Goal: Task Accomplishment & Management: Use online tool/utility

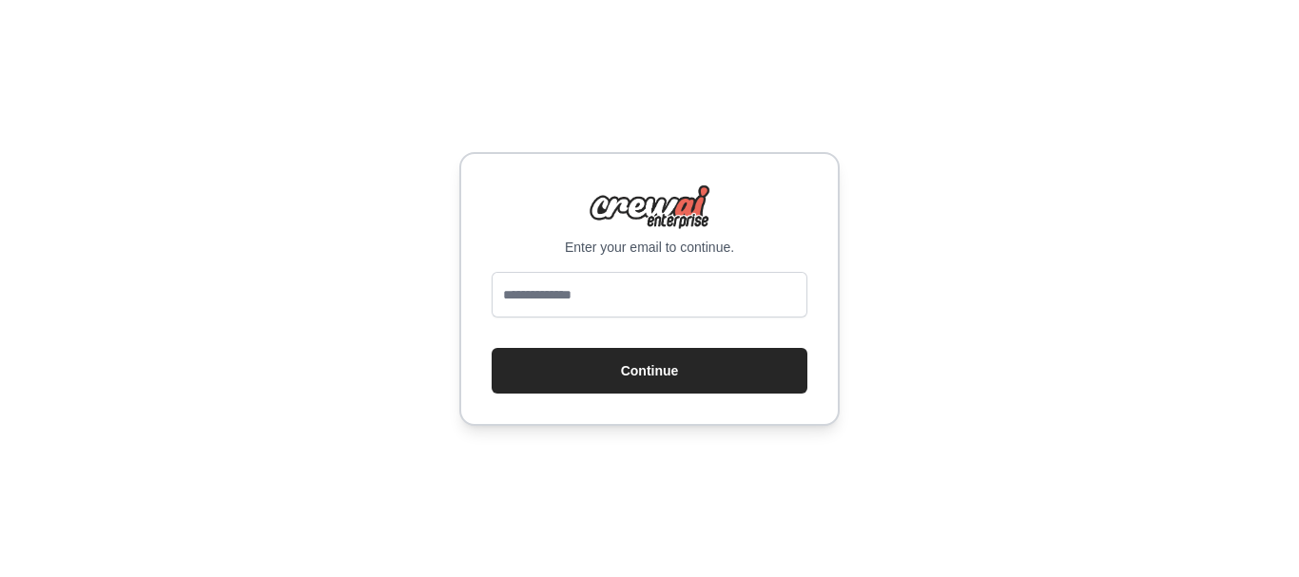
click at [658, 303] on input "email" at bounding box center [649, 295] width 316 height 46
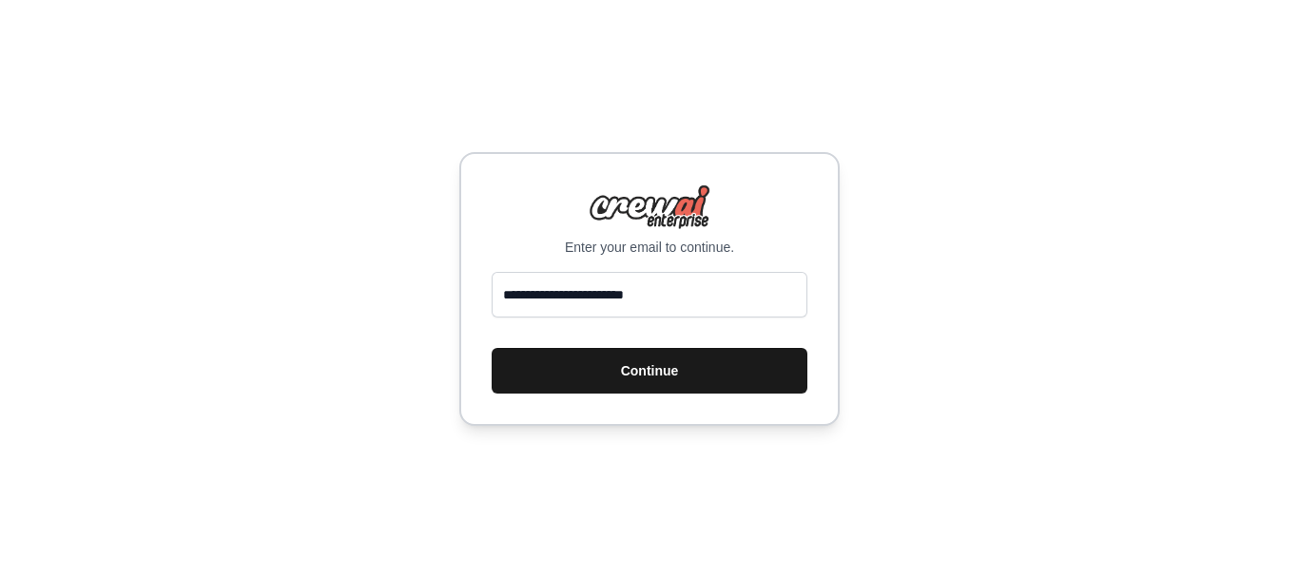
type input "**********"
click at [678, 379] on button "Continue" at bounding box center [649, 371] width 316 height 46
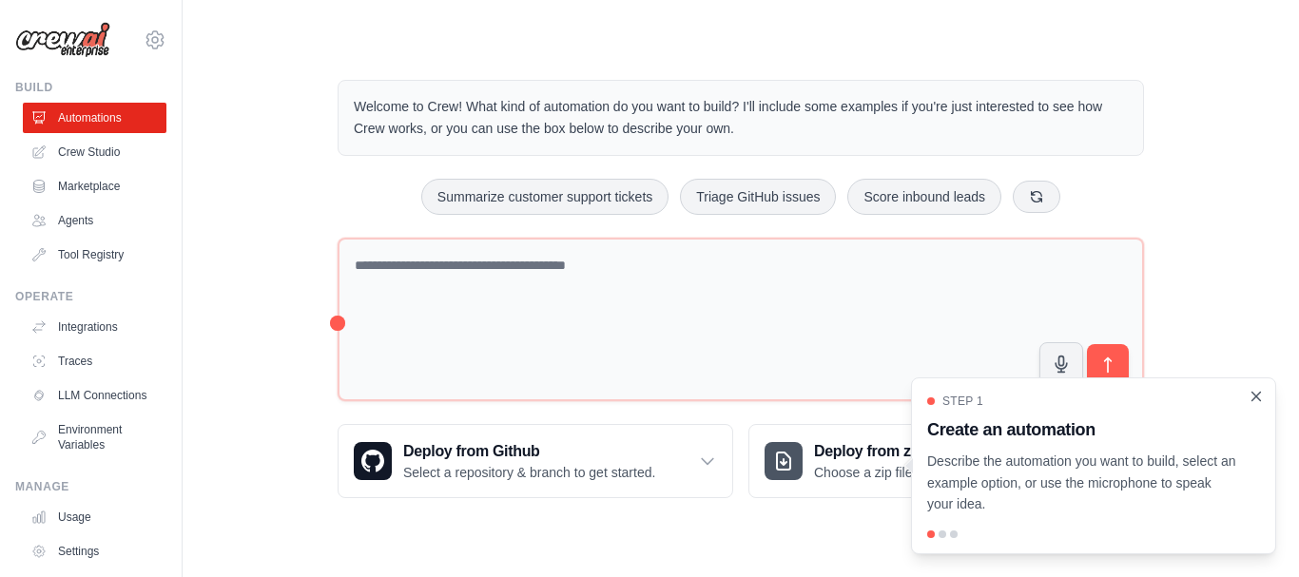
click at [1255, 402] on icon "Close walkthrough" at bounding box center [1255, 396] width 17 height 17
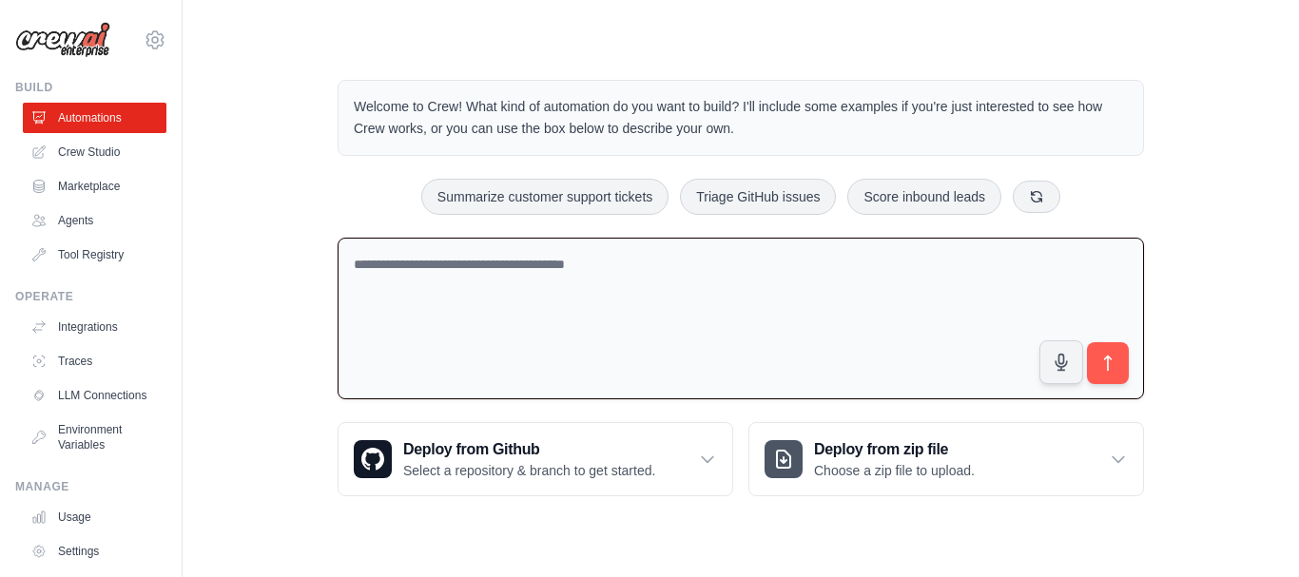
click at [561, 318] on textarea at bounding box center [740, 319] width 806 height 163
type textarea "**********"
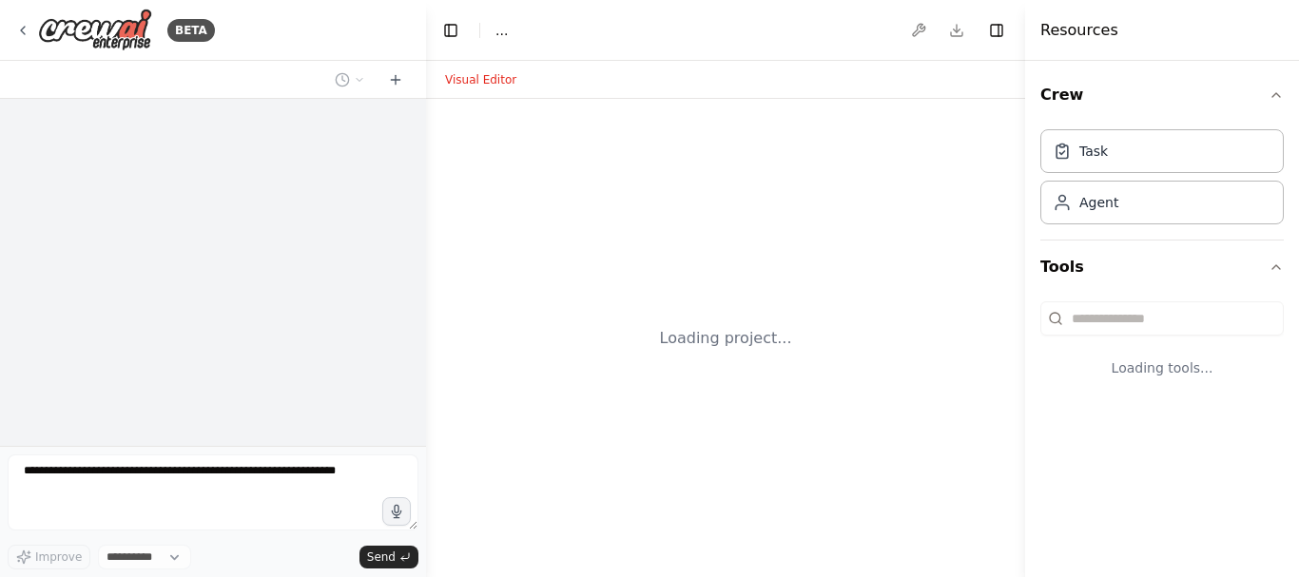
select select "****"
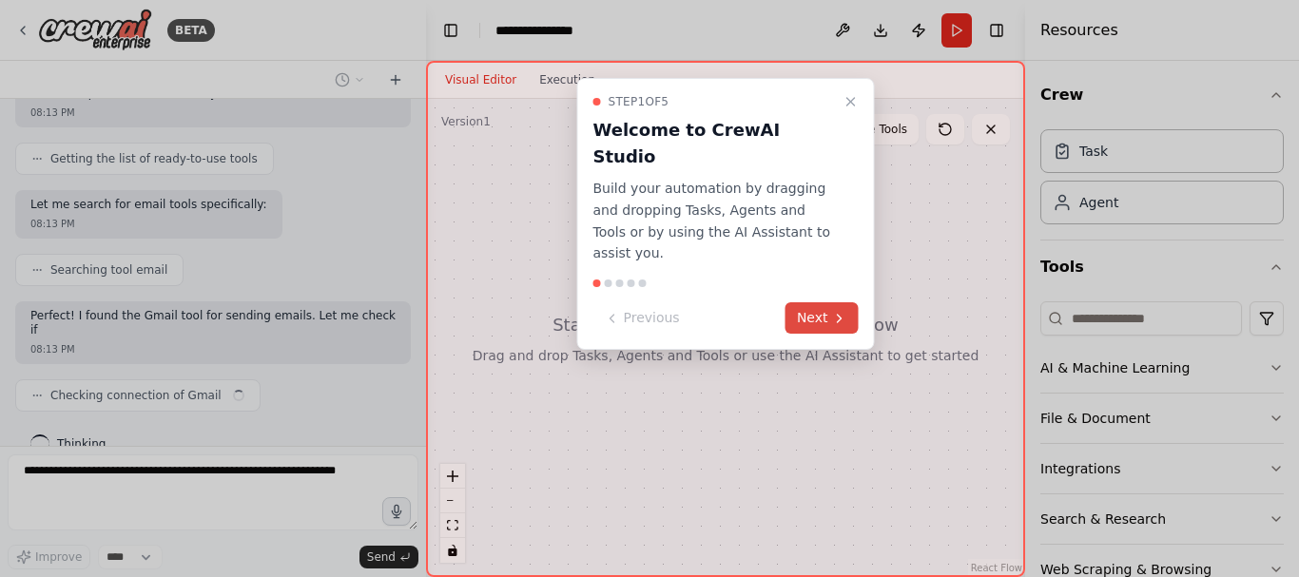
scroll to position [191, 0]
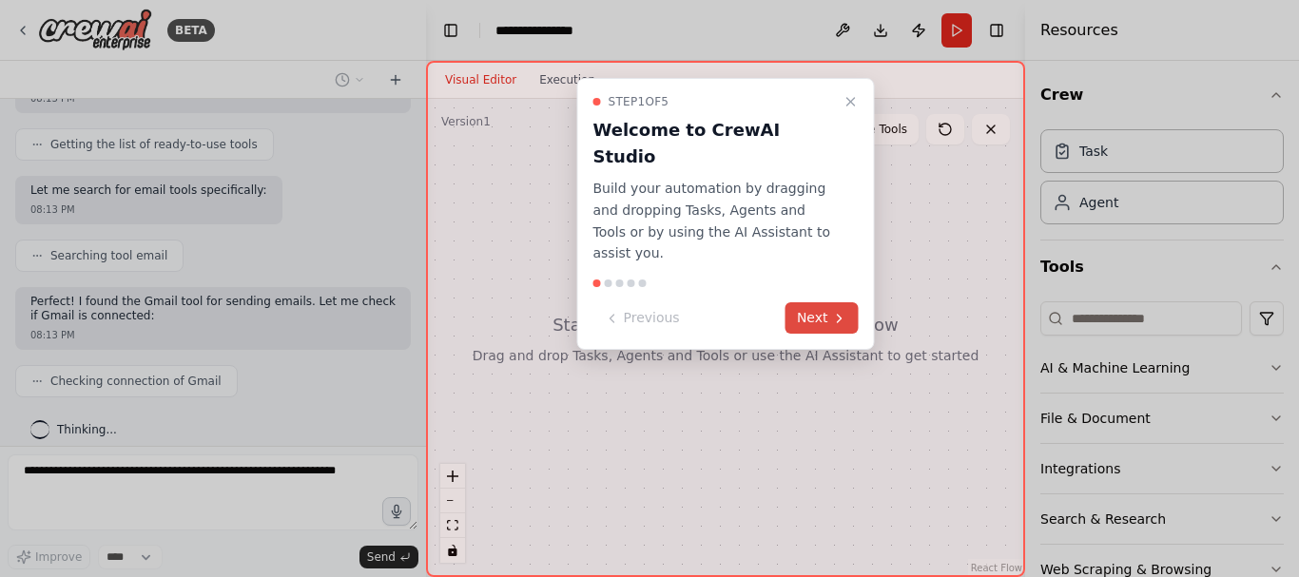
click at [815, 302] on button "Next" at bounding box center [821, 317] width 73 height 31
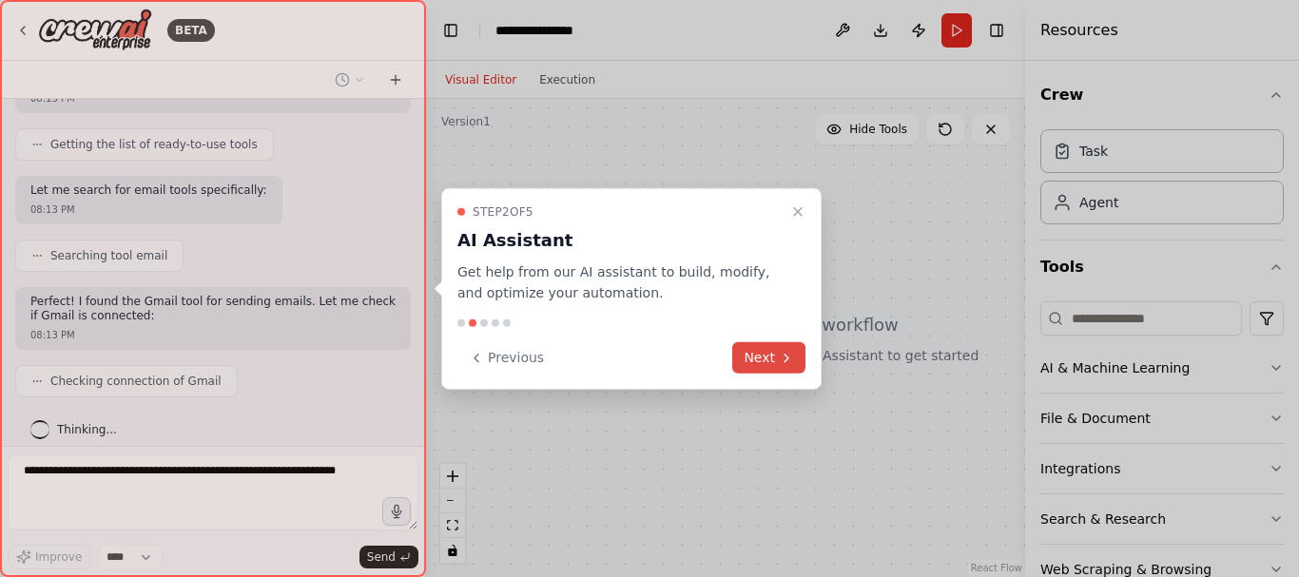
click at [777, 361] on button "Next" at bounding box center [768, 357] width 73 height 31
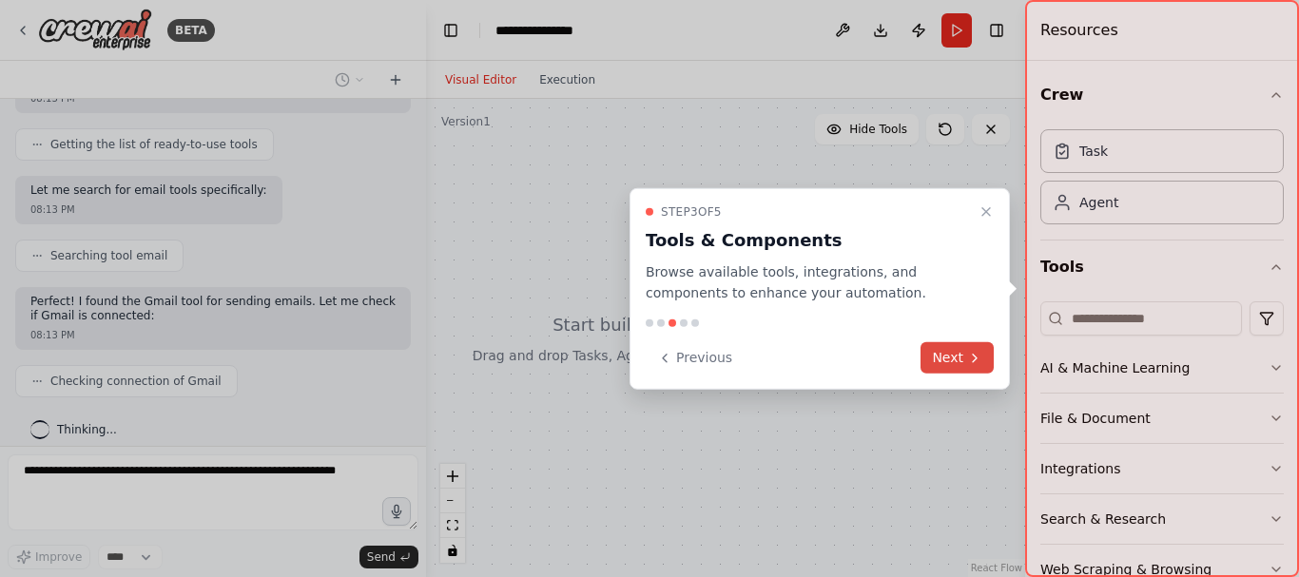
click at [952, 354] on button "Next" at bounding box center [956, 357] width 73 height 31
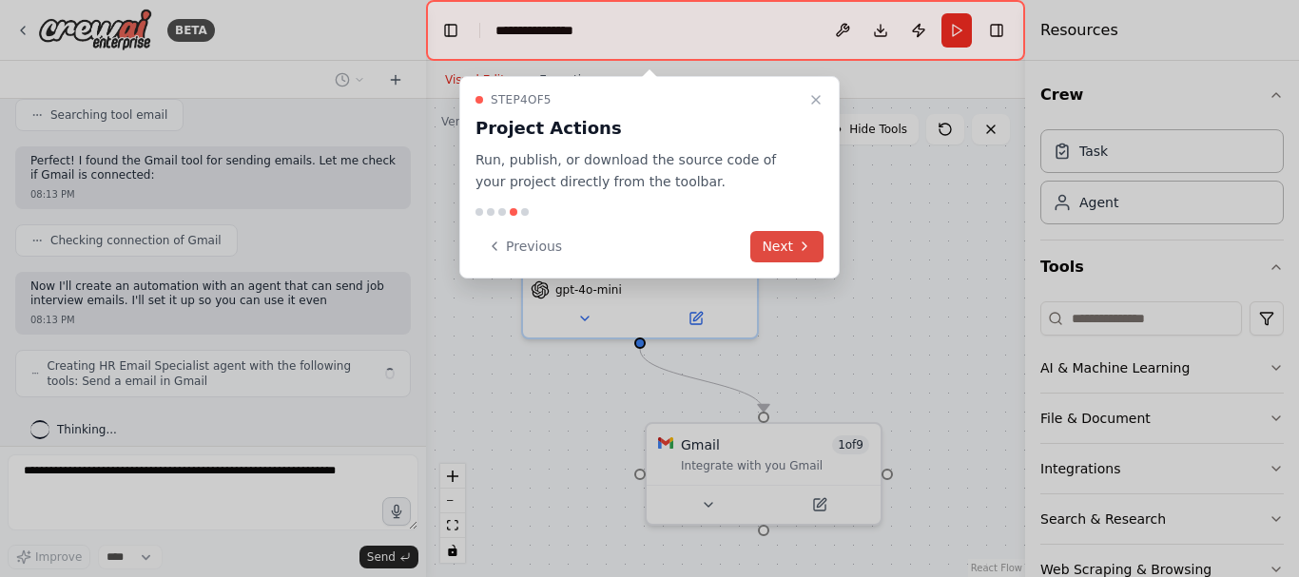
click at [781, 241] on button "Next" at bounding box center [786, 246] width 73 height 31
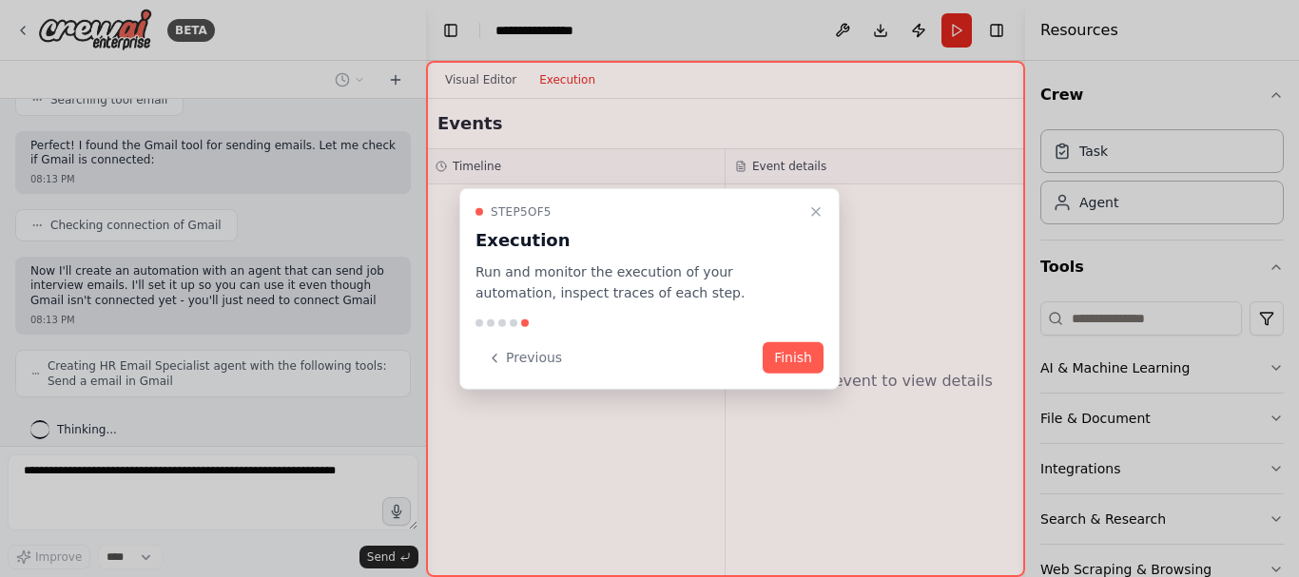
scroll to position [362, 0]
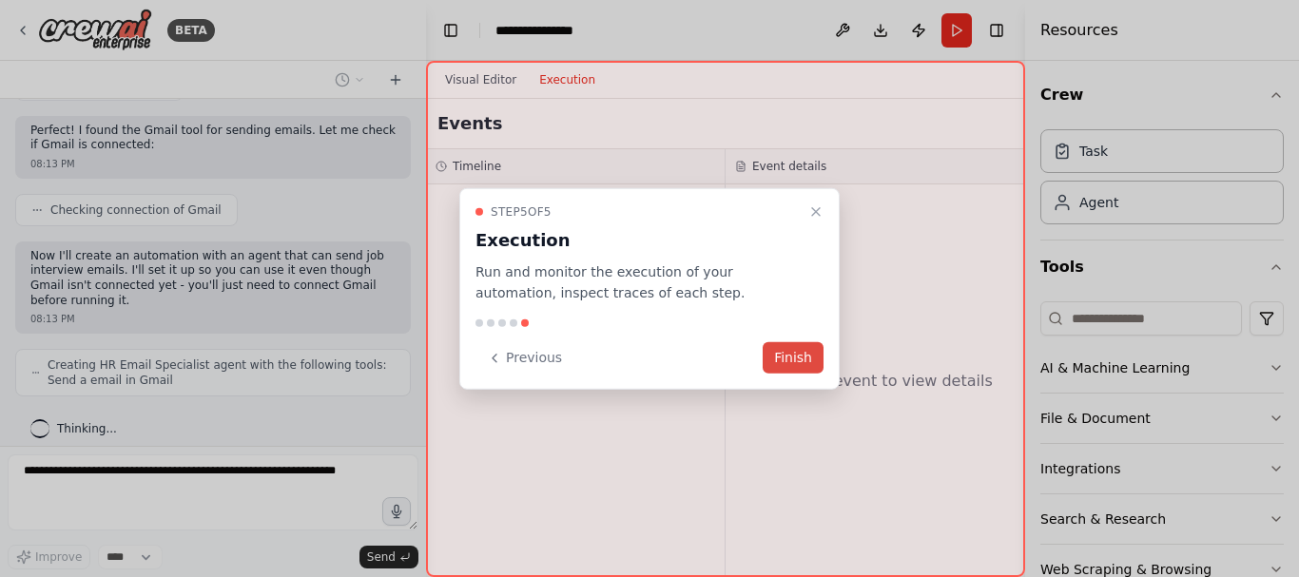
click at [797, 363] on button "Finish" at bounding box center [792, 357] width 61 height 31
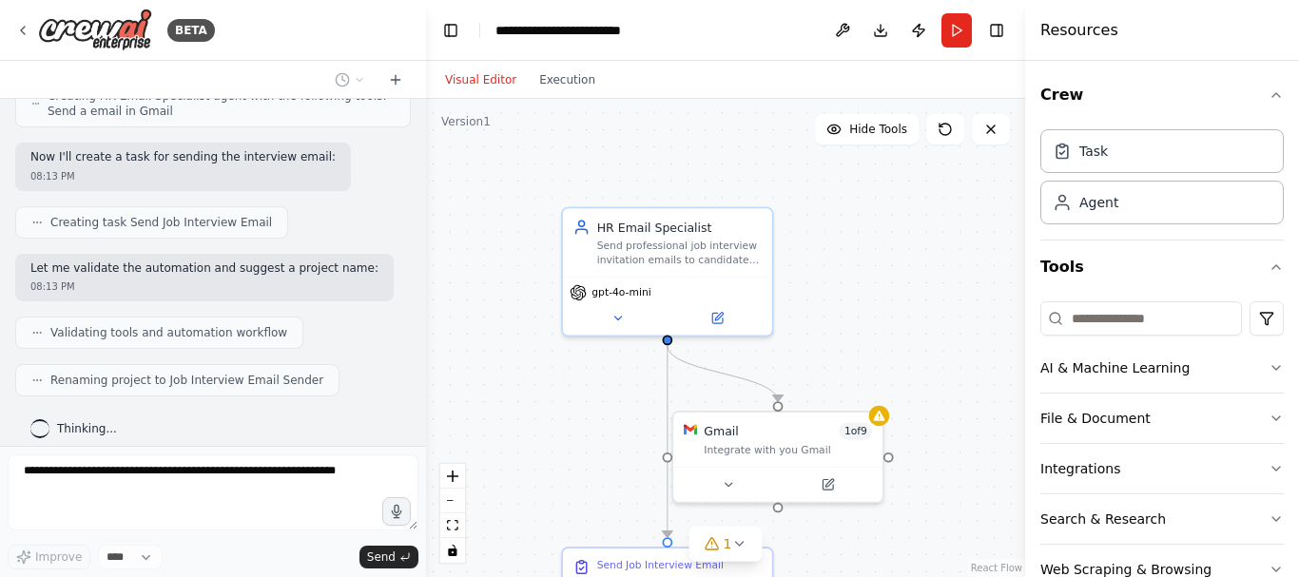
scroll to position [48, 0]
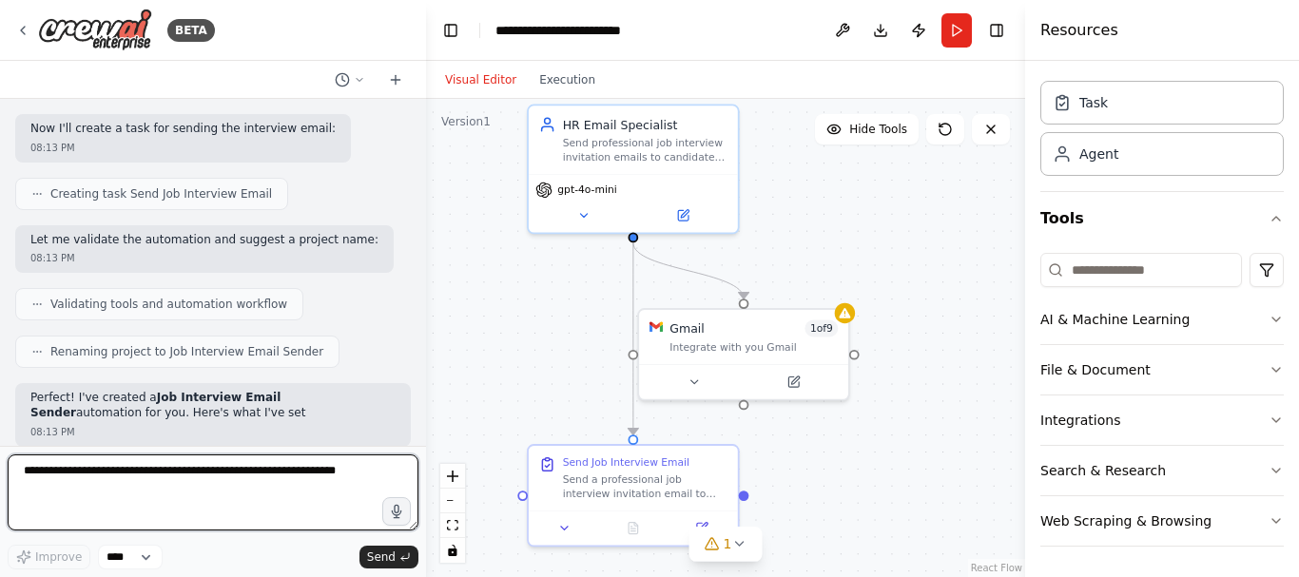
drag, startPoint x: 985, startPoint y: 352, endPoint x: 951, endPoint y: 249, distance: 108.2
click at [951, 249] on div ".deletable-edge-delete-btn { width: 20px; height: 20px; border: 0px solid #ffff…" at bounding box center [725, 338] width 599 height 478
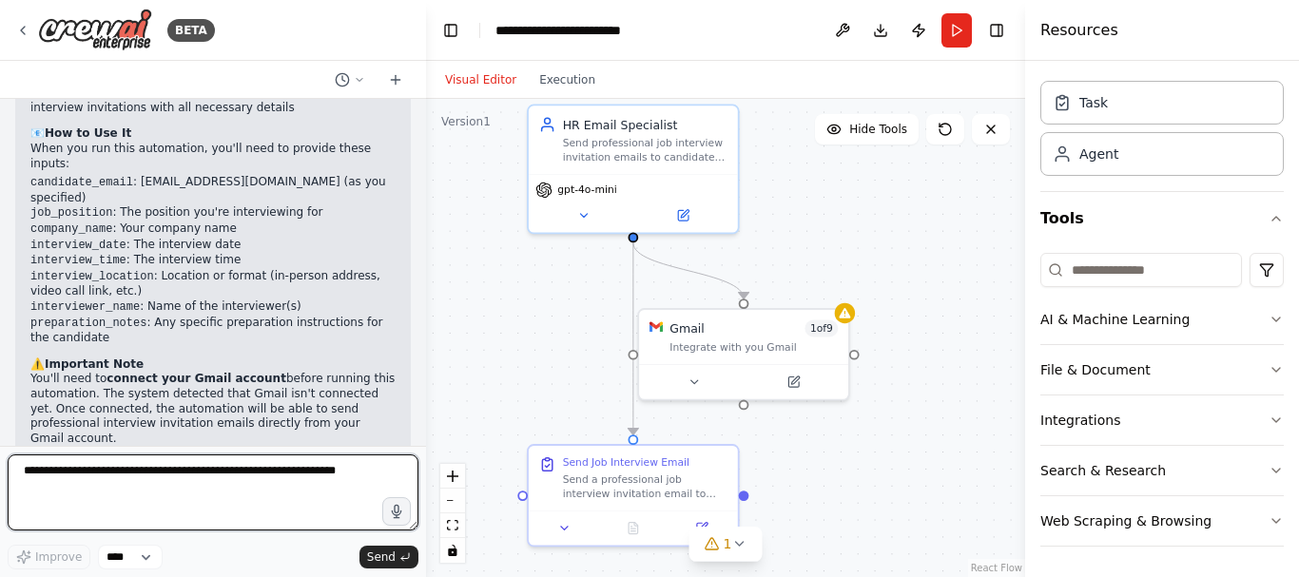
scroll to position [1059, 0]
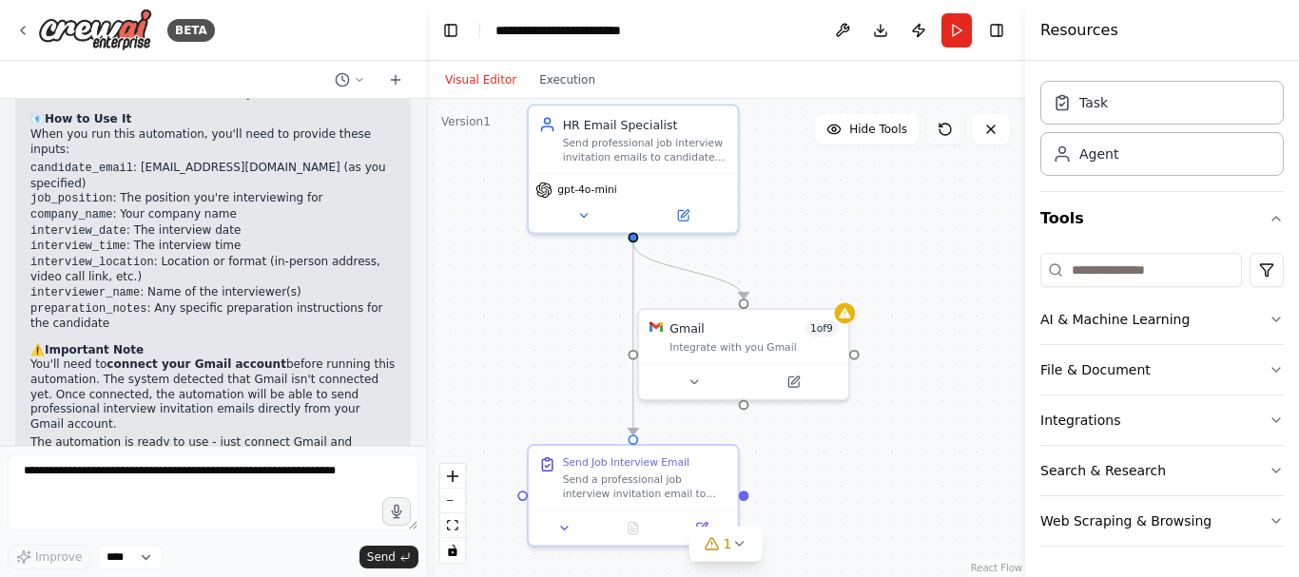
click at [950, 134] on icon at bounding box center [944, 129] width 15 height 15
click at [961, 31] on button "Run" at bounding box center [956, 30] width 30 height 34
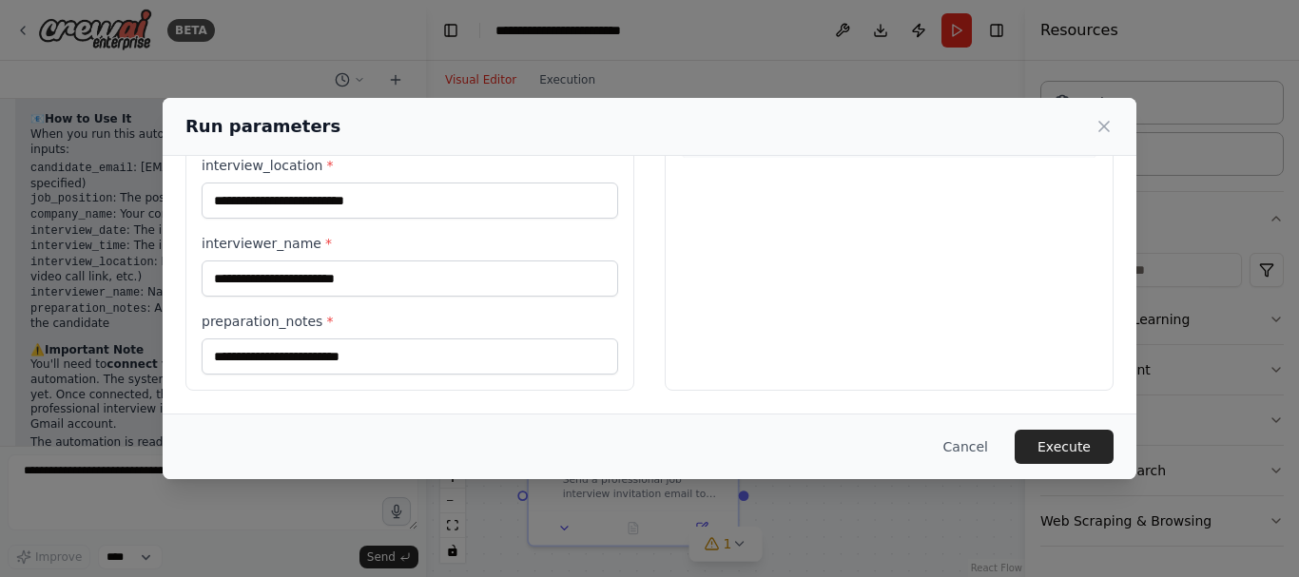
scroll to position [0, 0]
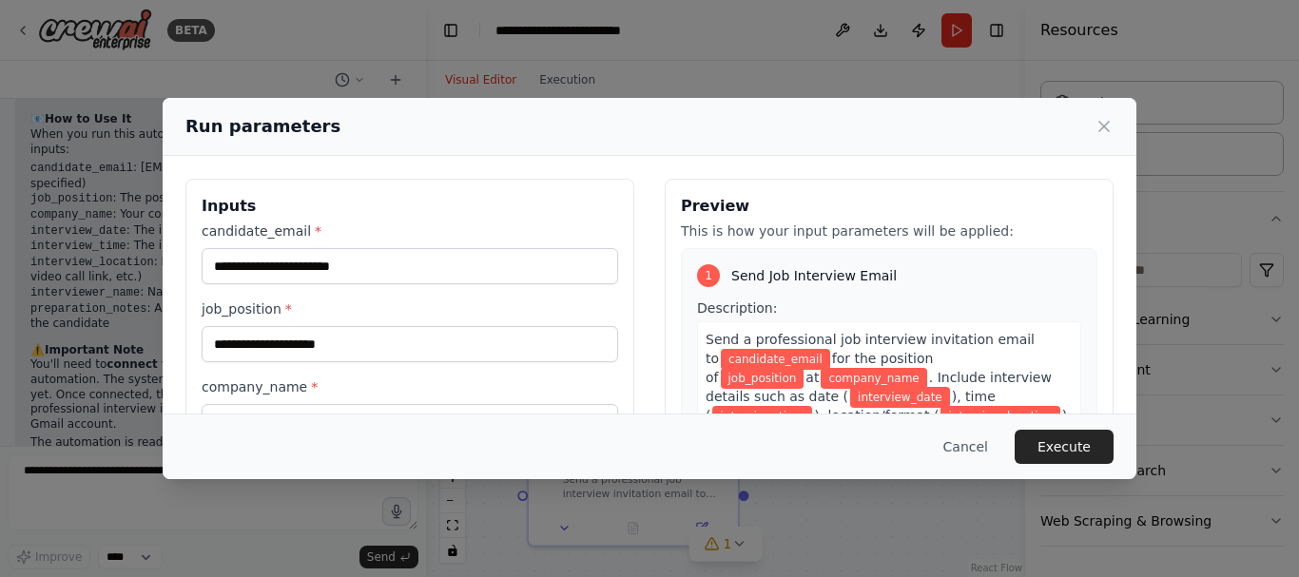
click at [395, 243] on div "candidate_email *" at bounding box center [410, 252] width 416 height 63
click at [357, 247] on div "candidate_email *" at bounding box center [410, 252] width 416 height 63
click at [1100, 123] on icon at bounding box center [1104, 127] width 10 height 10
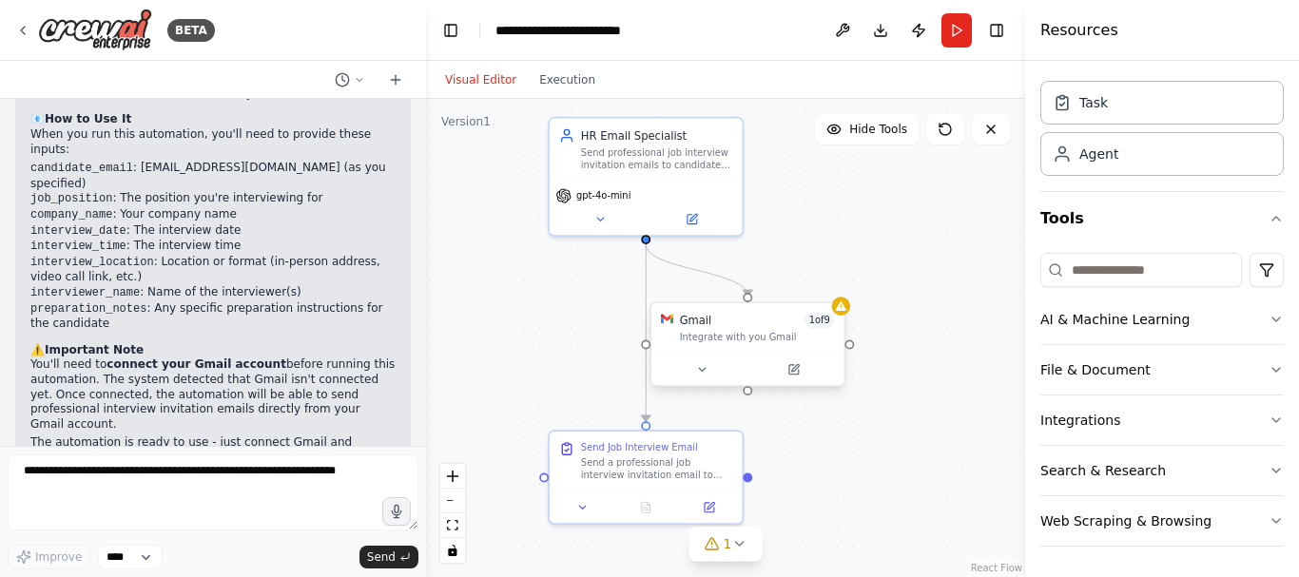
click at [824, 338] on div "Integrate with you Gmail" at bounding box center [757, 337] width 155 height 12
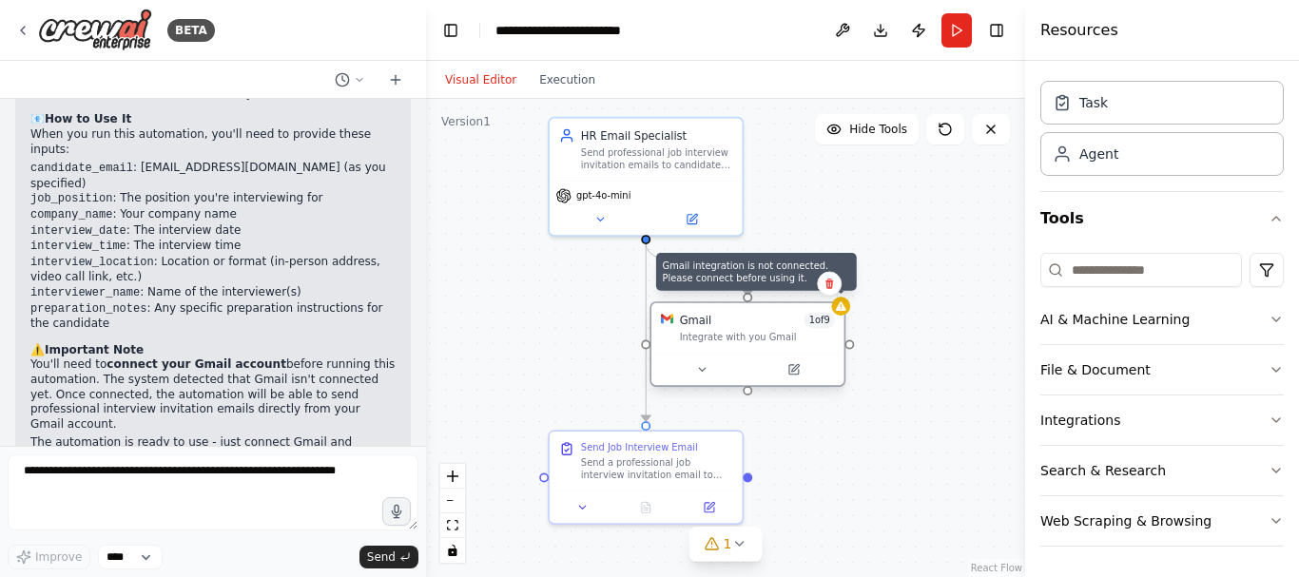
click at [843, 315] on div at bounding box center [840, 306] width 19 height 19
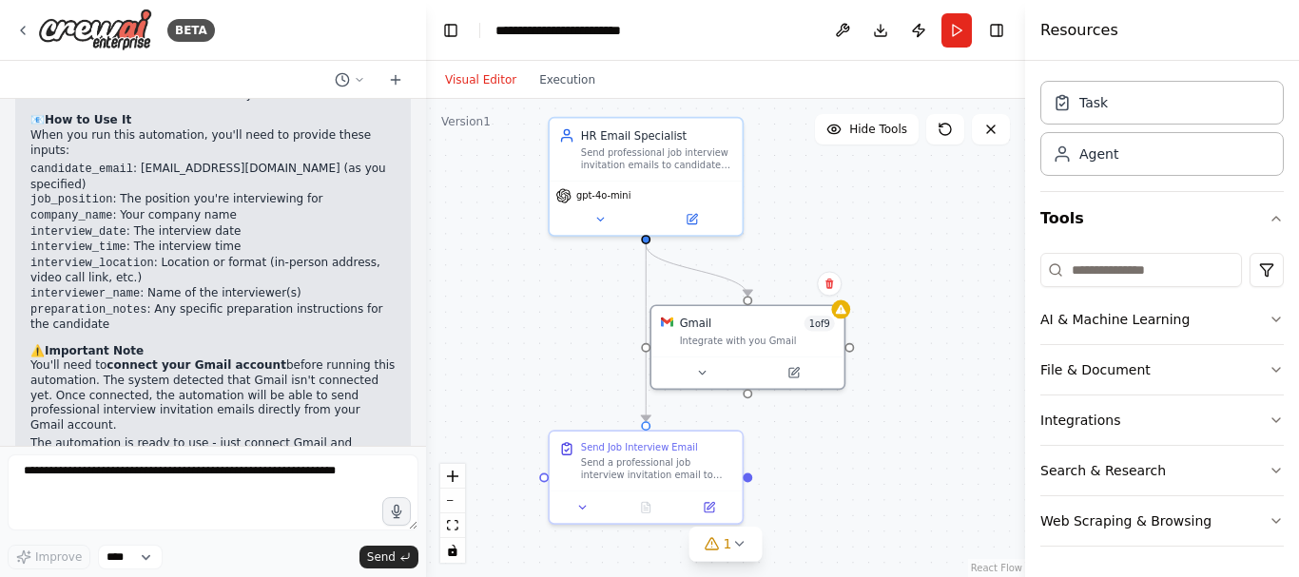
scroll to position [1059, 0]
click at [955, 30] on button "Run" at bounding box center [956, 30] width 30 height 34
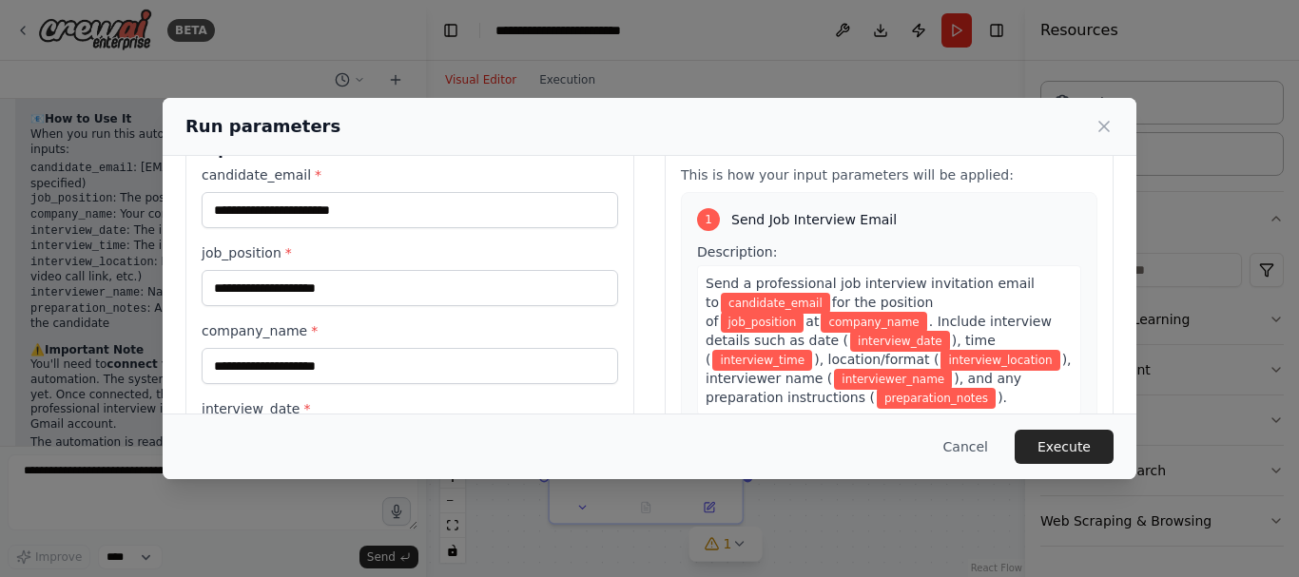
scroll to position [0, 0]
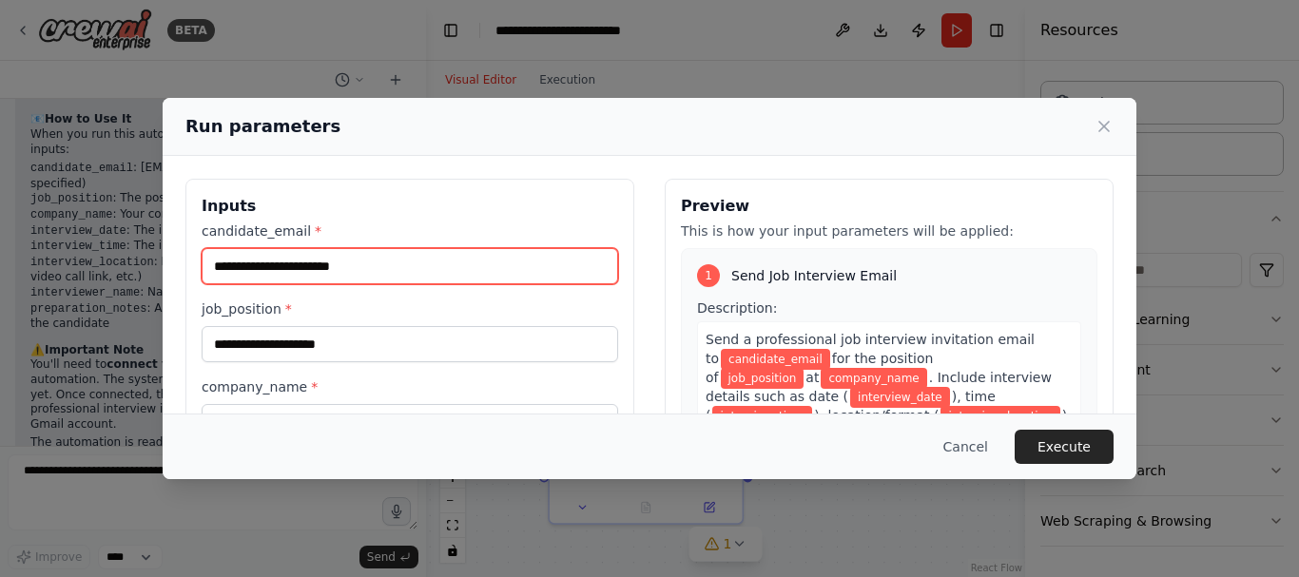
click at [293, 252] on input "candidate_email *" at bounding box center [410, 266] width 416 height 36
type input "**********"
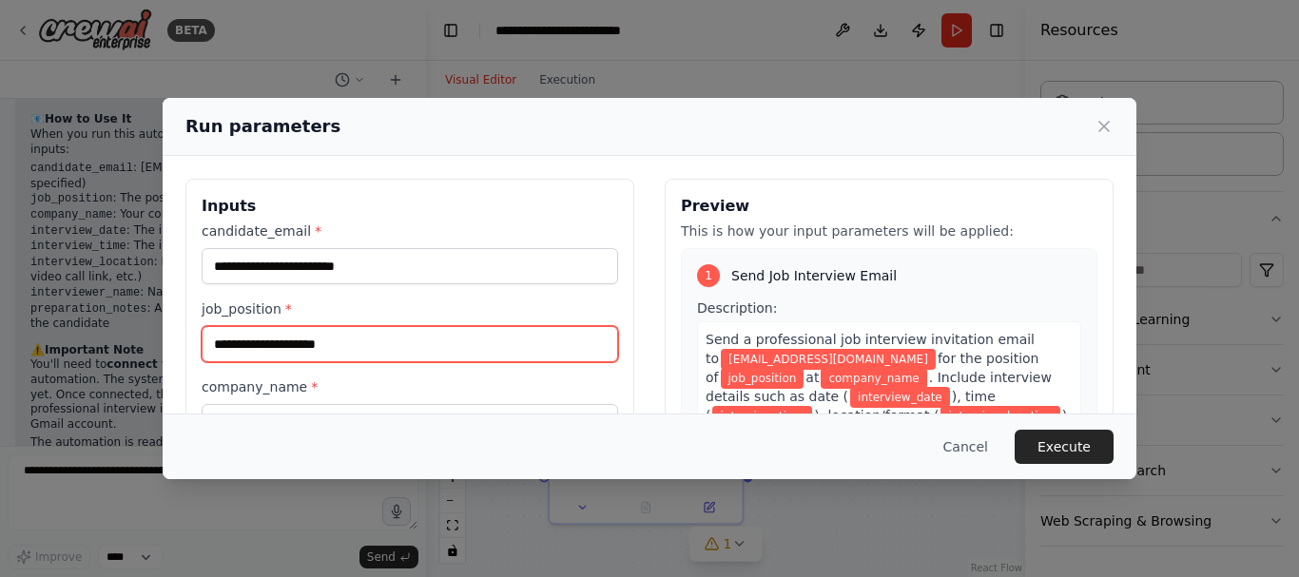
click at [326, 345] on input "job_position *" at bounding box center [410, 344] width 416 height 36
click at [326, 345] on input "*" at bounding box center [410, 344] width 416 height 36
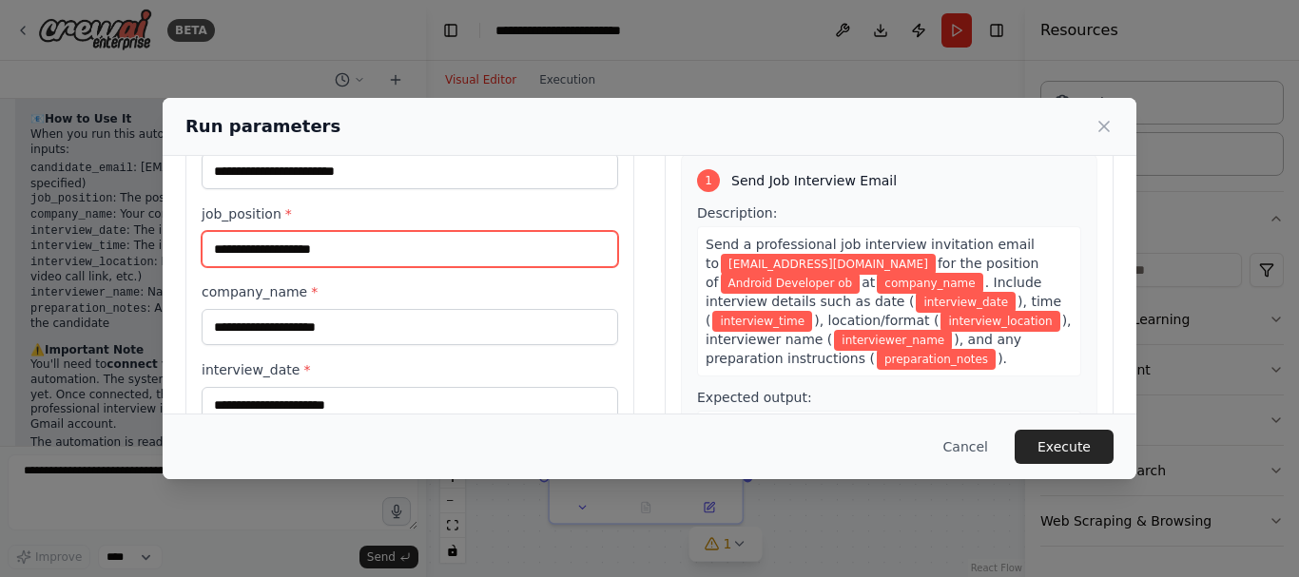
scroll to position [98, 0]
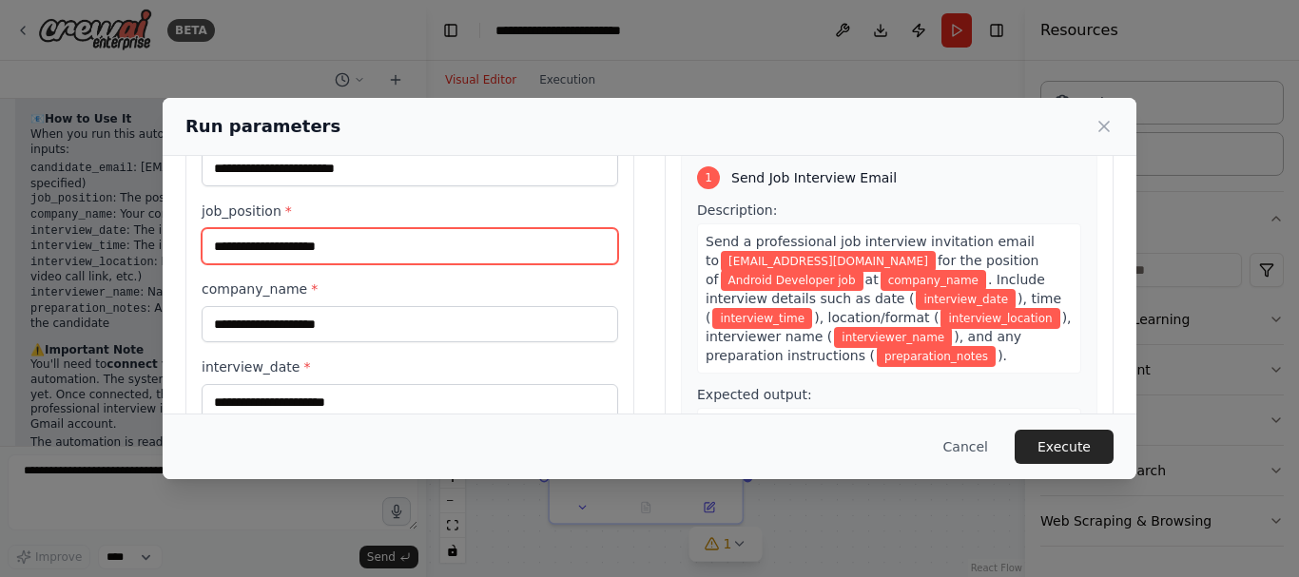
type input "**********"
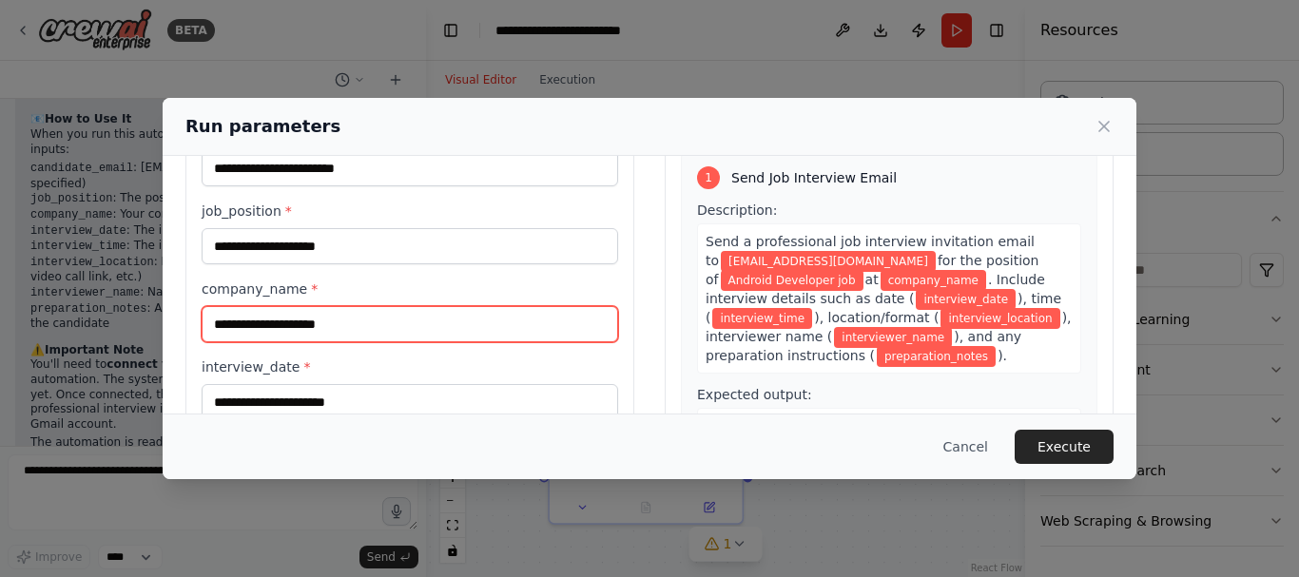
click at [441, 321] on input "company_name *" at bounding box center [410, 324] width 416 height 36
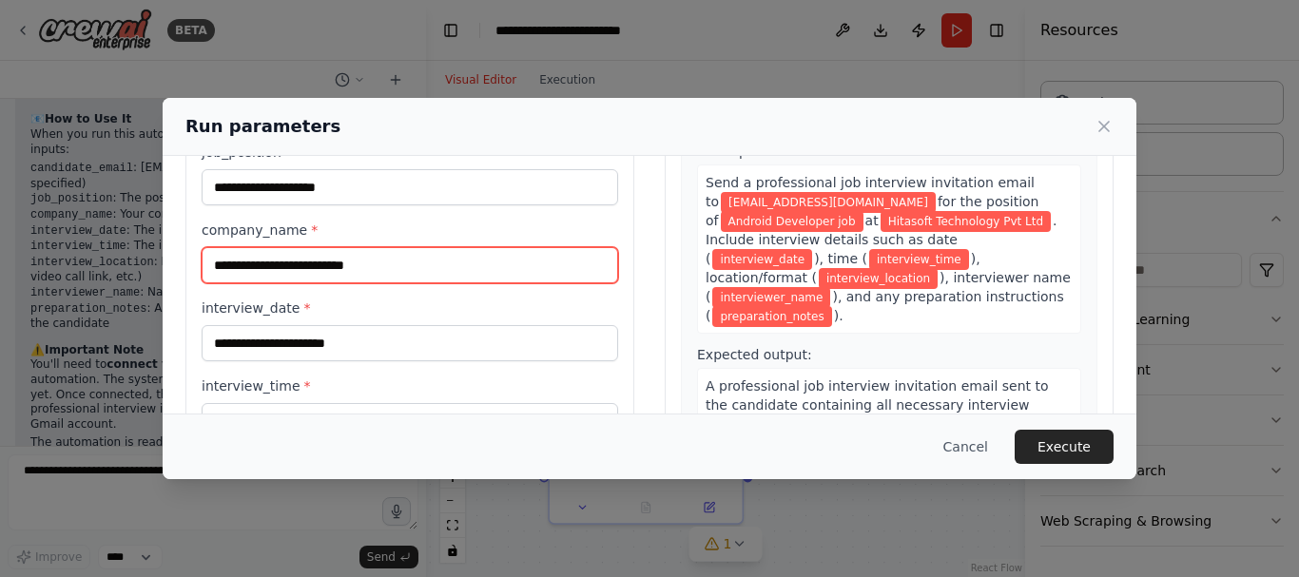
scroll to position [197, 0]
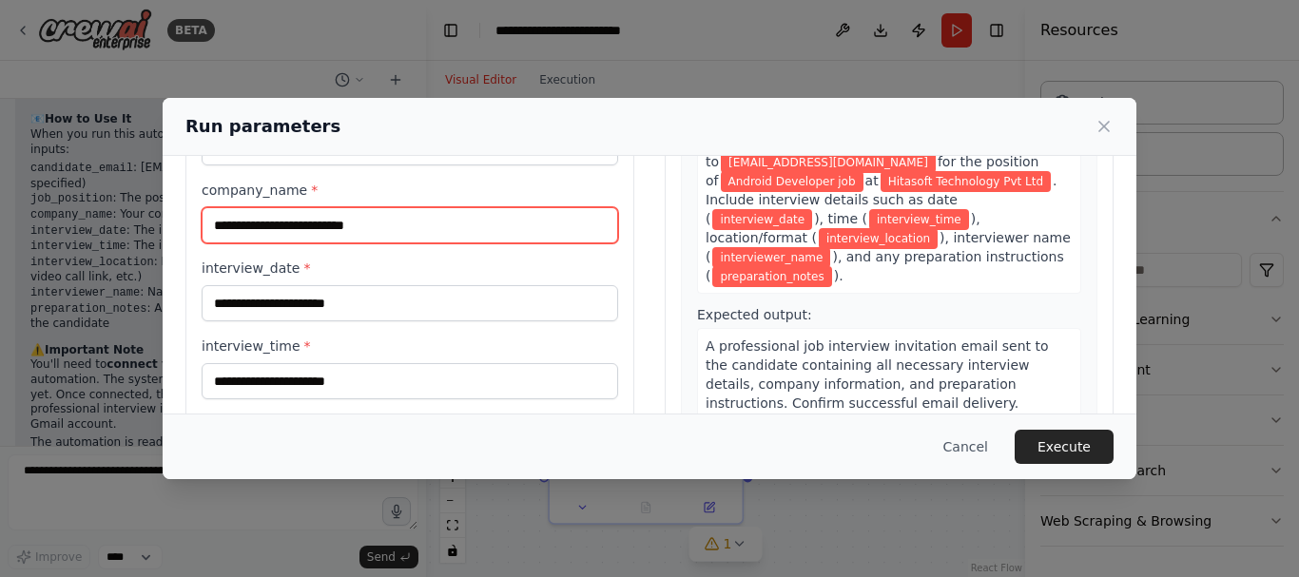
type input "**********"
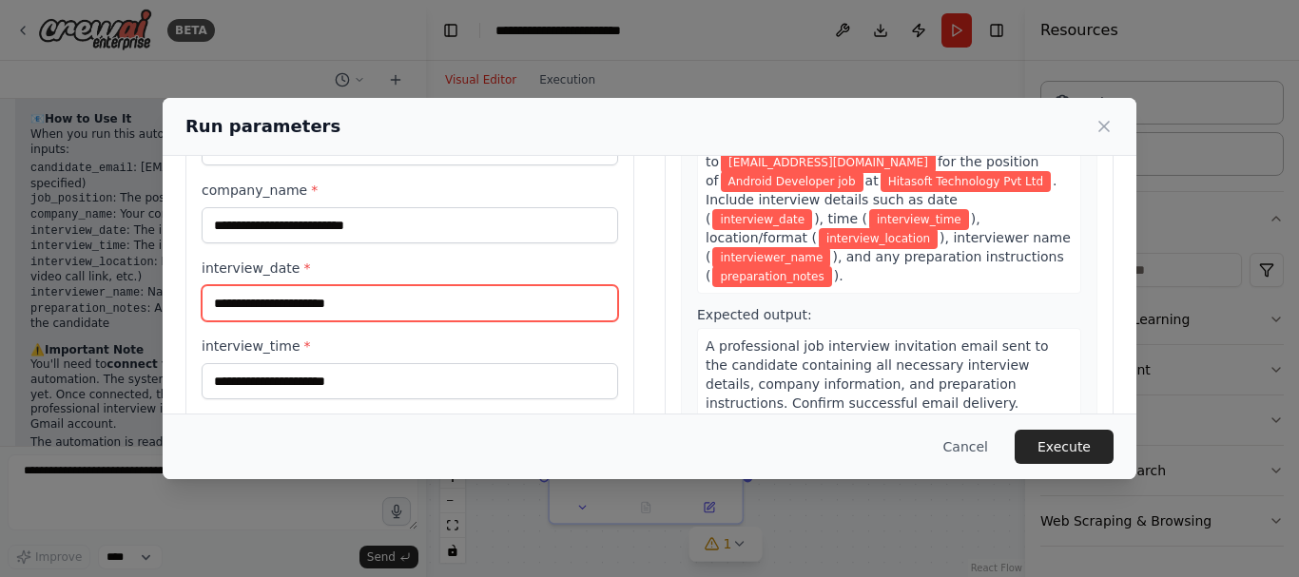
click at [392, 304] on input "interview_date *" at bounding box center [410, 303] width 416 height 36
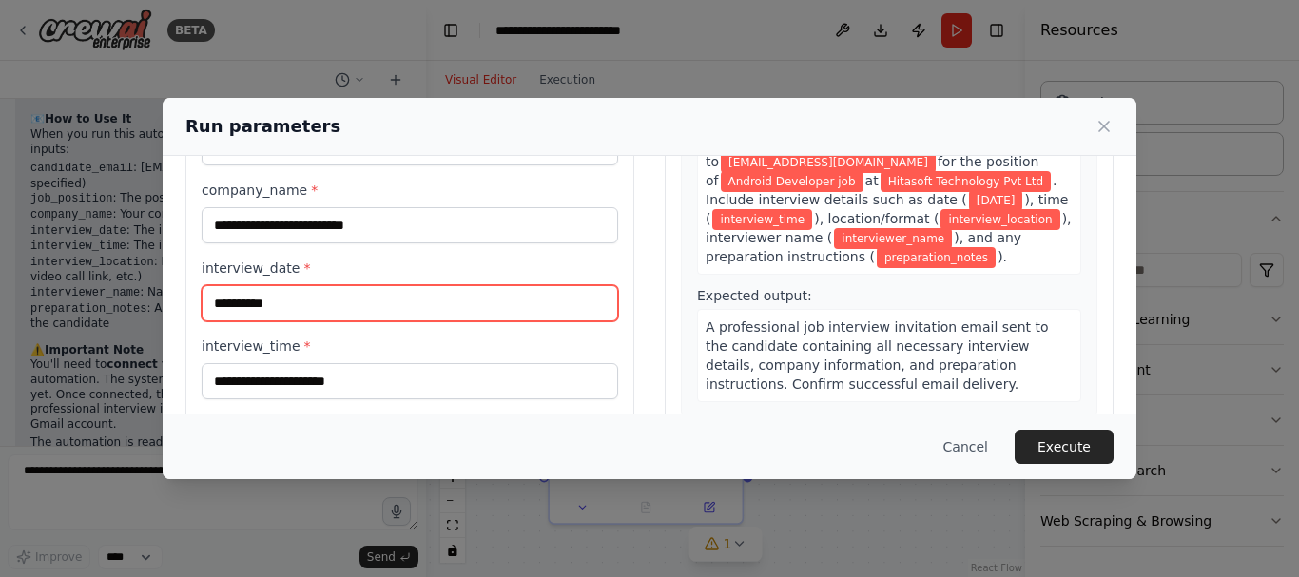
type input "**********"
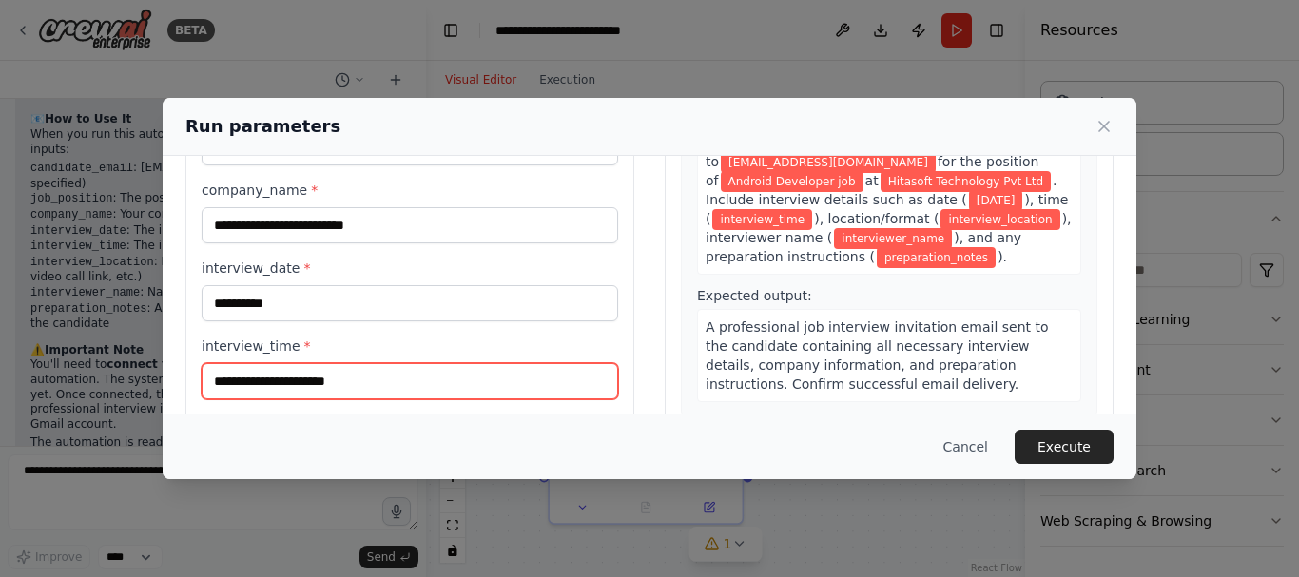
click at [364, 371] on input "interview_time *" at bounding box center [410, 381] width 416 height 36
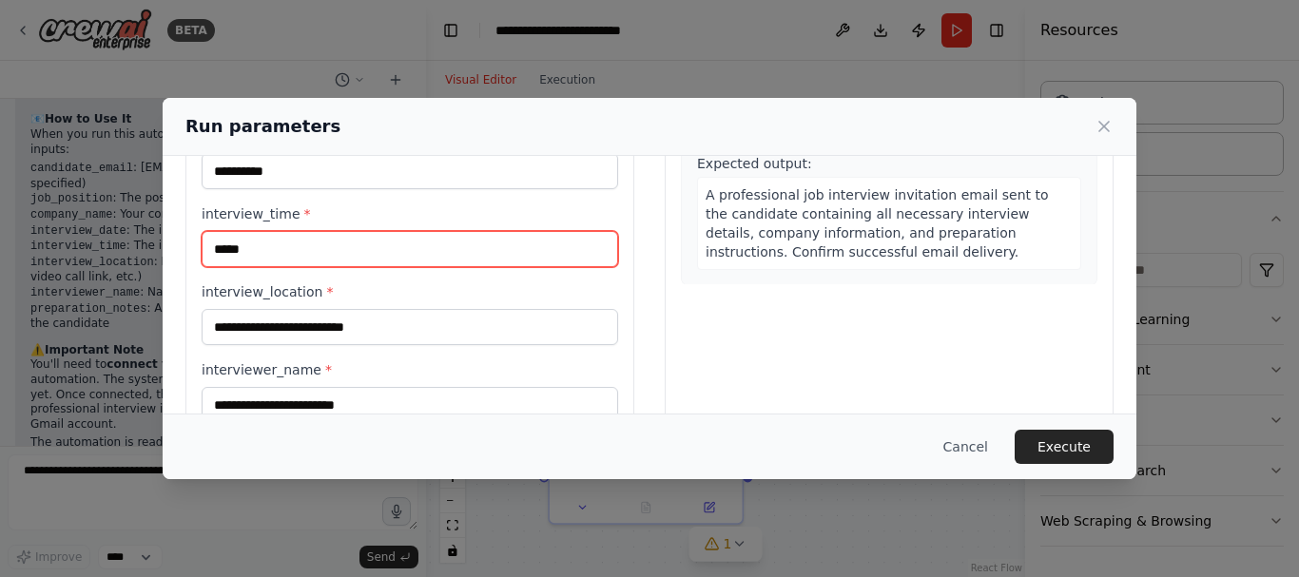
scroll to position [331, 0]
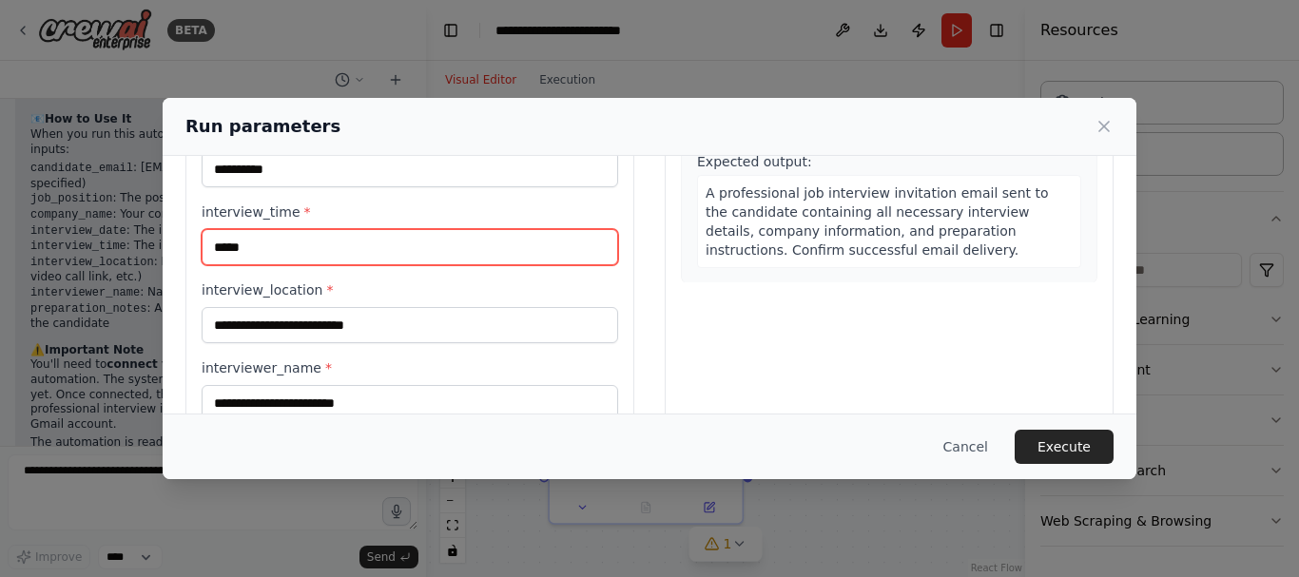
type input "*****"
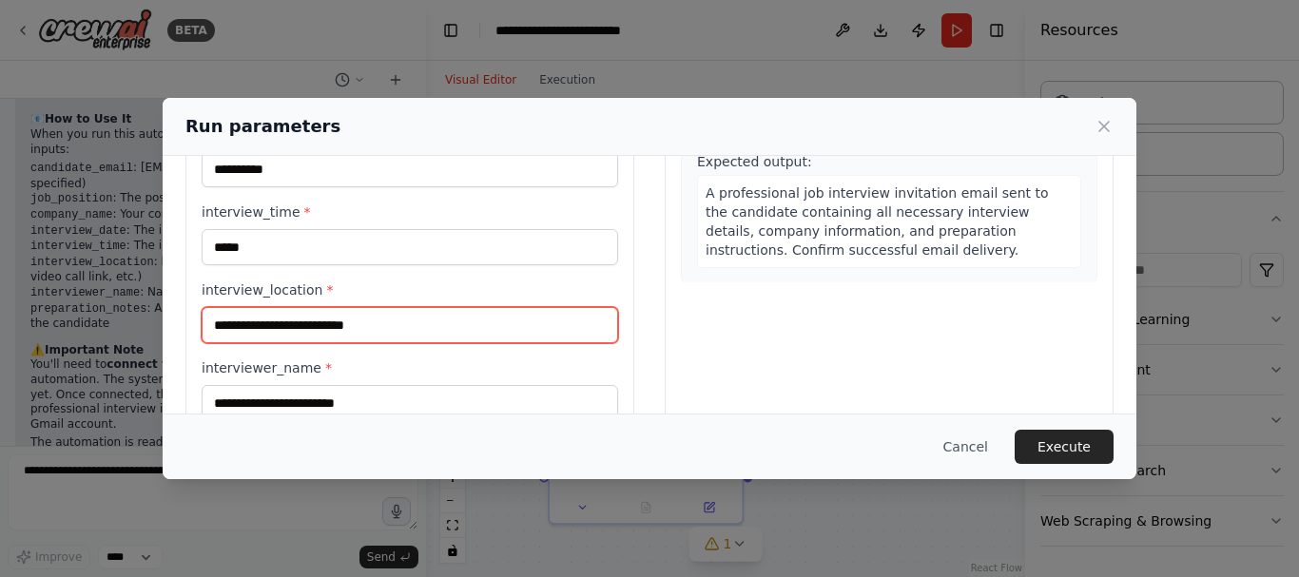
click at [391, 330] on input "interview_location *" at bounding box center [410, 325] width 416 height 36
type input "*"
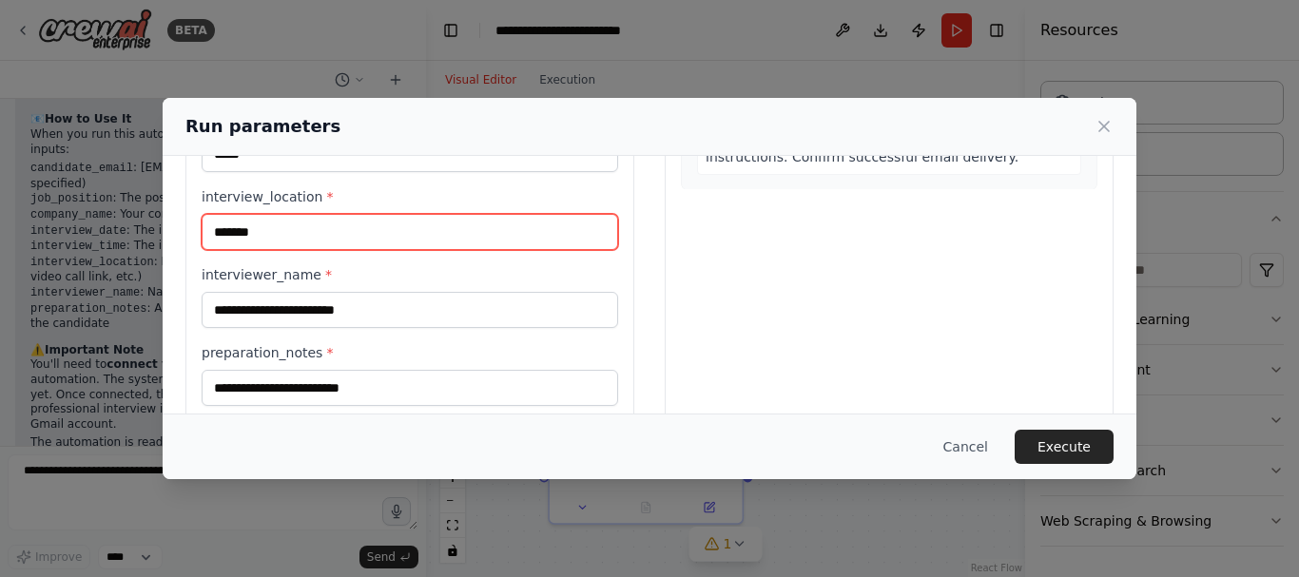
scroll to position [433, 0]
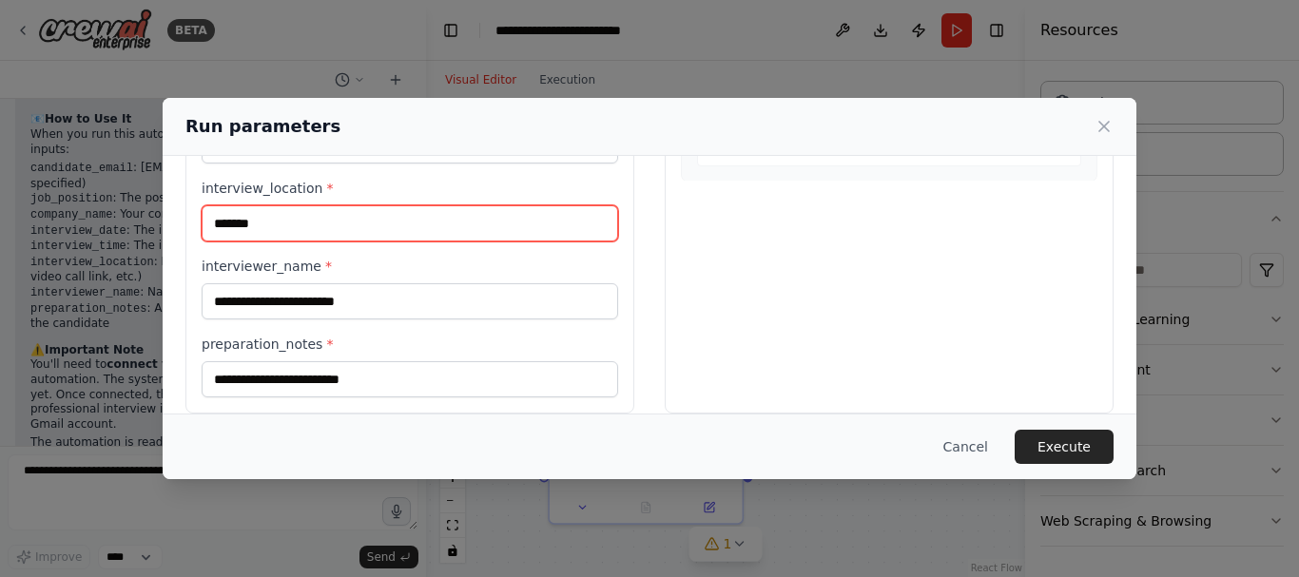
type input "*******"
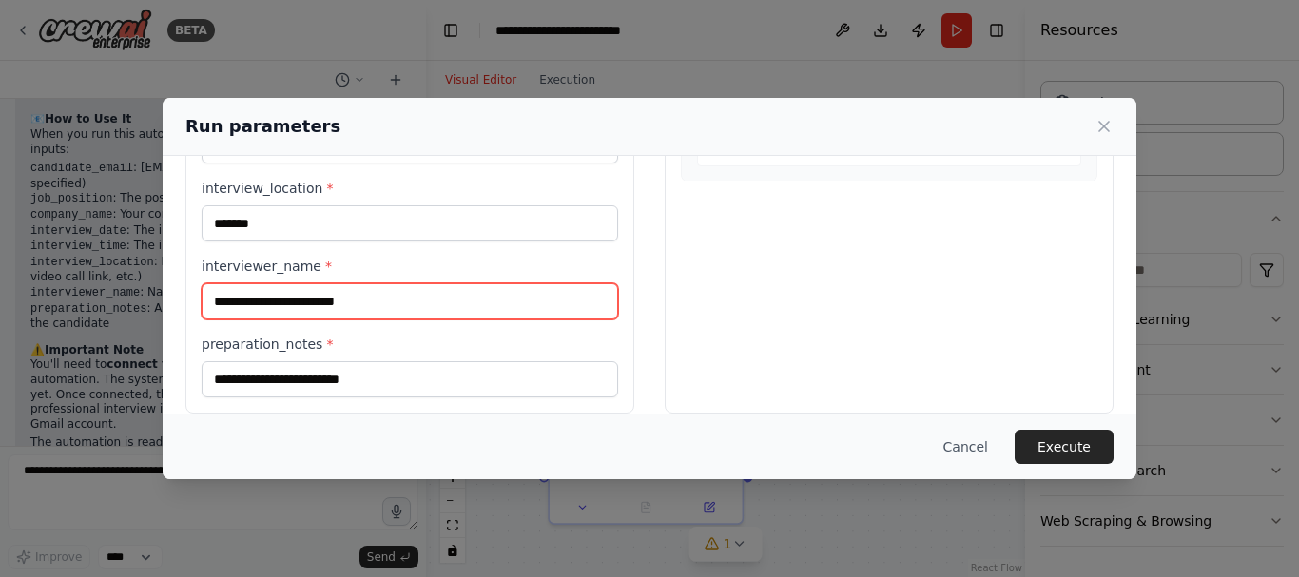
click at [383, 302] on input "interviewer_name *" at bounding box center [410, 301] width 416 height 36
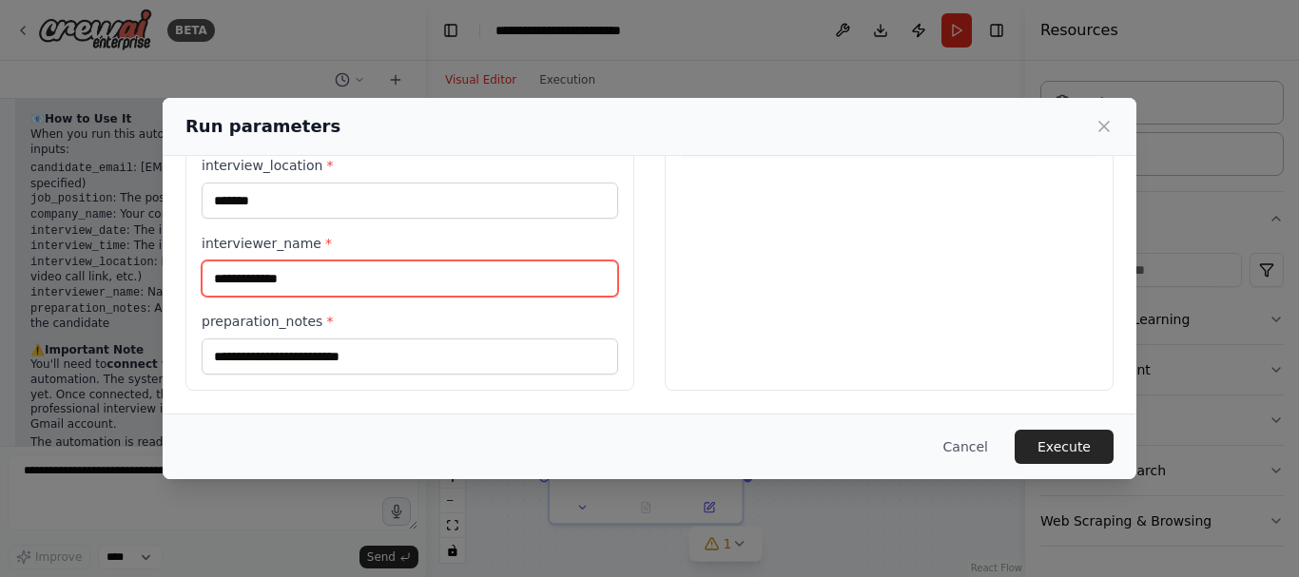
type input "**********"
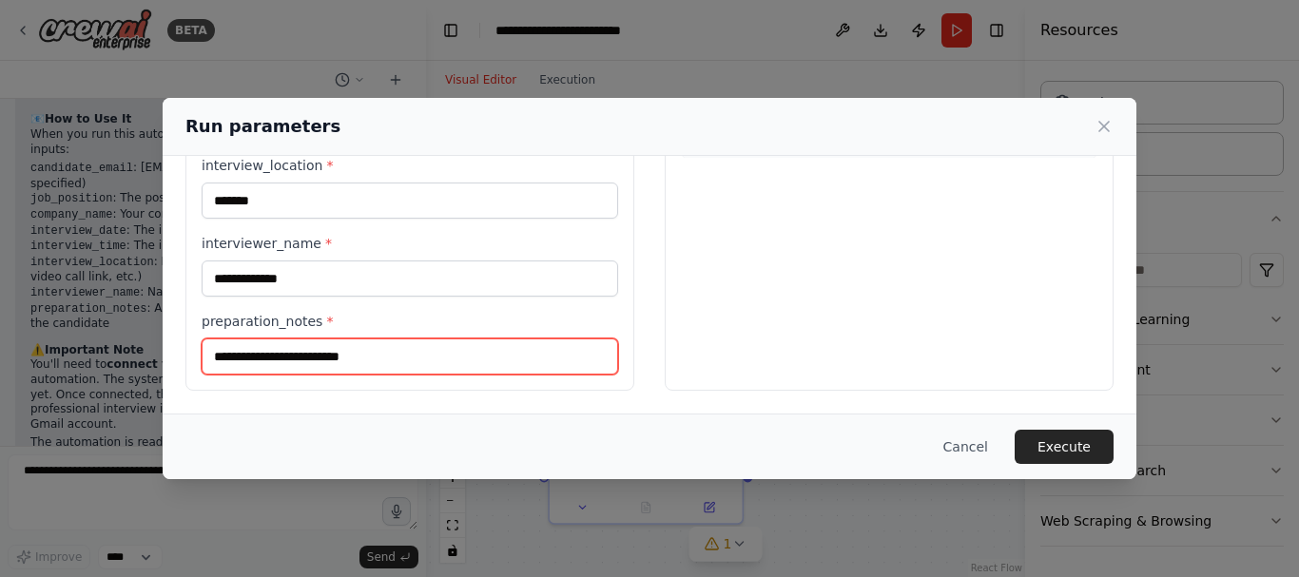
click at [303, 352] on input "preparation_notes *" at bounding box center [410, 356] width 416 height 36
type input "*********"
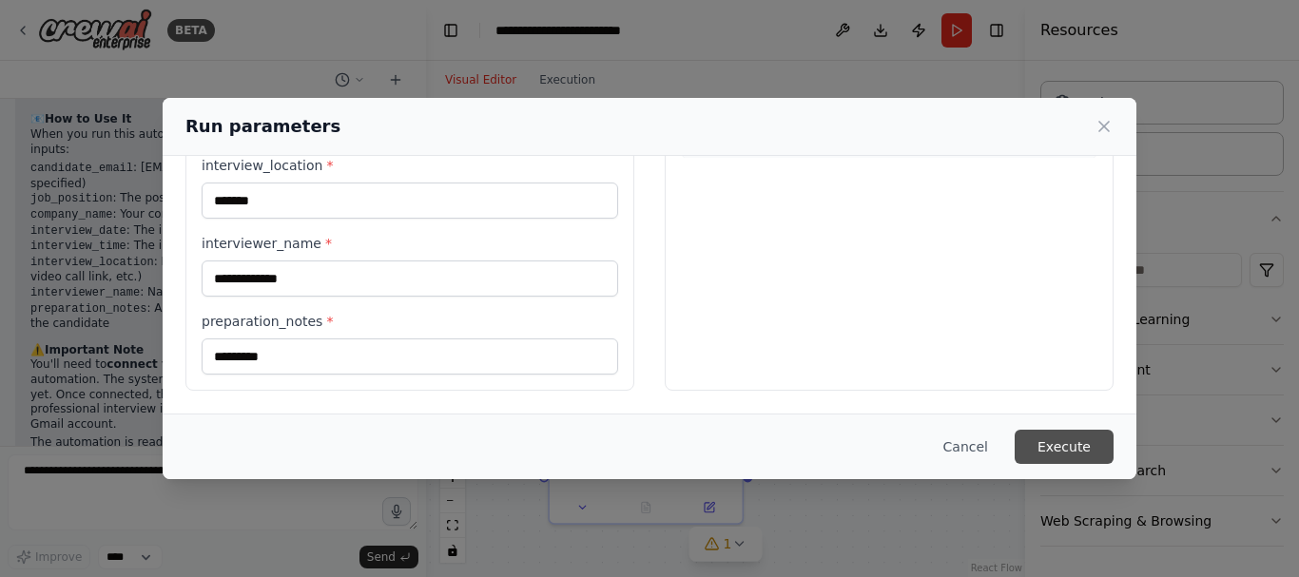
click at [1068, 437] on button "Execute" at bounding box center [1063, 447] width 99 height 34
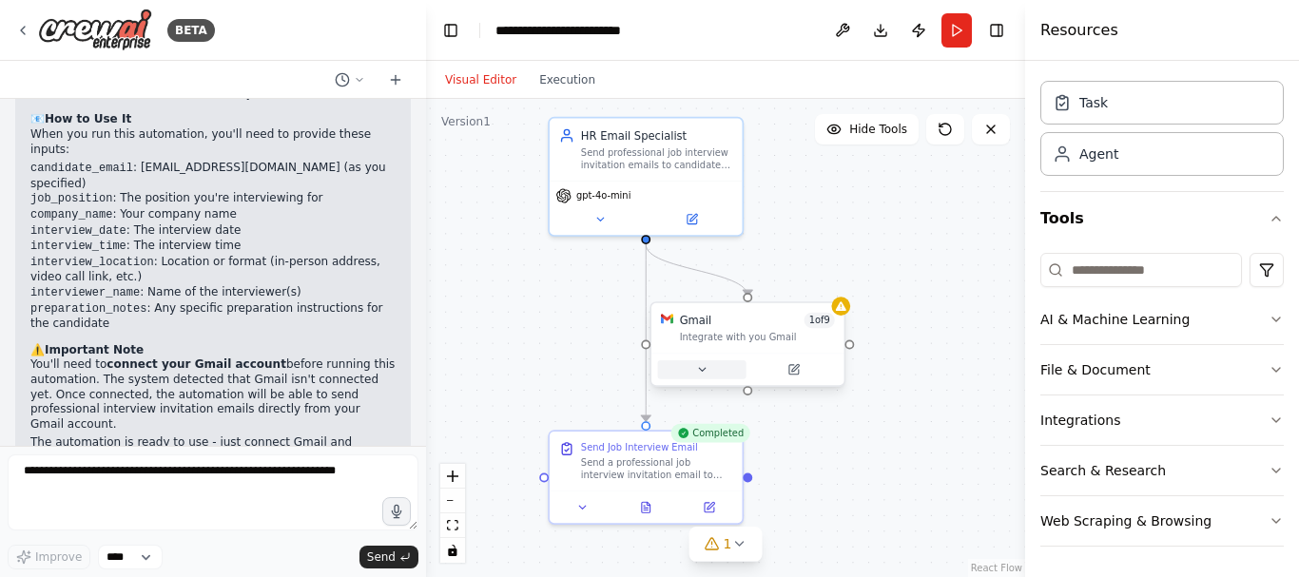
click at [704, 372] on icon at bounding box center [702, 369] width 12 height 12
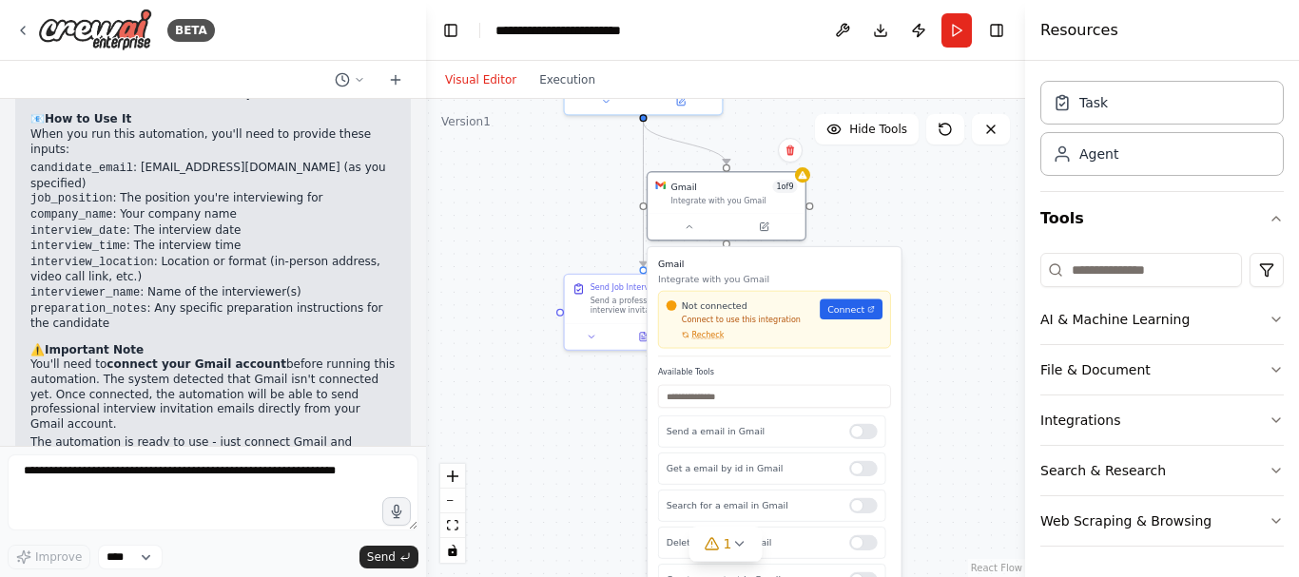
drag, startPoint x: 974, startPoint y: 276, endPoint x: 919, endPoint y: 127, distance: 158.2
click at [920, 127] on div "Version 1 Hide Tools .deletable-edge-delete-btn { width: 20px; height: 20px; bo…" at bounding box center [725, 338] width 599 height 478
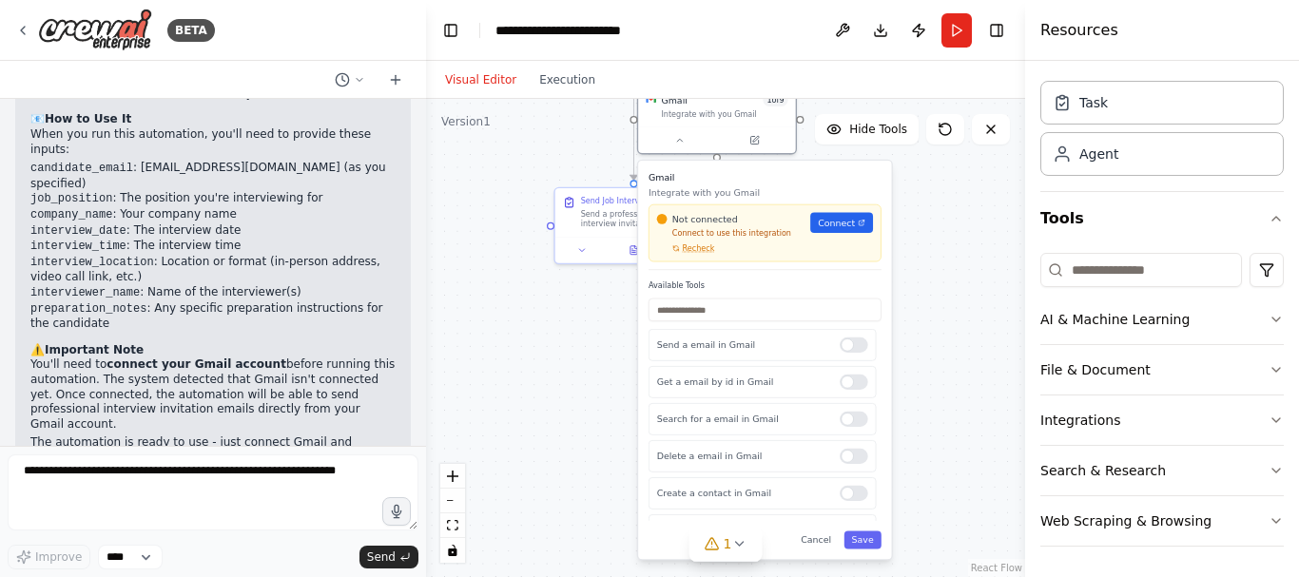
drag, startPoint x: 952, startPoint y: 408, endPoint x: 942, endPoint y: 322, distance: 86.1
click at [942, 322] on div ".deletable-edge-delete-btn { width: 20px; height: 20px; border: 0px solid #ffff…" at bounding box center [725, 338] width 599 height 478
click at [843, 221] on span "Connect" at bounding box center [836, 223] width 37 height 12
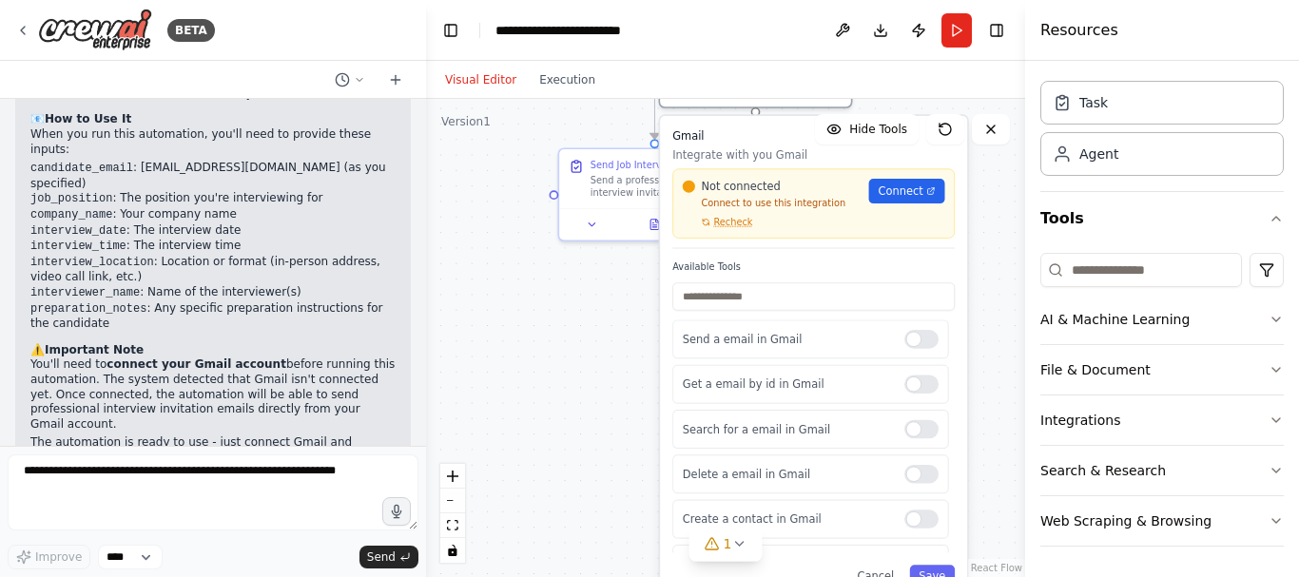
click at [587, 364] on div ".deletable-edge-delete-btn { width: 20px; height: 20px; border: 0px solid #ffff…" at bounding box center [725, 338] width 599 height 478
click at [916, 394] on div "Get a email by id in Gmail" at bounding box center [810, 384] width 276 height 39
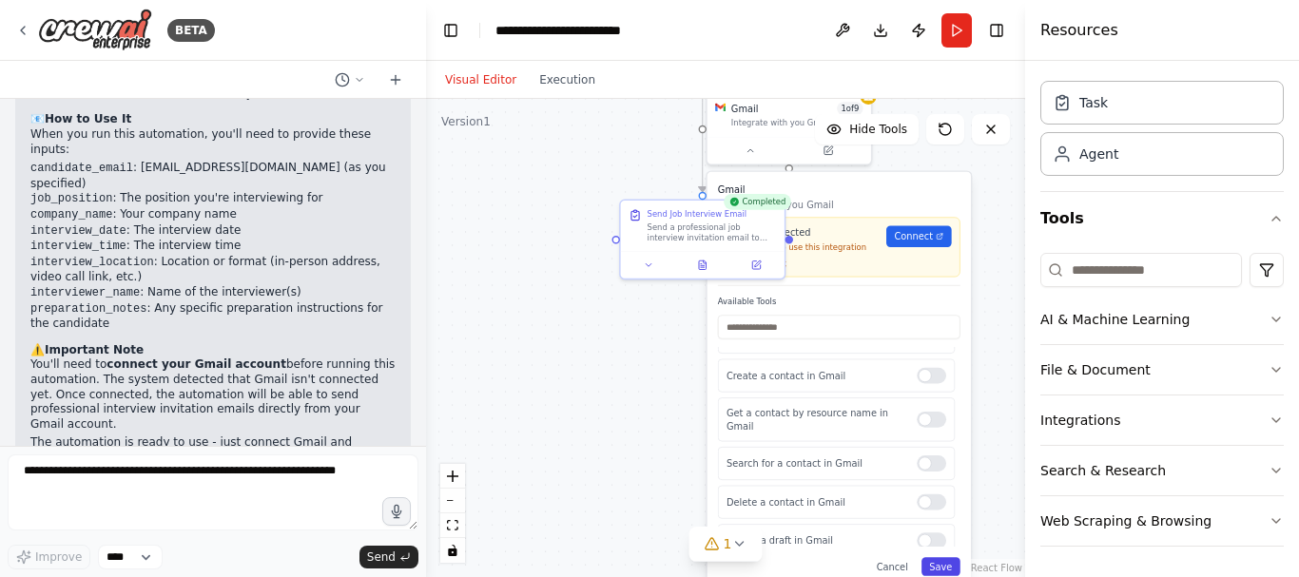
click at [942, 565] on button "Save" at bounding box center [940, 566] width 39 height 19
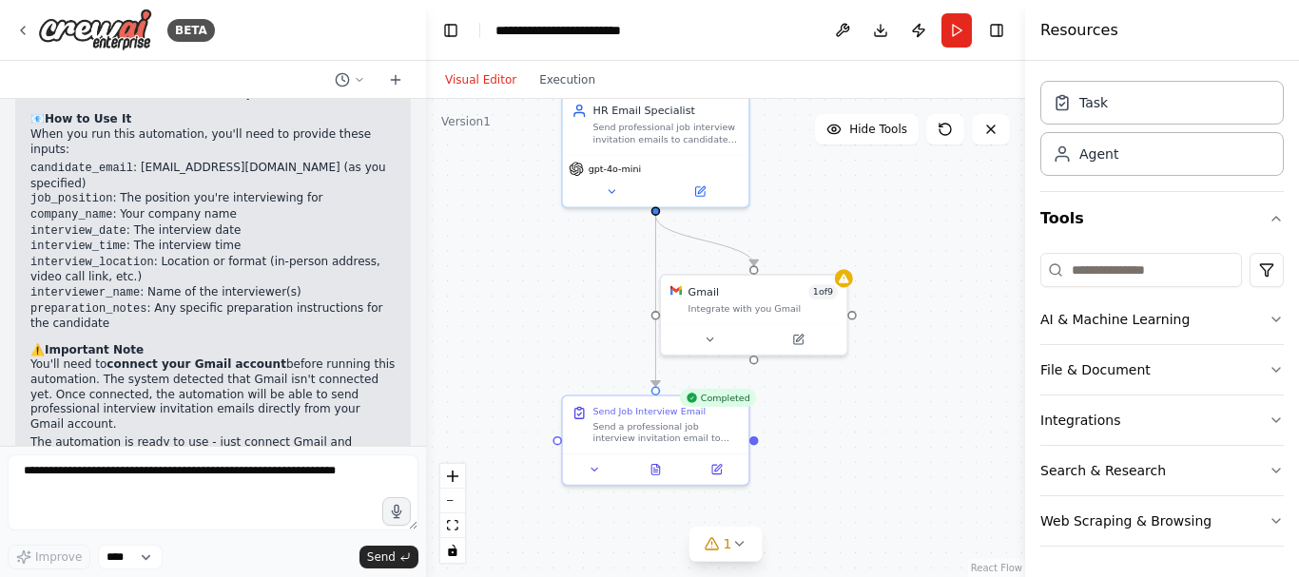
drag, startPoint x: 916, startPoint y: 272, endPoint x: 895, endPoint y: 526, distance: 254.7
click at [895, 526] on div ".deletable-edge-delete-btn { width: 20px; height: 20px; border: 0px solid #ffff…" at bounding box center [725, 338] width 599 height 478
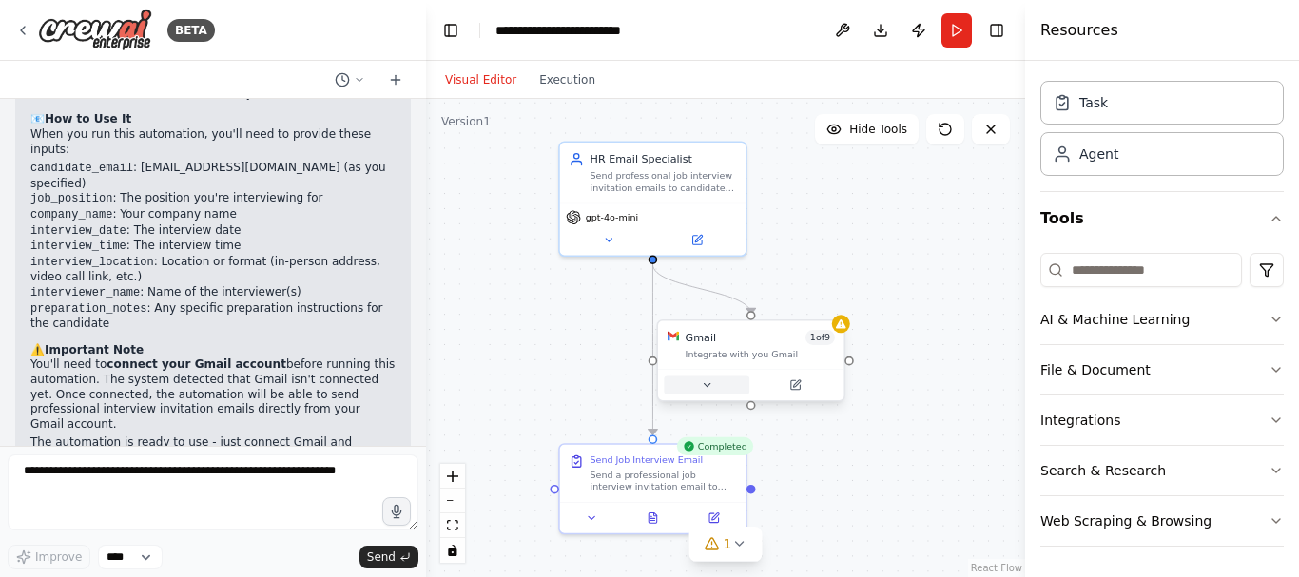
click at [712, 383] on icon at bounding box center [707, 385] width 12 height 12
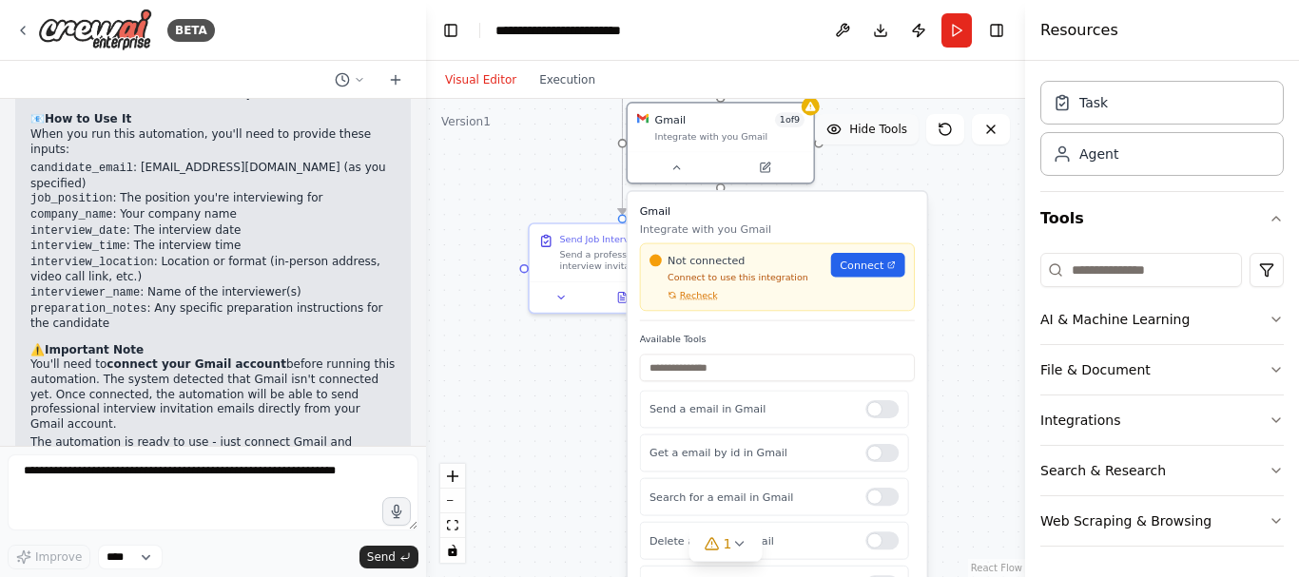
drag, startPoint x: 921, startPoint y: 335, endPoint x: 890, endPoint y: 115, distance: 221.8
click at [890, 115] on div "Version 1 Hide Tools .deletable-edge-delete-btn { width: 20px; height: 20px; bo…" at bounding box center [725, 338] width 599 height 478
click at [688, 298] on span "Recheck" at bounding box center [698, 296] width 38 height 12
click at [855, 264] on span "Connect" at bounding box center [860, 266] width 44 height 15
click at [694, 305] on div "Not connected Connect to use this integration Recheck Connect" at bounding box center [776, 277] width 275 height 67
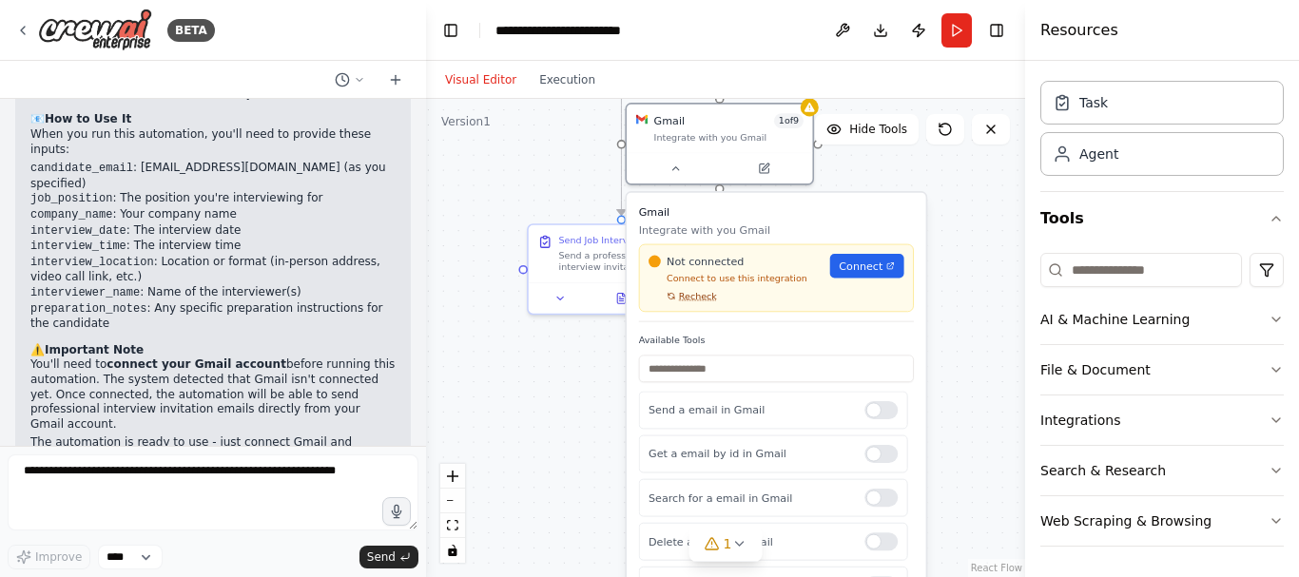
click at [695, 294] on span "Recheck" at bounding box center [698, 296] width 38 height 12
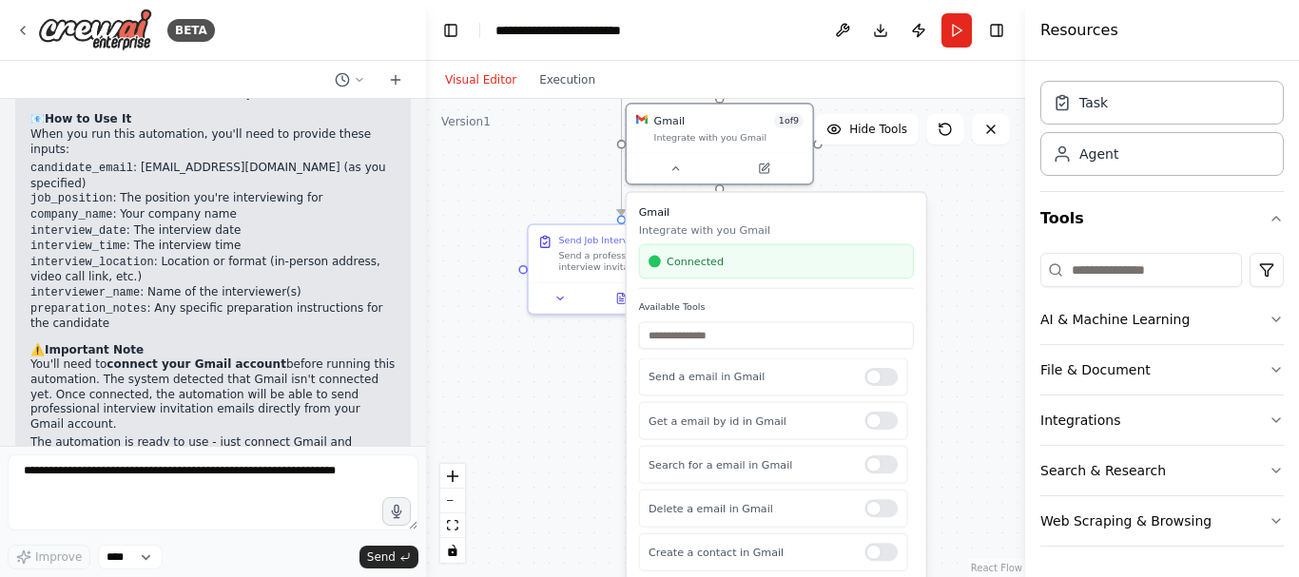
click at [974, 234] on div ".deletable-edge-delete-btn { width: 20px; height: 20px; border: 0px solid #ffff…" at bounding box center [725, 338] width 599 height 478
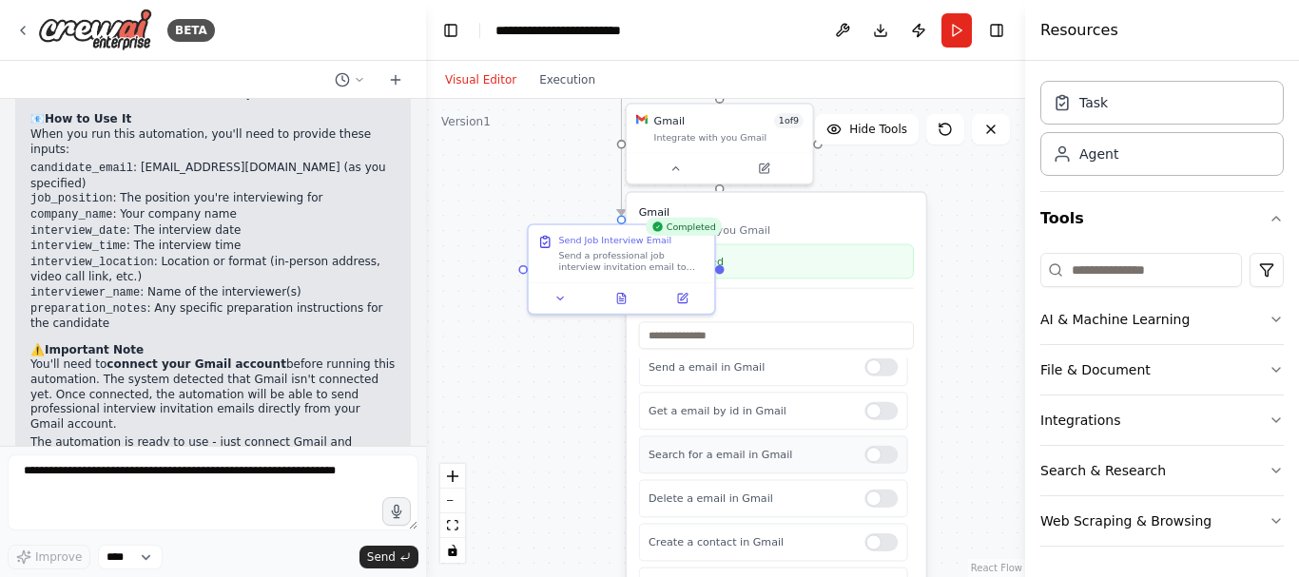
scroll to position [11, 0]
click at [876, 414] on div at bounding box center [880, 412] width 33 height 18
click at [872, 458] on div at bounding box center [880, 456] width 33 height 18
click at [870, 497] on div at bounding box center [880, 500] width 33 height 18
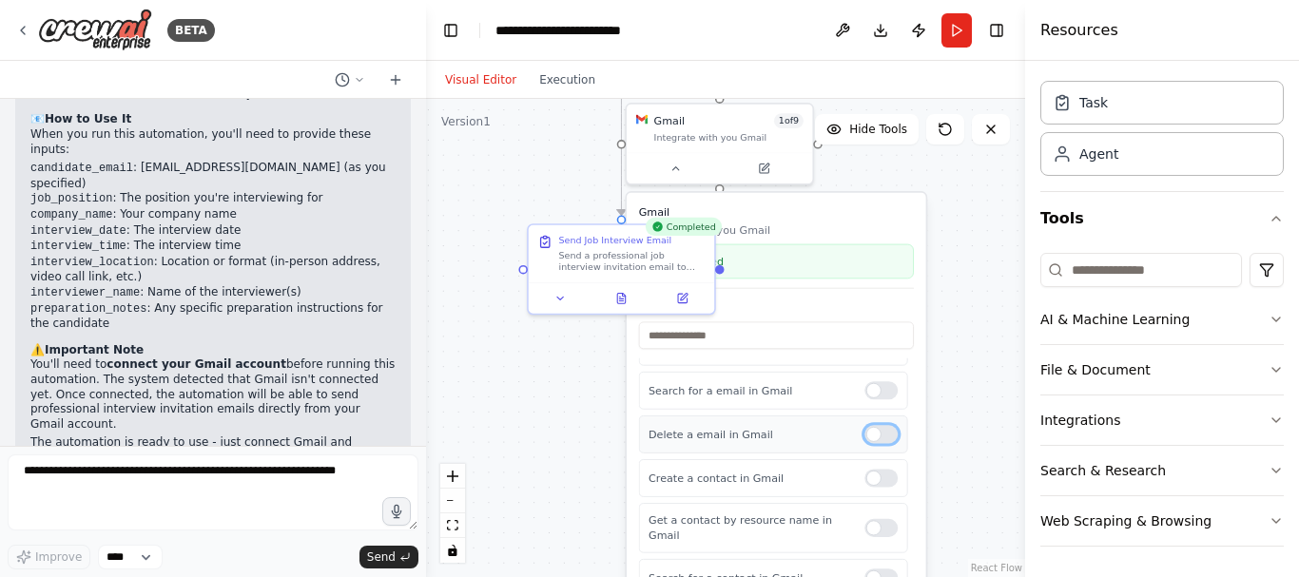
scroll to position [95, 0]
click at [871, 472] on div at bounding box center [880, 477] width 33 height 18
click at [876, 432] on div at bounding box center [880, 433] width 33 height 18
click at [872, 386] on div at bounding box center [880, 389] width 33 height 18
click at [874, 477] on div at bounding box center [880, 477] width 33 height 18
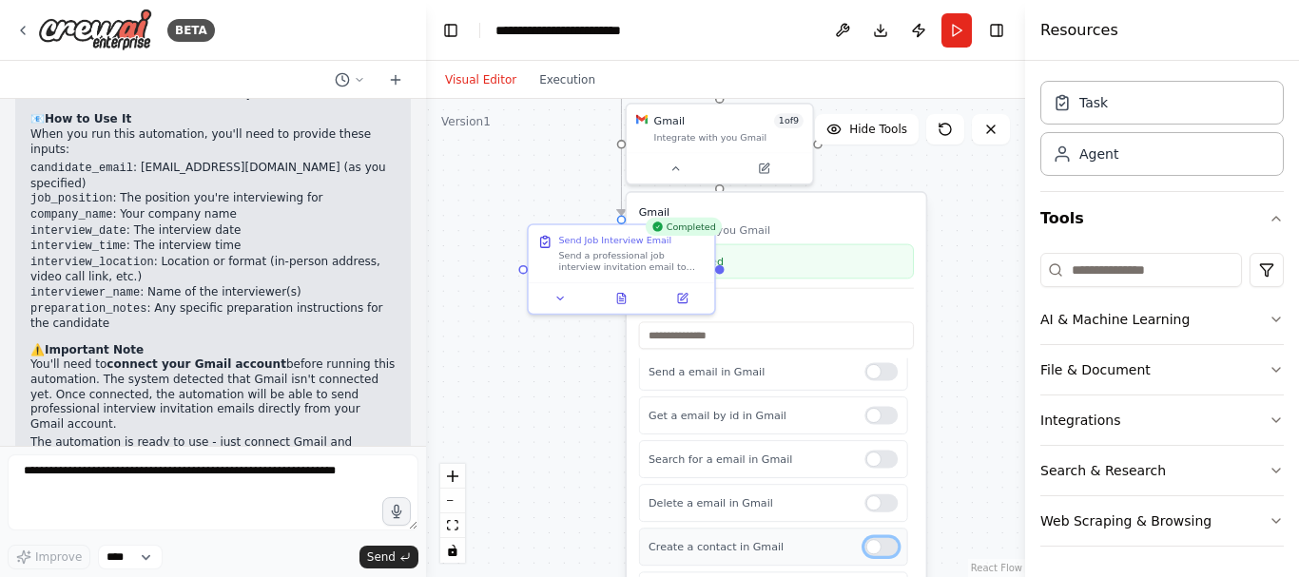
scroll to position [0, 0]
click at [876, 428] on div at bounding box center [880, 421] width 33 height 18
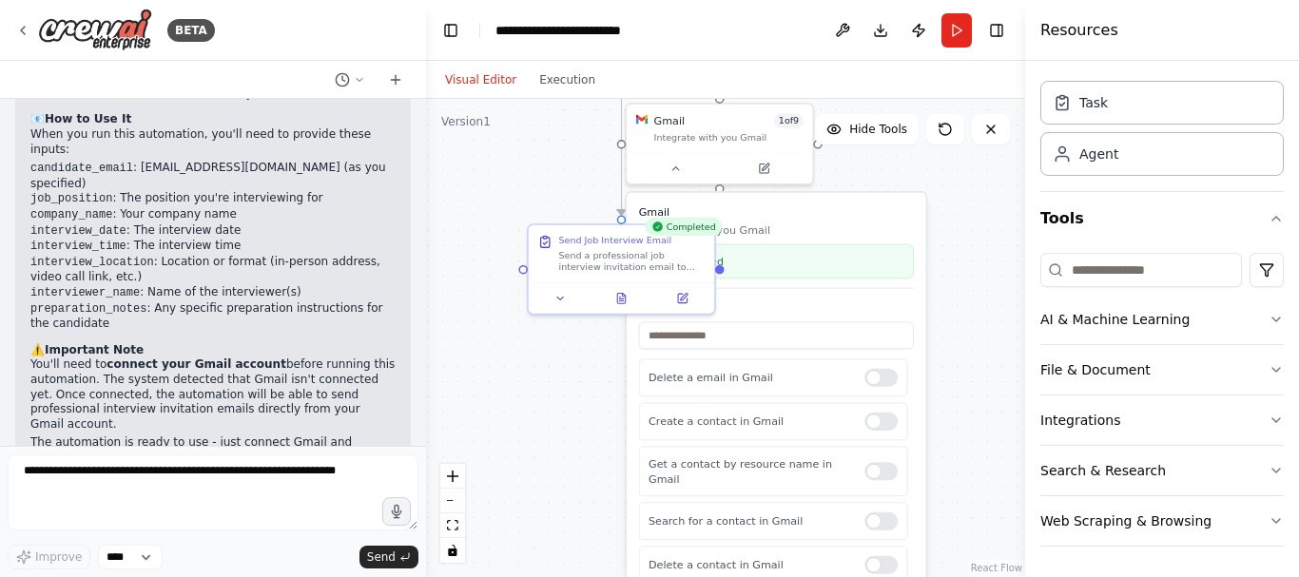
scroll to position [203, 0]
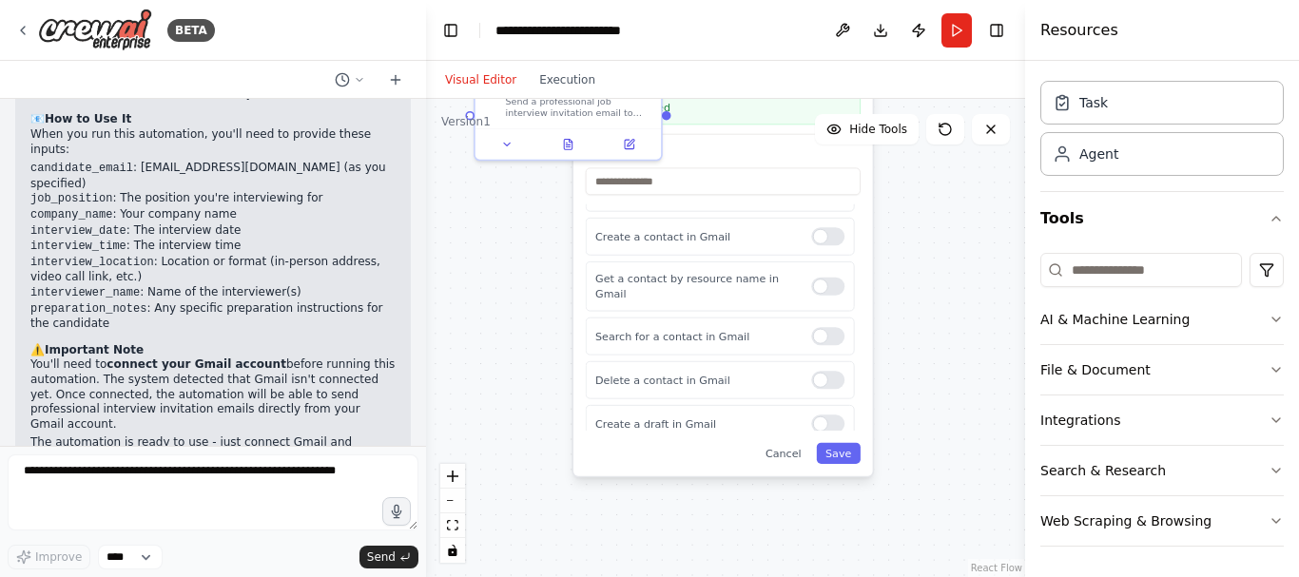
drag, startPoint x: 953, startPoint y: 460, endPoint x: 900, endPoint y: 306, distance: 162.9
click at [900, 306] on div ".deletable-edge-delete-btn { width: 20px; height: 20px; border: 0px solid #ffff…" at bounding box center [725, 338] width 599 height 478
click at [839, 462] on button "Save" at bounding box center [839, 453] width 44 height 21
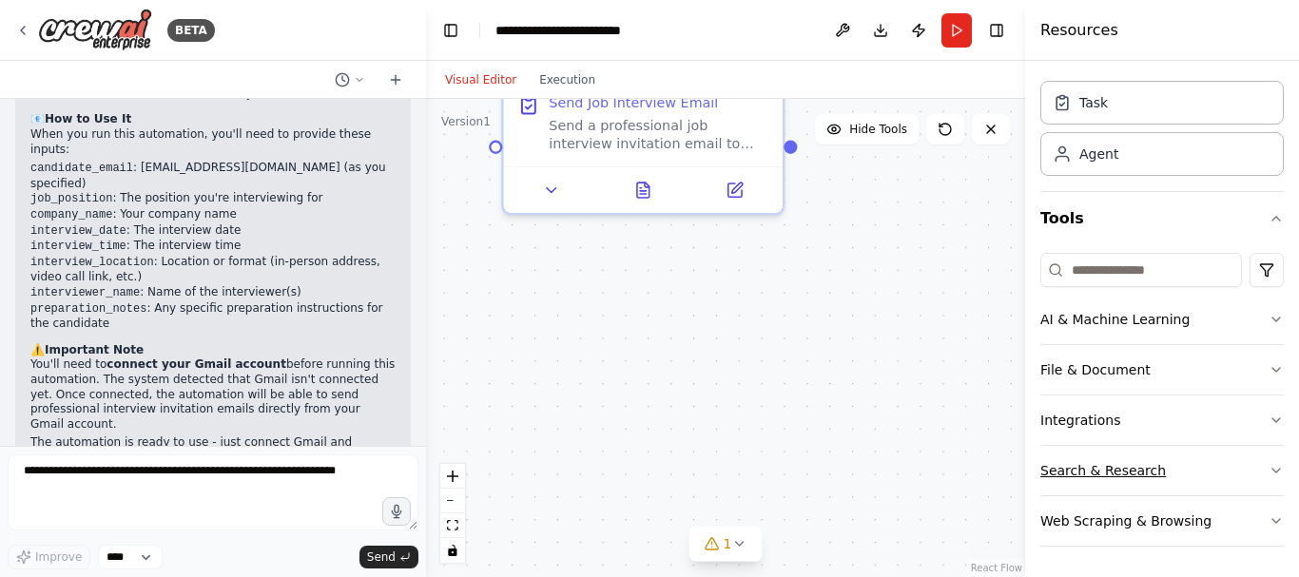
drag, startPoint x: 908, startPoint y: 347, endPoint x: 1153, endPoint y: 494, distance: 286.1
click at [1153, 494] on div "BETA send a job interview mail to santhakumar3490@gmail.com mail id 08:12 PM ▶ …" at bounding box center [649, 288] width 1299 height 577
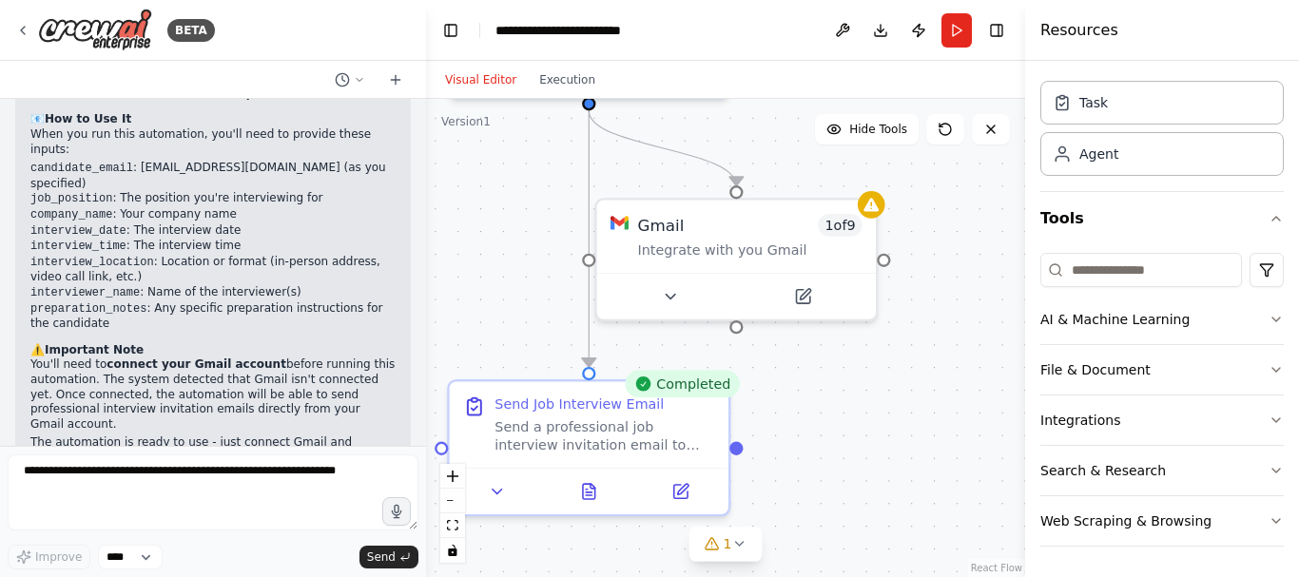
drag, startPoint x: 876, startPoint y: 223, endPoint x: 821, endPoint y: 525, distance: 306.2
click at [821, 525] on div ".deletable-edge-delete-btn { width: 20px; height: 20px; border: 0px solid #ffff…" at bounding box center [725, 338] width 599 height 478
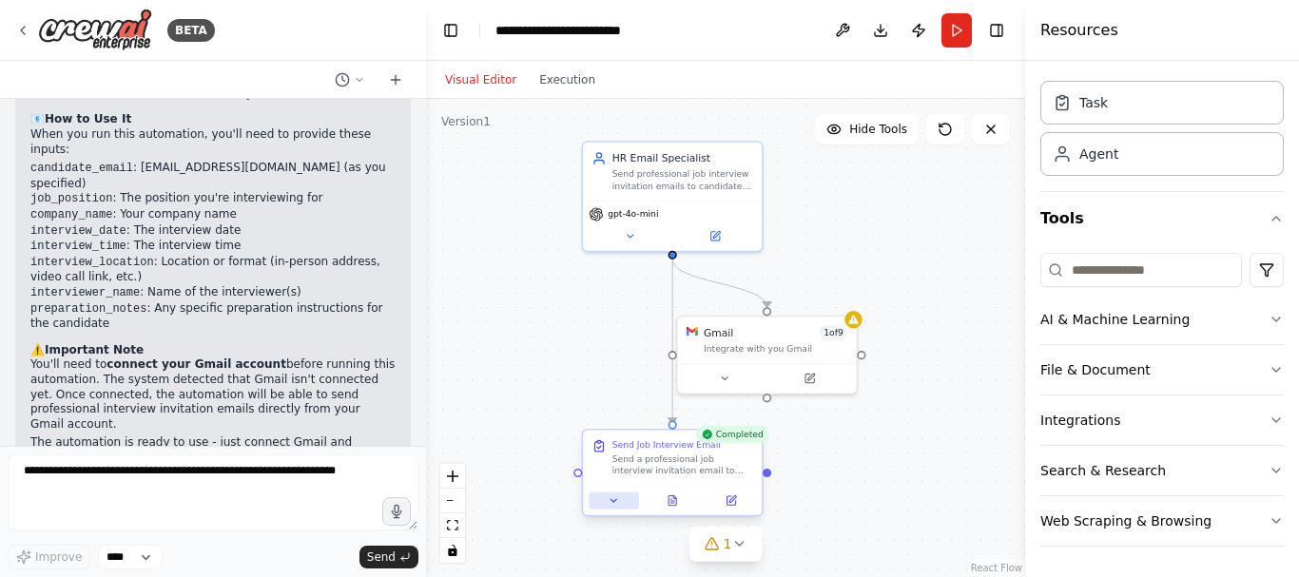
click at [610, 504] on icon at bounding box center [612, 499] width 11 height 11
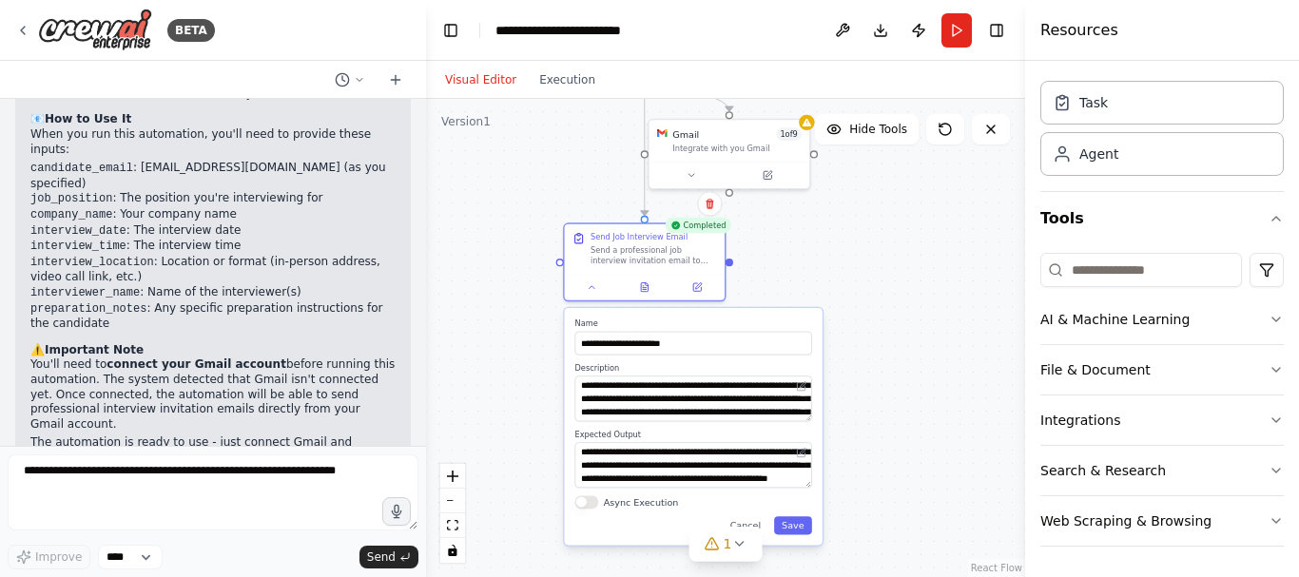
drag, startPoint x: 858, startPoint y: 447, endPoint x: 832, endPoint y: 233, distance: 215.5
click at [832, 233] on div ".deletable-edge-delete-btn { width: 20px; height: 20px; border: 0px solid #ffff…" at bounding box center [725, 338] width 599 height 478
click at [793, 529] on button "Save" at bounding box center [793, 525] width 38 height 18
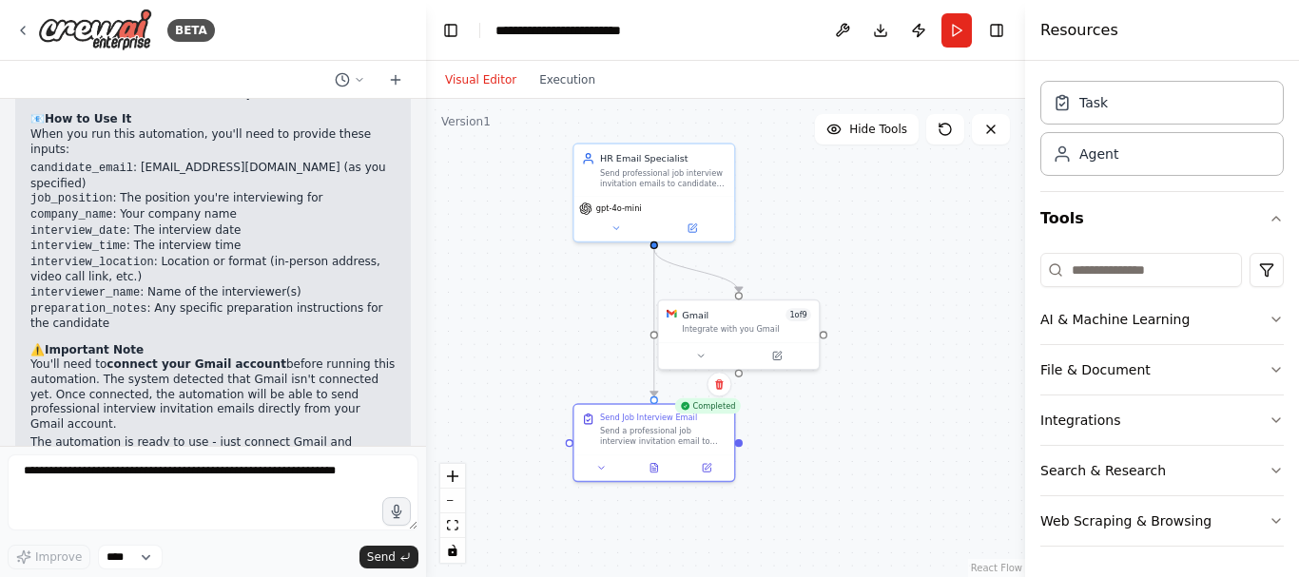
drag, startPoint x: 873, startPoint y: 278, endPoint x: 882, endPoint y: 458, distance: 180.9
click at [882, 458] on div ".deletable-edge-delete-btn { width: 20px; height: 20px; border: 0px solid #ffff…" at bounding box center [725, 338] width 599 height 478
click at [956, 24] on button "Run" at bounding box center [956, 30] width 30 height 34
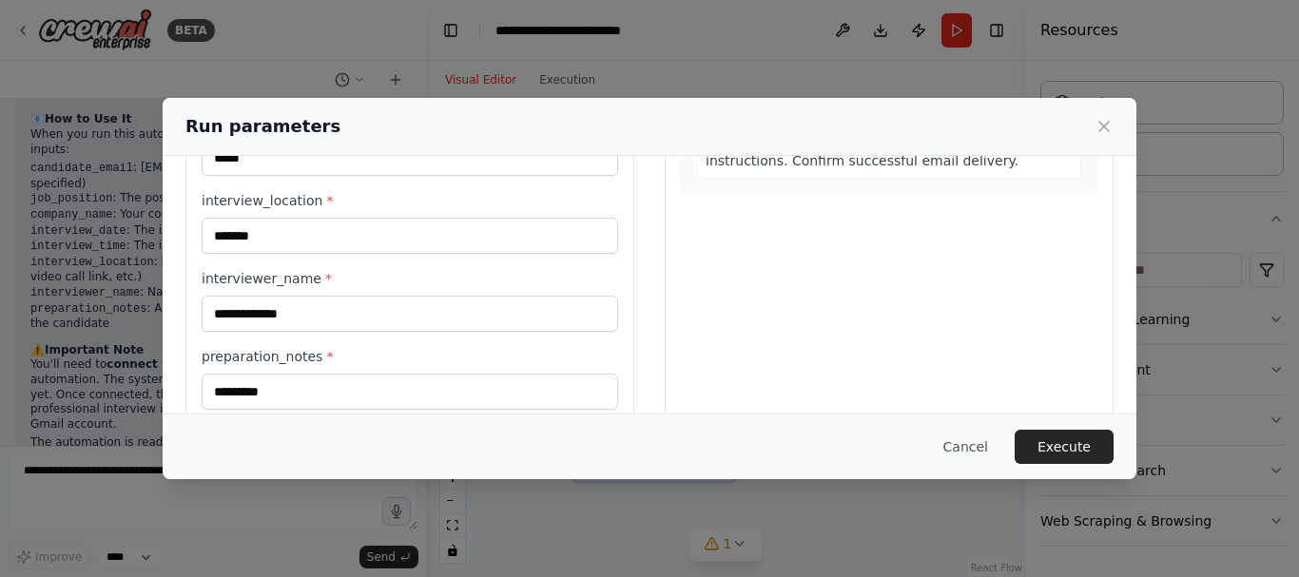
scroll to position [455, 0]
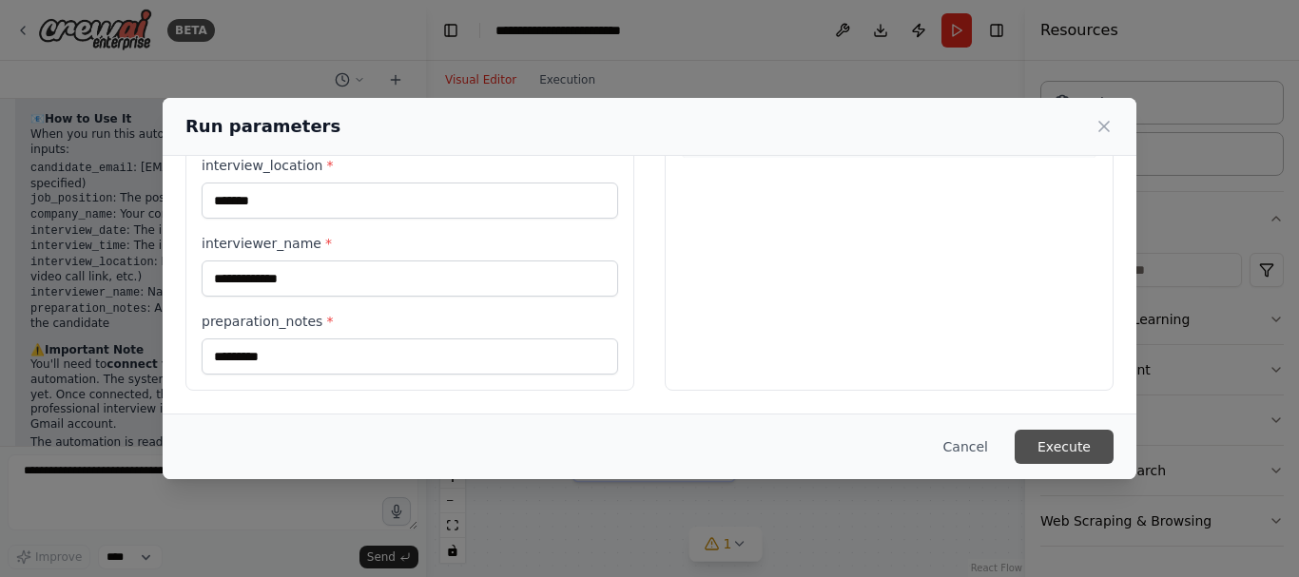
click at [1062, 447] on button "Execute" at bounding box center [1063, 447] width 99 height 34
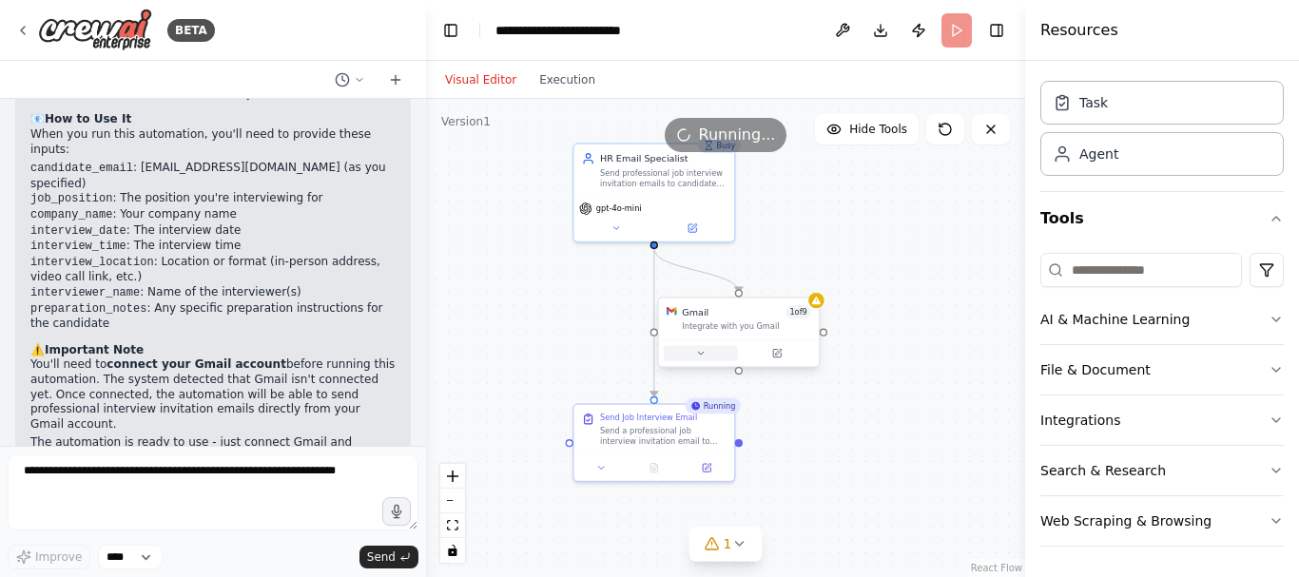
click at [703, 356] on icon at bounding box center [700, 353] width 10 height 10
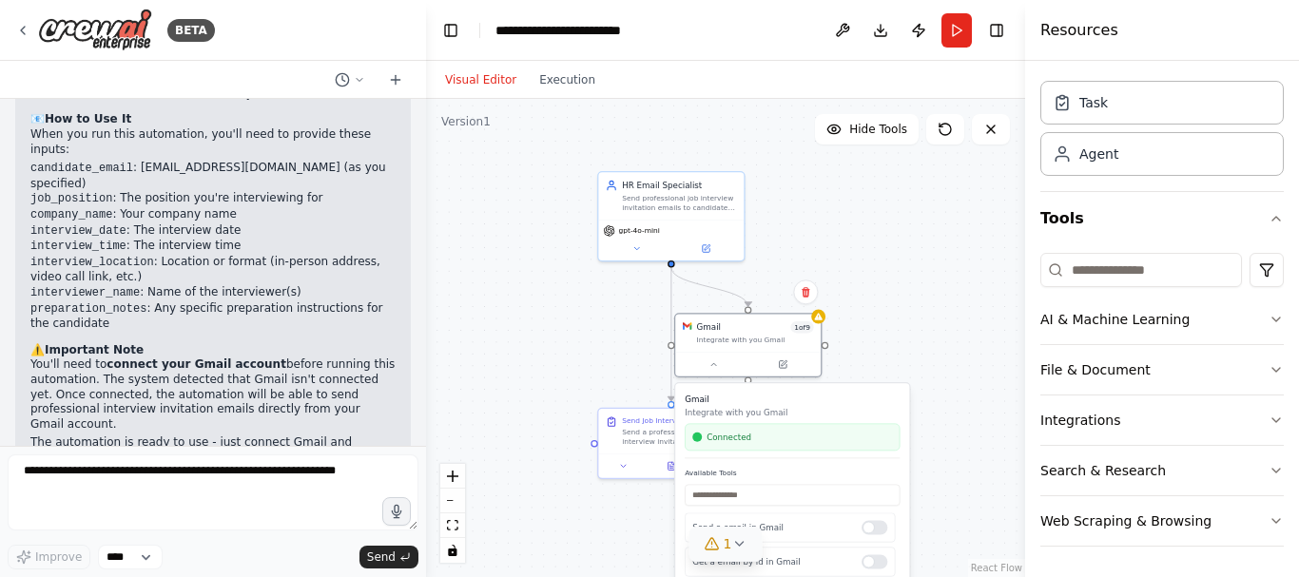
click at [733, 543] on icon at bounding box center [738, 543] width 15 height 15
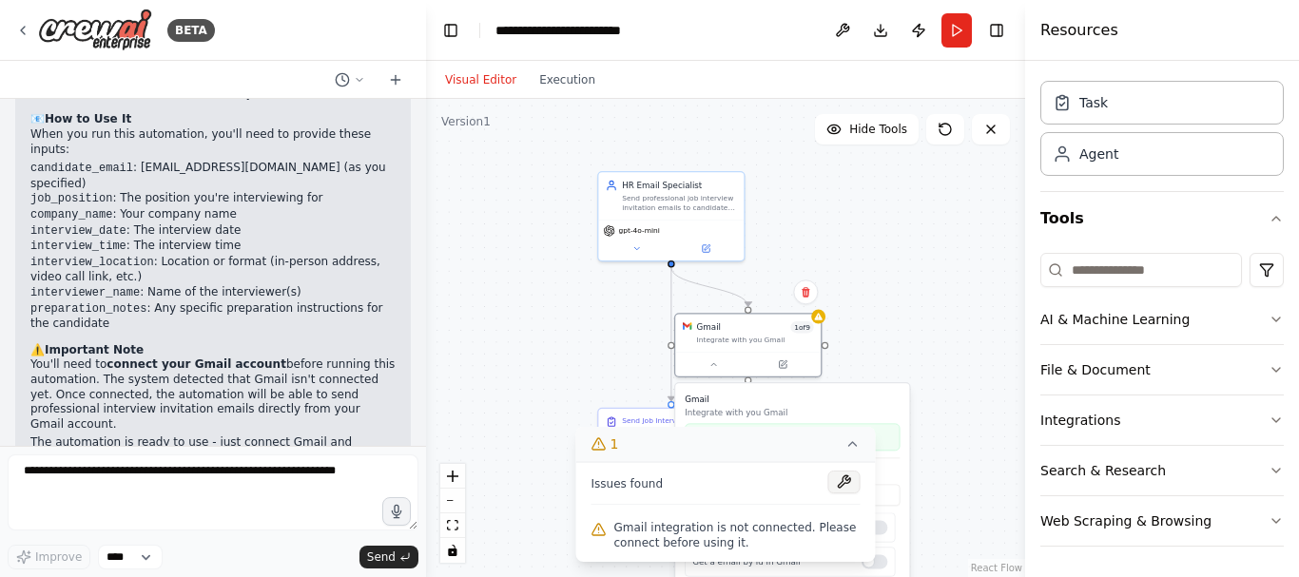
click at [847, 482] on button at bounding box center [844, 482] width 32 height 23
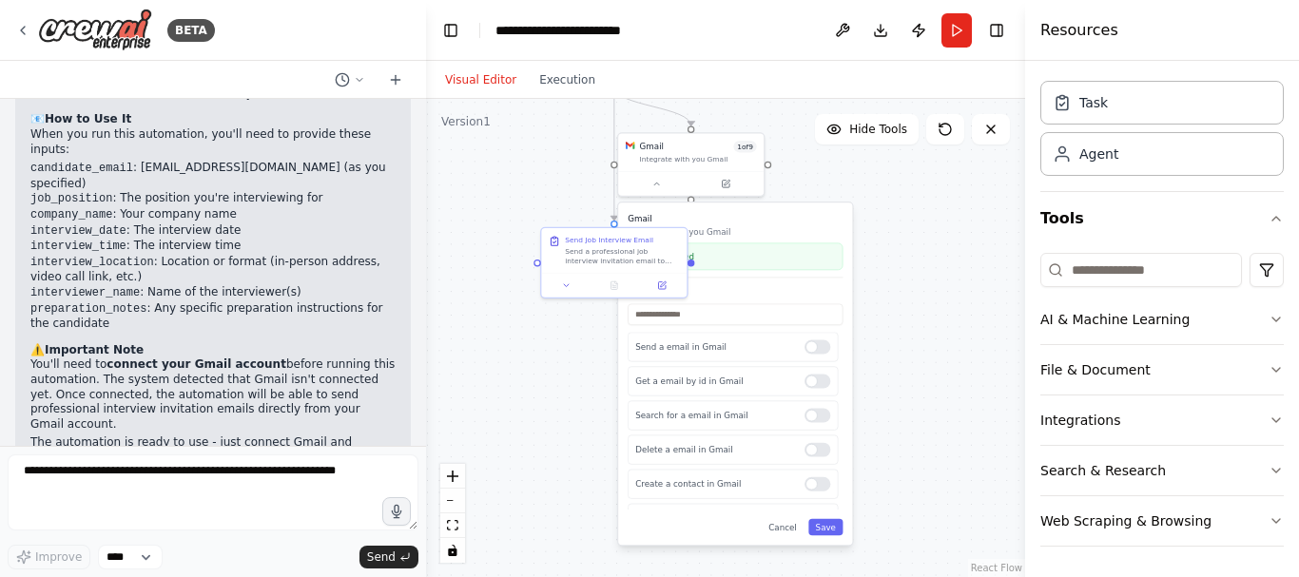
drag, startPoint x: 883, startPoint y: 336, endPoint x: 824, endPoint y: 152, distance: 192.7
click at [824, 152] on div ".deletable-edge-delete-btn { width: 20px; height: 20px; border: 0px solid #ffff…" at bounding box center [725, 338] width 599 height 478
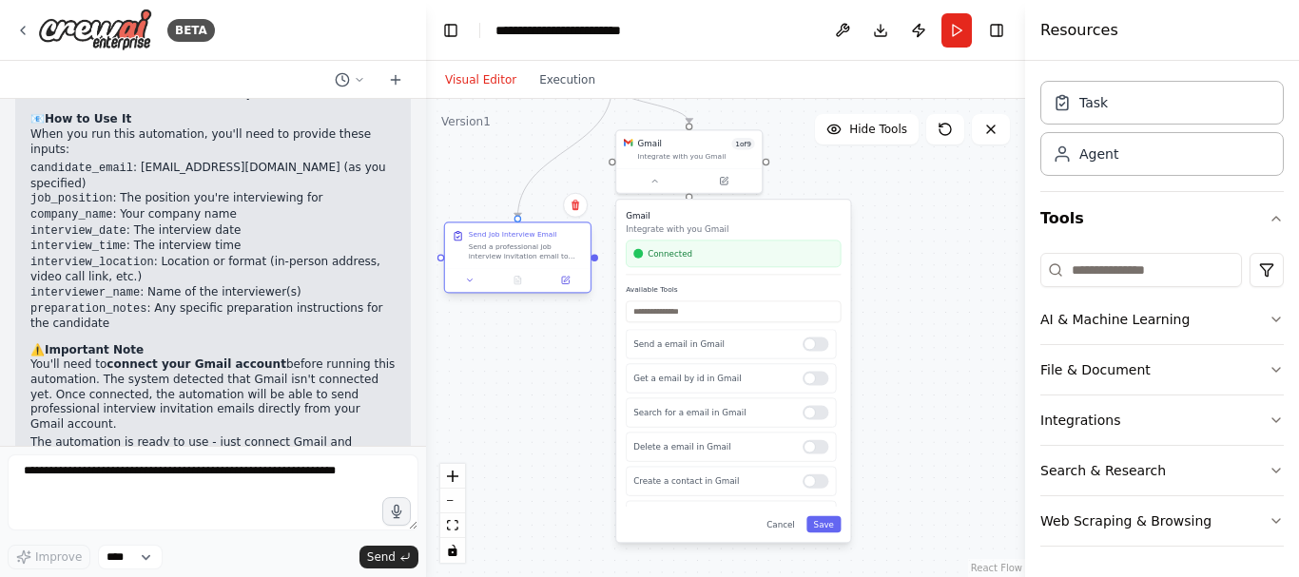
drag, startPoint x: 582, startPoint y: 233, endPoint x: 490, endPoint y: 238, distance: 92.3
click at [490, 238] on div "Send Job Interview Email" at bounding box center [513, 235] width 88 height 10
click at [826, 523] on button "Save" at bounding box center [823, 524] width 34 height 16
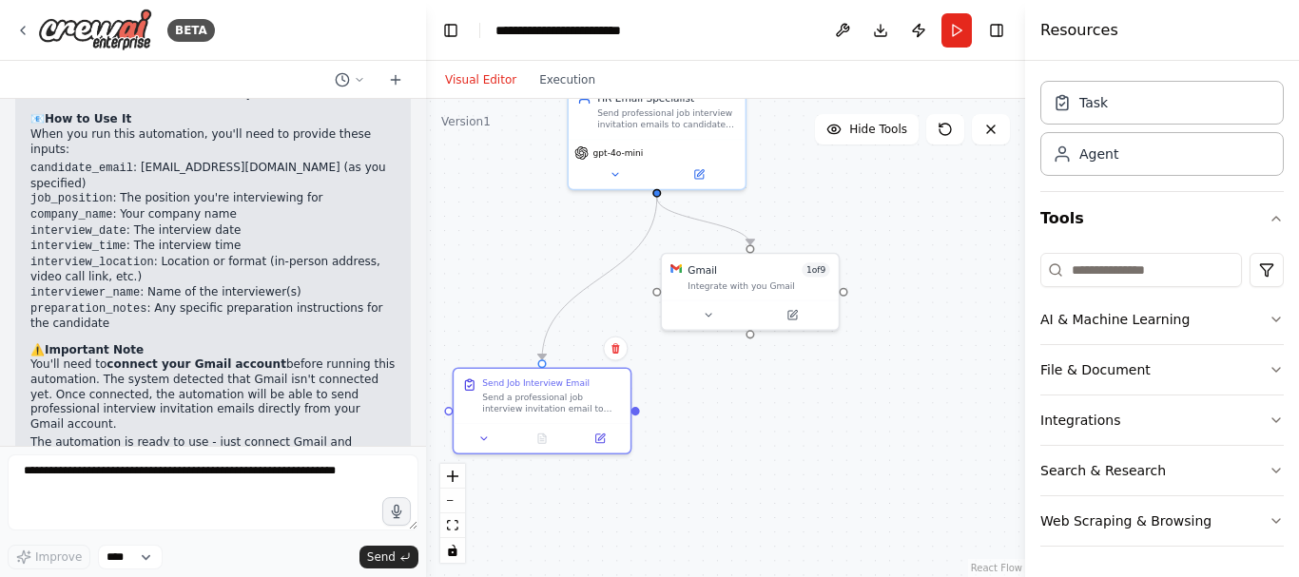
drag, startPoint x: 803, startPoint y: 287, endPoint x: 889, endPoint y: 445, distance: 179.5
click at [889, 445] on div ".deletable-edge-delete-btn { width: 20px; height: 20px; border: 0px solid #ffff…" at bounding box center [725, 338] width 599 height 478
click at [953, 29] on button "Run" at bounding box center [956, 30] width 30 height 34
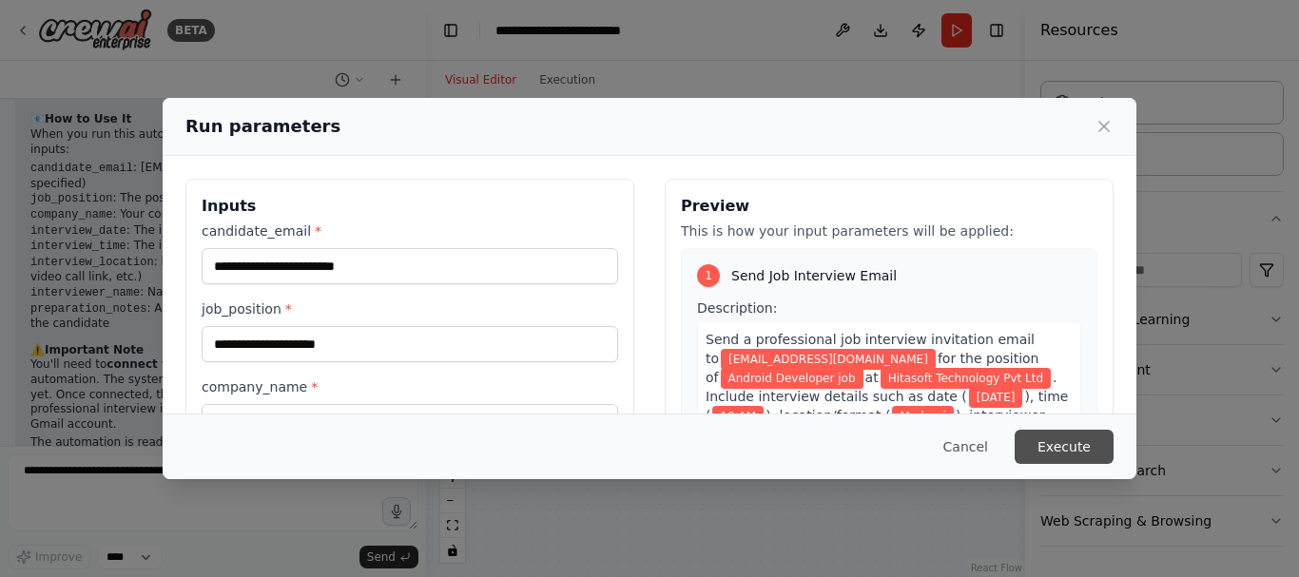
click at [1047, 445] on button "Execute" at bounding box center [1063, 447] width 99 height 34
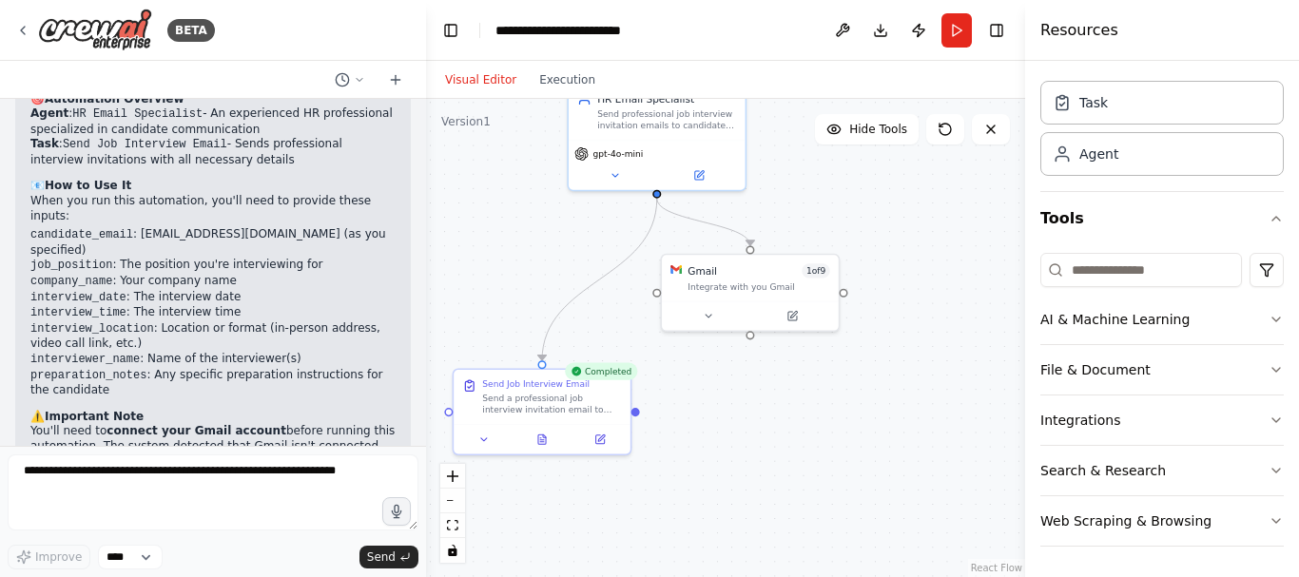
scroll to position [1059, 0]
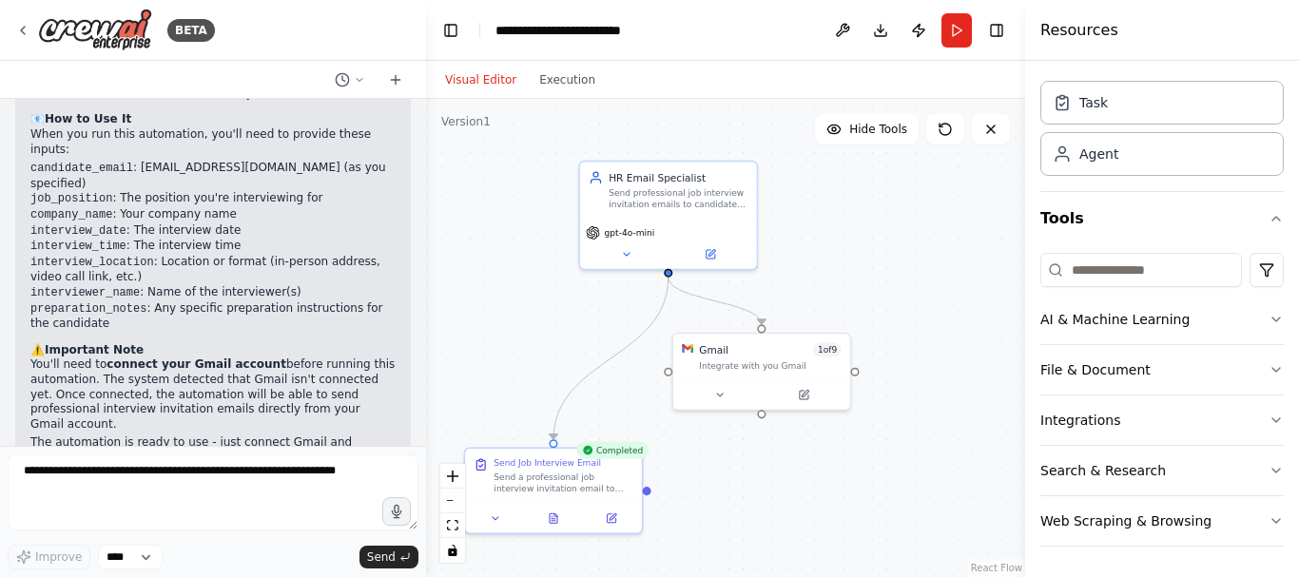
drag, startPoint x: 538, startPoint y: 218, endPoint x: 550, endPoint y: 309, distance: 92.1
click at [550, 309] on div ".deletable-edge-delete-btn { width: 20px; height: 20px; border: 0px solid #ffff…" at bounding box center [725, 338] width 599 height 478
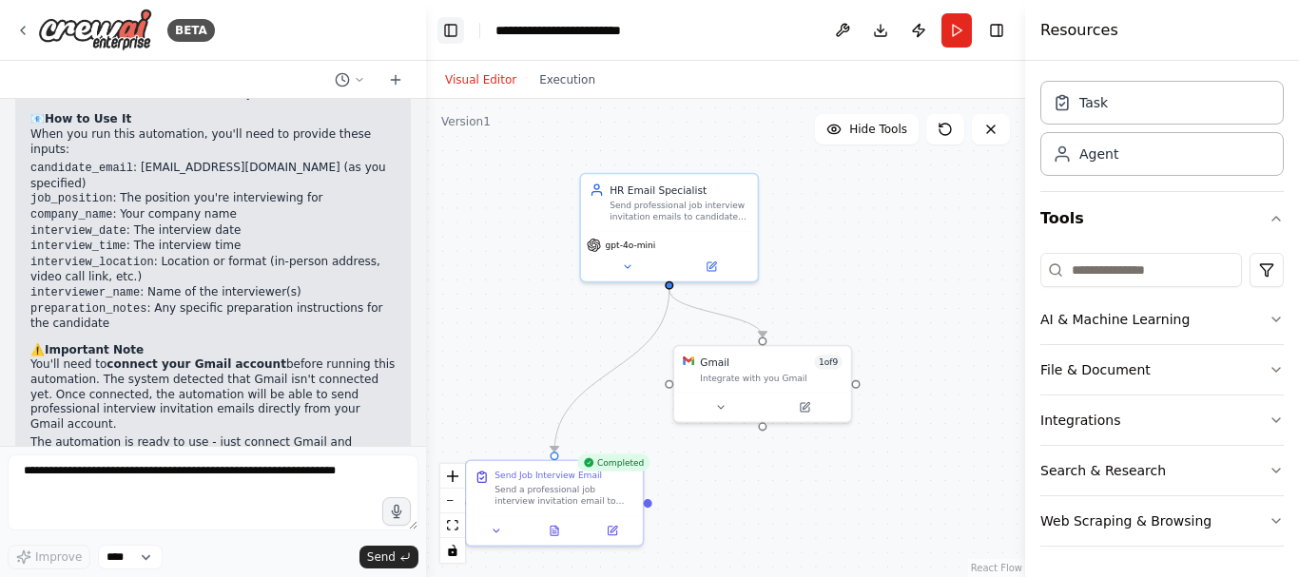
click at [455, 29] on button "Toggle Left Sidebar" at bounding box center [450, 30] width 27 height 27
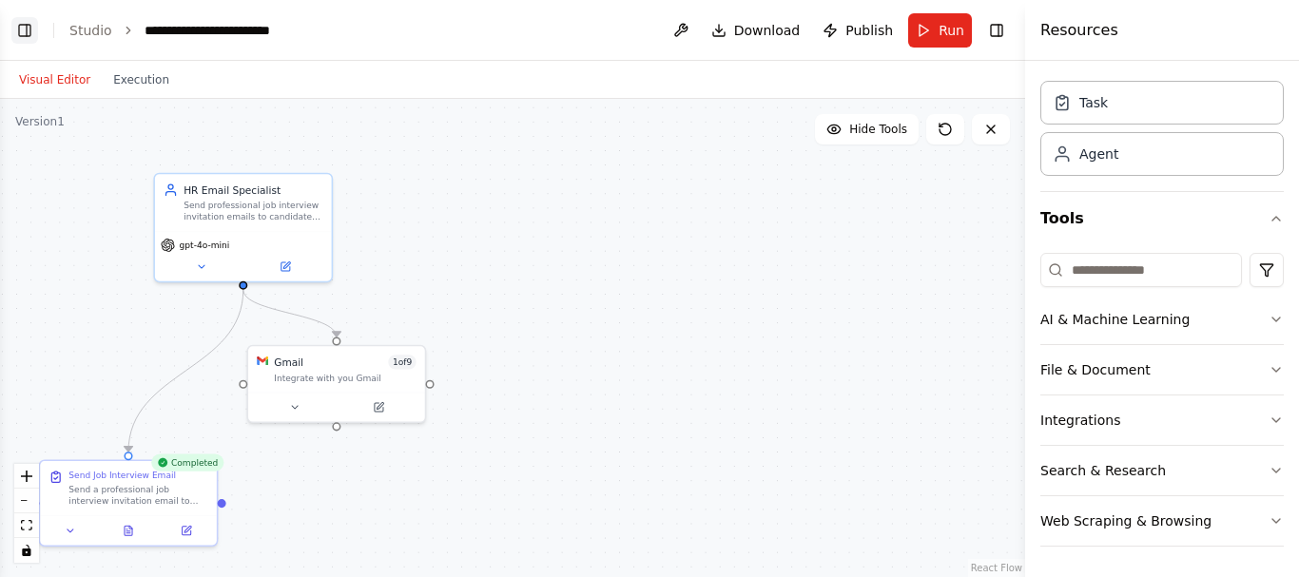
click at [29, 29] on button "Toggle Left Sidebar" at bounding box center [24, 30] width 27 height 27
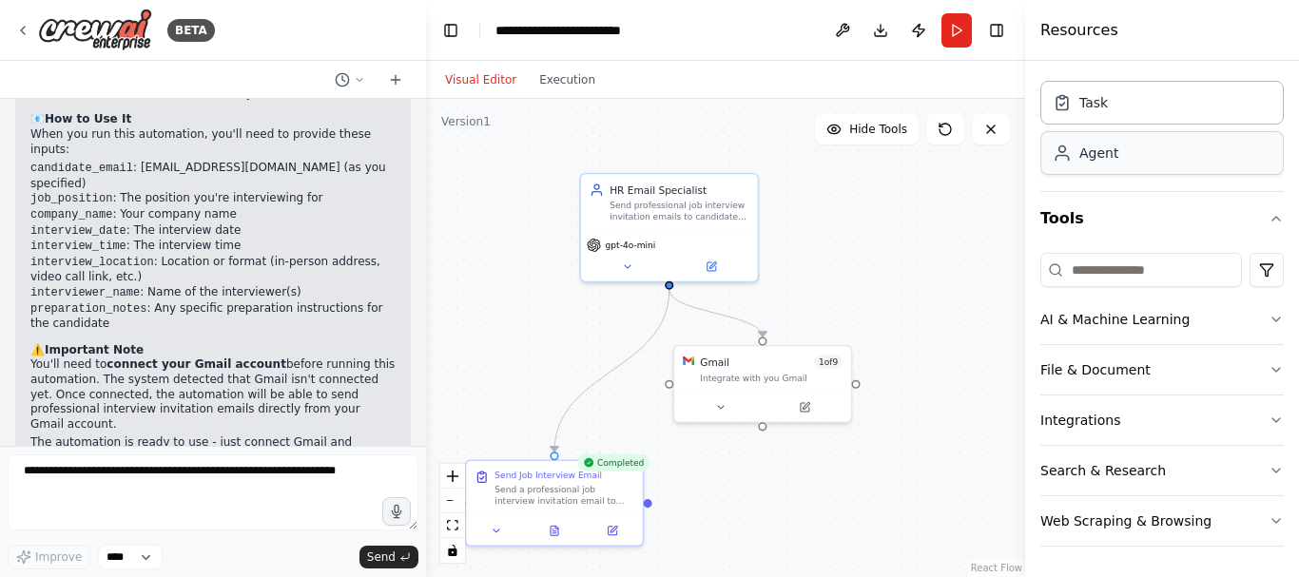
click at [1169, 146] on div "Agent" at bounding box center [1161, 153] width 243 height 44
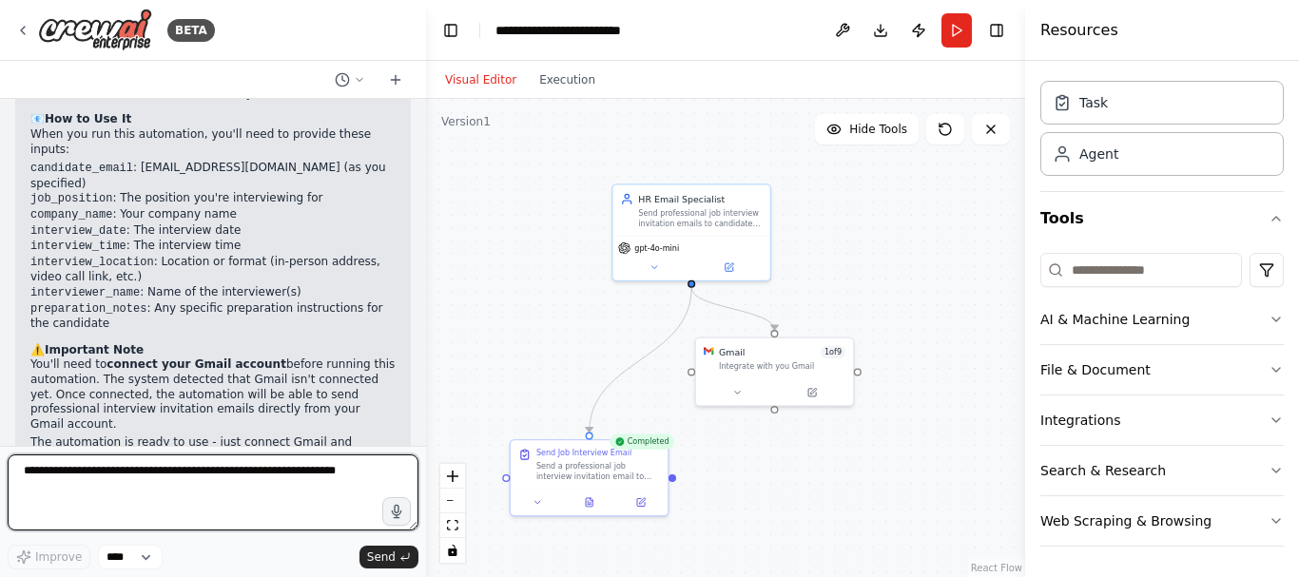
click at [240, 491] on textarea at bounding box center [213, 492] width 411 height 76
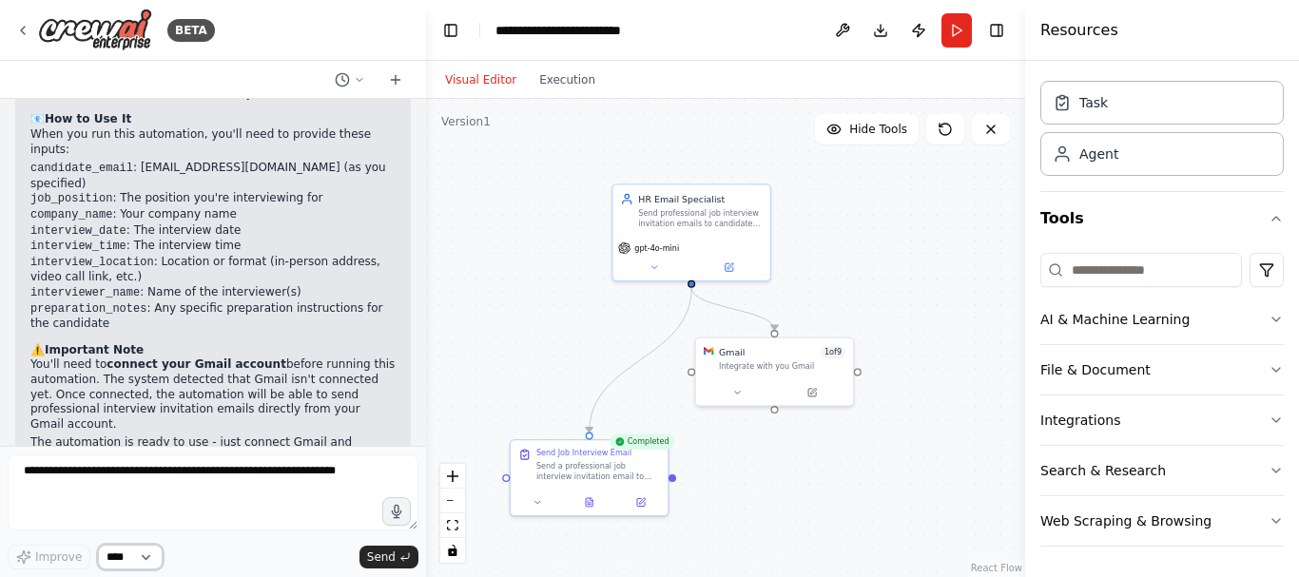
click at [149, 550] on select "****" at bounding box center [130, 557] width 65 height 25
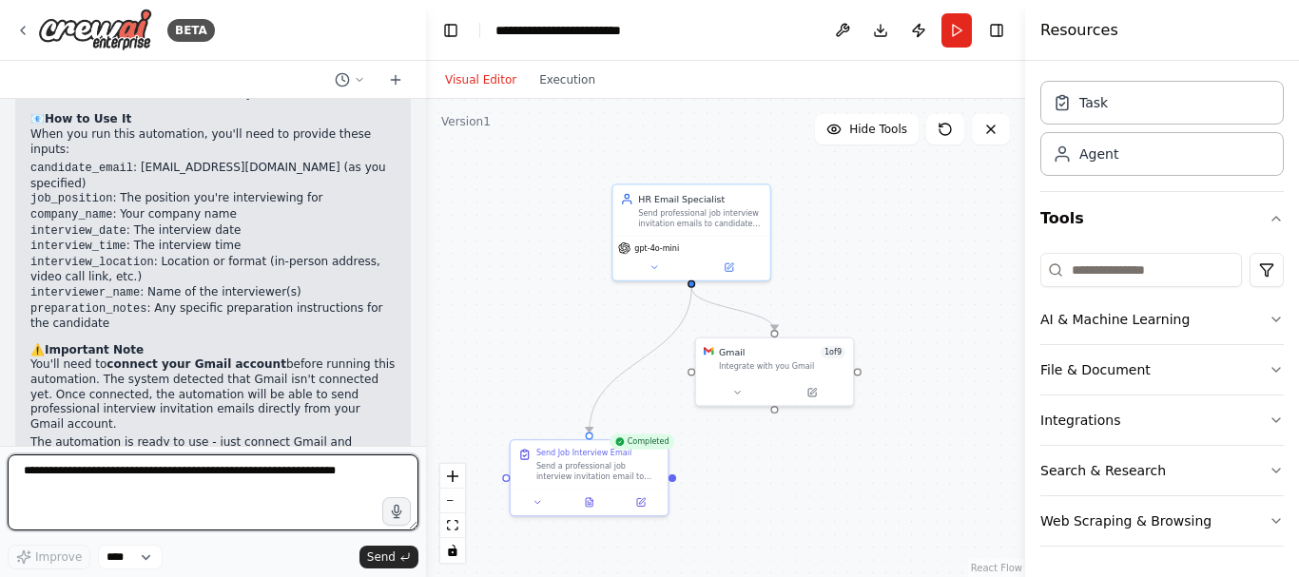
click at [178, 494] on textarea at bounding box center [213, 492] width 411 height 76
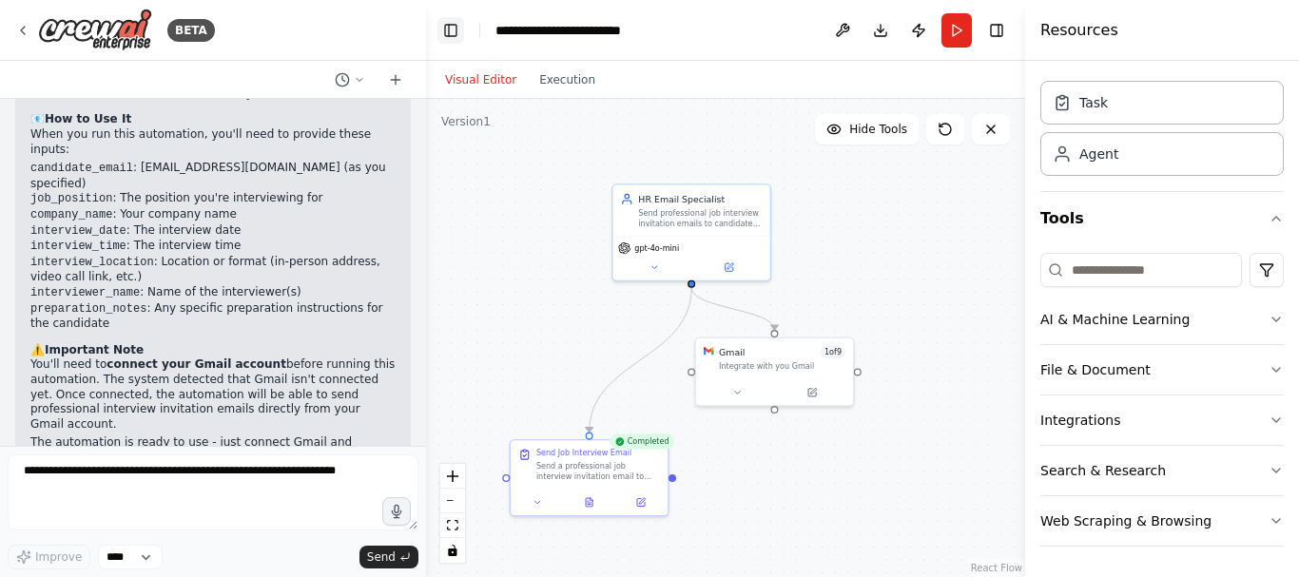
click at [452, 30] on button "Toggle Left Sidebar" at bounding box center [450, 30] width 27 height 27
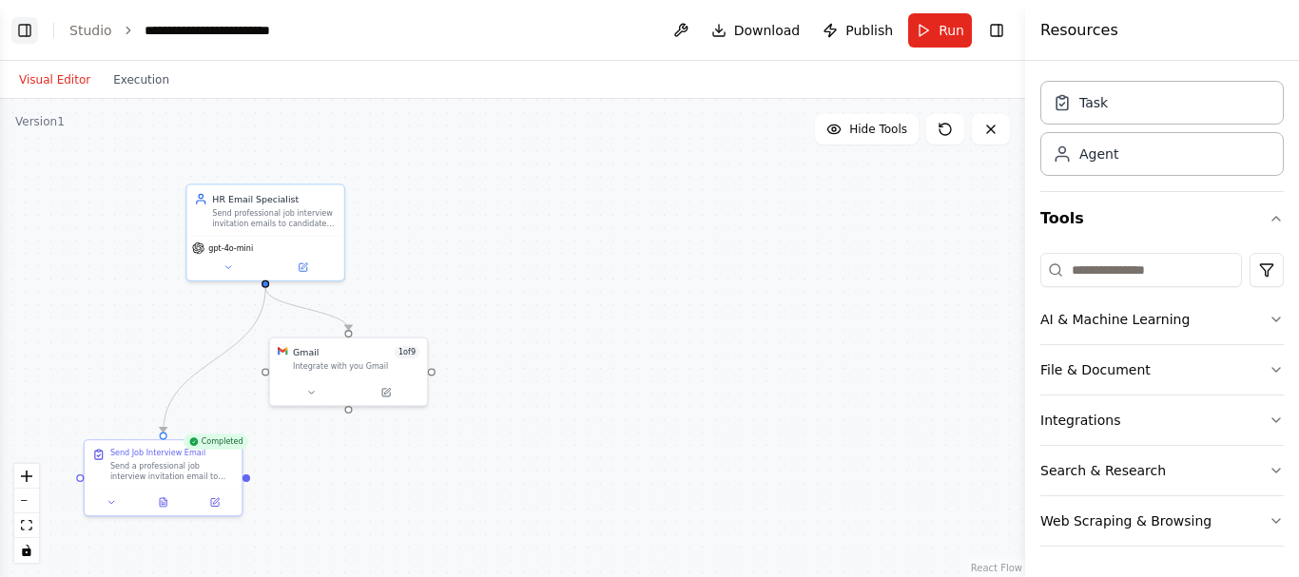
click at [25, 35] on button "Toggle Left Sidebar" at bounding box center [24, 30] width 27 height 27
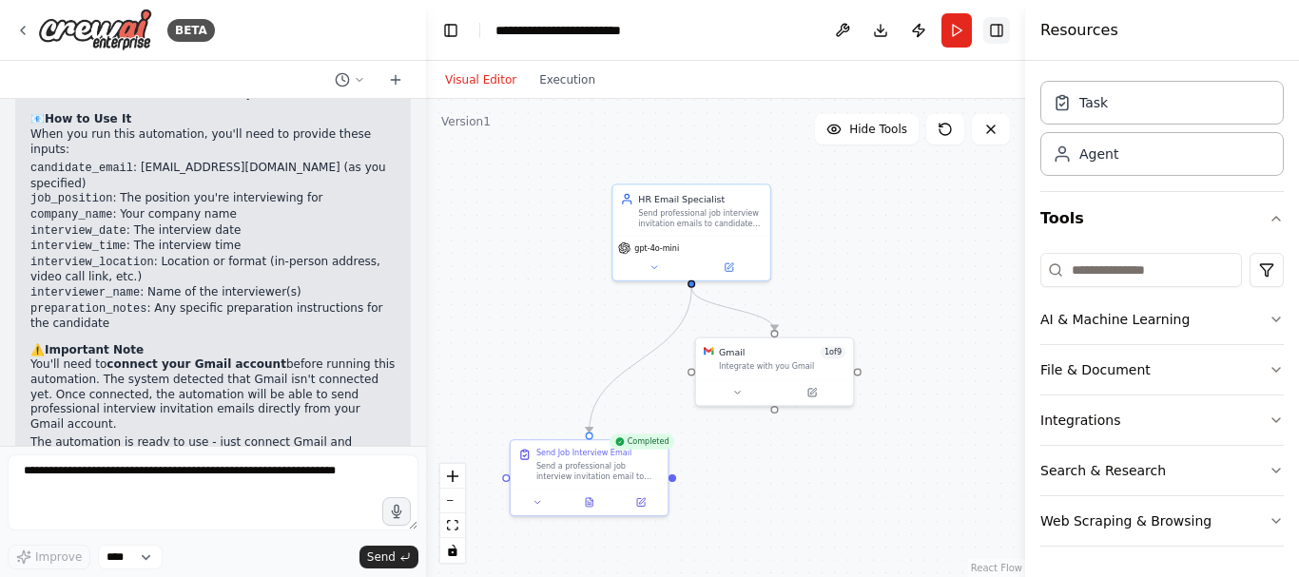
click at [993, 32] on button "Toggle Right Sidebar" at bounding box center [996, 30] width 27 height 27
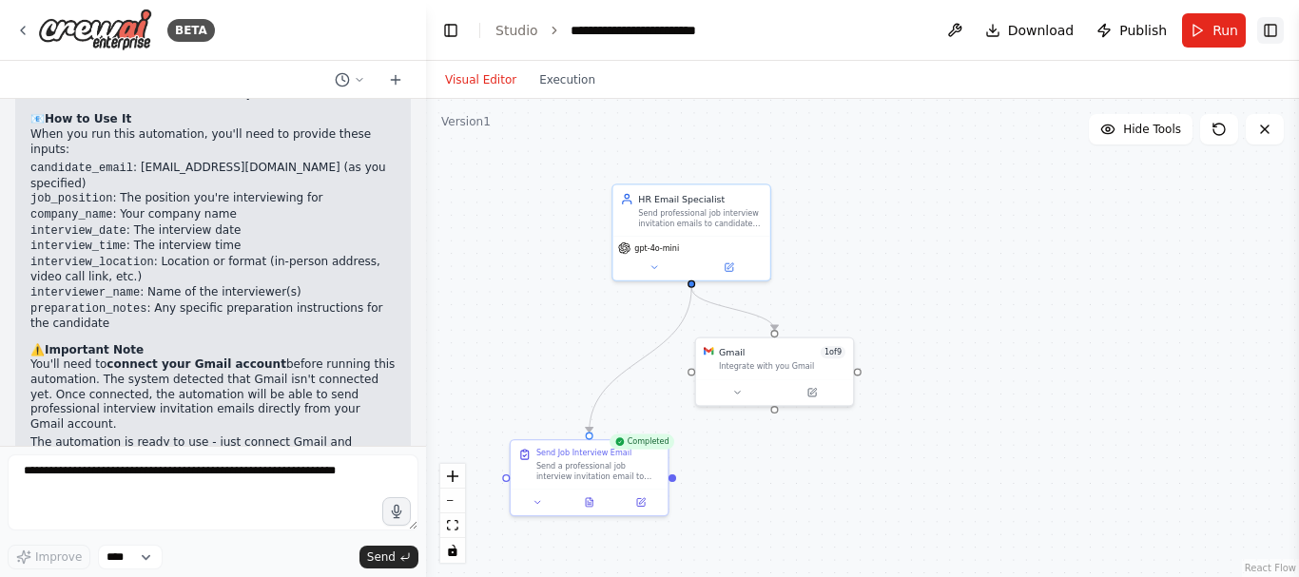
click at [1271, 35] on button "Toggle Right Sidebar" at bounding box center [1270, 30] width 27 height 27
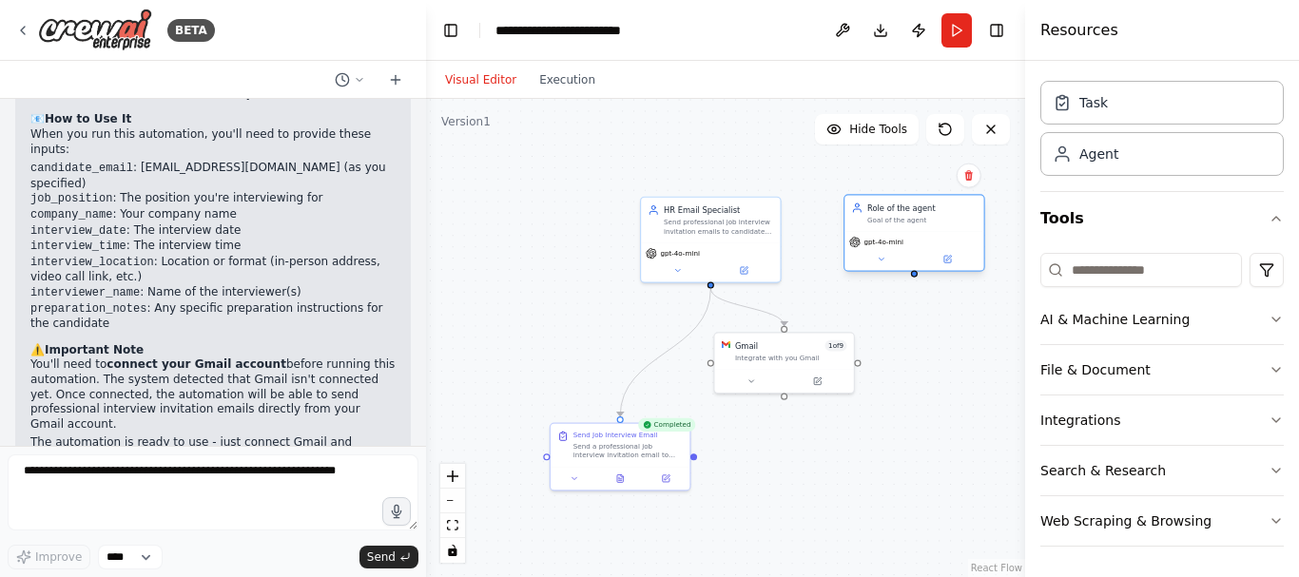
drag, startPoint x: 983, startPoint y: 220, endPoint x: 924, endPoint y: 205, distance: 60.6
click at [924, 205] on div "Role of the agent" at bounding box center [921, 207] width 109 height 11
click at [971, 178] on icon at bounding box center [969, 175] width 8 height 10
click at [904, 177] on button "Confirm" at bounding box center [913, 175] width 67 height 23
click at [1142, 96] on div "Task" at bounding box center [1161, 102] width 243 height 44
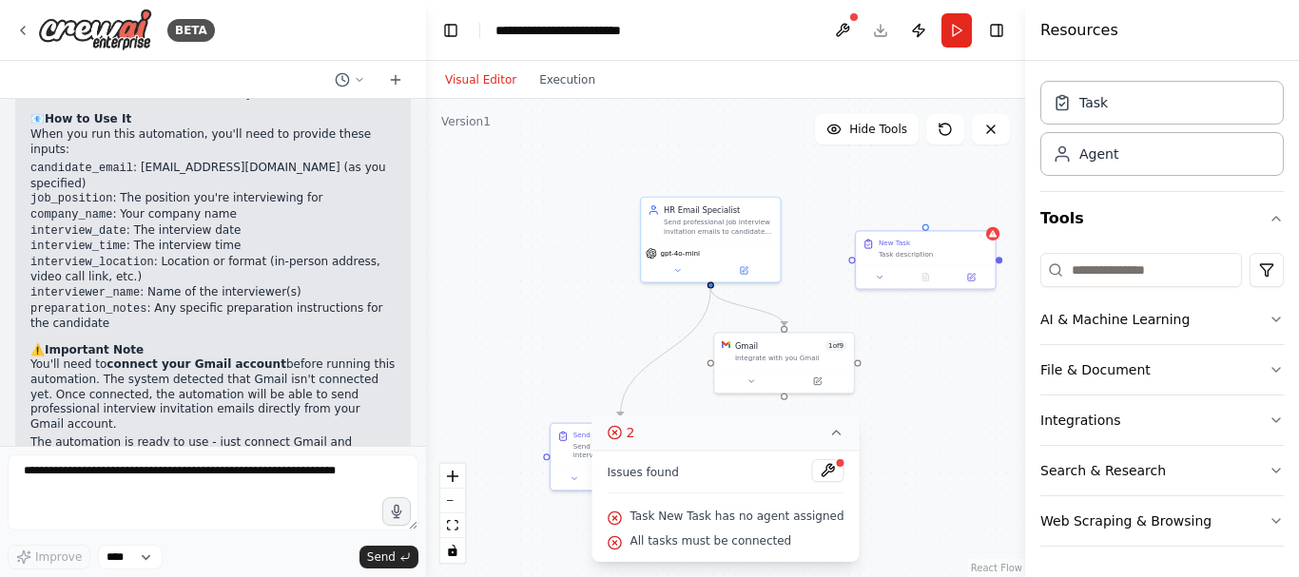
click at [829, 437] on icon at bounding box center [836, 432] width 15 height 15
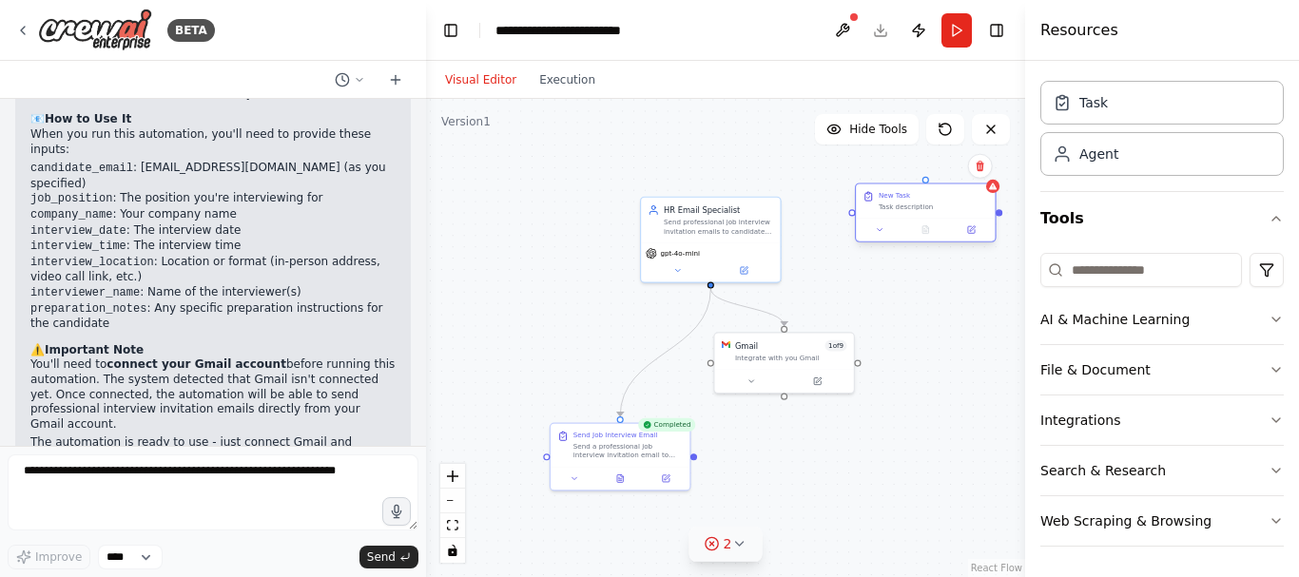
drag, startPoint x: 954, startPoint y: 251, endPoint x: 953, endPoint y: 203, distance: 47.6
click at [953, 203] on div "Task description" at bounding box center [932, 207] width 109 height 10
click at [978, 166] on icon at bounding box center [979, 166] width 11 height 11
click at [916, 168] on button "Confirm" at bounding box center [925, 166] width 67 height 23
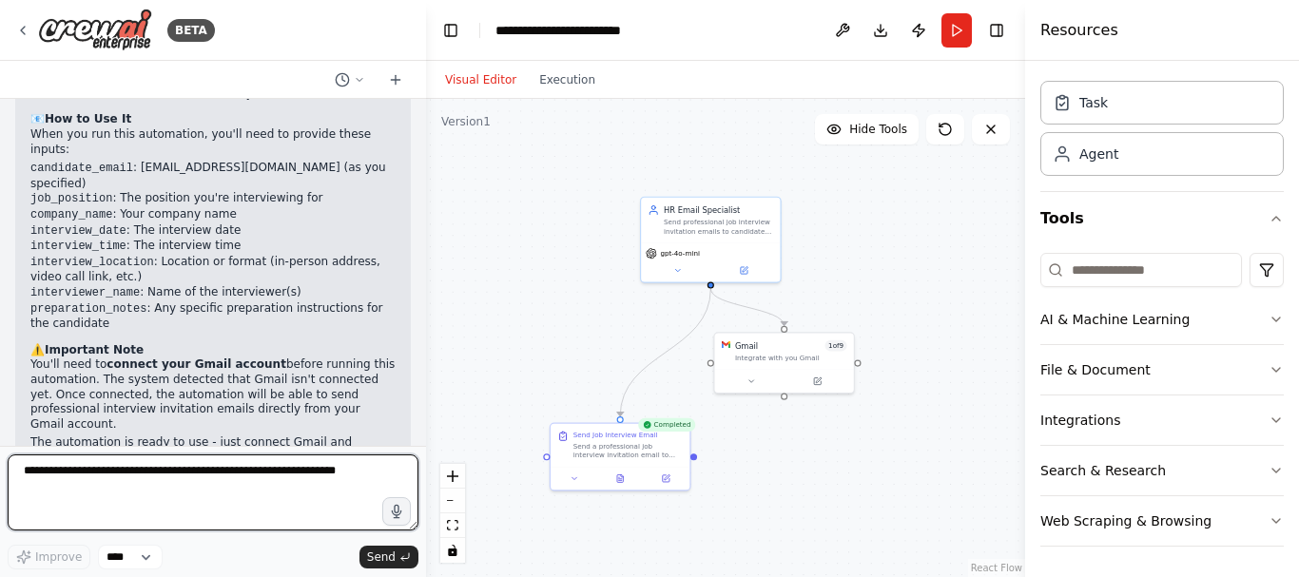
click at [219, 477] on textarea at bounding box center [213, 492] width 411 height 76
type textarea "*"
type textarea "**********"
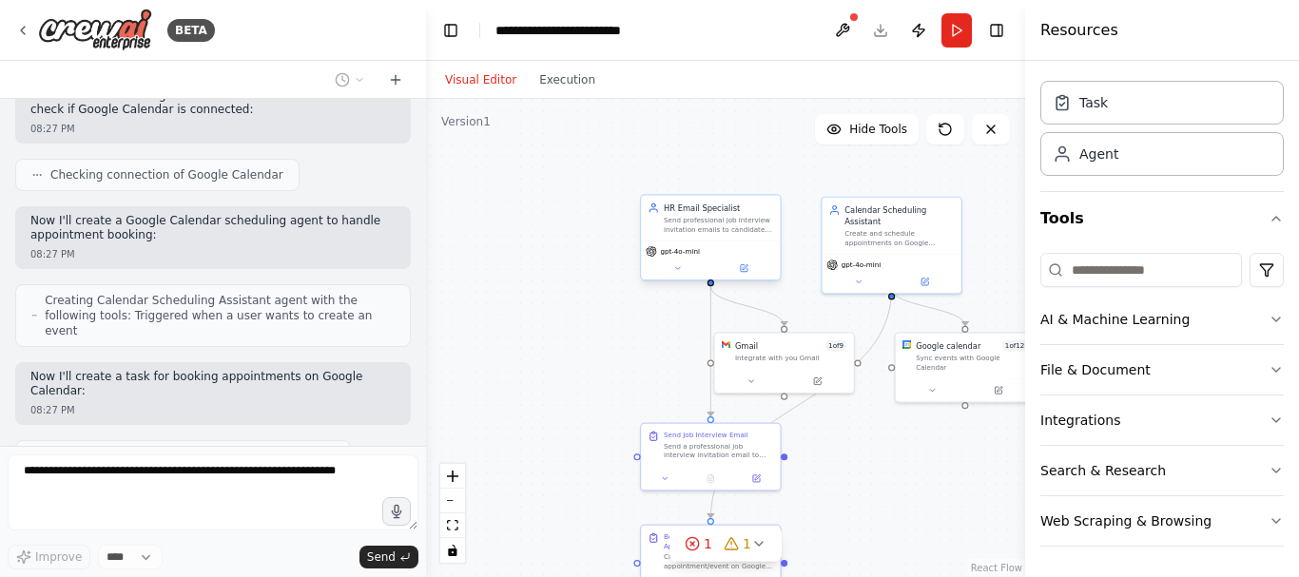
scroll to position [1931, 0]
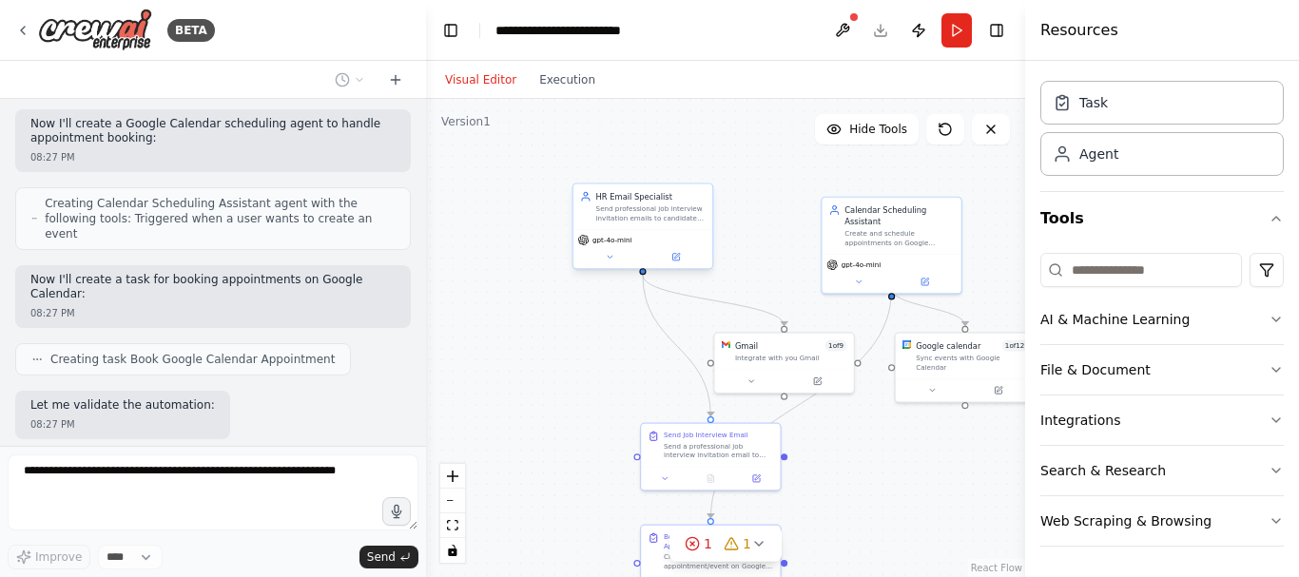
drag, startPoint x: 722, startPoint y: 220, endPoint x: 645, endPoint y: 210, distance: 77.6
click at [645, 210] on div "Send professional job interview invitation emails to candidates with all necess…" at bounding box center [650, 213] width 109 height 18
drag, startPoint x: 695, startPoint y: 438, endPoint x: 541, endPoint y: 404, distance: 157.8
click at [541, 404] on div "Send Job Interview Email Send a professional job interview invitation email to …" at bounding box center [570, 409] width 109 height 29
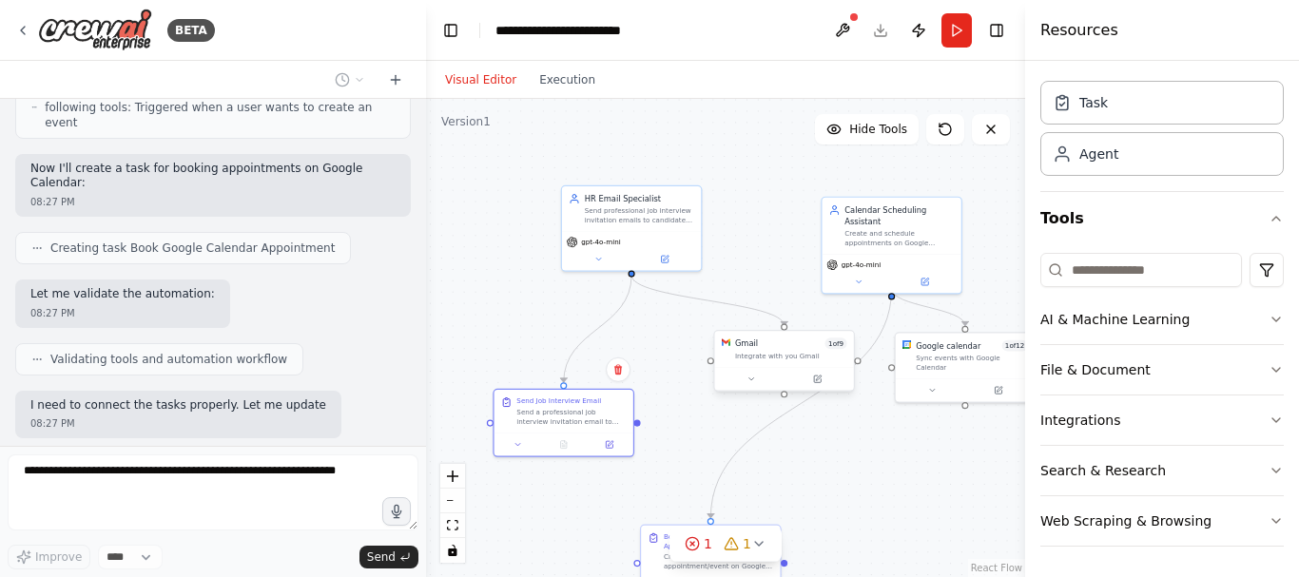
scroll to position [2056, 0]
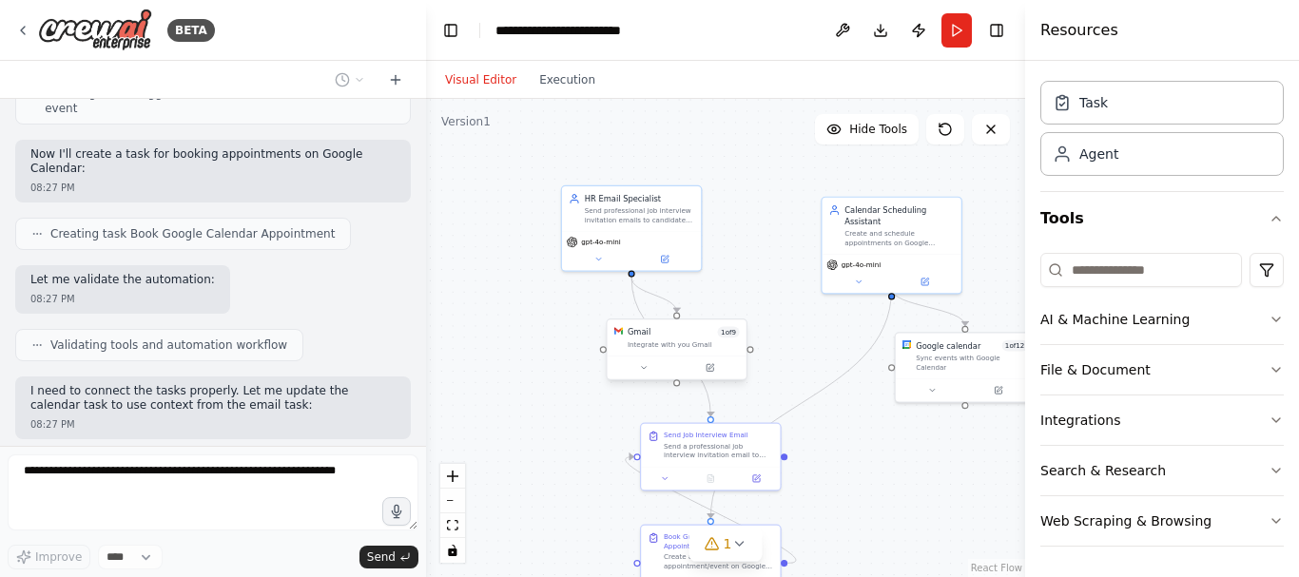
drag, startPoint x: 777, startPoint y: 353, endPoint x: 660, endPoint y: 338, distance: 117.8
click at [660, 338] on div "Gmail 1 of 9 Integrate with you Gmail" at bounding box center [683, 337] width 112 height 23
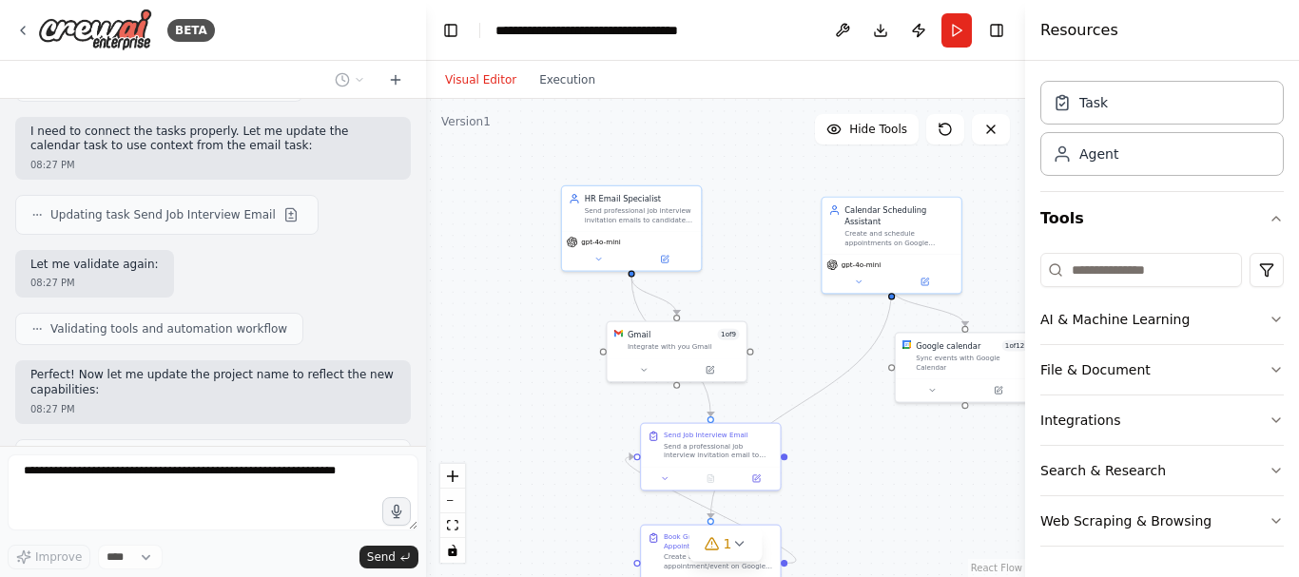
scroll to position [2300, 0]
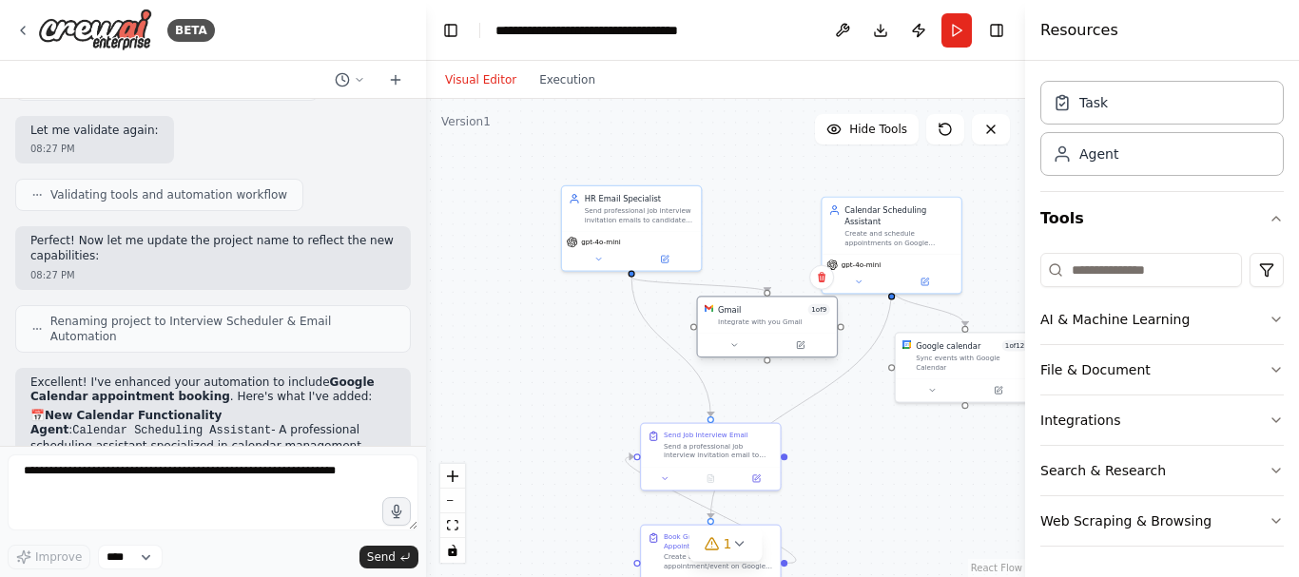
drag, startPoint x: 686, startPoint y: 345, endPoint x: 792, endPoint y: 318, distance: 108.8
click at [792, 318] on div "Integrate with you Gmail" at bounding box center [774, 323] width 112 height 10
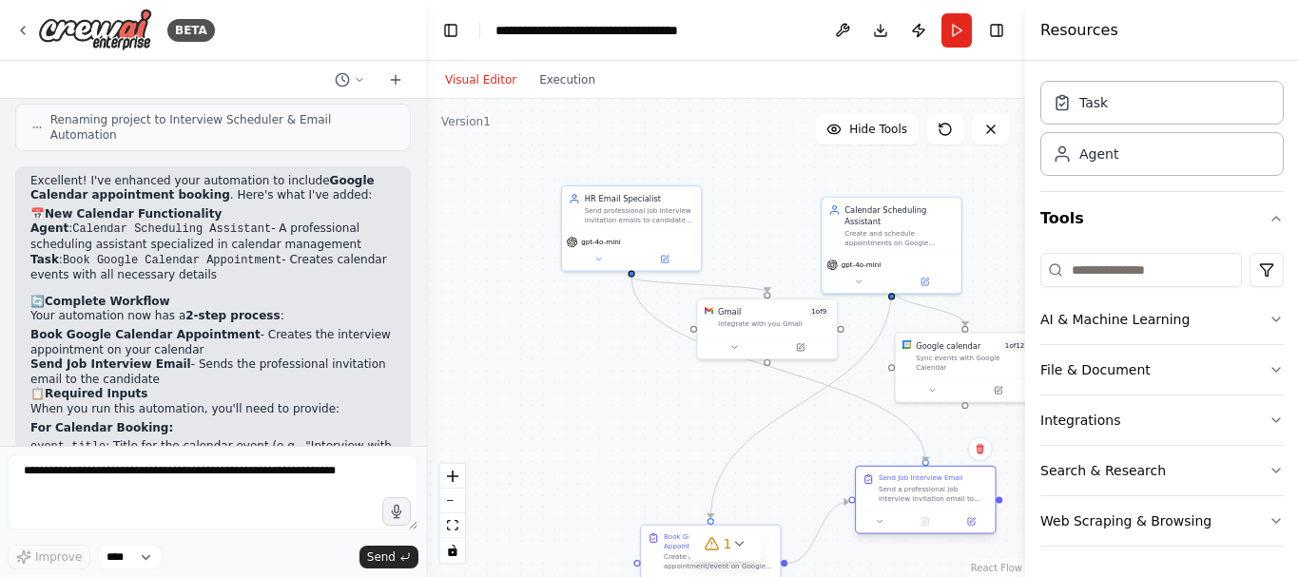
drag, startPoint x: 729, startPoint y: 448, endPoint x: 948, endPoint y: 492, distance: 223.2
click at [948, 492] on div "Send a professional job interview invitation email to {candidate_email} for the…" at bounding box center [932, 494] width 109 height 18
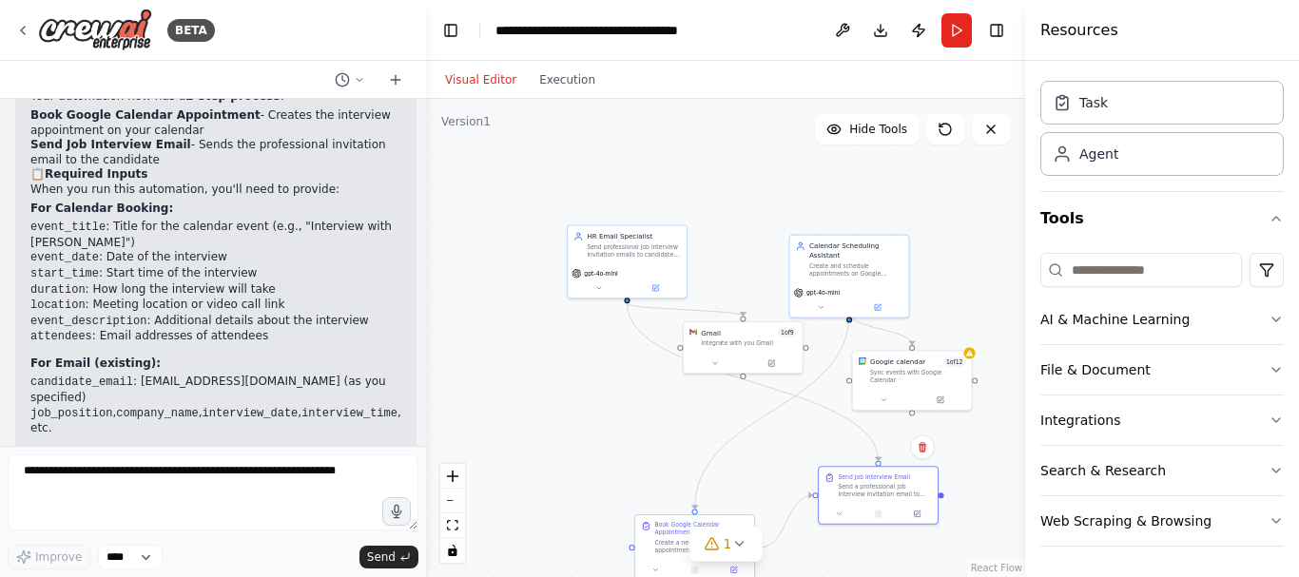
click at [602, 456] on div ".deletable-edge-delete-btn { width: 20px; height: 20px; border: 0px solid #ffff…" at bounding box center [725, 338] width 599 height 478
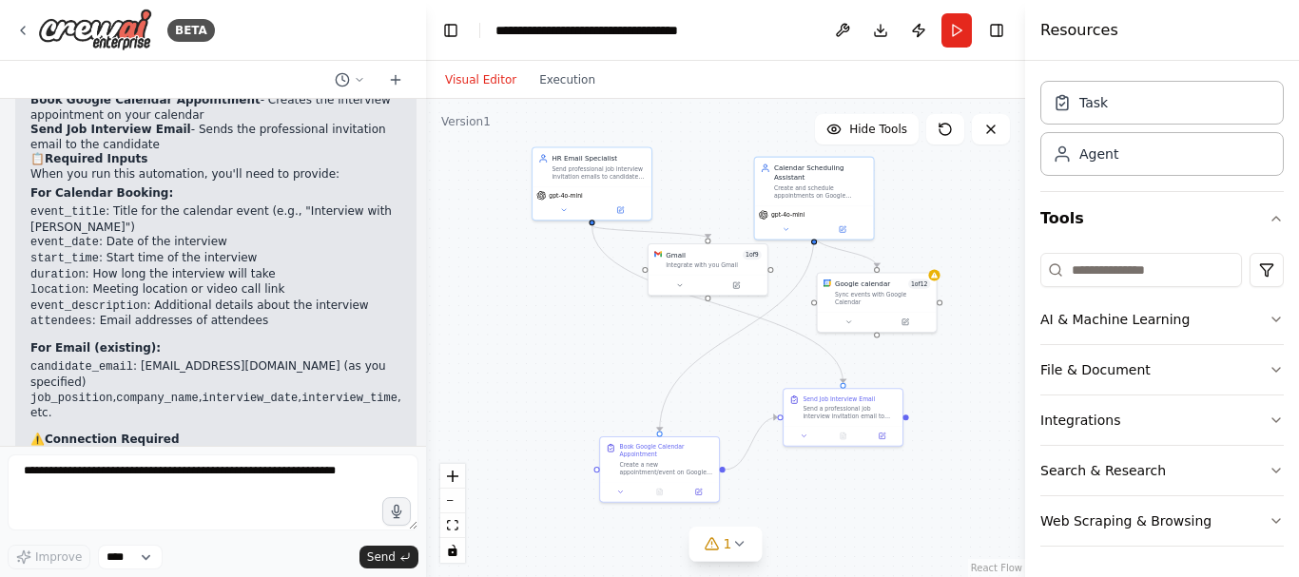
drag, startPoint x: 602, startPoint y: 456, endPoint x: 567, endPoint y: 378, distance: 85.5
click at [567, 378] on div ".deletable-edge-delete-btn { width: 20px; height: 20px; border: 0px solid #ffff…" at bounding box center [725, 338] width 599 height 478
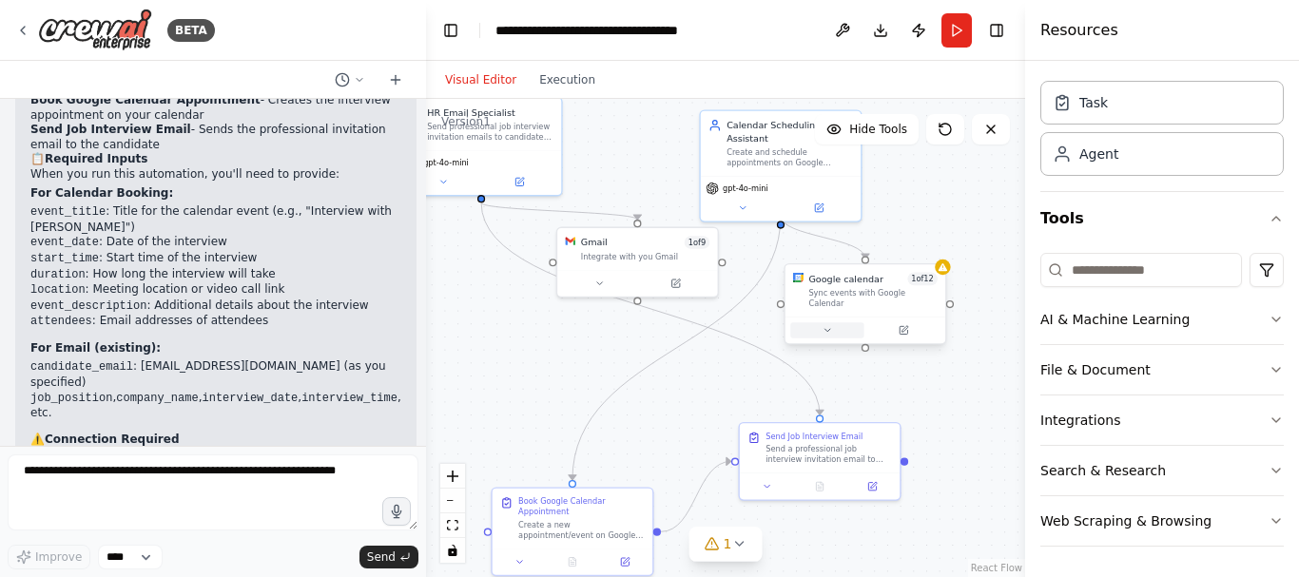
click at [832, 325] on icon at bounding box center [826, 330] width 10 height 10
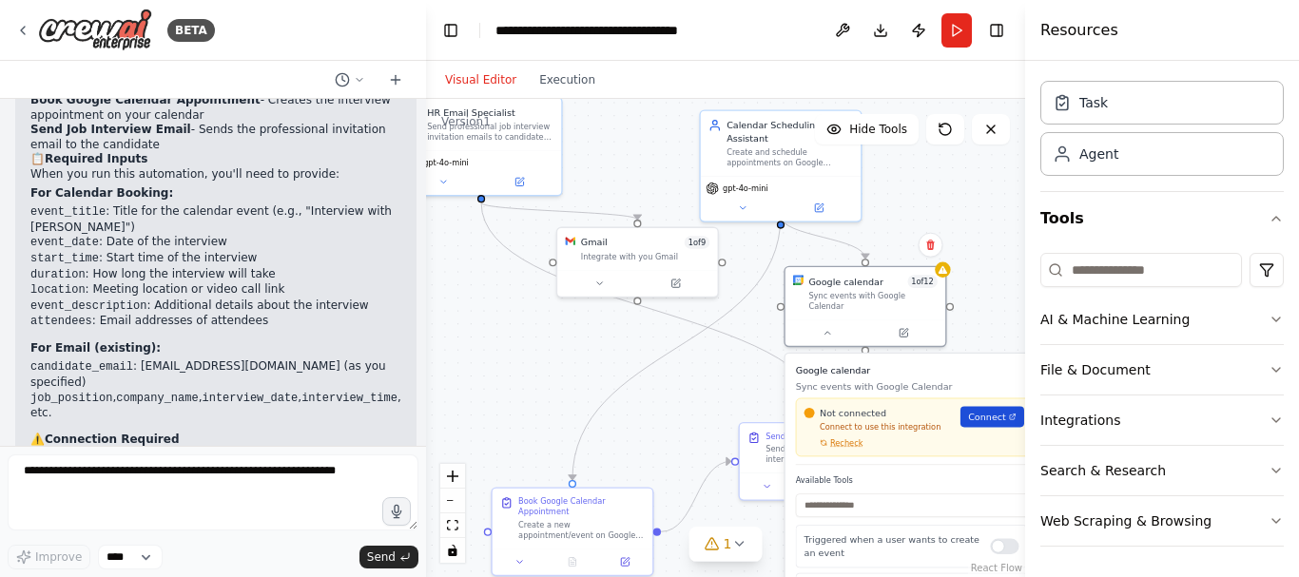
click at [985, 411] on span "Connect" at bounding box center [987, 417] width 38 height 13
click at [844, 437] on span "Recheck" at bounding box center [846, 442] width 32 height 10
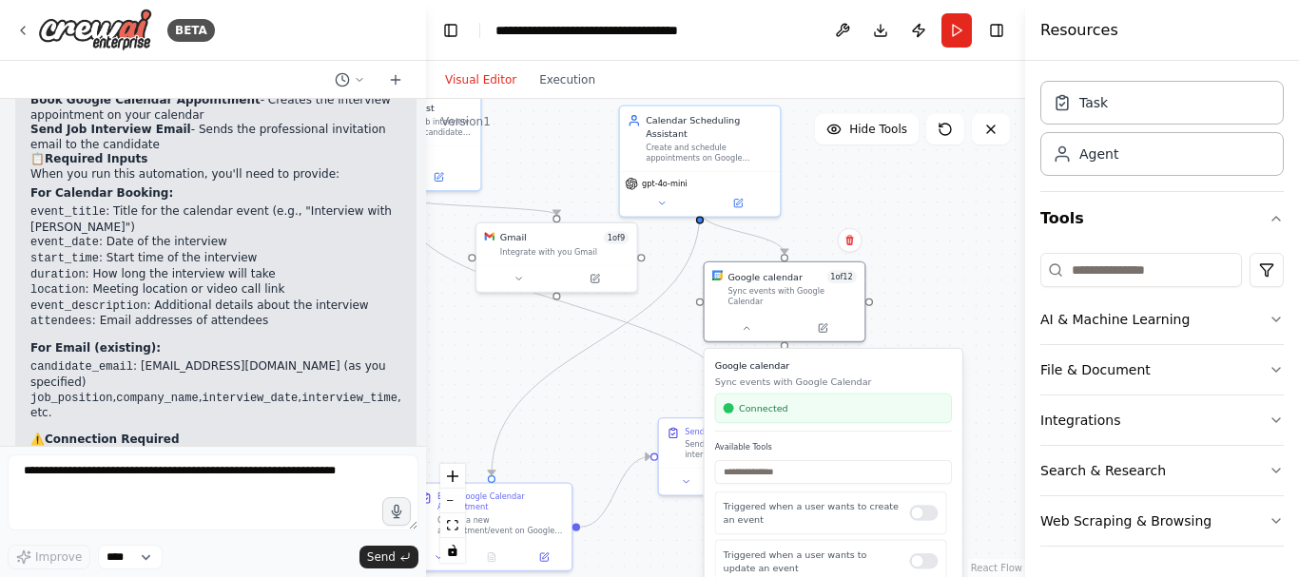
drag, startPoint x: 991, startPoint y: 265, endPoint x: 892, endPoint y: 259, distance: 100.0
click at [893, 259] on div ".deletable-edge-delete-btn { width: 20px; height: 20px; border: 0px solid #ffff…" at bounding box center [725, 338] width 599 height 478
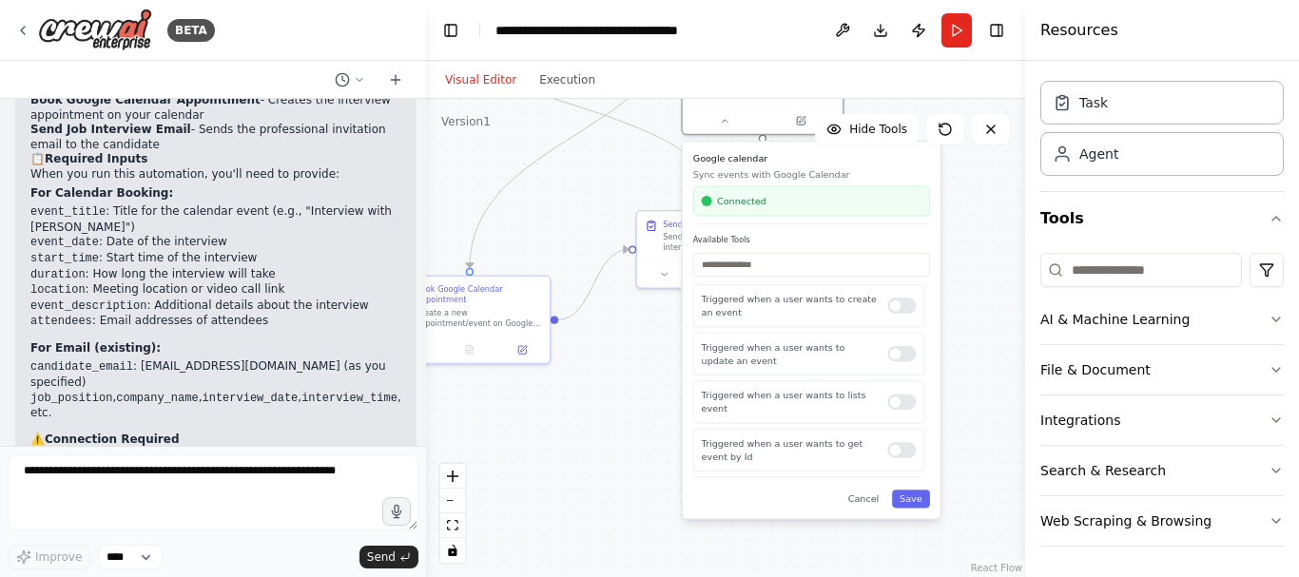
drag, startPoint x: 976, startPoint y: 411, endPoint x: 972, endPoint y: 205, distance: 205.4
click at [972, 205] on div ".deletable-edge-delete-btn { width: 20px; height: 20px; border: 0px solid #ffff…" at bounding box center [725, 338] width 599 height 478
click at [908, 491] on button "Save" at bounding box center [911, 499] width 38 height 18
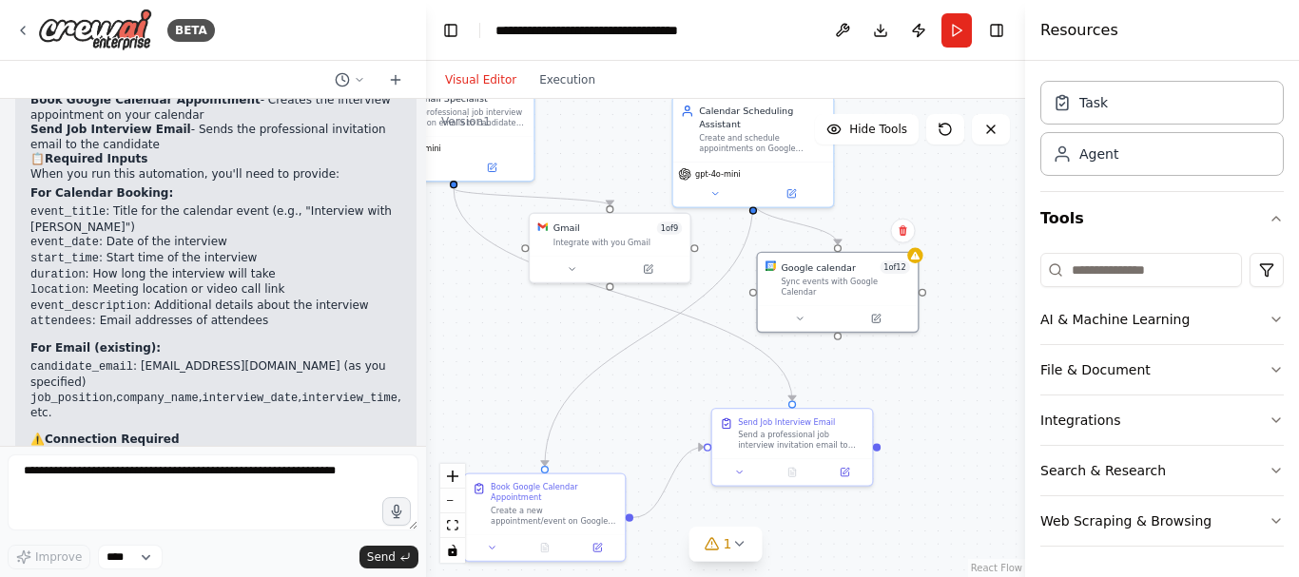
drag, startPoint x: 917, startPoint y: 261, endPoint x: 992, endPoint y: 459, distance: 211.5
click at [992, 459] on div ".deletable-edge-delete-btn { width: 20px; height: 20px; border: 0px solid #ffff…" at bounding box center [725, 338] width 599 height 478
click at [939, 128] on icon at bounding box center [944, 129] width 15 height 15
click at [949, 137] on button at bounding box center [945, 129] width 38 height 30
click at [803, 311] on icon at bounding box center [799, 316] width 10 height 10
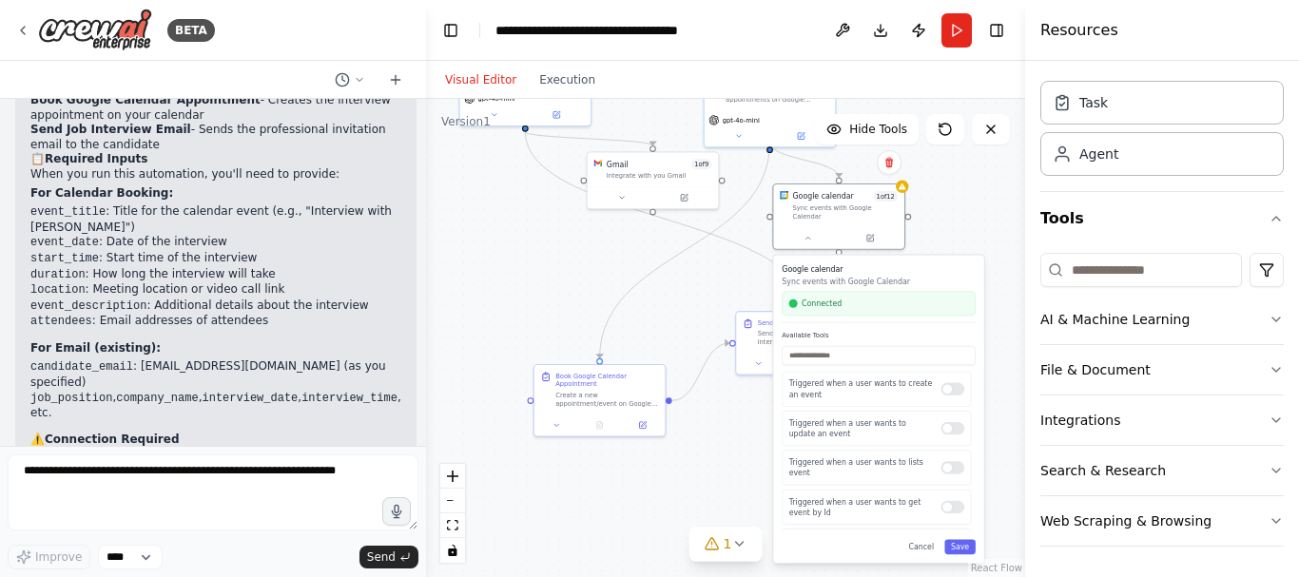
drag, startPoint x: 982, startPoint y: 259, endPoint x: 965, endPoint y: 169, distance: 91.0
click at [965, 169] on div ".deletable-edge-delete-btn { width: 20px; height: 20px; border: 0px solid #ffff…" at bounding box center [725, 338] width 599 height 478
click at [963, 539] on button "Save" at bounding box center [959, 546] width 31 height 15
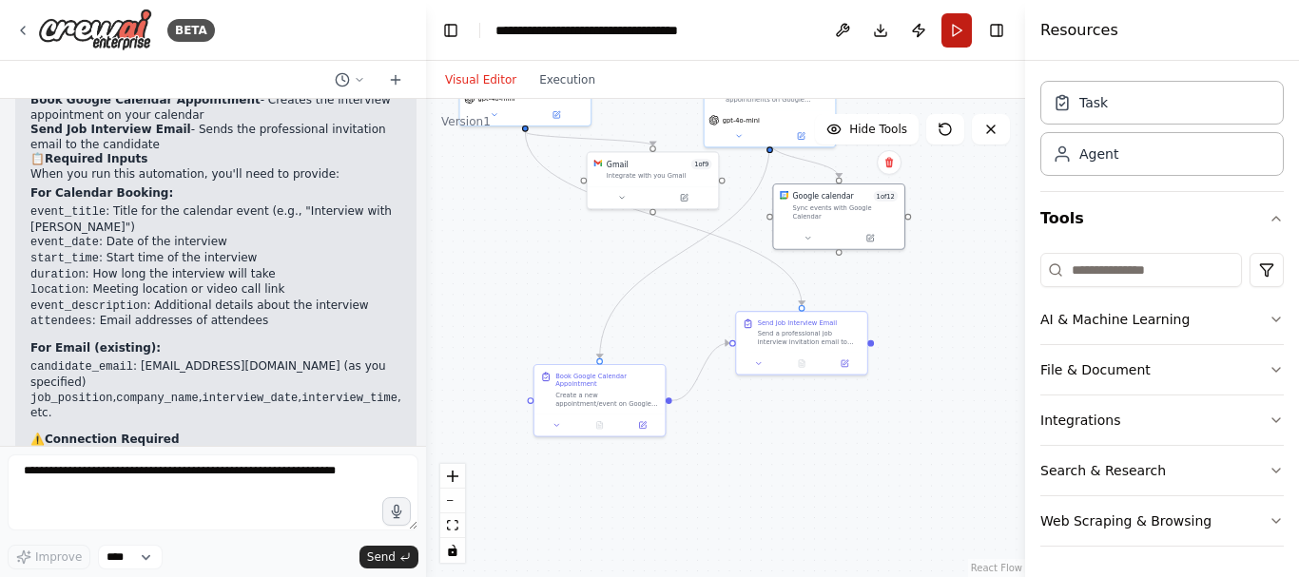
click at [952, 32] on button "Run" at bounding box center [956, 30] width 30 height 34
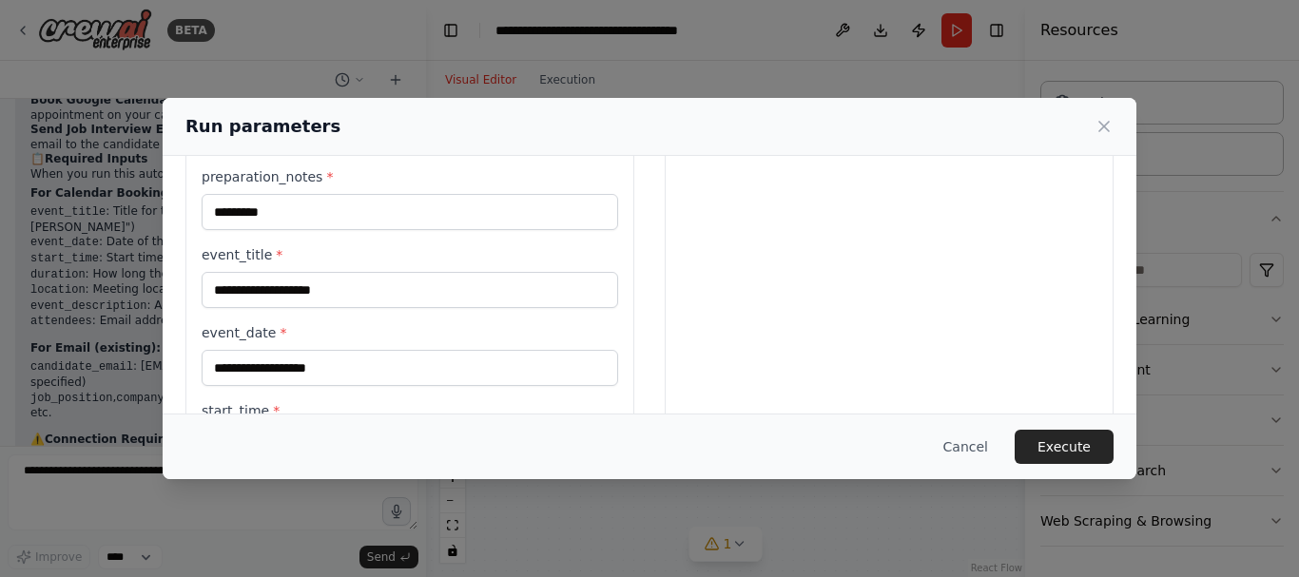
scroll to position [601, 0]
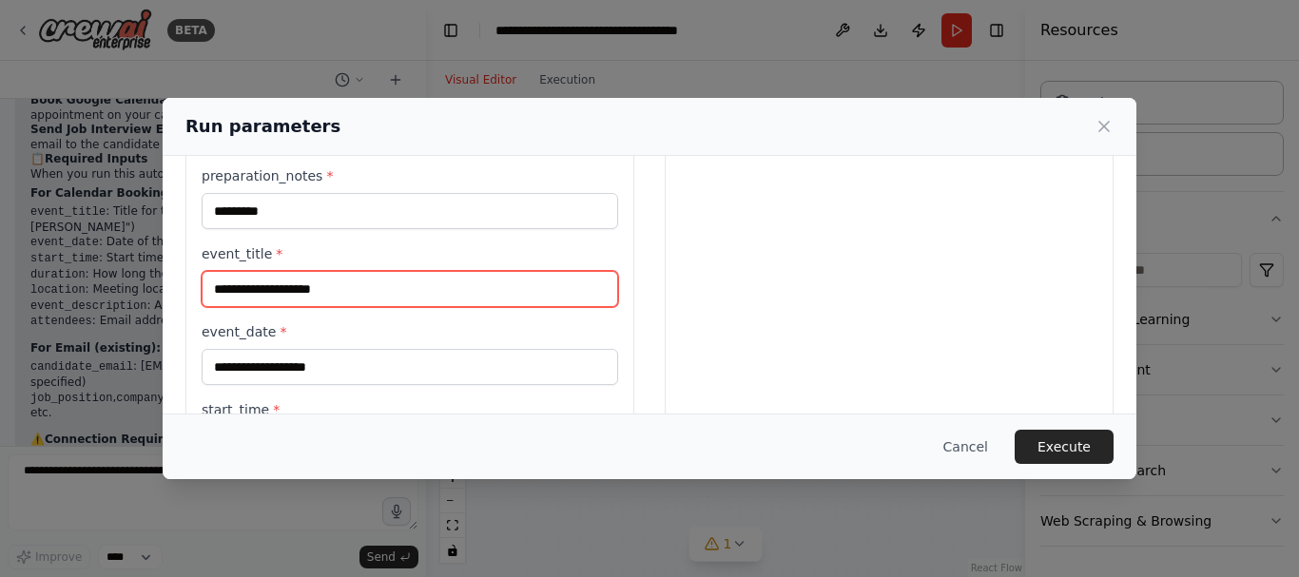
click at [395, 296] on input "event_title *" at bounding box center [410, 289] width 416 height 36
type input "**********"
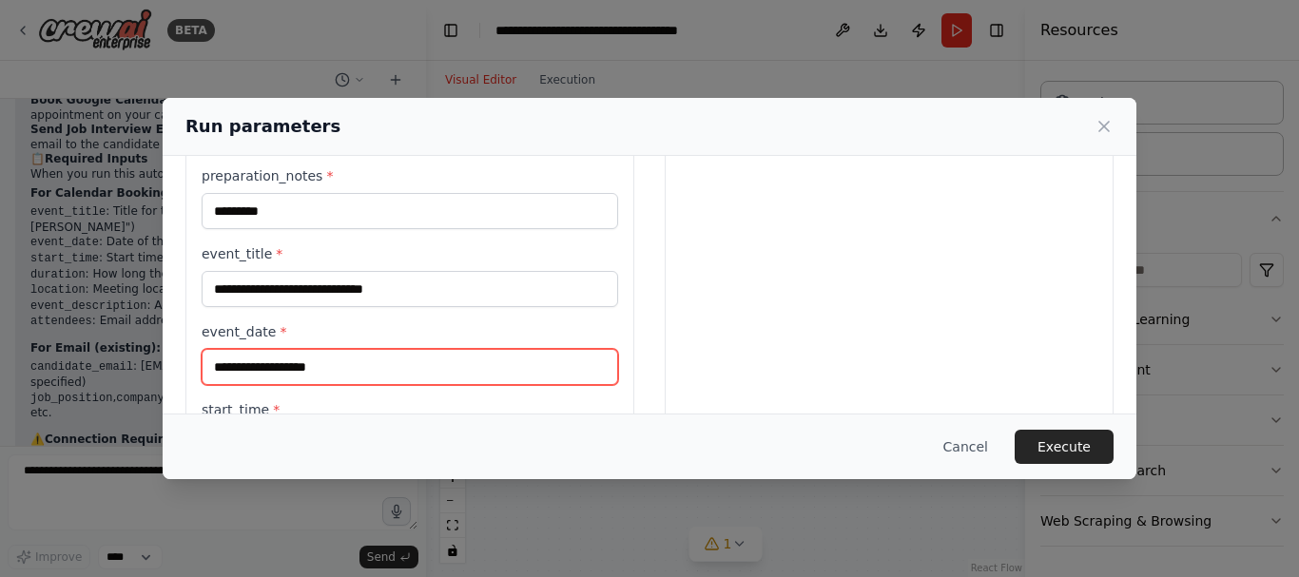
click at [347, 366] on input "event_date *" at bounding box center [410, 367] width 416 height 36
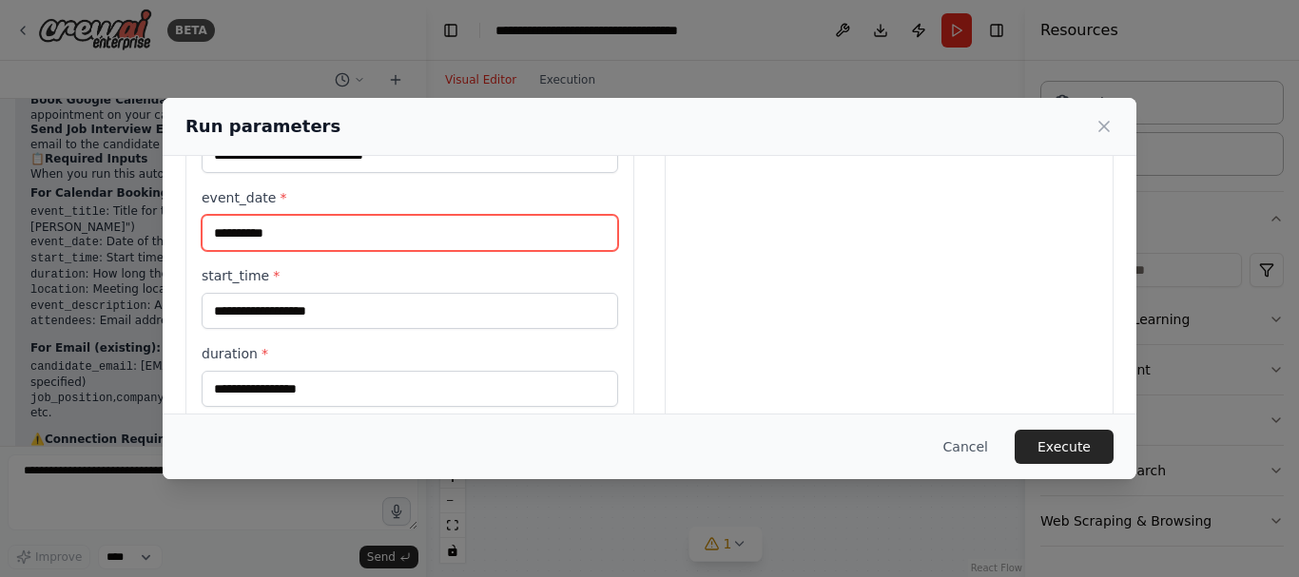
scroll to position [737, 0]
type input "**********"
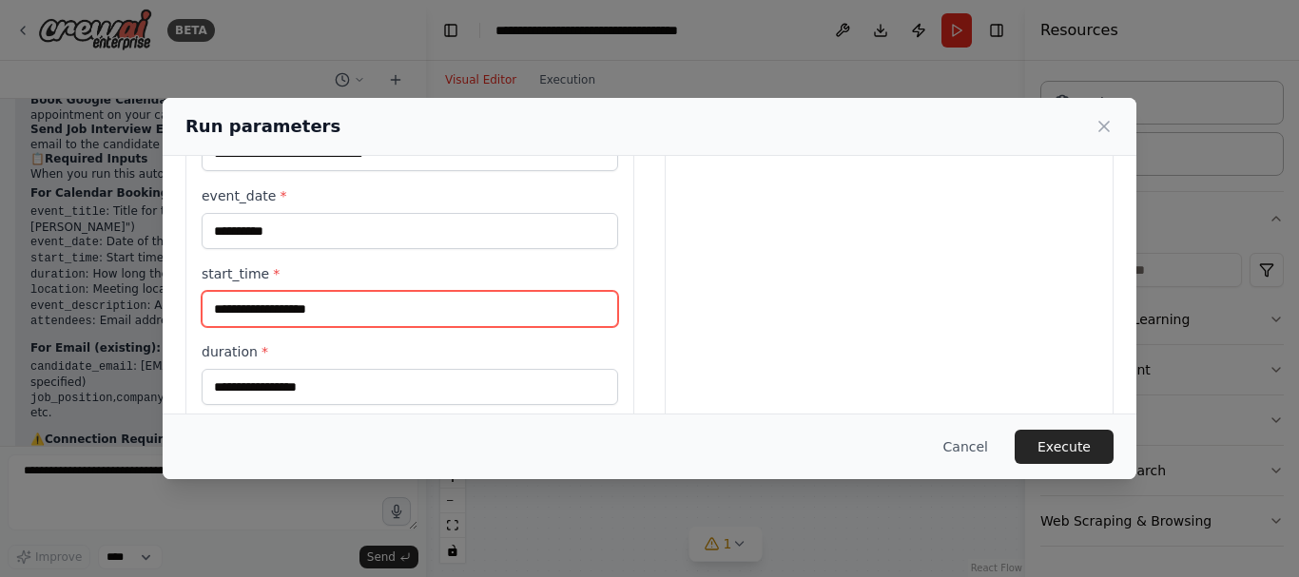
click at [318, 314] on input "start_time *" at bounding box center [410, 309] width 416 height 36
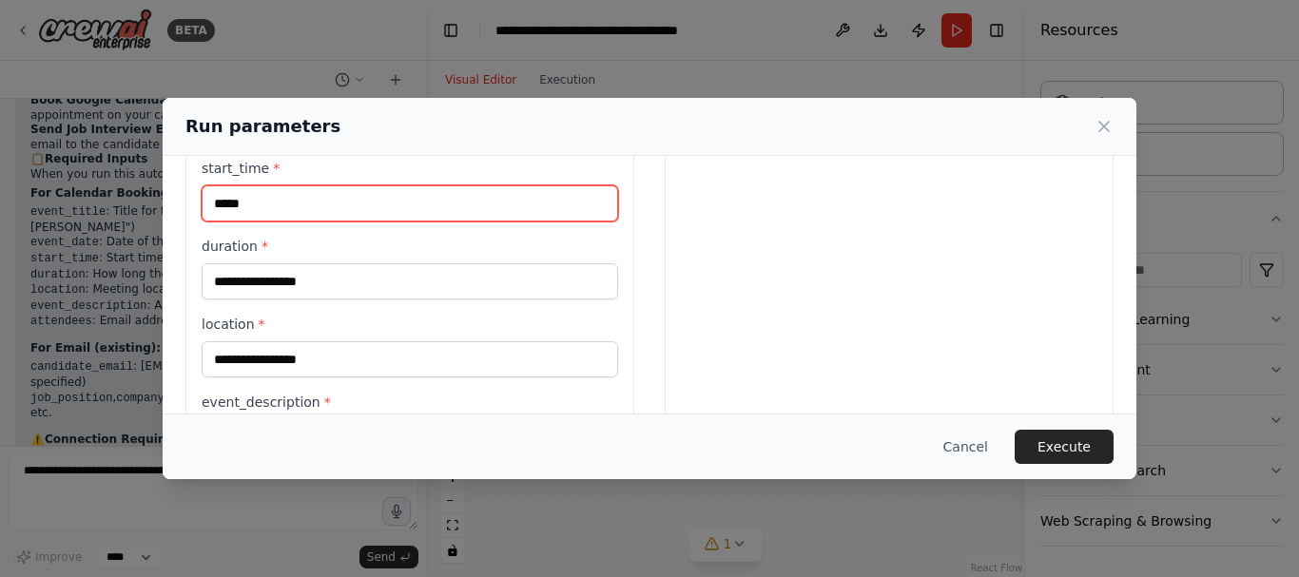
scroll to position [843, 0]
type input "*****"
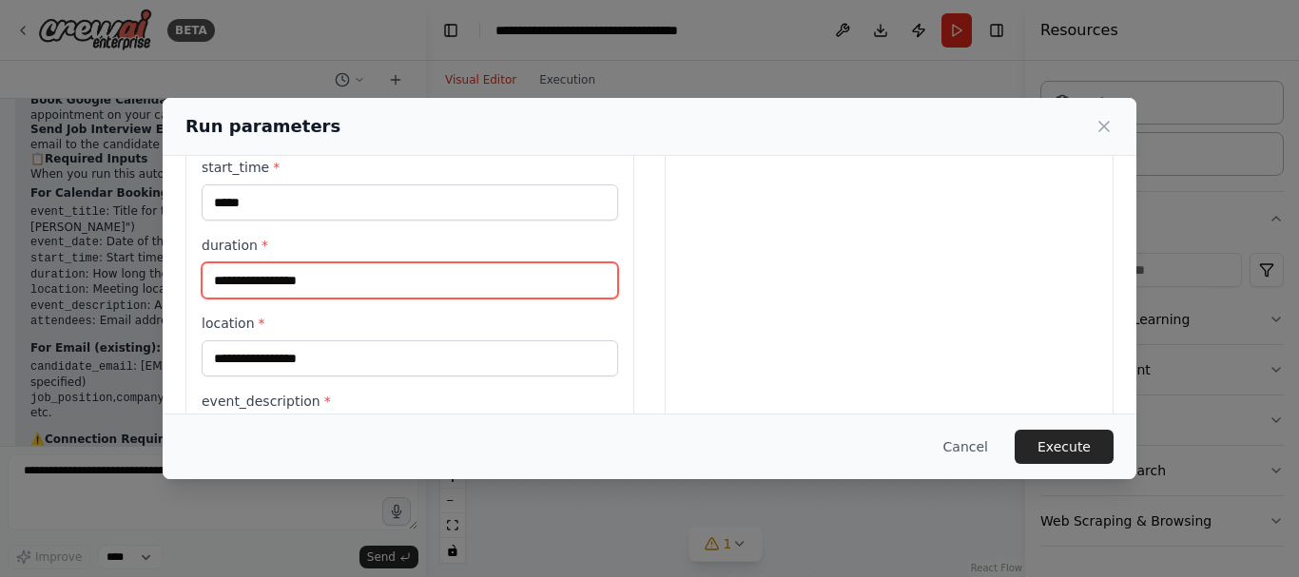
click at [320, 283] on input "duration *" at bounding box center [410, 280] width 416 height 36
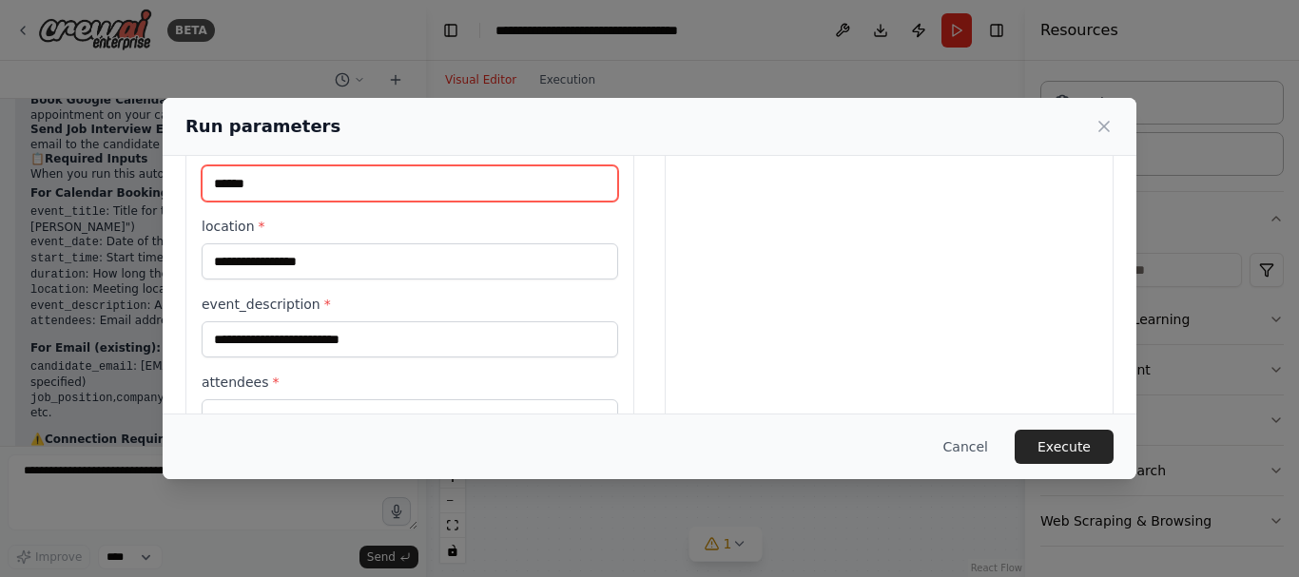
type input "******"
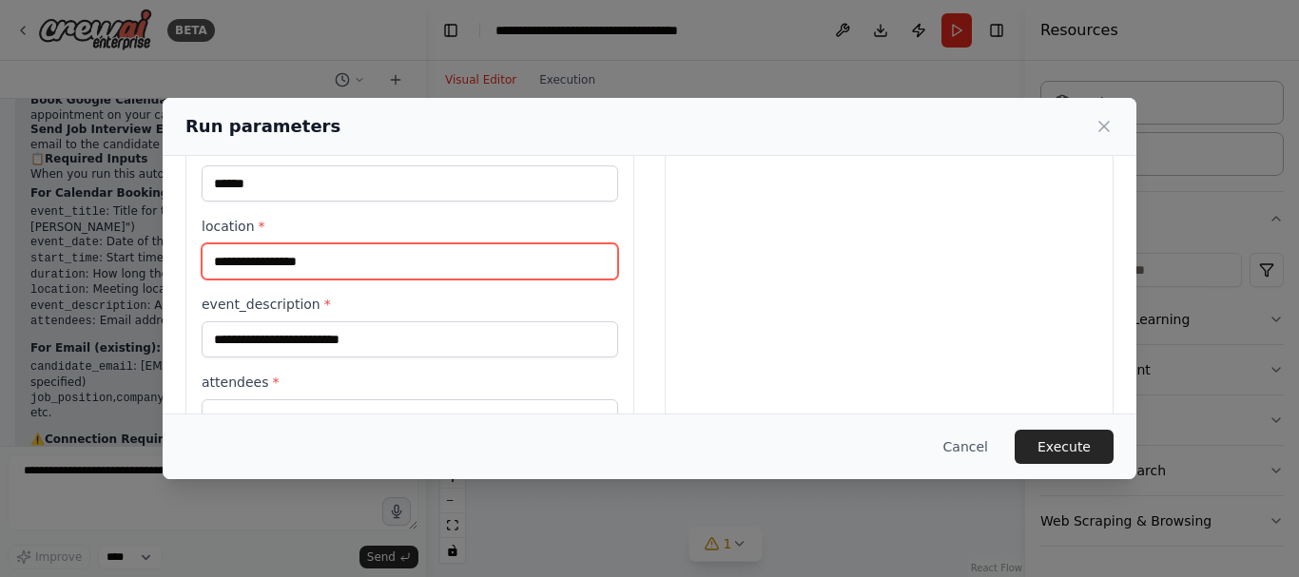
click at [310, 257] on input "location *" at bounding box center [410, 261] width 416 height 36
click at [310, 257] on input "*" at bounding box center [410, 261] width 416 height 36
type input "*******"
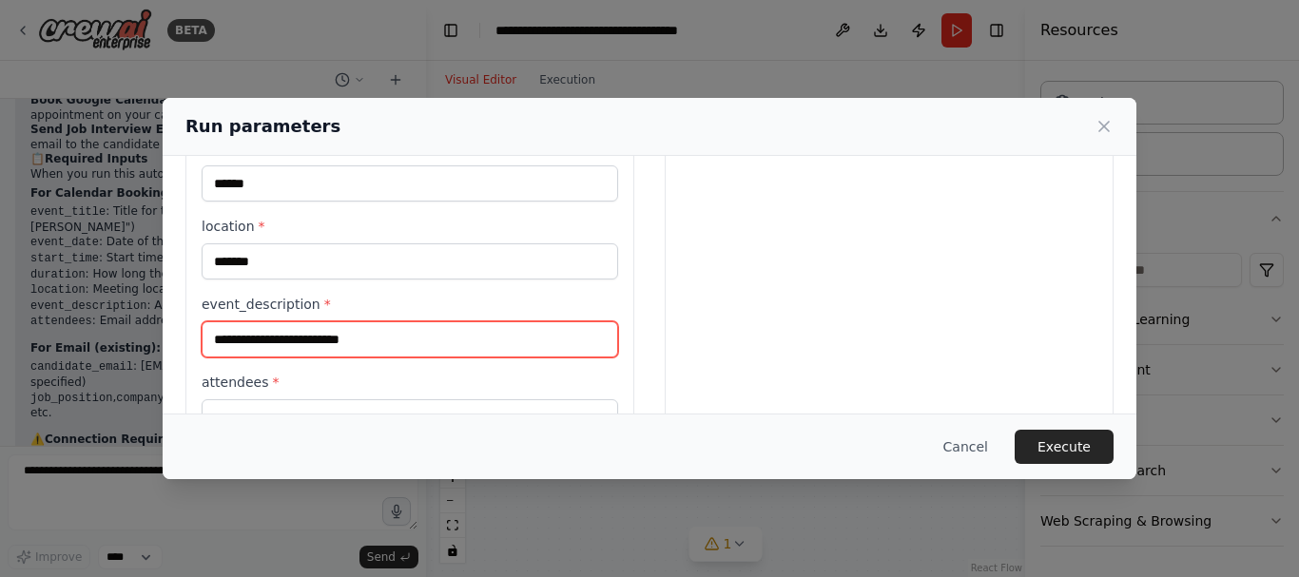
click at [309, 333] on input "event_description *" at bounding box center [410, 339] width 416 height 36
type input "*"
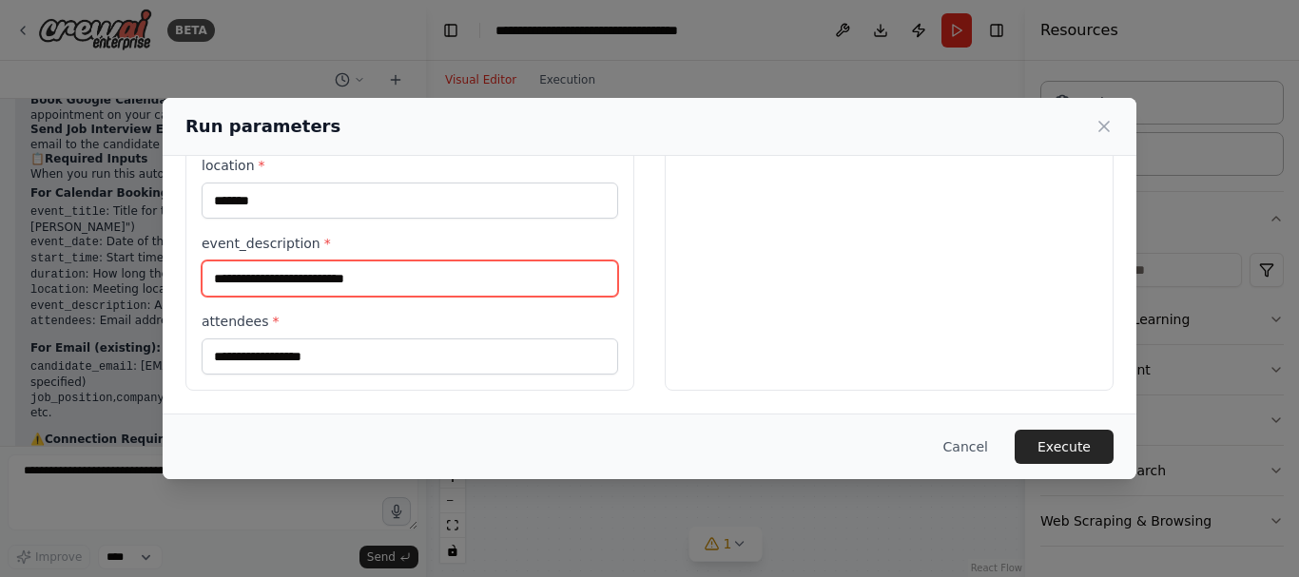
type input "**********"
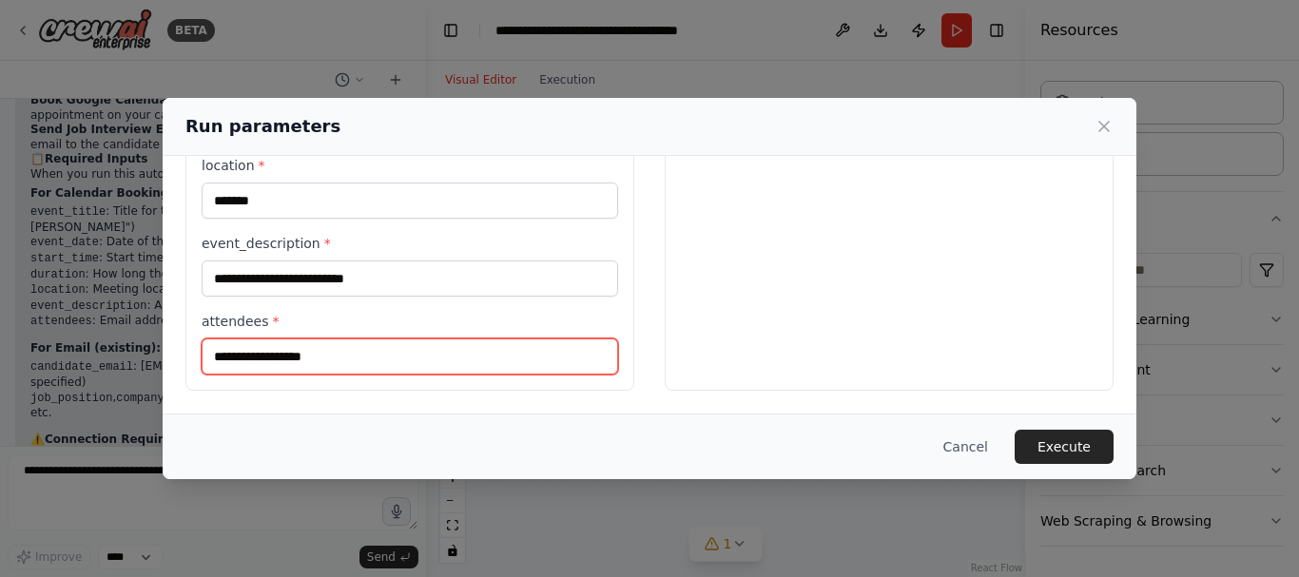
click at [298, 361] on input "attendees *" at bounding box center [410, 356] width 416 height 36
type input "****"
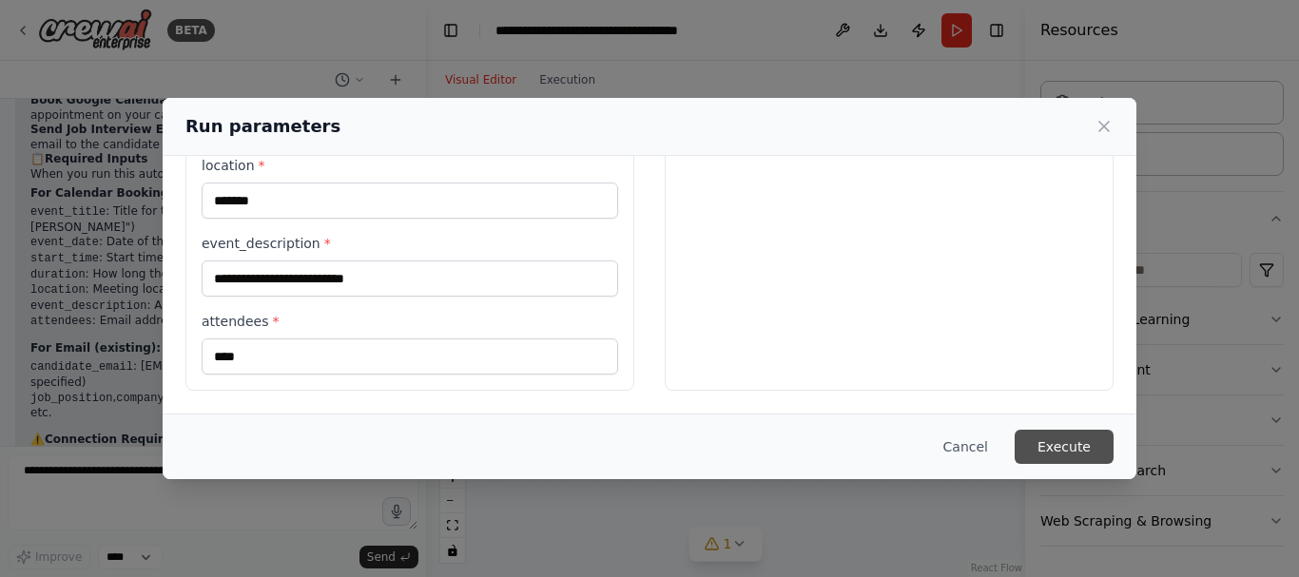
click at [1066, 437] on button "Execute" at bounding box center [1063, 447] width 99 height 34
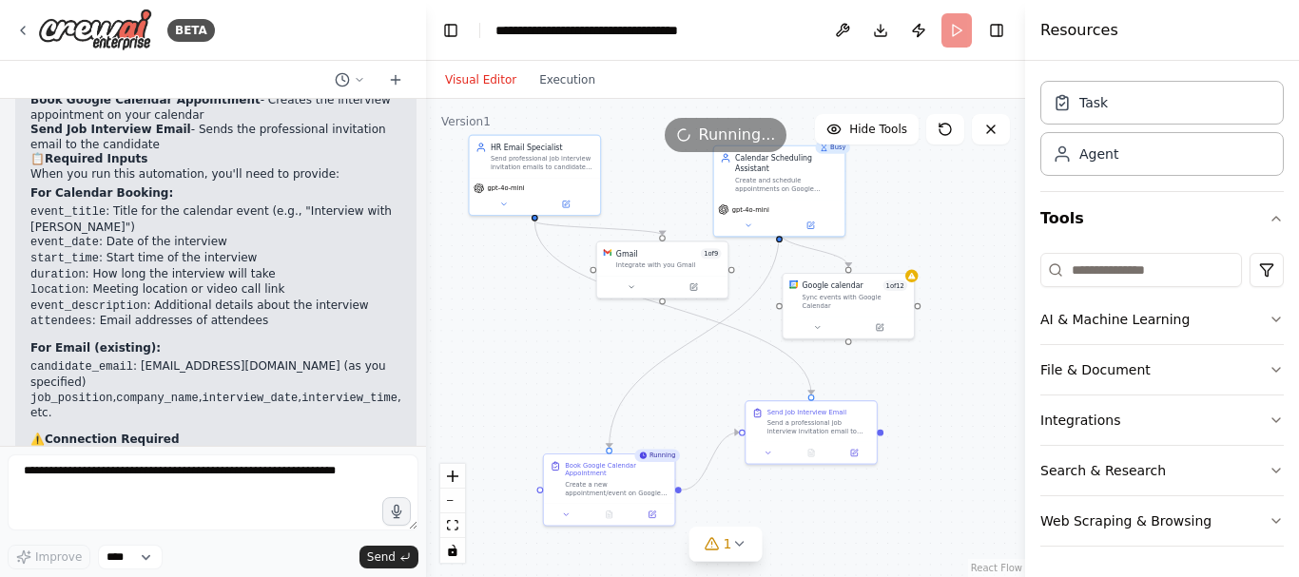
drag, startPoint x: 972, startPoint y: 328, endPoint x: 978, endPoint y: 430, distance: 101.9
click at [979, 428] on div ".deletable-edge-delete-btn { width: 20px; height: 20px; border: 0px solid #ffff…" at bounding box center [725, 338] width 599 height 478
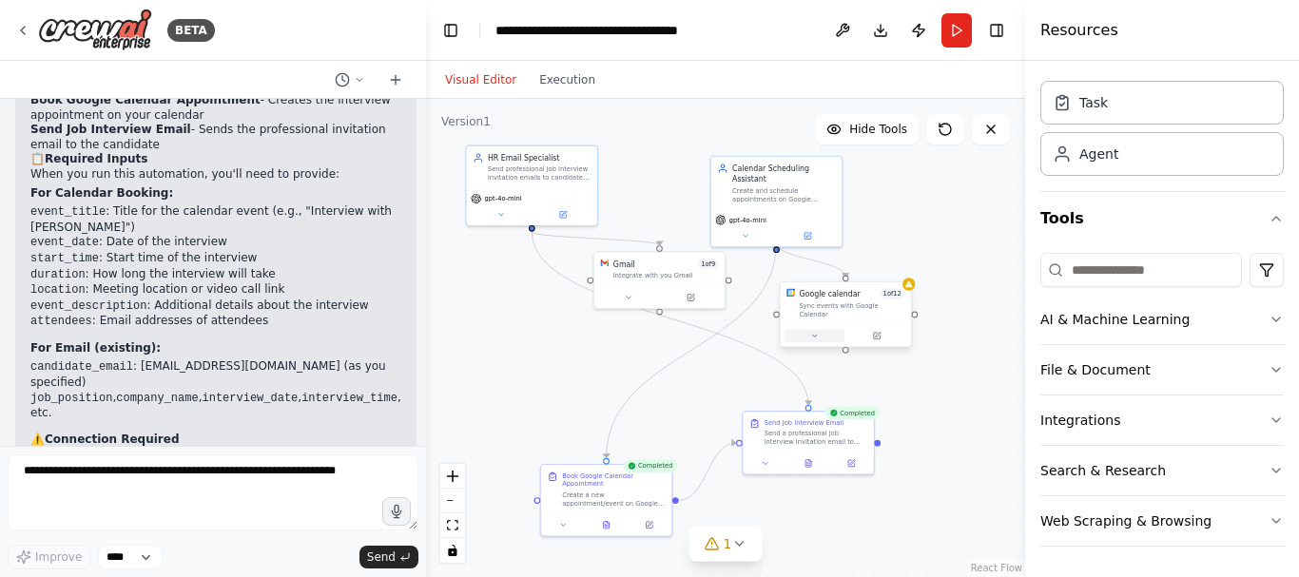
click at [819, 330] on button at bounding box center [814, 336] width 60 height 12
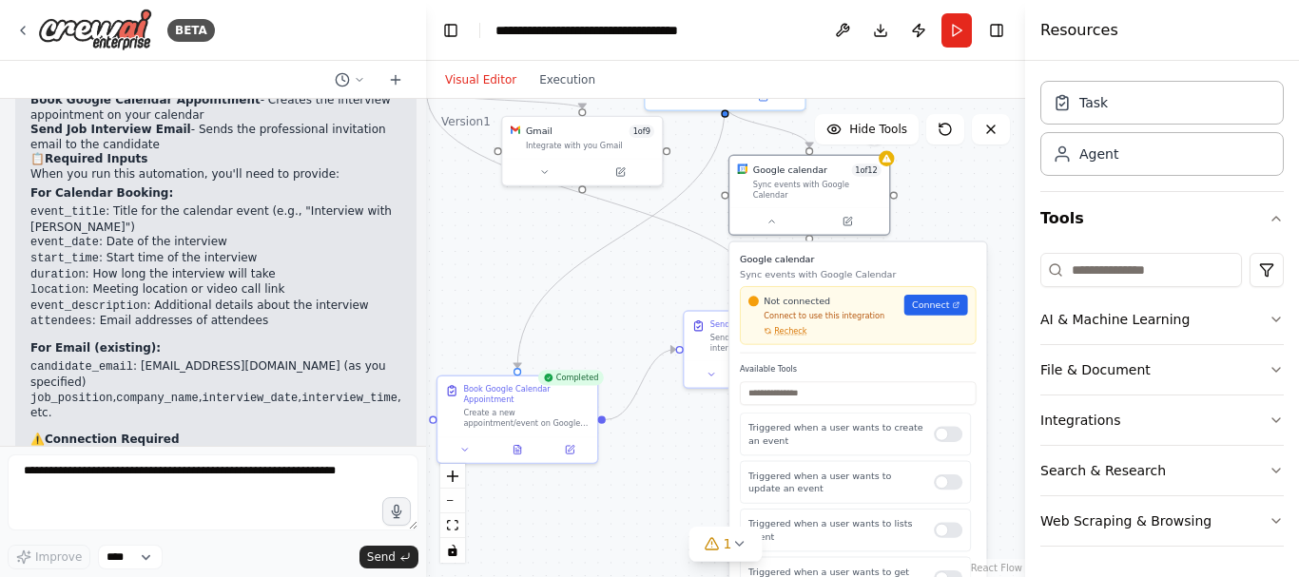
drag, startPoint x: 953, startPoint y: 323, endPoint x: 940, endPoint y: 201, distance: 123.3
click at [940, 202] on div ".deletable-edge-delete-btn { width: 20px; height: 20px; border: 0px solid #ffff…" at bounding box center [725, 338] width 599 height 478
click at [934, 297] on span "Connect" at bounding box center [929, 303] width 37 height 13
click at [788, 324] on span "Recheck" at bounding box center [789, 329] width 32 height 10
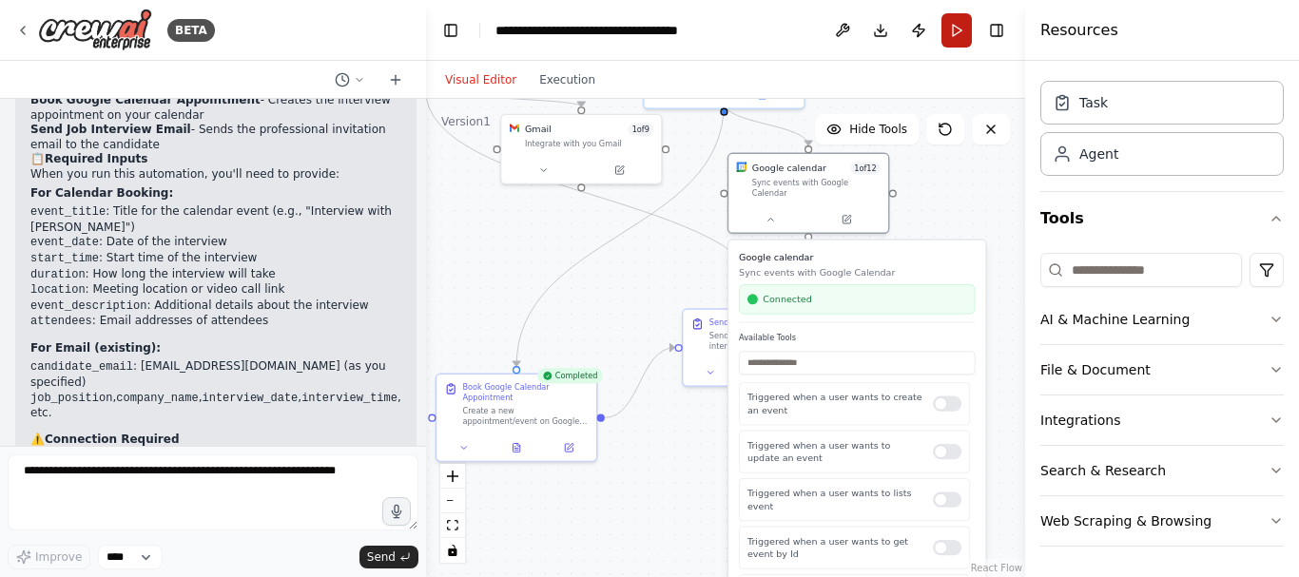
click at [954, 32] on button "Run" at bounding box center [956, 30] width 30 height 34
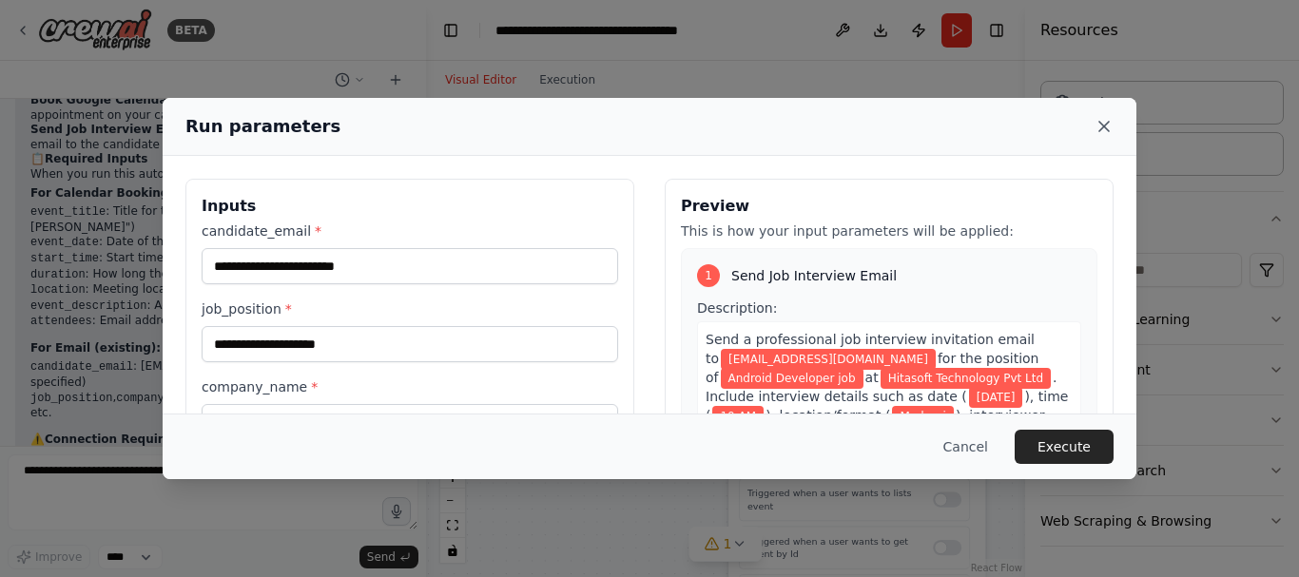
click at [1100, 125] on icon at bounding box center [1103, 126] width 19 height 19
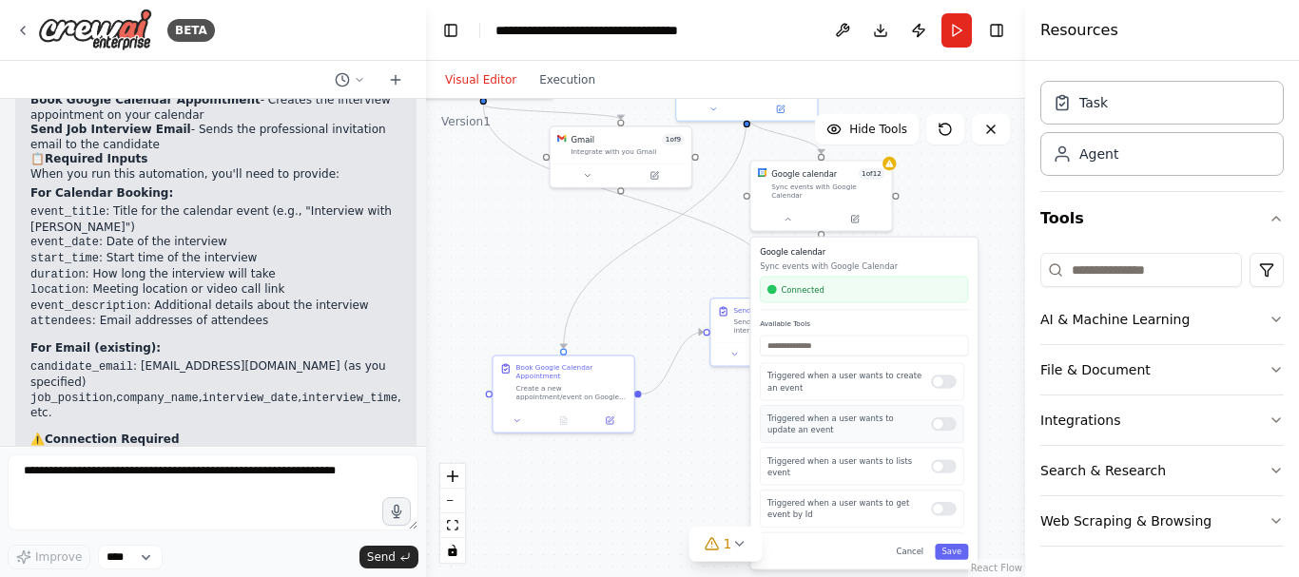
click at [933, 421] on div at bounding box center [943, 423] width 25 height 13
click at [935, 463] on div at bounding box center [943, 465] width 25 height 13
click at [933, 504] on div at bounding box center [943, 508] width 25 height 13
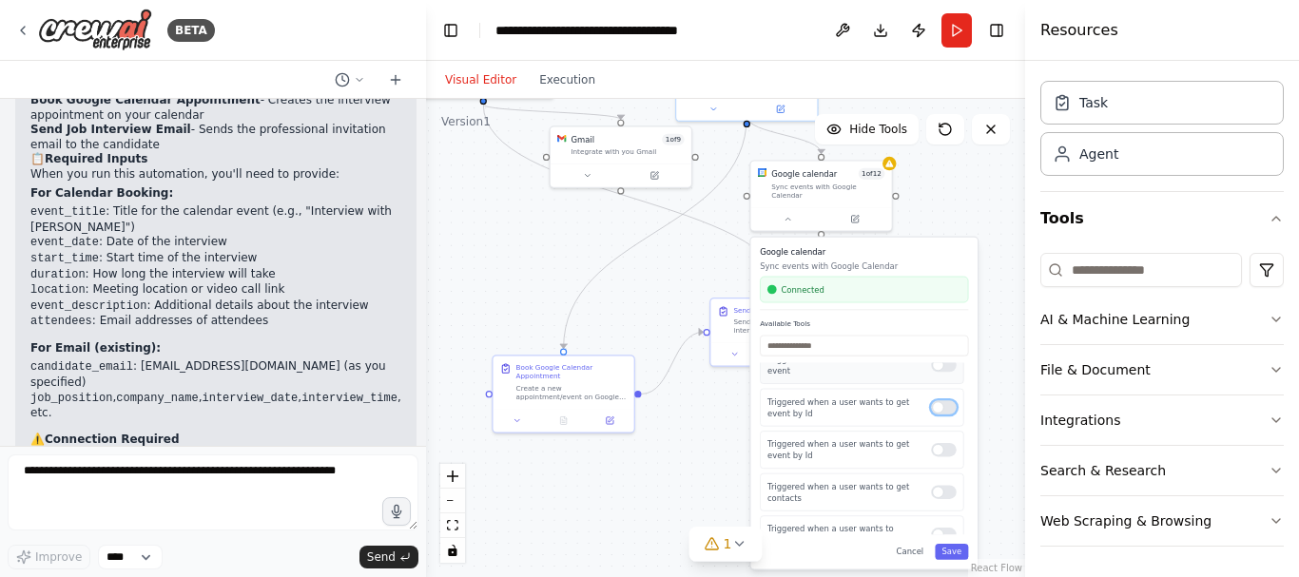
scroll to position [170, 0]
click at [939, 445] on div at bounding box center [943, 448] width 25 height 13
click at [935, 484] on div at bounding box center [943, 490] width 25 height 13
click at [933, 393] on div at bounding box center [943, 395] width 25 height 13
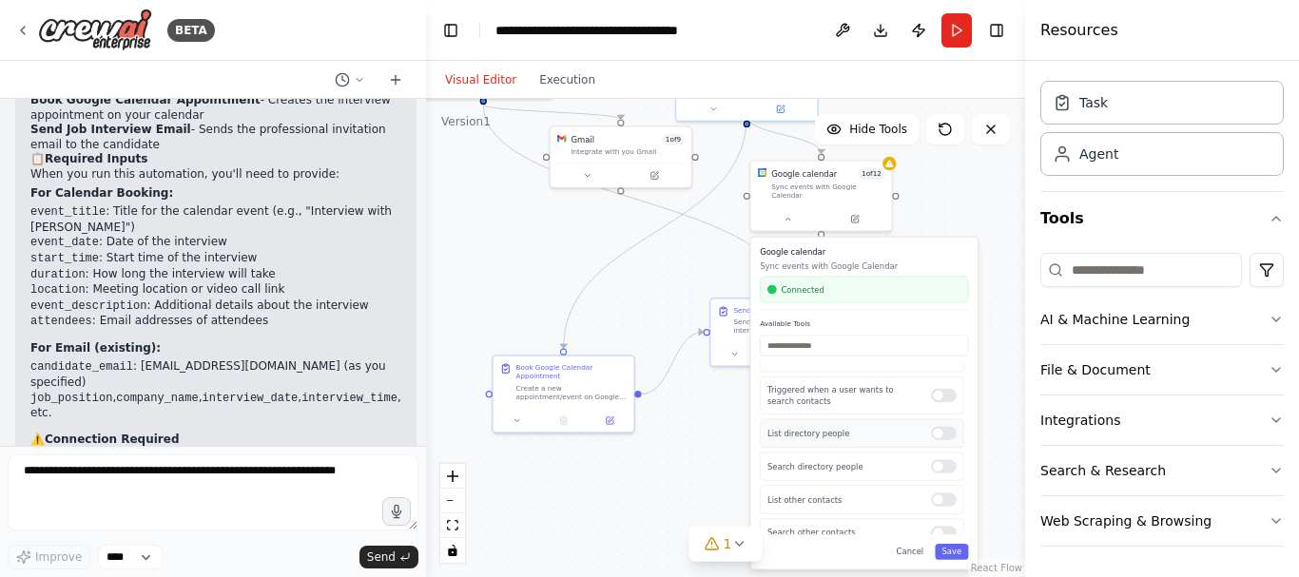
click at [933, 433] on div "List directory people" at bounding box center [861, 433] width 203 height 29
click at [935, 431] on div at bounding box center [943, 432] width 25 height 13
click at [934, 459] on div at bounding box center [943, 465] width 25 height 13
click at [934, 492] on div at bounding box center [943, 498] width 25 height 13
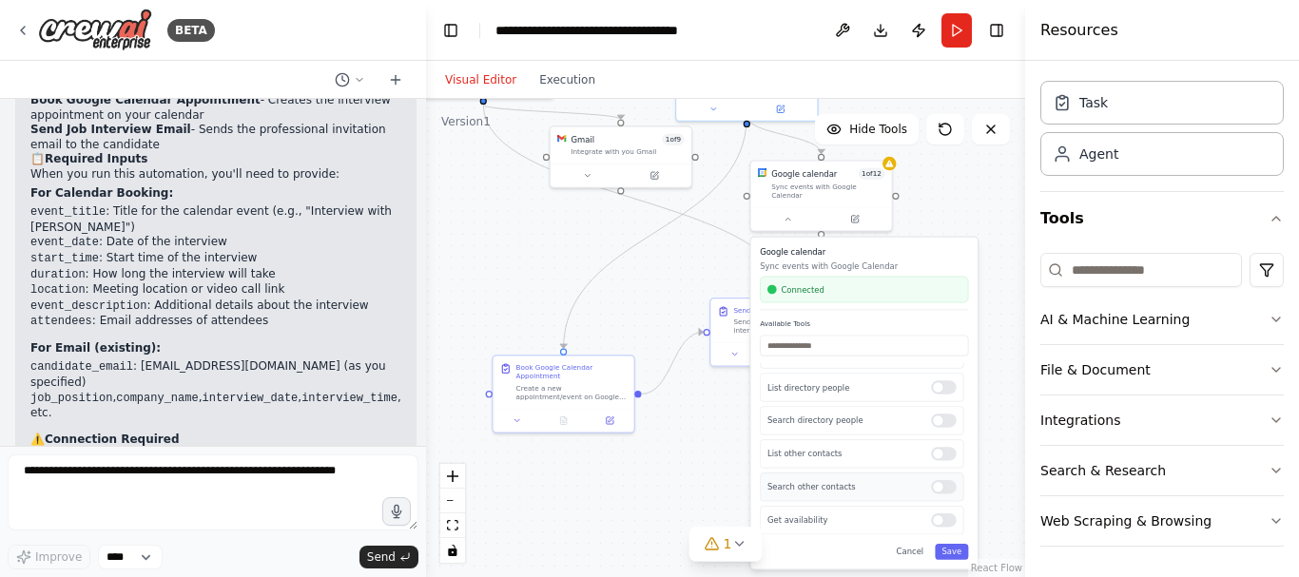
click at [934, 483] on div at bounding box center [943, 486] width 25 height 13
click at [934, 514] on div at bounding box center [943, 519] width 25 height 13
click at [955, 548] on button "Save" at bounding box center [950, 552] width 33 height 16
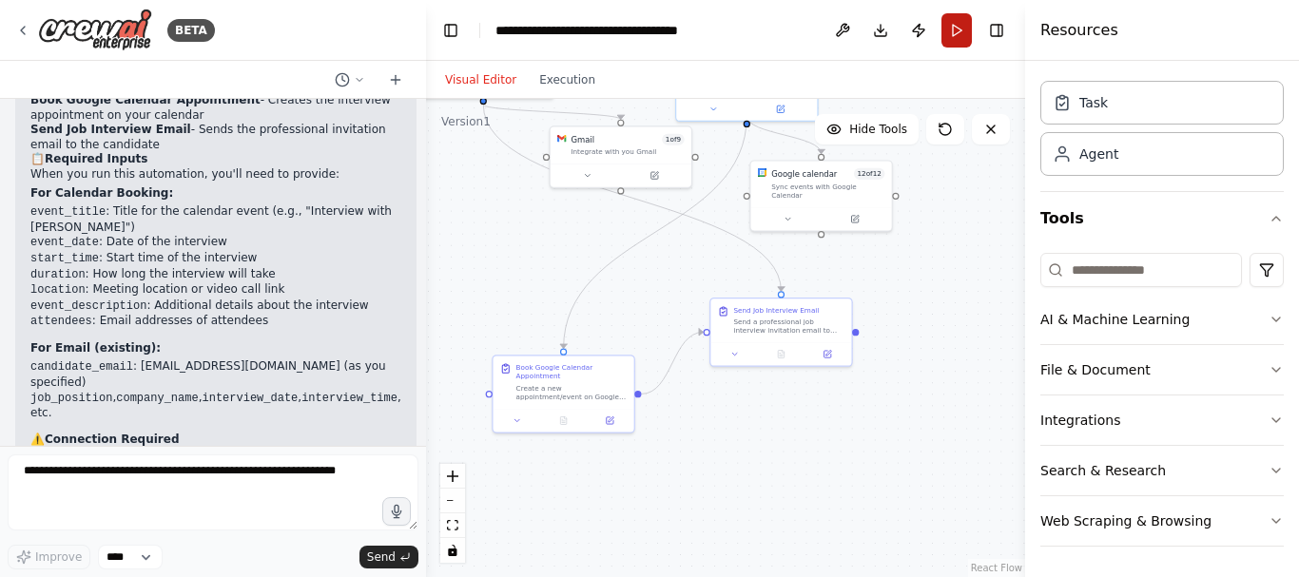
click at [959, 28] on button "Run" at bounding box center [956, 30] width 30 height 34
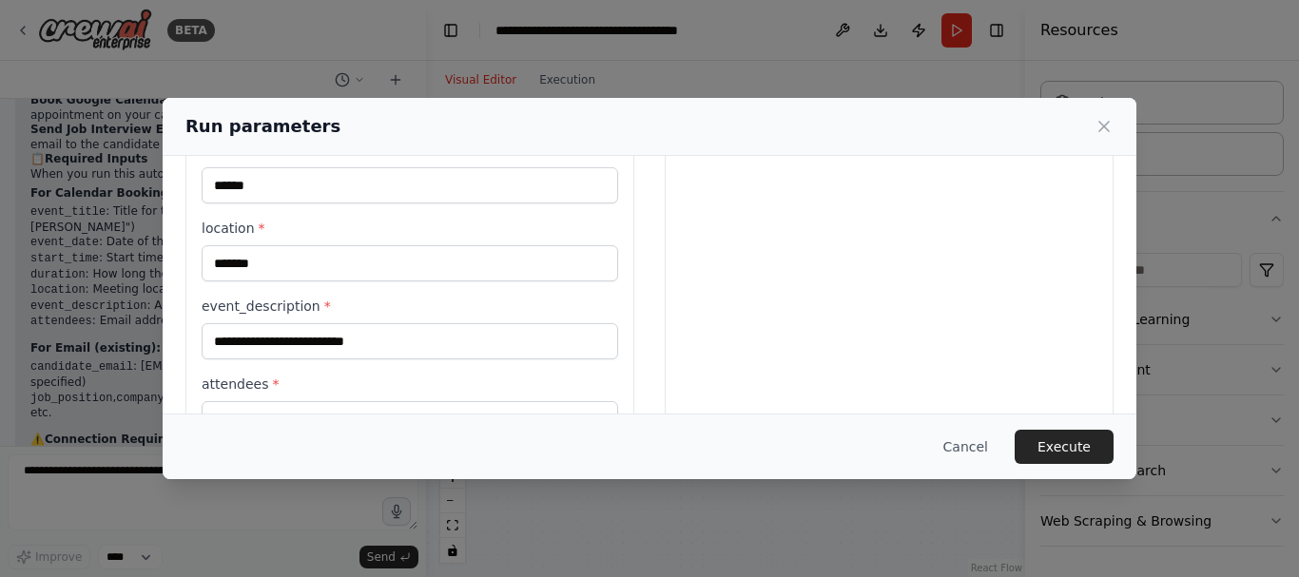
scroll to position [1001, 0]
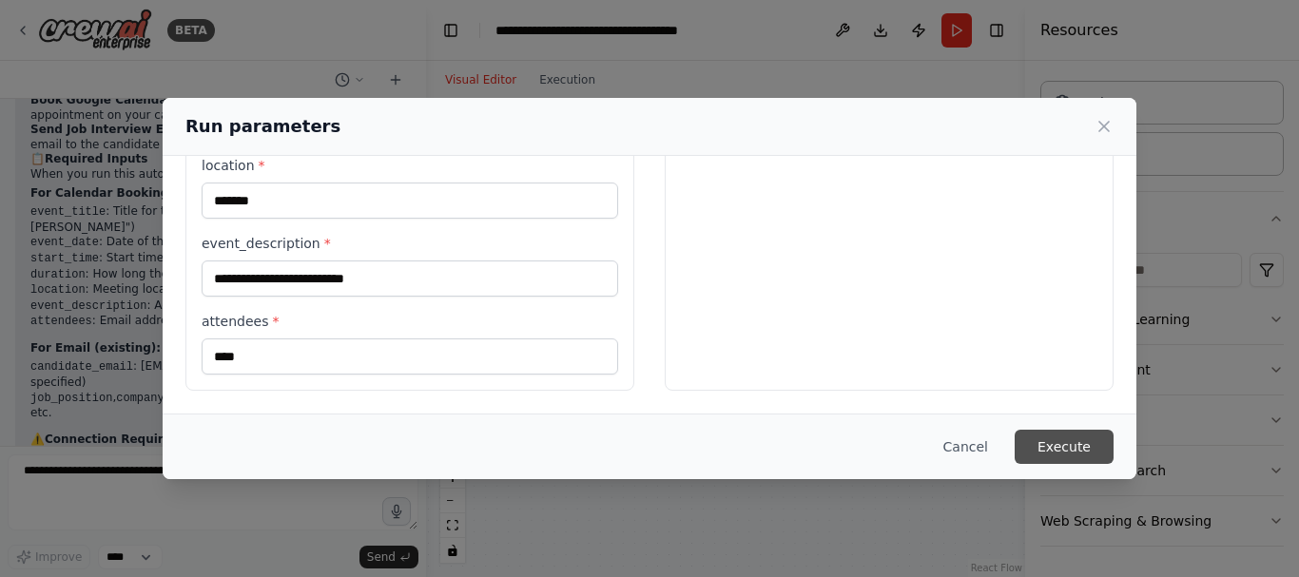
click at [1062, 448] on button "Execute" at bounding box center [1063, 447] width 99 height 34
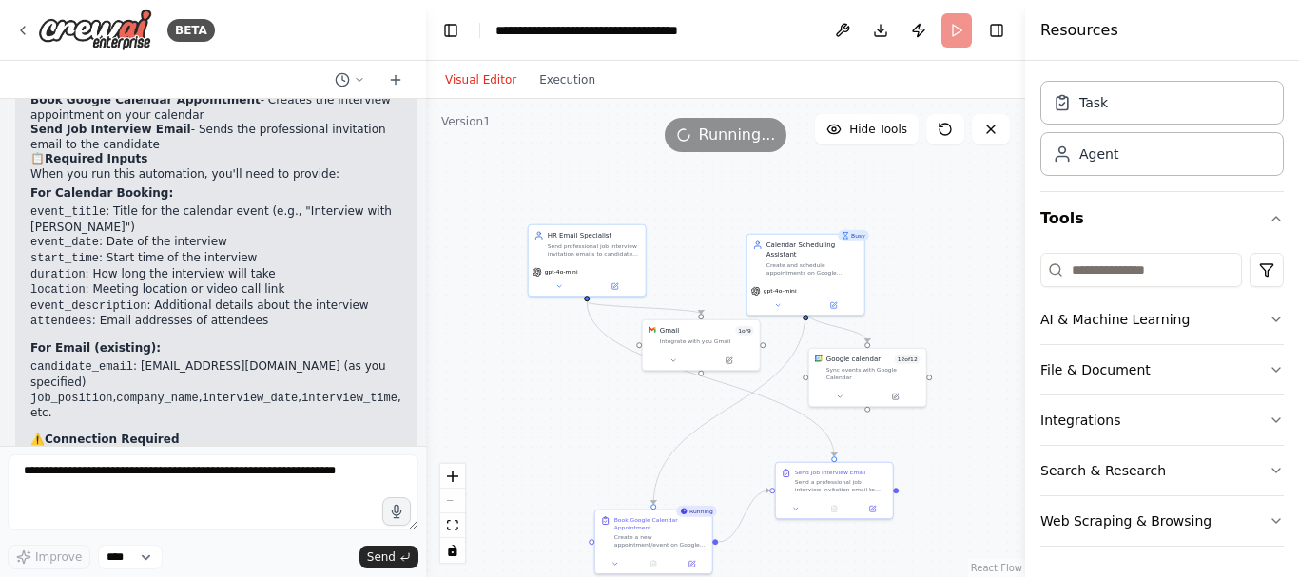
drag, startPoint x: 936, startPoint y: 274, endPoint x: 963, endPoint y: 442, distance: 170.4
click at [963, 442] on div ".deletable-edge-delete-btn { width: 20px; height: 20px; border: 0px solid #ffff…" at bounding box center [725, 338] width 599 height 478
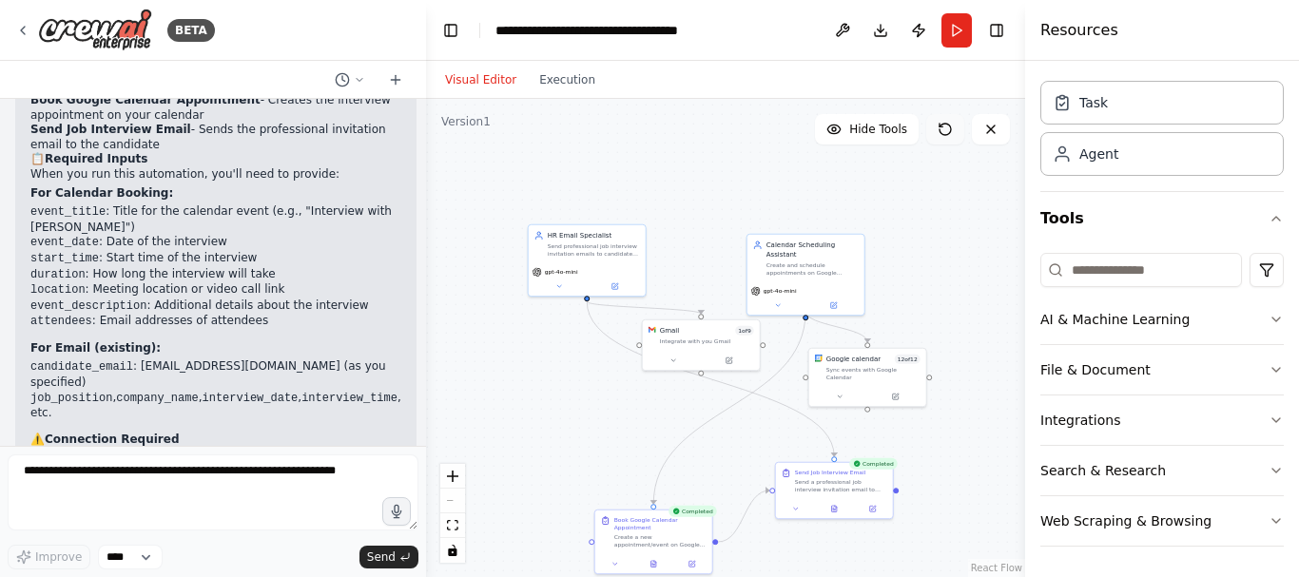
click at [933, 121] on button at bounding box center [945, 129] width 38 height 30
click at [946, 128] on icon at bounding box center [944, 129] width 15 height 15
click at [394, 74] on icon at bounding box center [395, 79] width 15 height 15
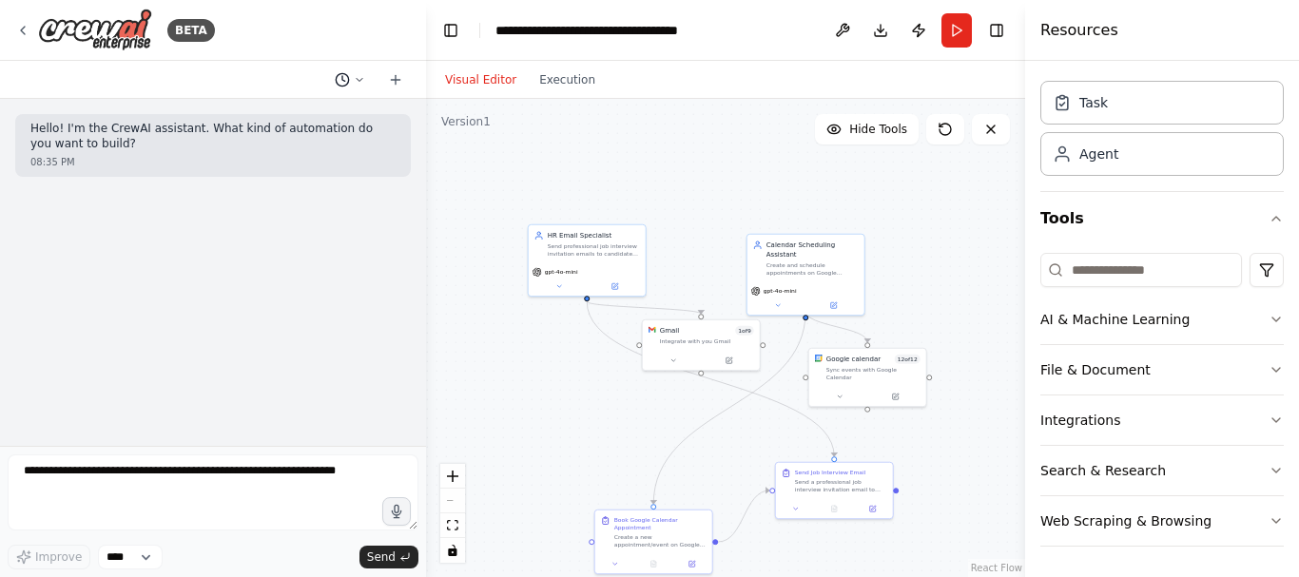
click at [347, 76] on circle at bounding box center [342, 79] width 12 height 12
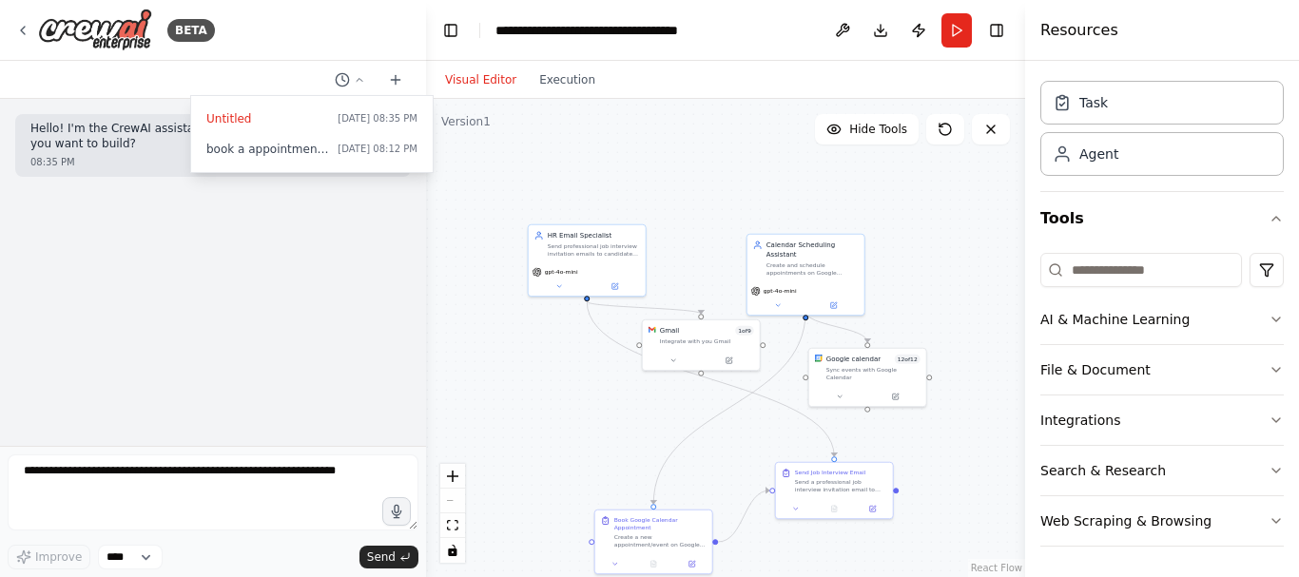
click at [236, 248] on div at bounding box center [213, 288] width 426 height 577
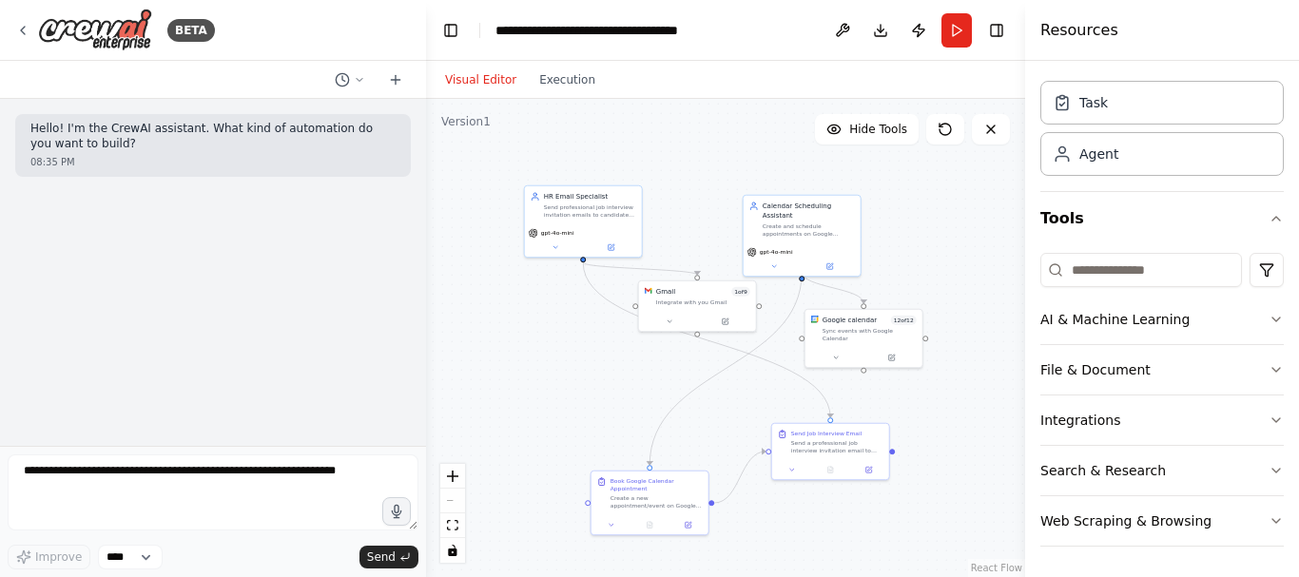
drag, startPoint x: 709, startPoint y: 188, endPoint x: 705, endPoint y: 142, distance: 46.7
click at [705, 142] on div ".deletable-edge-delete-btn { width: 20px; height: 20px; border: 0px solid #ffff…" at bounding box center [725, 338] width 599 height 478
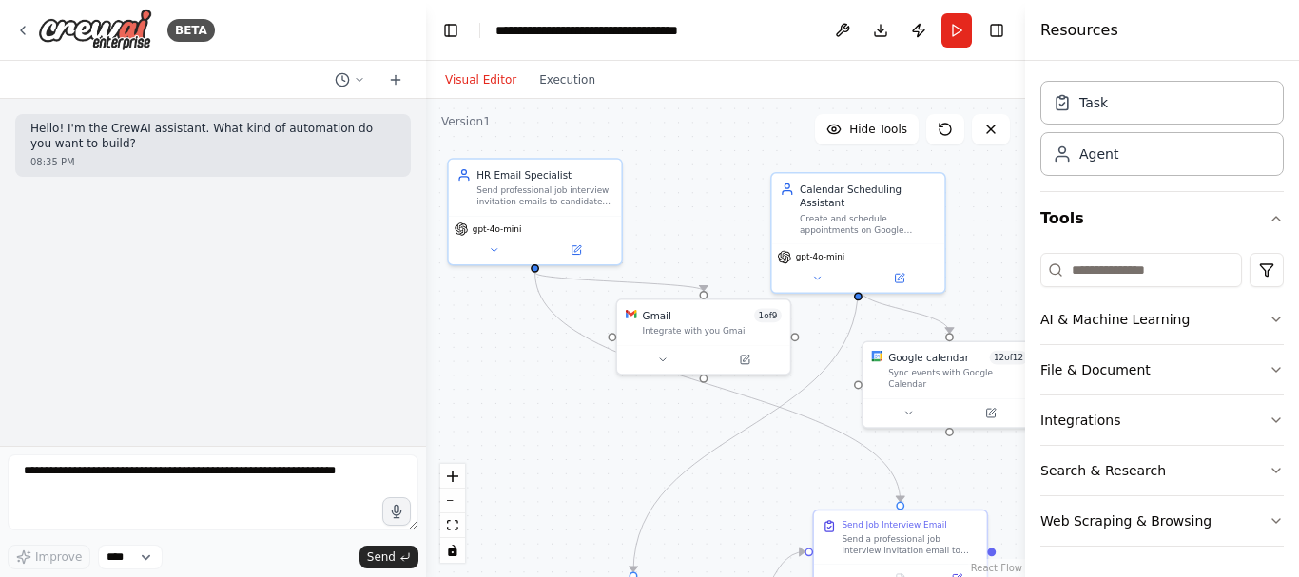
drag, startPoint x: 671, startPoint y: 181, endPoint x: 719, endPoint y: 237, distance: 73.5
click at [719, 237] on div ".deletable-edge-delete-btn { width: 20px; height: 20px; border: 0px solid #ffff…" at bounding box center [725, 338] width 599 height 478
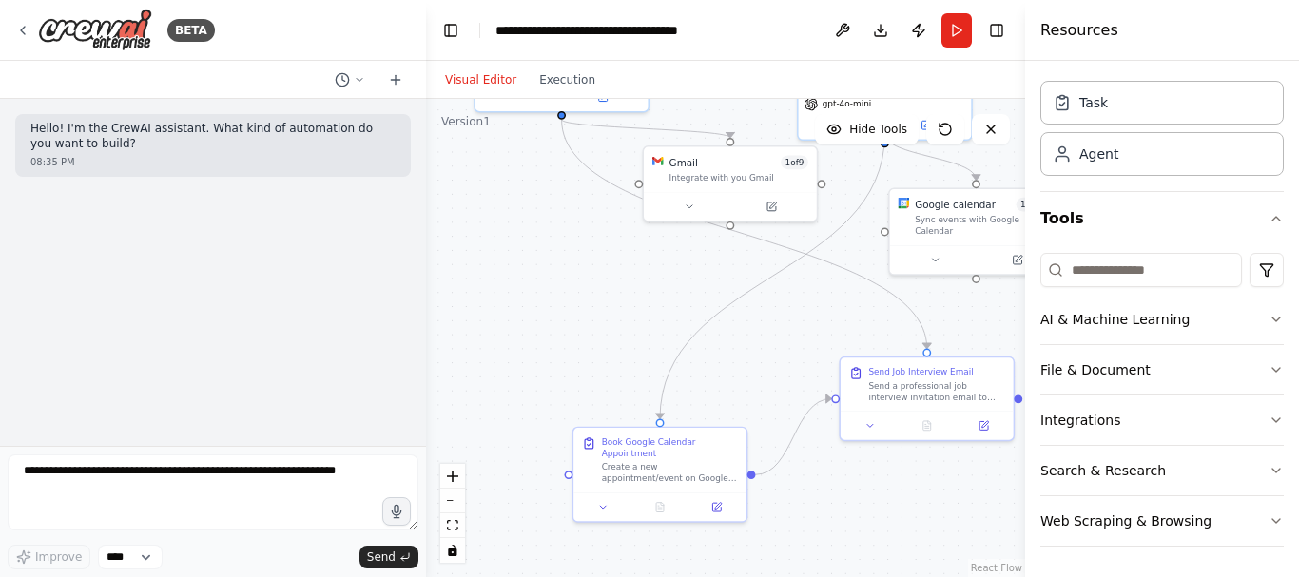
drag, startPoint x: 691, startPoint y: 447, endPoint x: 719, endPoint y: 295, distance: 154.6
click at [719, 295] on div ".deletable-edge-delete-btn { width: 20px; height: 20px; border: 0px solid #ffff…" at bounding box center [725, 338] width 599 height 478
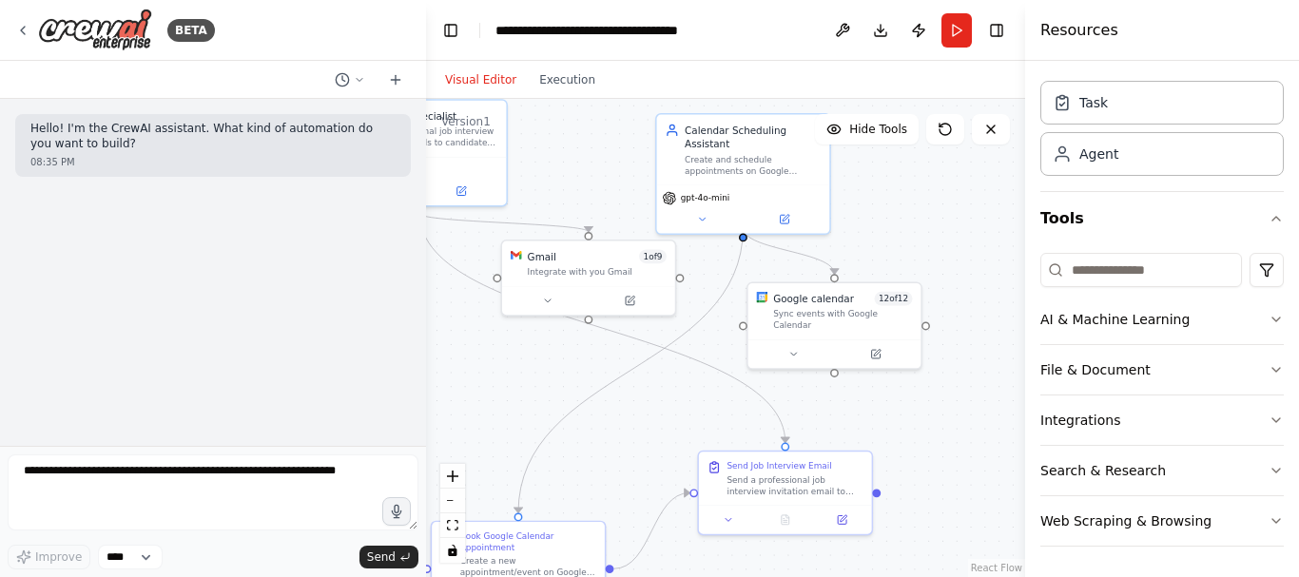
drag, startPoint x: 784, startPoint y: 367, endPoint x: 636, endPoint y: 477, distance: 184.8
click at [636, 477] on div ".deletable-edge-delete-btn { width: 20px; height: 20px; border: 0px solid #ffff…" at bounding box center [725, 338] width 599 height 478
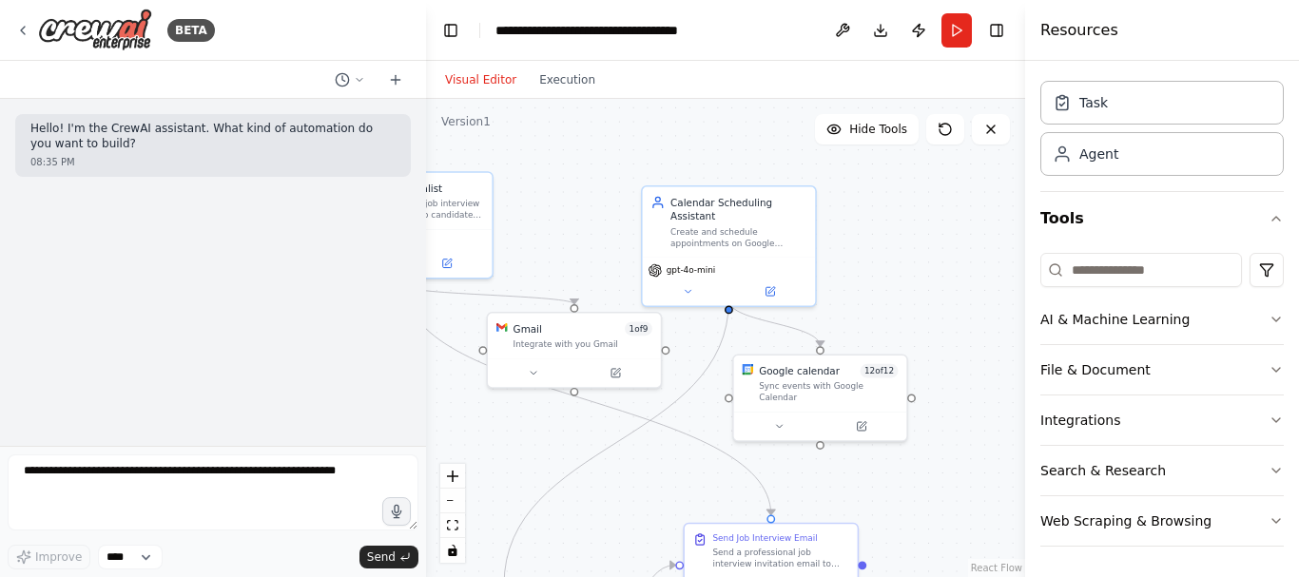
drag, startPoint x: 918, startPoint y: 215, endPoint x: 911, endPoint y: 273, distance: 58.5
click at [911, 273] on div ".deletable-edge-delete-btn { width: 20px; height: 20px; border: 0px solid #ffff…" at bounding box center [725, 338] width 599 height 478
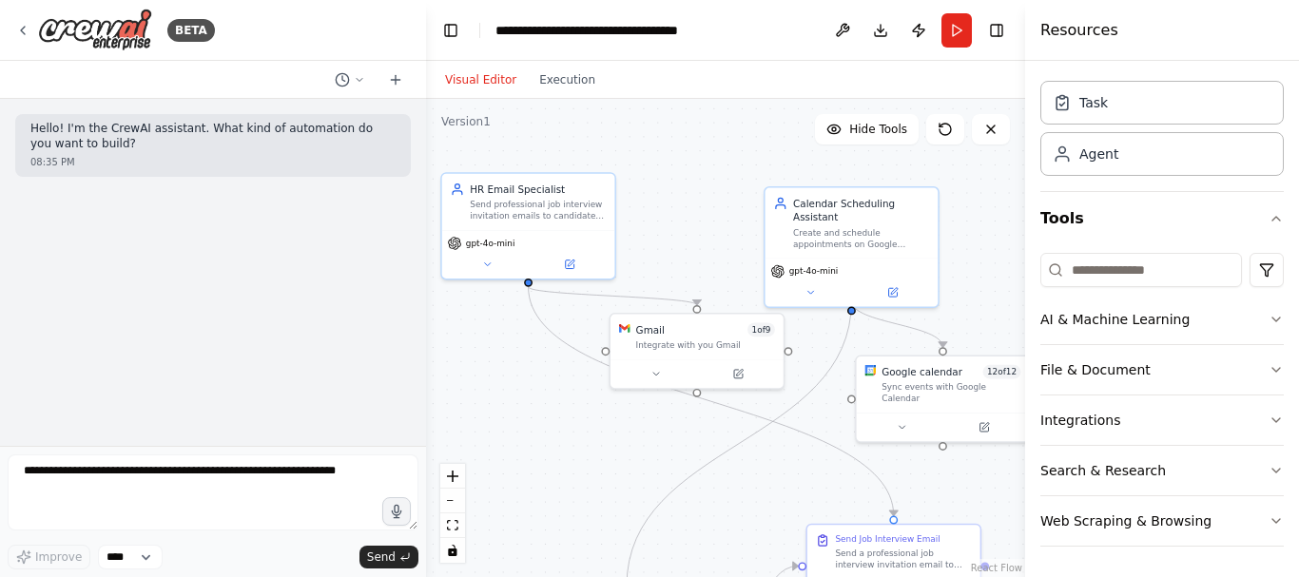
drag, startPoint x: 911, startPoint y: 273, endPoint x: 1033, endPoint y: 272, distance: 122.6
click at [1033, 272] on div "**********" at bounding box center [649, 288] width 1299 height 577
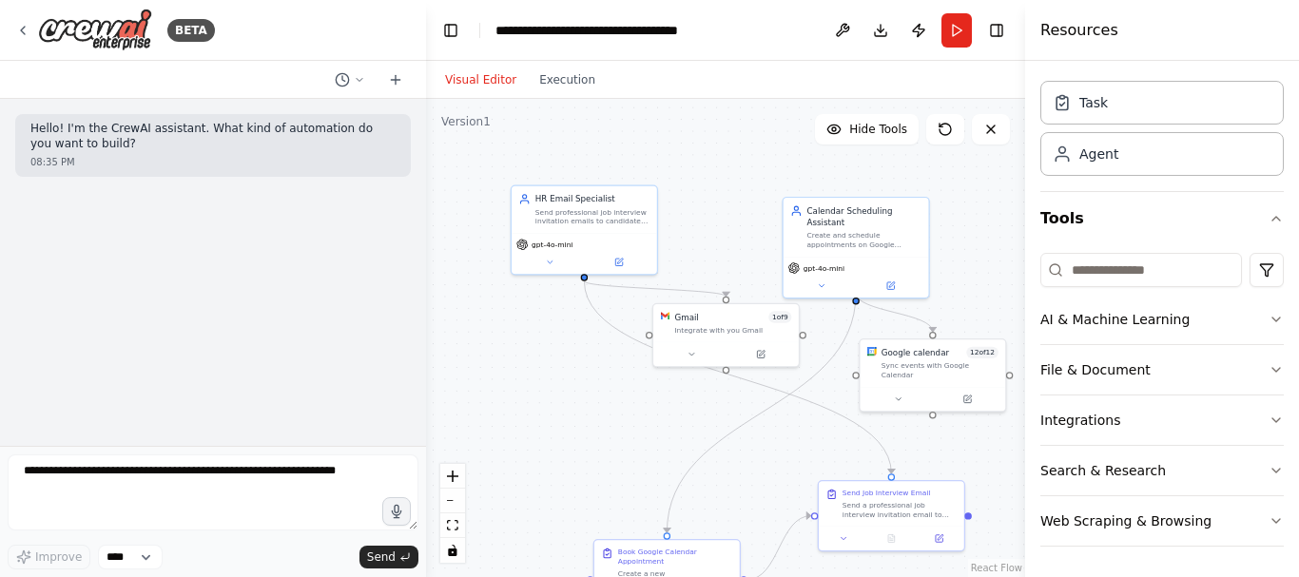
drag, startPoint x: 706, startPoint y: 164, endPoint x: 738, endPoint y: 171, distance: 32.1
click at [738, 171] on div ".deletable-edge-delete-btn { width: 20px; height: 20px; border: 0px solid #ffff…" at bounding box center [725, 338] width 599 height 478
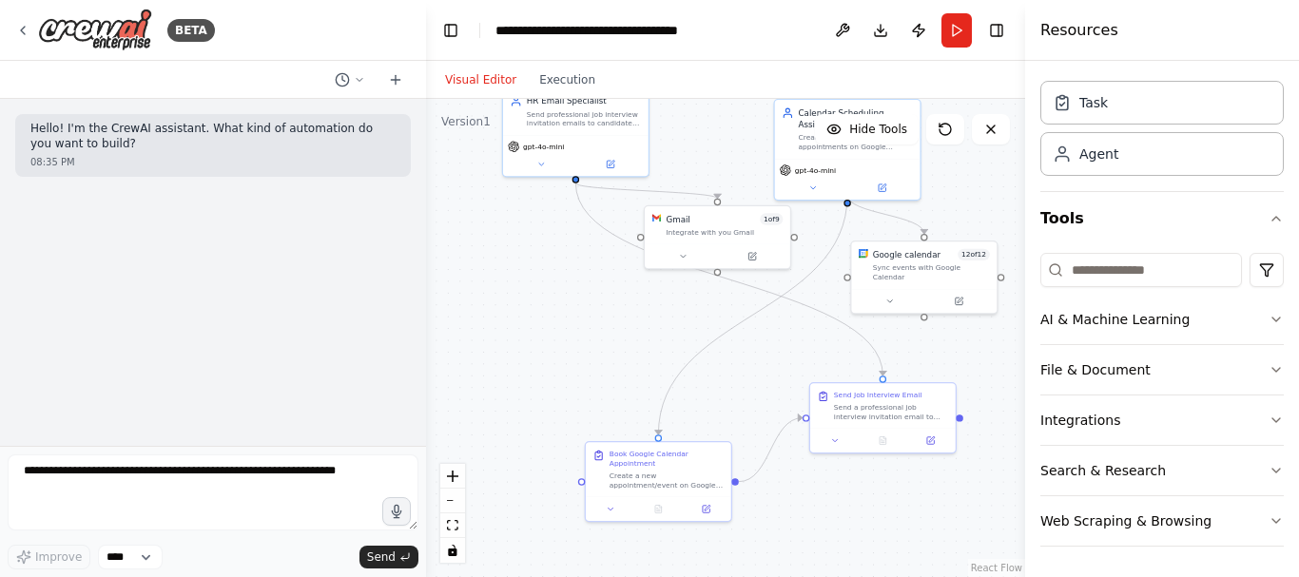
drag, startPoint x: 649, startPoint y: 412, endPoint x: 636, endPoint y: 313, distance: 99.8
click at [636, 313] on div ".deletable-edge-delete-btn { width: 20px; height: 20px; border: 0px solid #ffff…" at bounding box center [725, 338] width 599 height 478
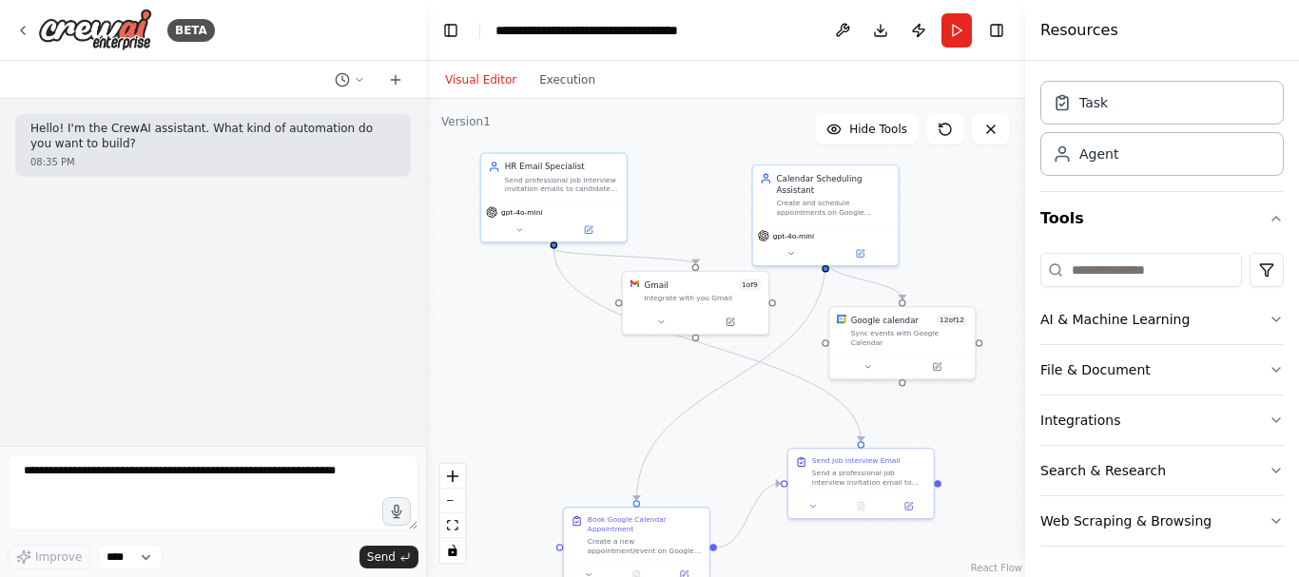
drag, startPoint x: 624, startPoint y: 317, endPoint x: 601, endPoint y: 383, distance: 70.3
click at [601, 383] on div ".deletable-edge-delete-btn { width: 20px; height: 20px; border: 0px solid #ffff…" at bounding box center [725, 338] width 599 height 478
click at [818, 178] on div "Calendar Scheduling Assistant" at bounding box center [833, 183] width 114 height 24
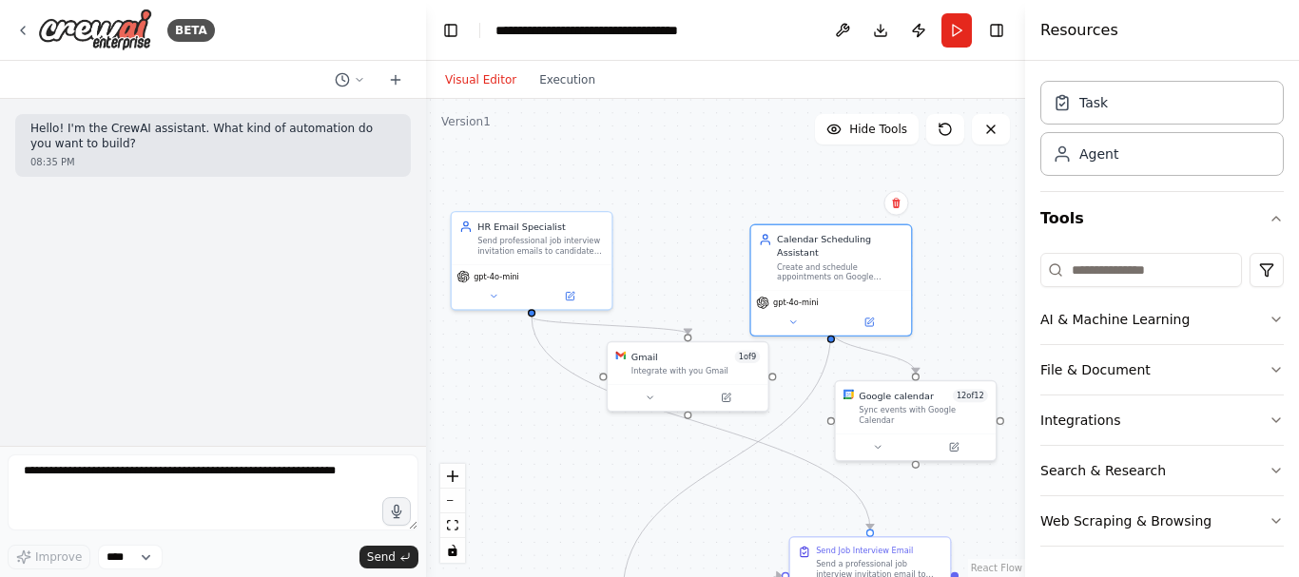
drag, startPoint x: 929, startPoint y: 196, endPoint x: 945, endPoint y: 272, distance: 77.7
click at [945, 272] on div ".deletable-edge-delete-btn { width: 20px; height: 20px; border: 0px solid #ffff…" at bounding box center [725, 338] width 599 height 478
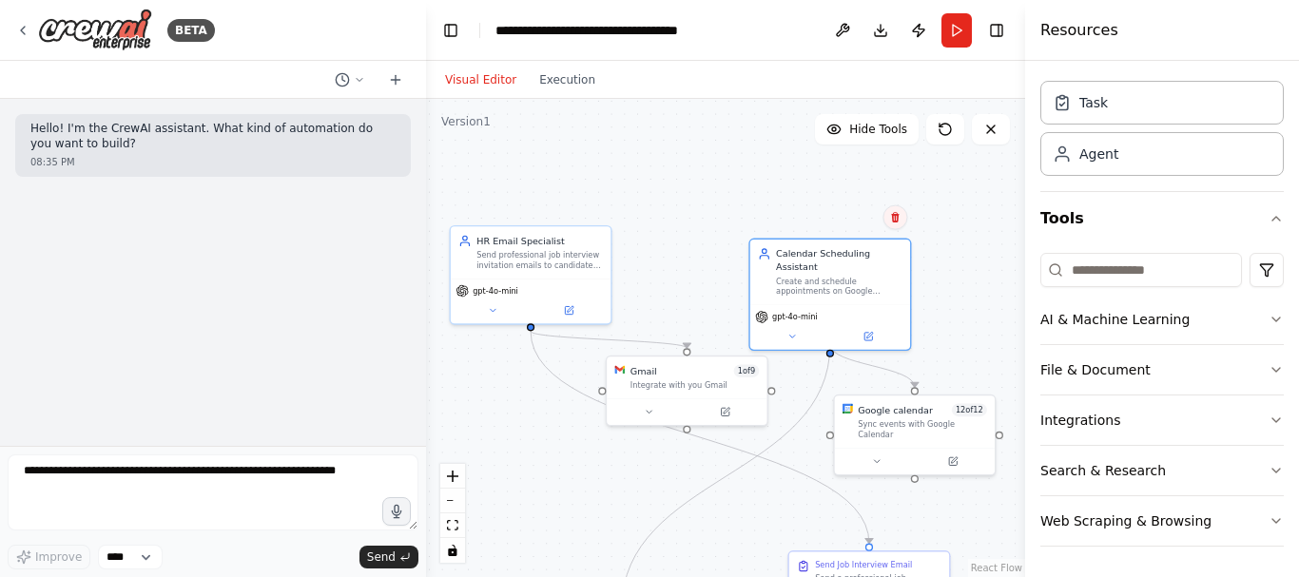
click at [894, 214] on icon at bounding box center [894, 217] width 11 height 11
click at [849, 216] on button "Confirm" at bounding box center [840, 217] width 67 height 23
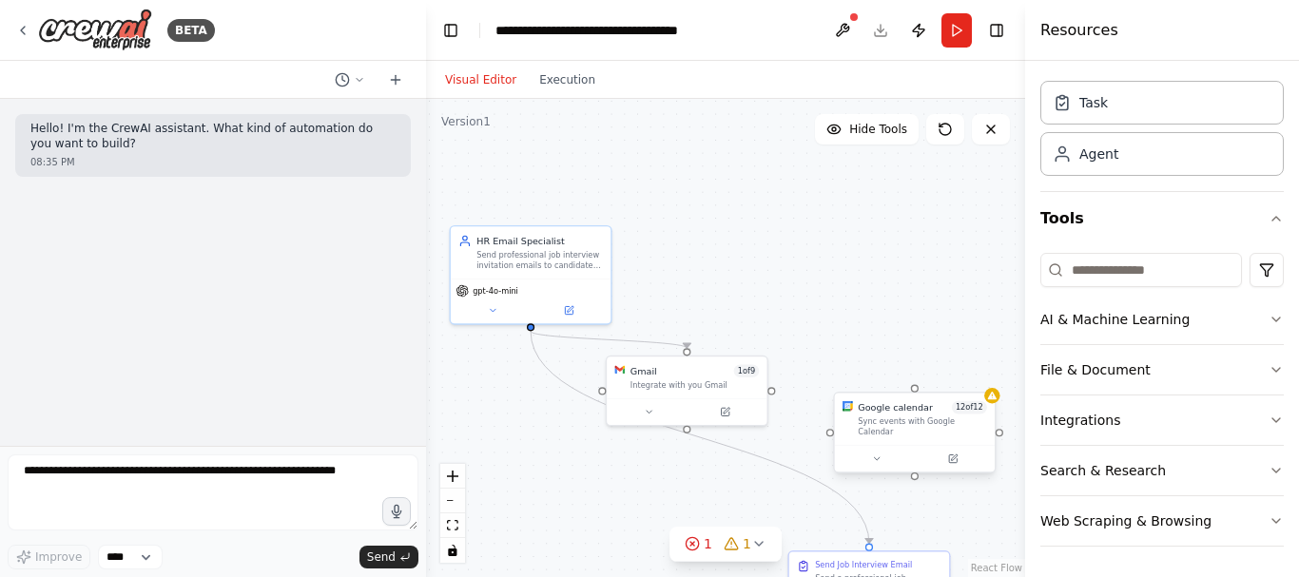
click at [947, 410] on div "Google calendar 12 of 12" at bounding box center [921, 407] width 129 height 13
click at [980, 375] on icon at bounding box center [979, 373] width 8 height 10
click at [934, 374] on button "Confirm" at bounding box center [925, 373] width 67 height 23
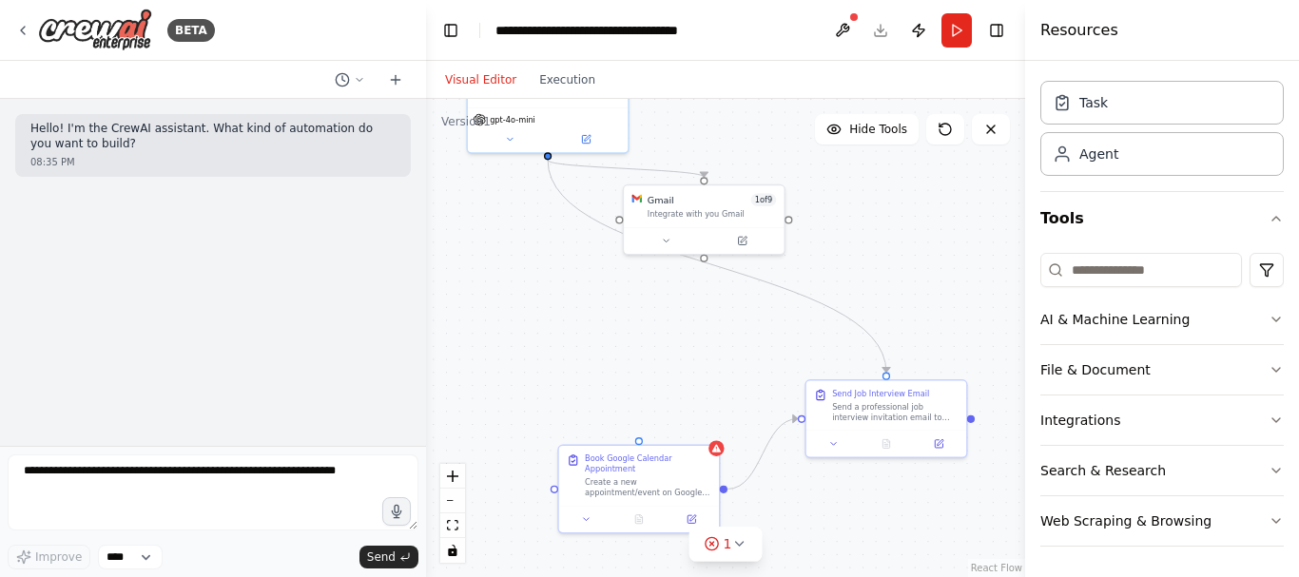
drag, startPoint x: 859, startPoint y: 367, endPoint x: 877, endPoint y: 195, distance: 173.0
click at [877, 195] on div ".deletable-edge-delete-btn { width: 20px; height: 20px; border: 0px solid #ffff…" at bounding box center [725, 338] width 599 height 478
click at [626, 461] on div "Book Google Calendar Appointment" at bounding box center [649, 460] width 126 height 21
click at [705, 427] on icon at bounding box center [705, 424] width 8 height 10
click at [644, 429] on button "Confirm" at bounding box center [650, 425] width 67 height 23
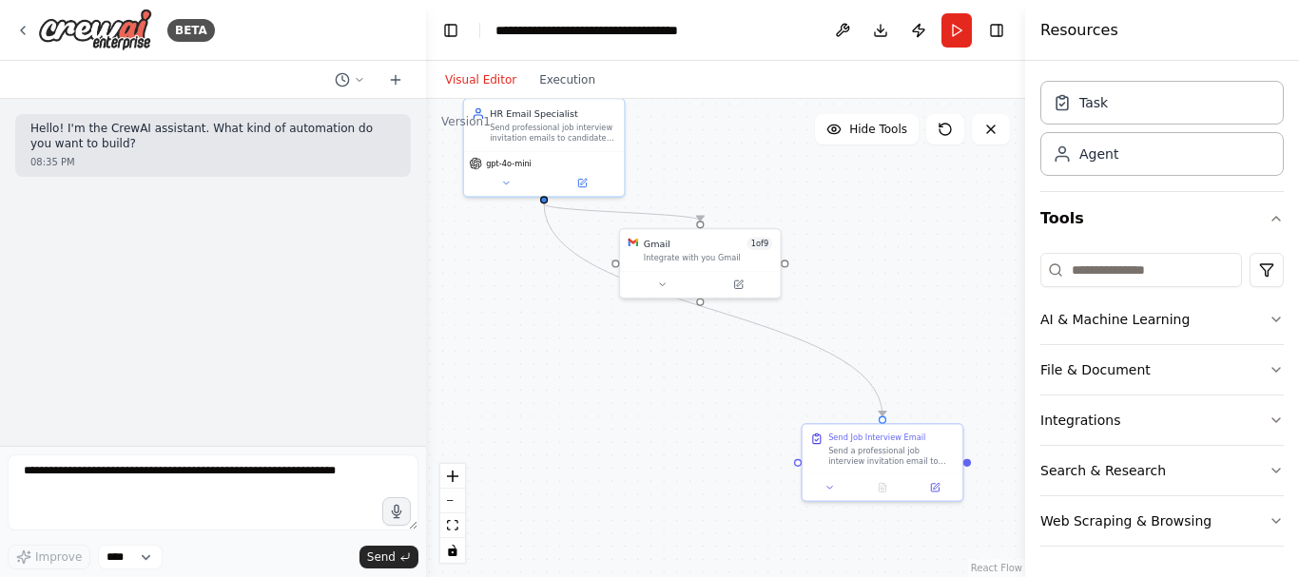
drag, startPoint x: 721, startPoint y: 356, endPoint x: 716, endPoint y: 409, distance: 53.4
click at [716, 409] on div ".deletable-edge-delete-btn { width: 20px; height: 20px; border: 0px solid #ffff…" at bounding box center [725, 338] width 599 height 478
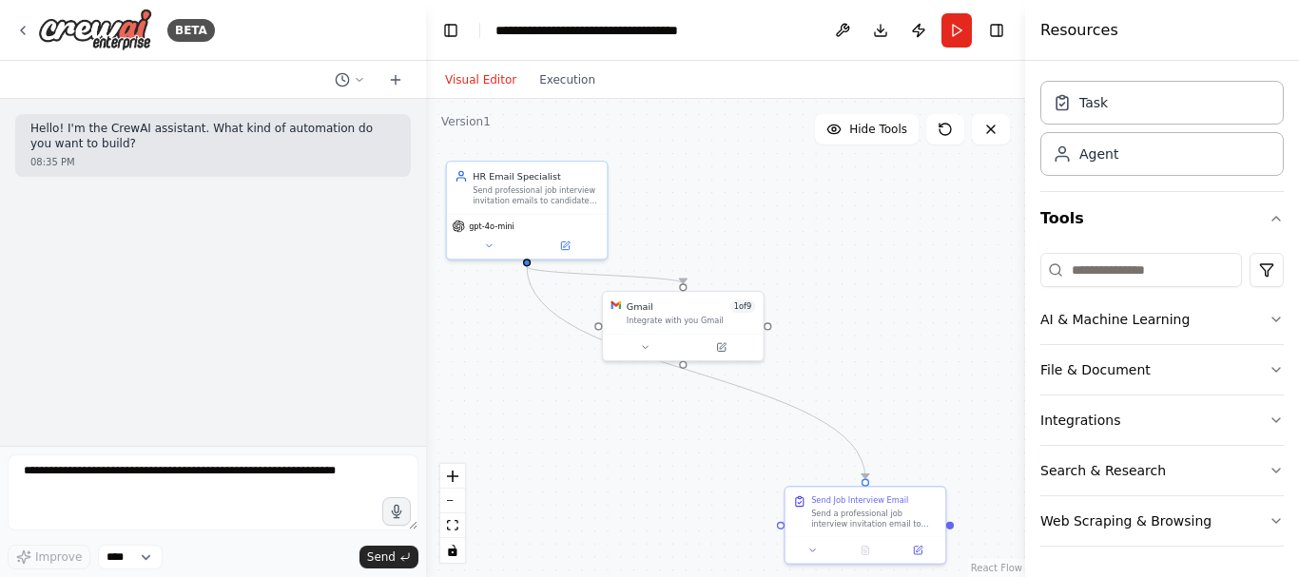
drag, startPoint x: 645, startPoint y: 474, endPoint x: 626, endPoint y: 530, distance: 58.9
click at [626, 529] on div ".deletable-edge-delete-btn { width: 20px; height: 20px; border: 0px solid #ffff…" at bounding box center [725, 338] width 599 height 478
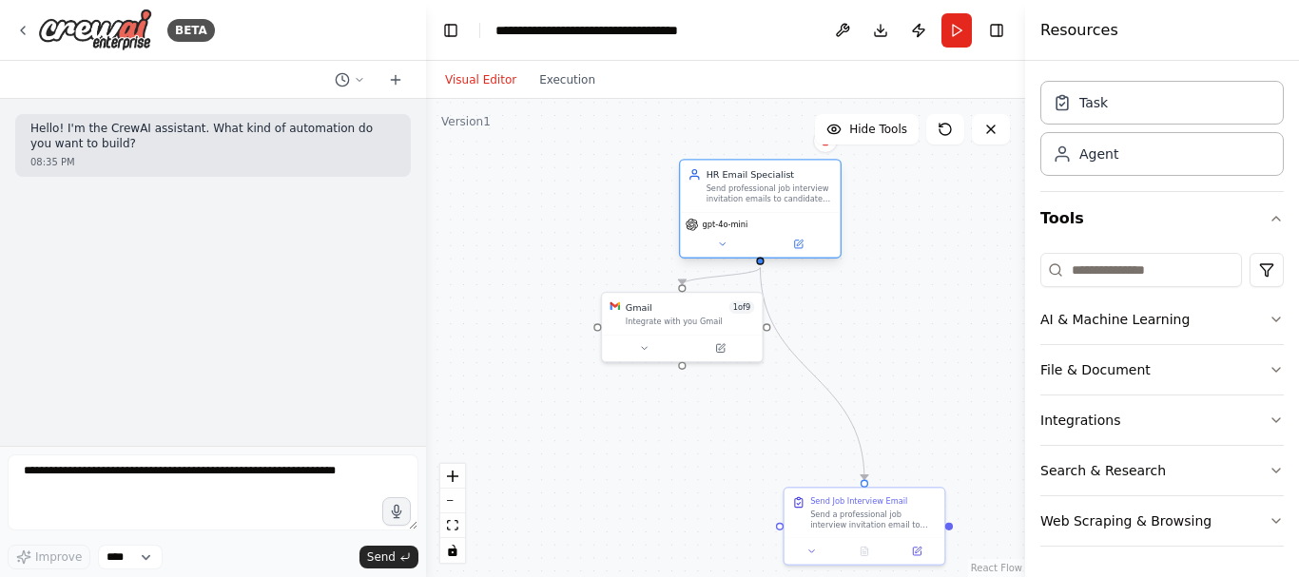
drag, startPoint x: 537, startPoint y: 180, endPoint x: 772, endPoint y: 178, distance: 234.8
click at [772, 178] on div "HR Email Specialist" at bounding box center [769, 174] width 126 height 13
drag, startPoint x: 644, startPoint y: 307, endPoint x: 883, endPoint y: 329, distance: 240.5
click at [883, 329] on div "Gmail" at bounding box center [872, 330] width 27 height 13
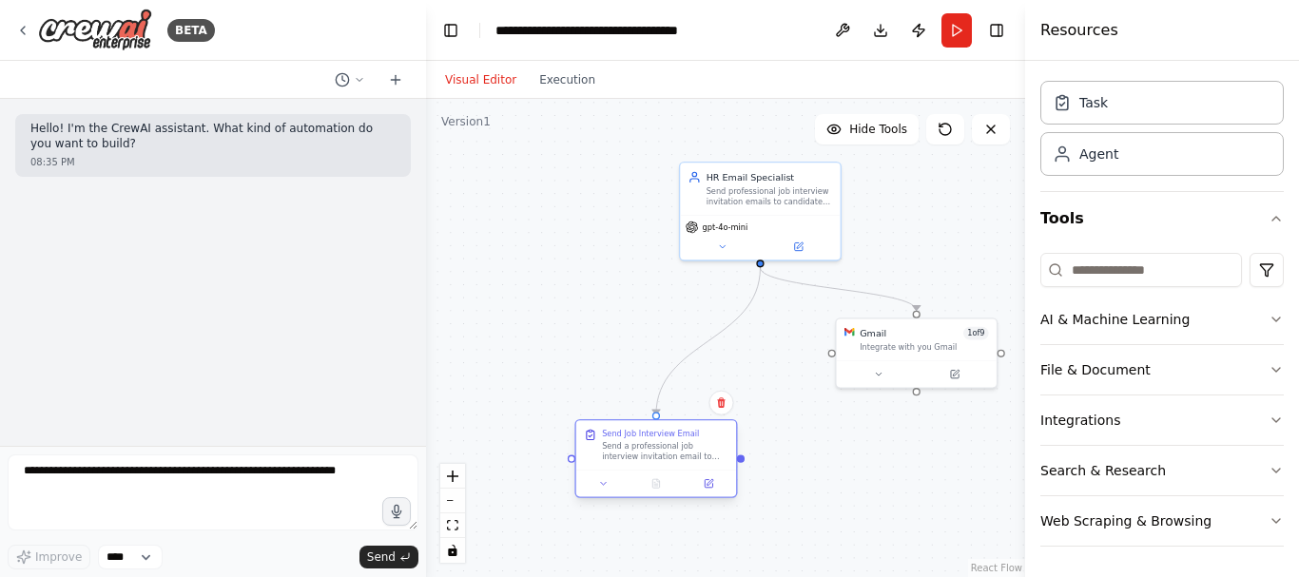
drag, startPoint x: 845, startPoint y: 503, endPoint x: 624, endPoint y: 437, distance: 231.0
click at [624, 437] on div "Send Job Interview Email" at bounding box center [650, 434] width 97 height 10
drag, startPoint x: 893, startPoint y: 328, endPoint x: 855, endPoint y: 386, distance: 69.3
click at [855, 386] on div "Gmail 1 of 9" at bounding box center [898, 382] width 129 height 13
click at [914, 248] on div ".deletable-edge-delete-btn { width: 20px; height: 20px; border: 0px solid #ffff…" at bounding box center [725, 338] width 599 height 478
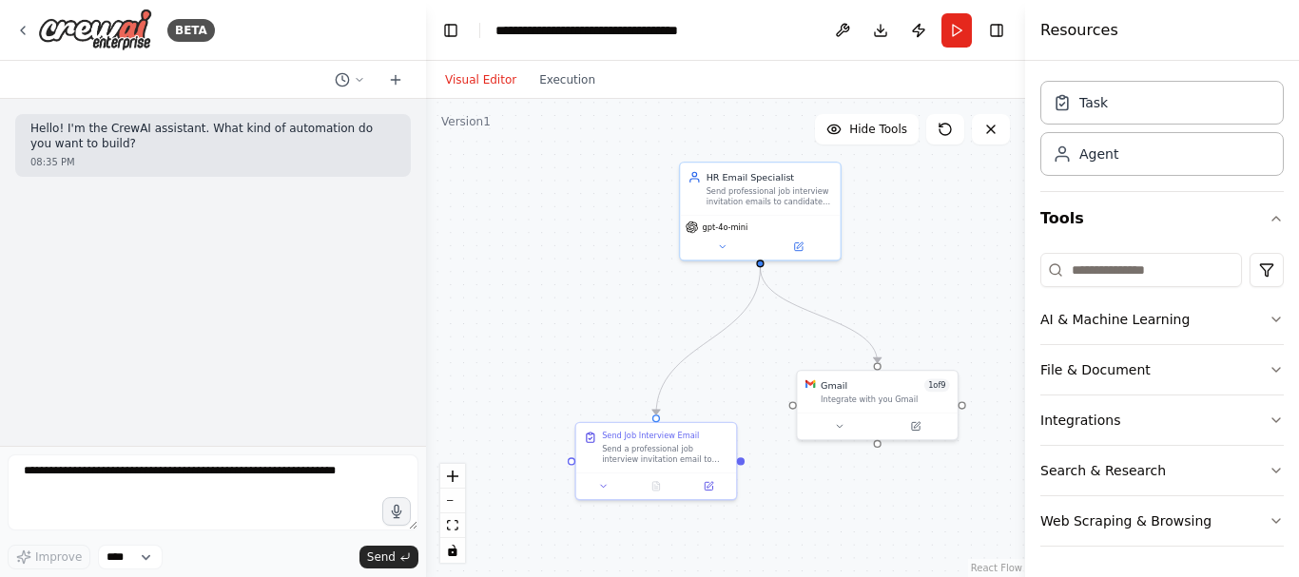
click at [597, 259] on div ".deletable-edge-delete-btn { width: 20px; height: 20px; border: 0px solid #ffff…" at bounding box center [725, 338] width 599 height 478
click at [995, 140] on button at bounding box center [991, 129] width 38 height 30
click at [993, 127] on icon at bounding box center [990, 129] width 15 height 15
click at [559, 81] on button "Execution" at bounding box center [567, 79] width 79 height 23
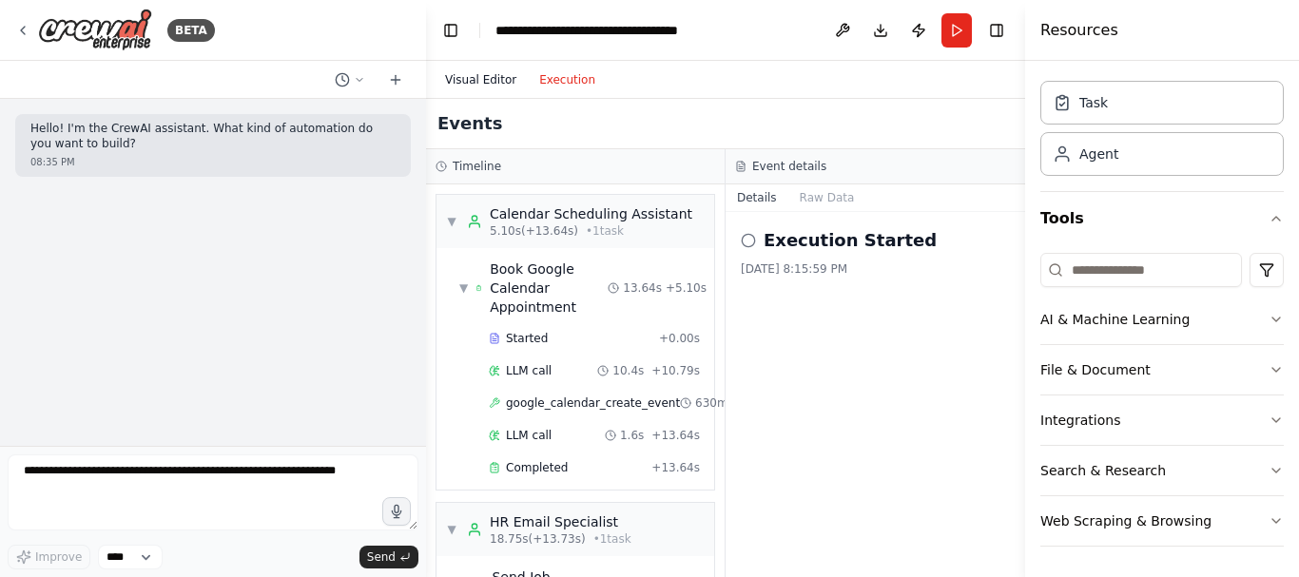
click at [474, 74] on button "Visual Editor" at bounding box center [480, 79] width 94 height 23
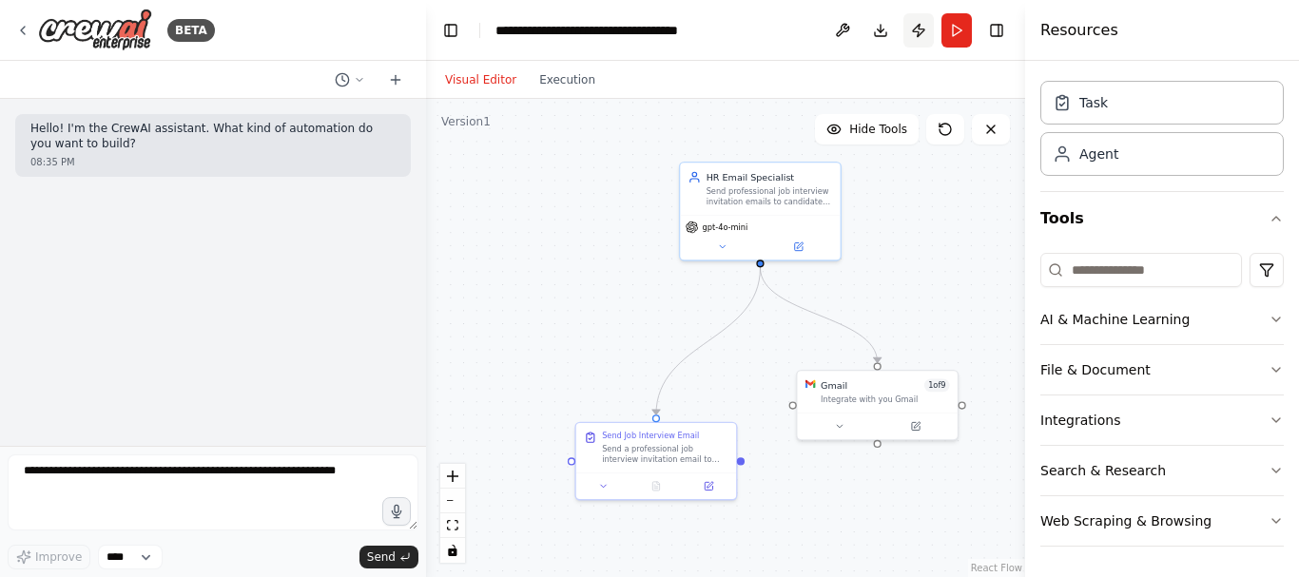
click at [918, 29] on button "Publish" at bounding box center [918, 30] width 30 height 34
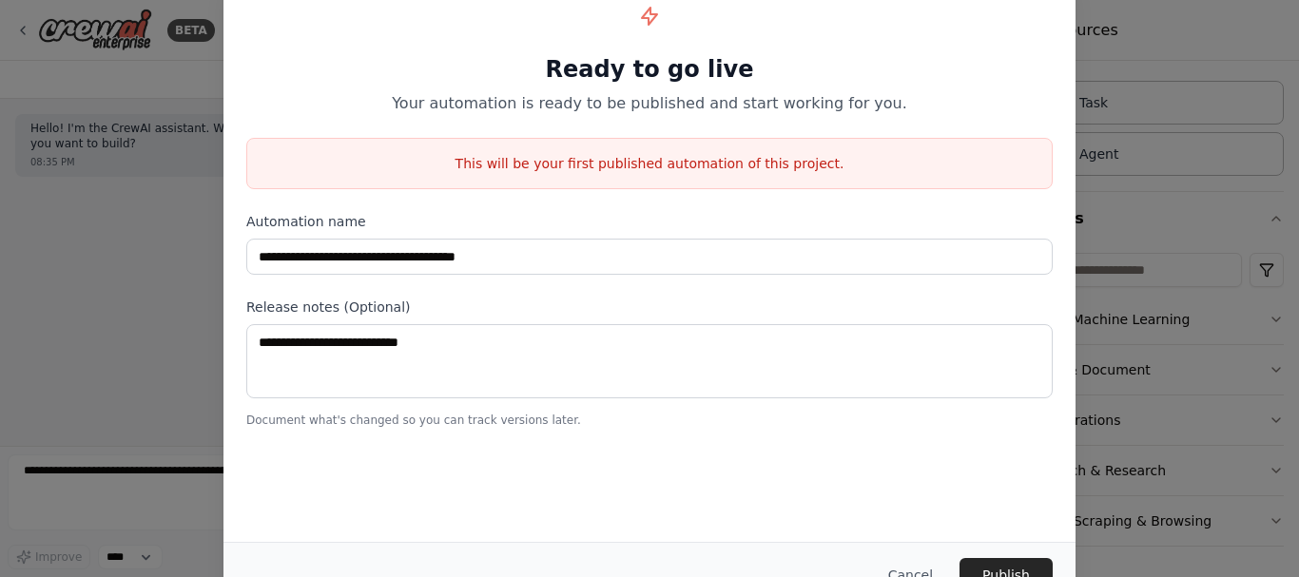
click at [1097, 82] on div "**********" at bounding box center [649, 288] width 1299 height 577
click at [193, 256] on div "**********" at bounding box center [649, 288] width 1299 height 577
click at [921, 568] on button "Cancel" at bounding box center [910, 575] width 75 height 34
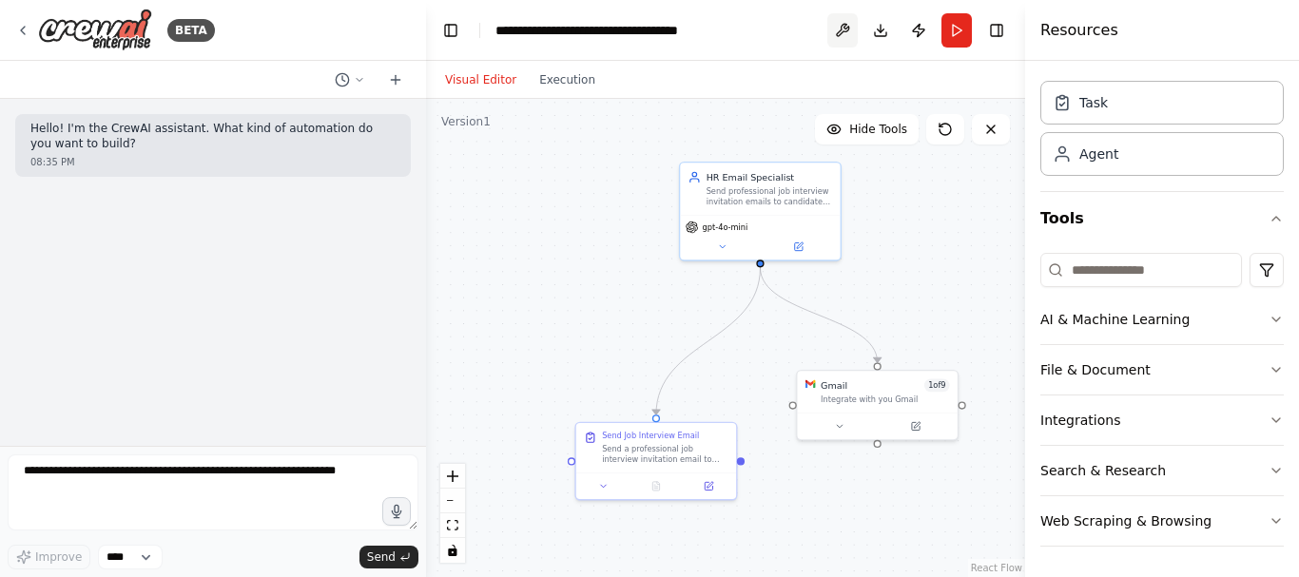
click at [840, 32] on button at bounding box center [842, 30] width 30 height 34
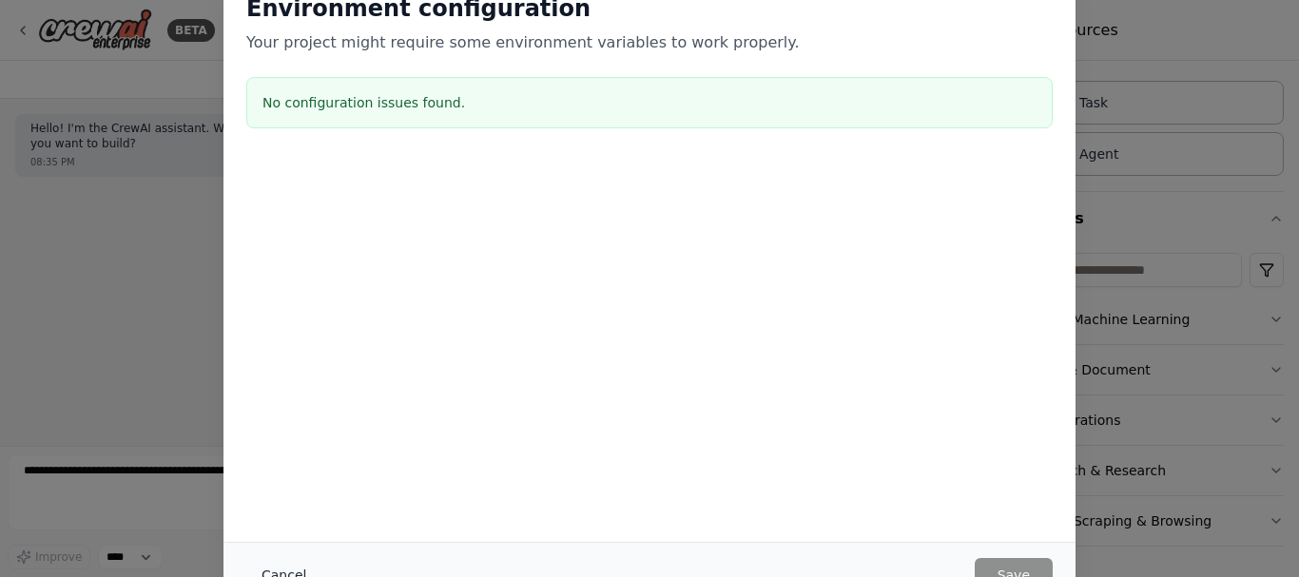
click at [276, 569] on button "Cancel" at bounding box center [283, 575] width 75 height 34
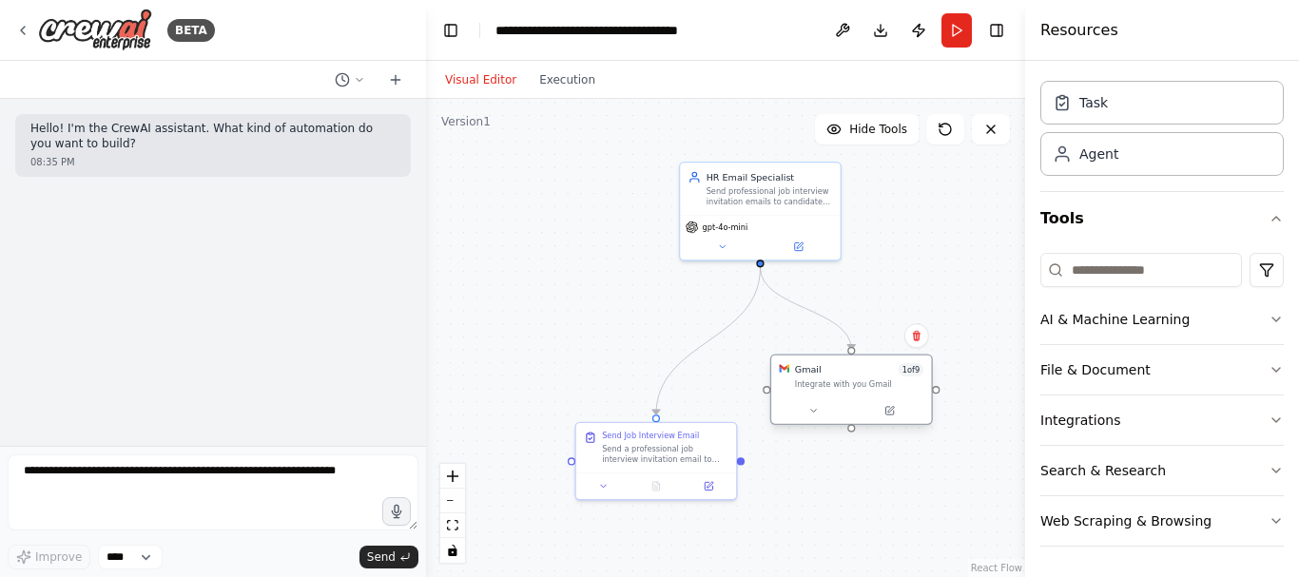
drag, startPoint x: 893, startPoint y: 384, endPoint x: 867, endPoint y: 364, distance: 32.5
click at [867, 364] on div "Gmail 1 of 9" at bounding box center [859, 369] width 129 height 13
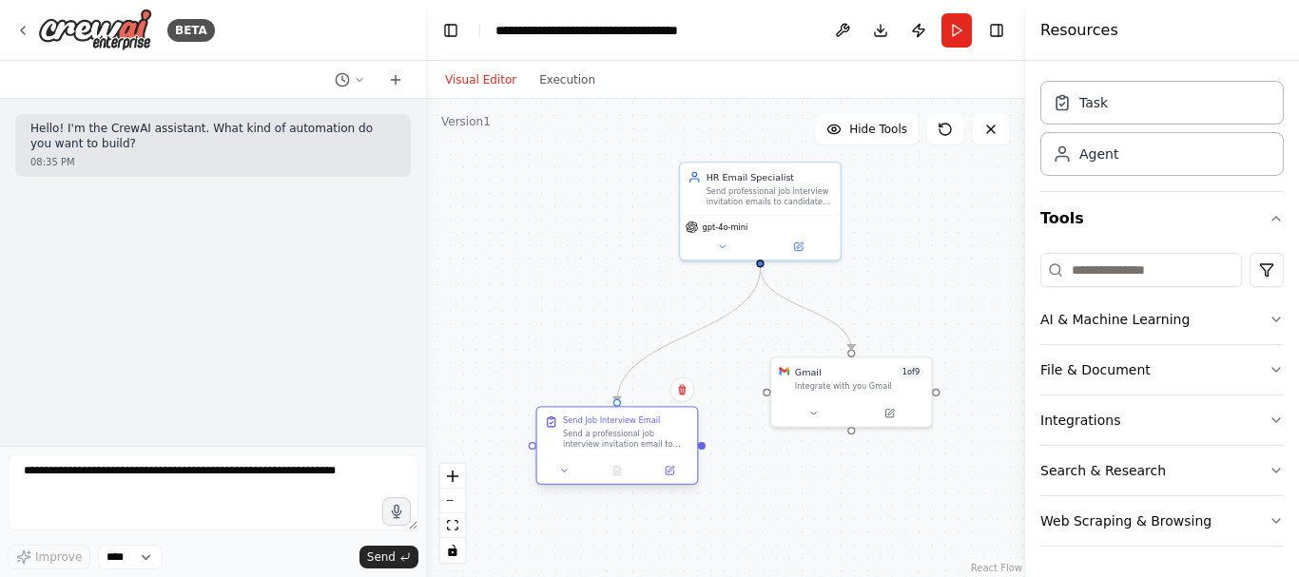
drag, startPoint x: 669, startPoint y: 433, endPoint x: 628, endPoint y: 417, distance: 44.0
click at [628, 417] on div "Send Job Interview Email" at bounding box center [611, 420] width 97 height 10
click at [888, 291] on div ".deletable-edge-delete-btn { width: 20px; height: 20px; border: 0px solid #ffff…" at bounding box center [725, 338] width 599 height 478
click at [25, 27] on icon at bounding box center [23, 31] width 4 height 8
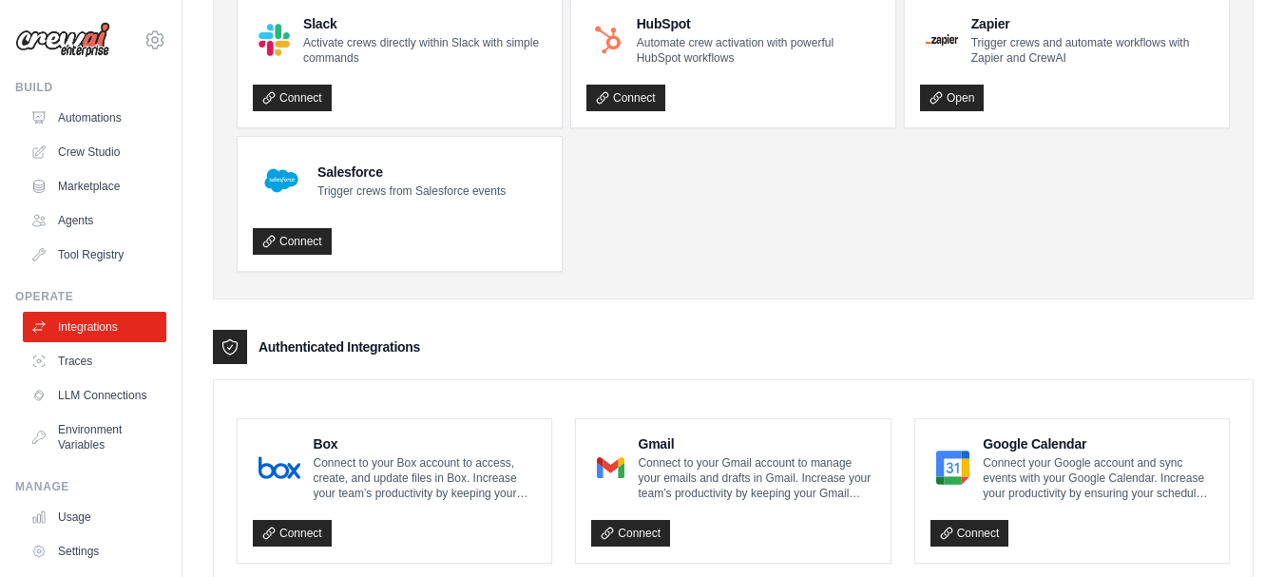
scroll to position [294, 0]
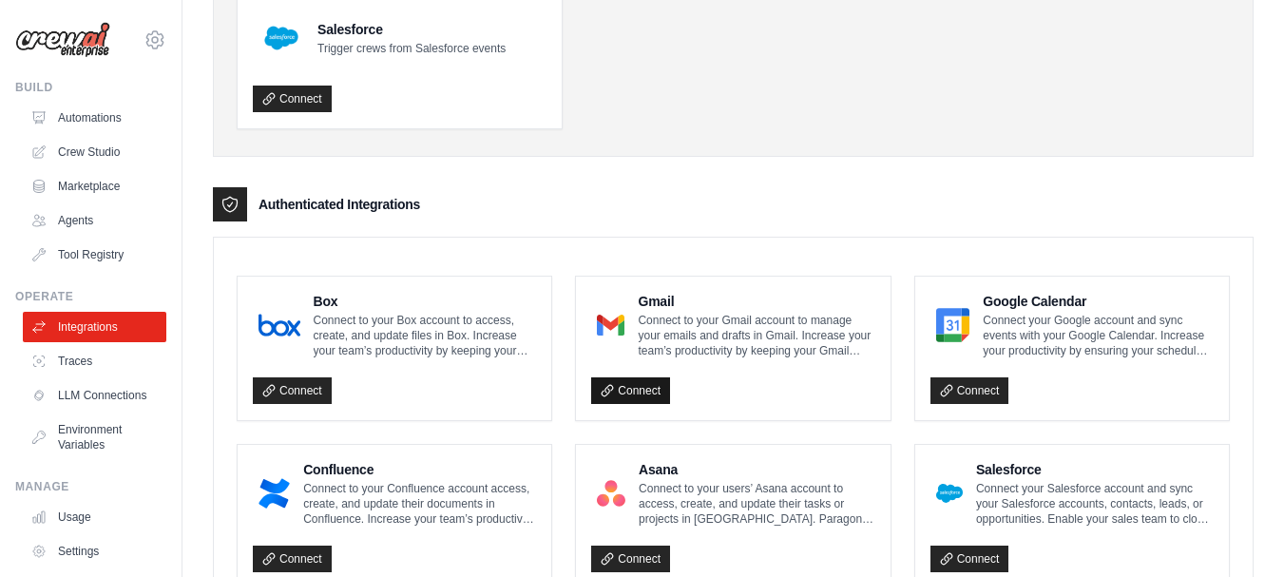
click at [626, 398] on link "Connect" at bounding box center [630, 390] width 79 height 27
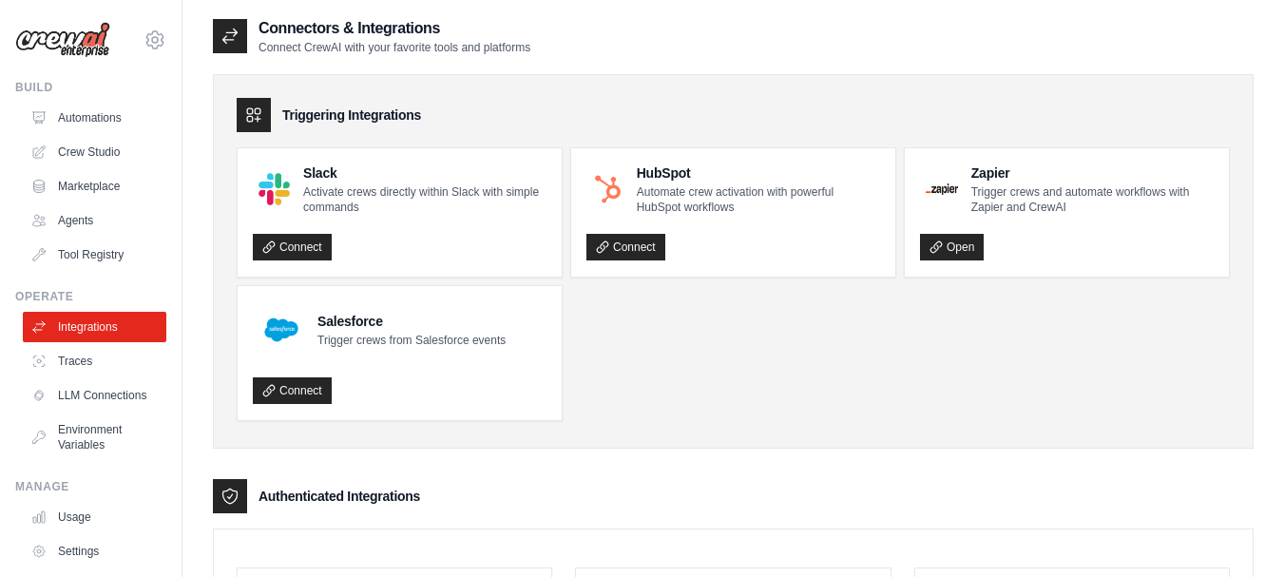
scroll to position [0, 0]
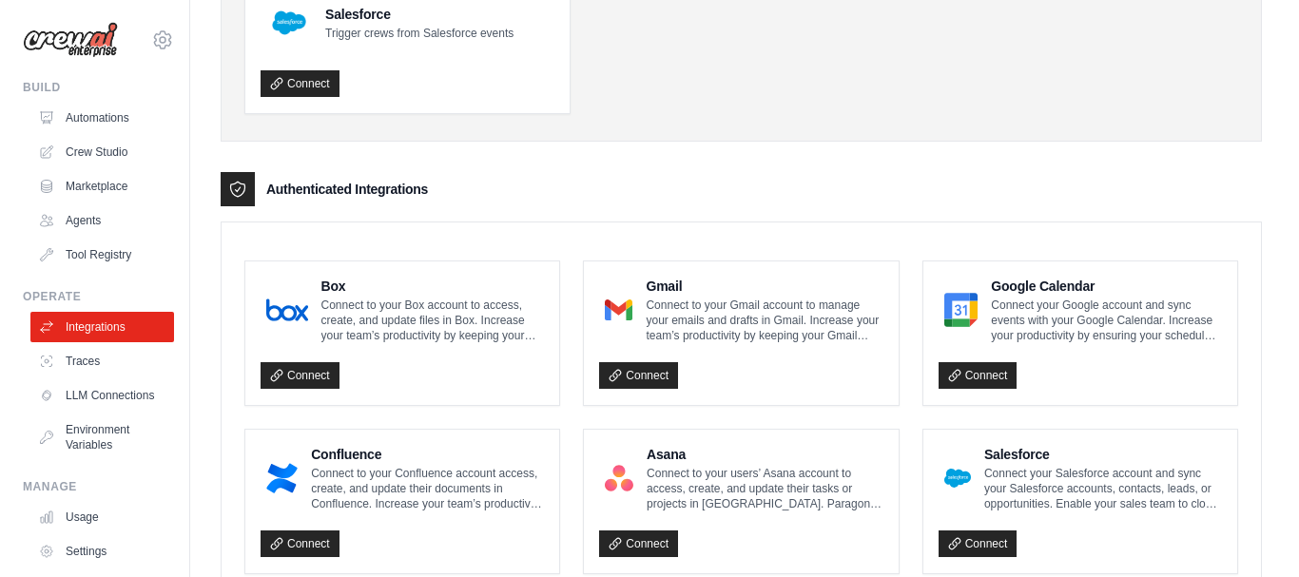
scroll to position [375, 0]
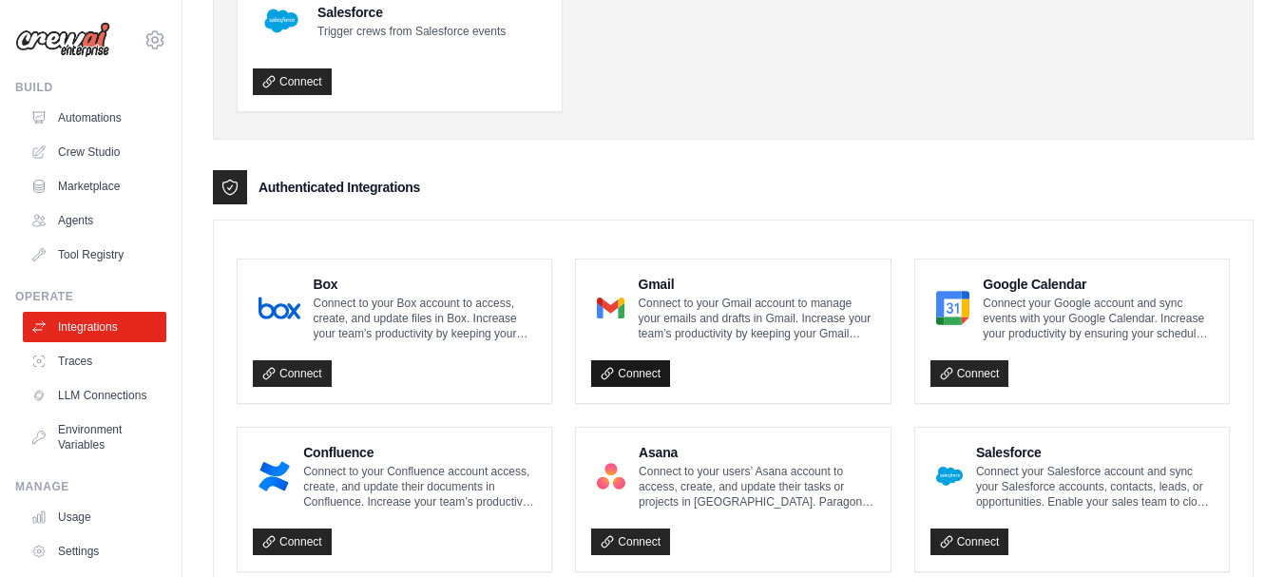
click at [612, 375] on icon at bounding box center [607, 373] width 13 height 13
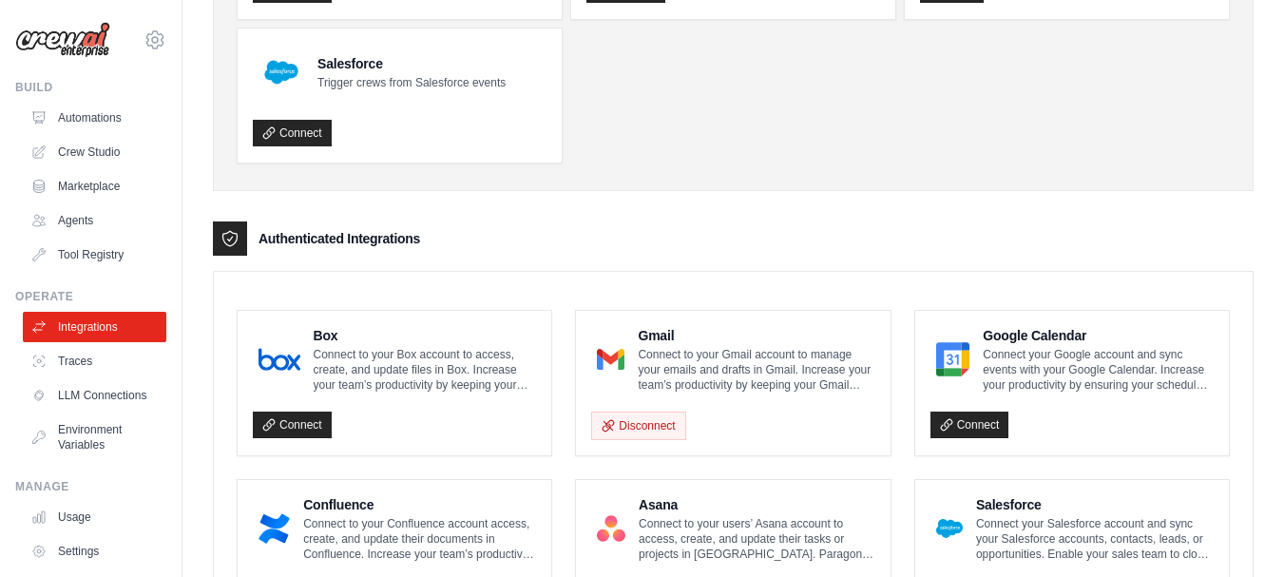
scroll to position [323, 0]
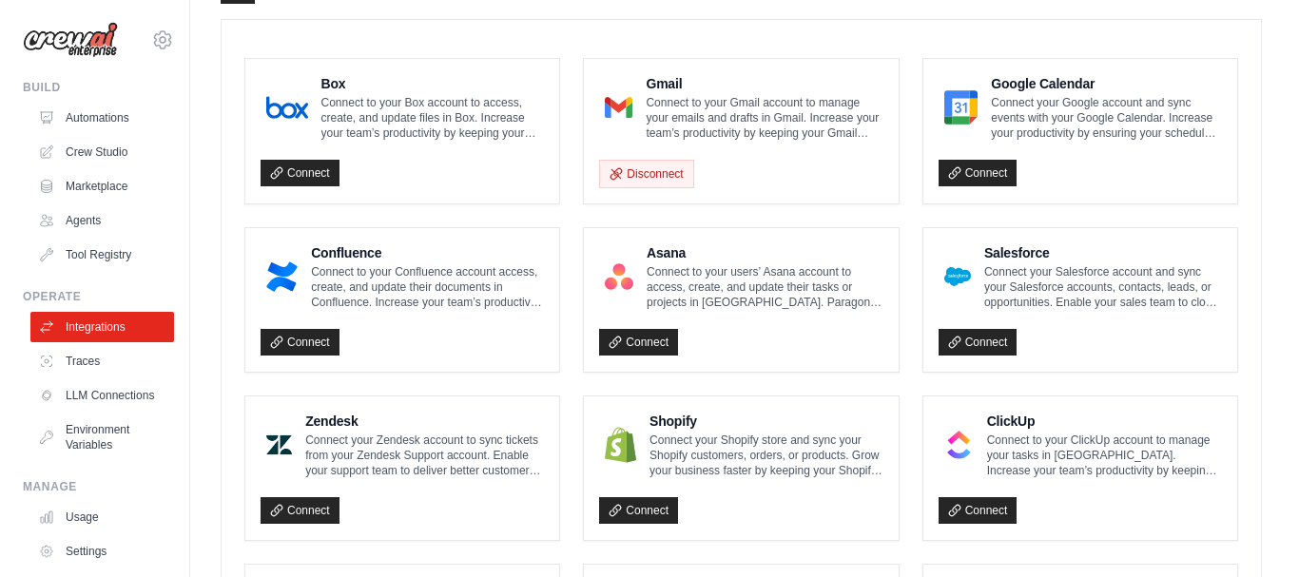
scroll to position [510, 0]
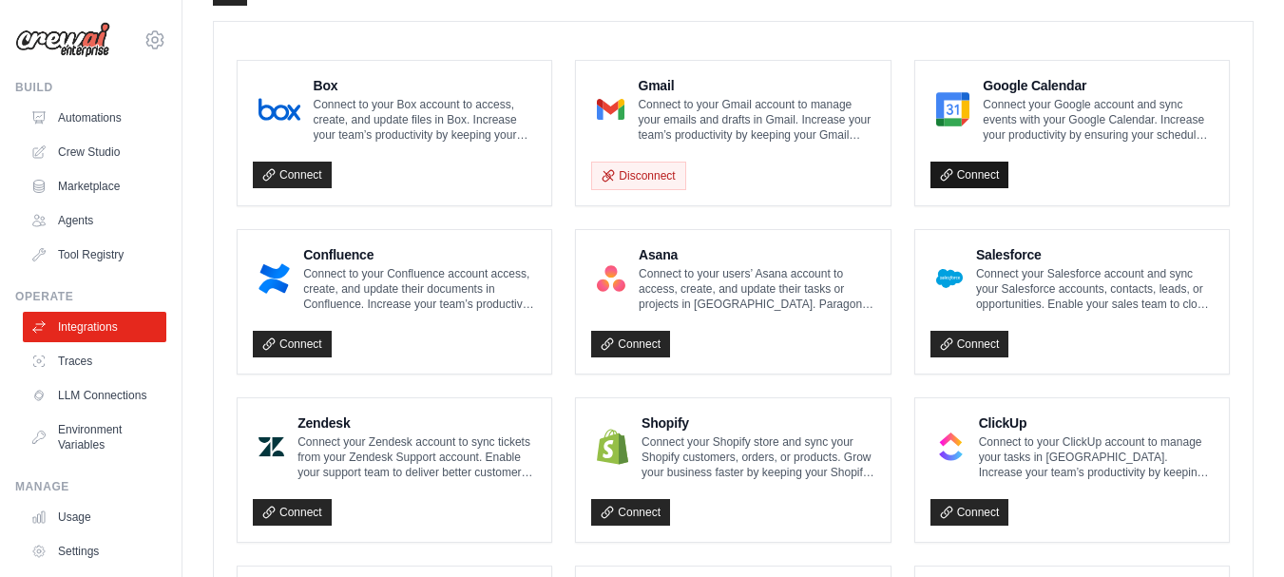
click at [963, 175] on link "Connect" at bounding box center [970, 175] width 79 height 27
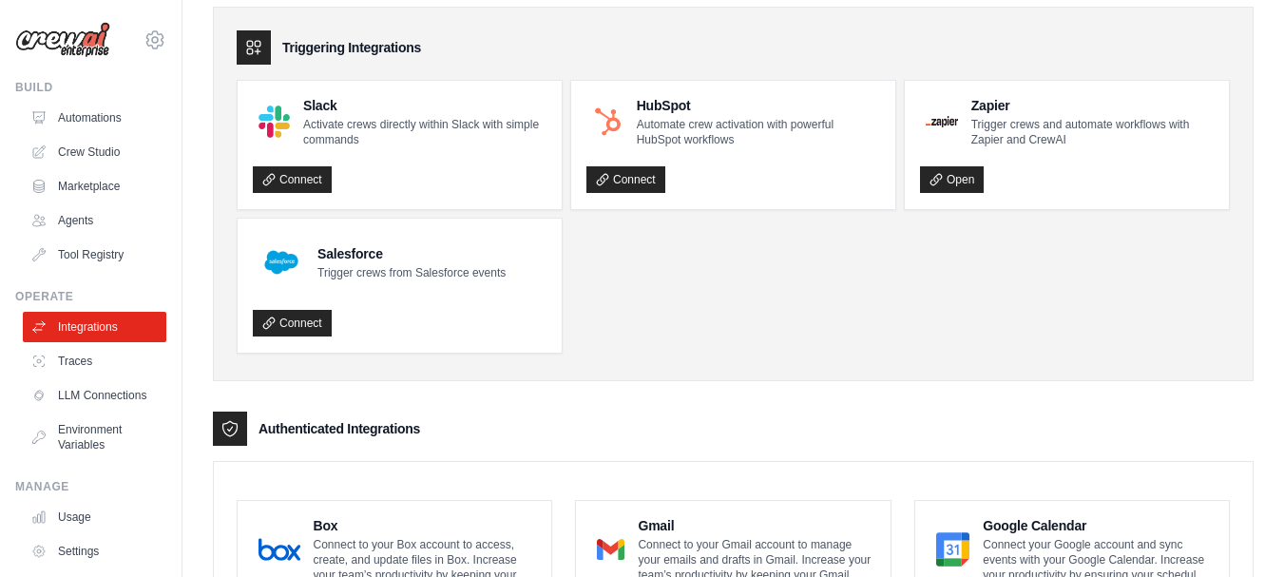
scroll to position [133, 0]
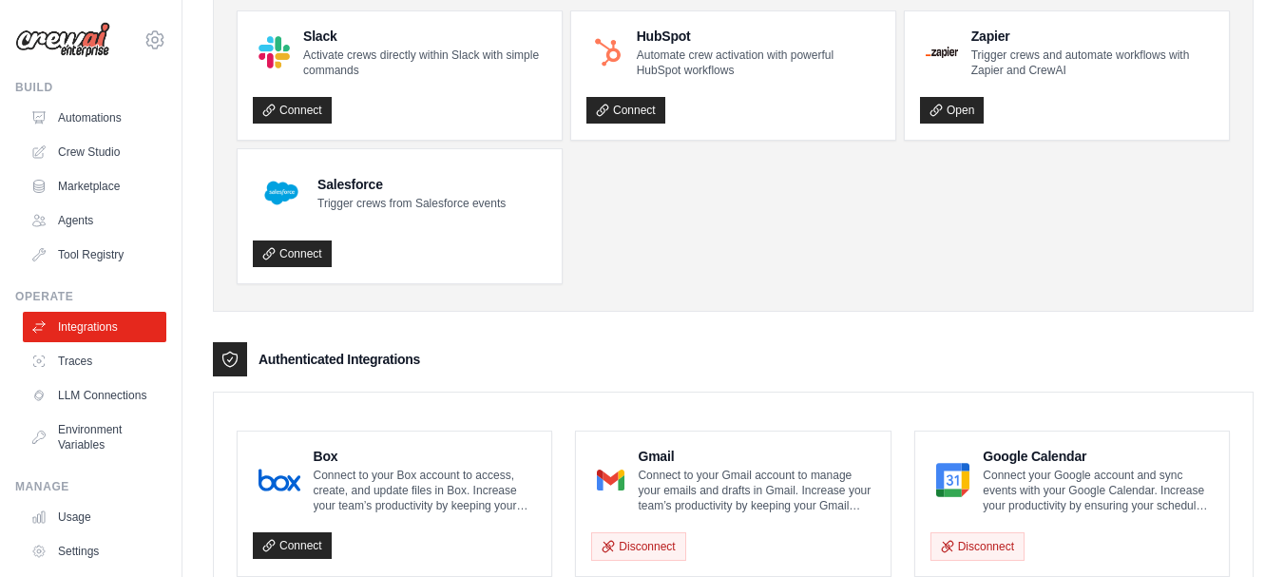
scroll to position [73, 0]
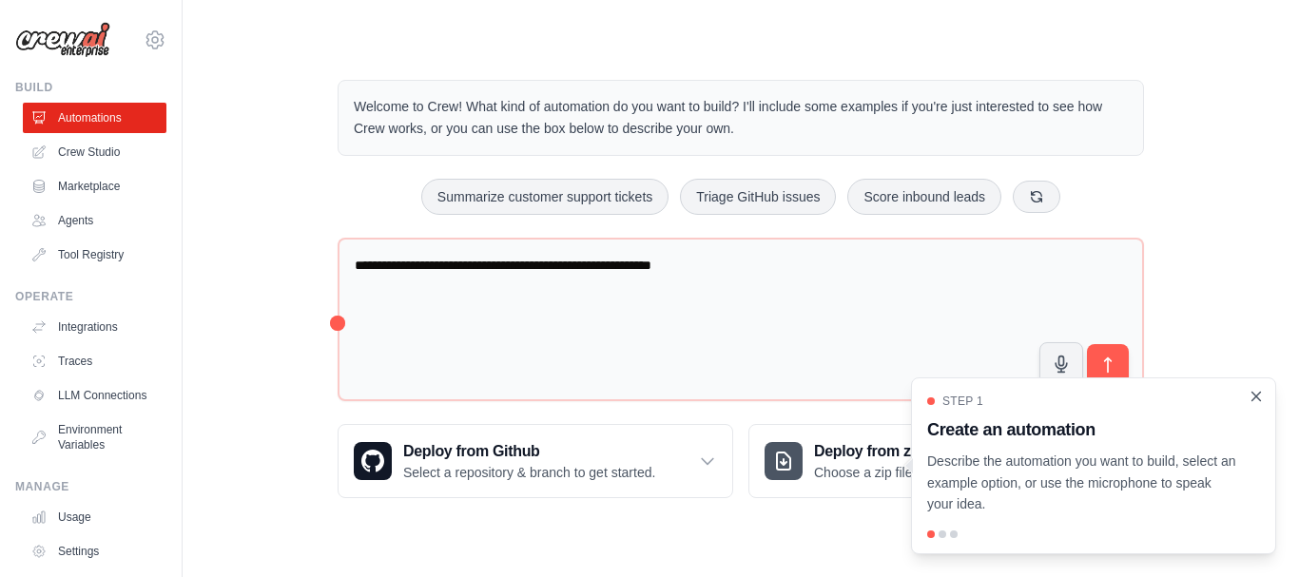
click at [1252, 392] on icon "Close walkthrough" at bounding box center [1256, 396] width 9 height 9
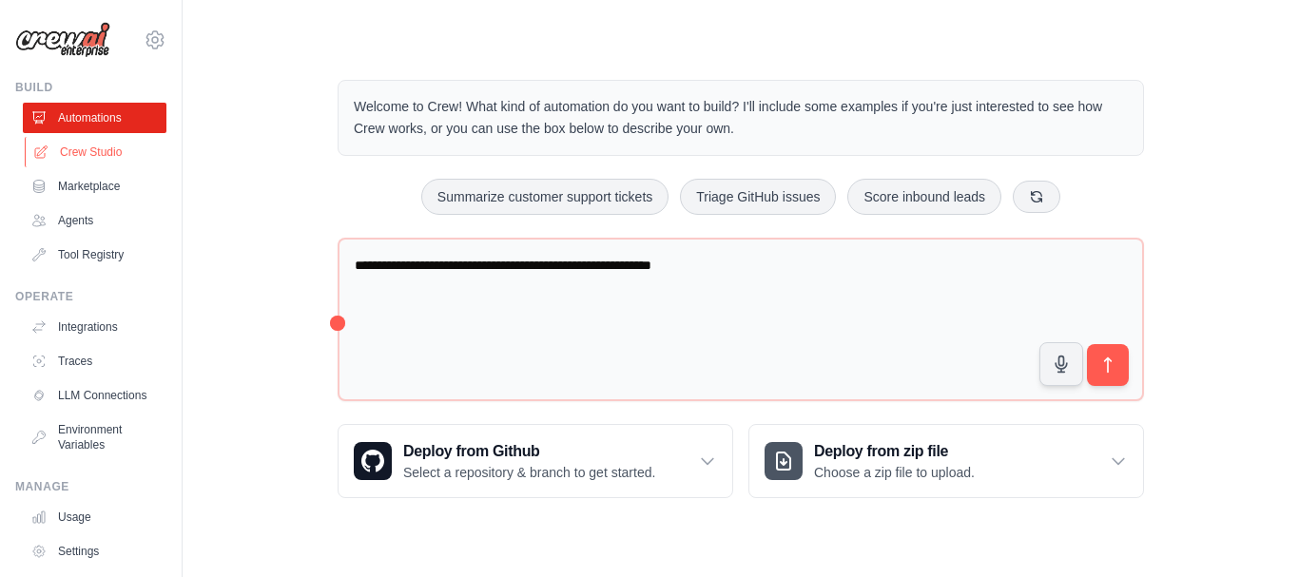
click at [102, 152] on link "Crew Studio" at bounding box center [97, 152] width 144 height 30
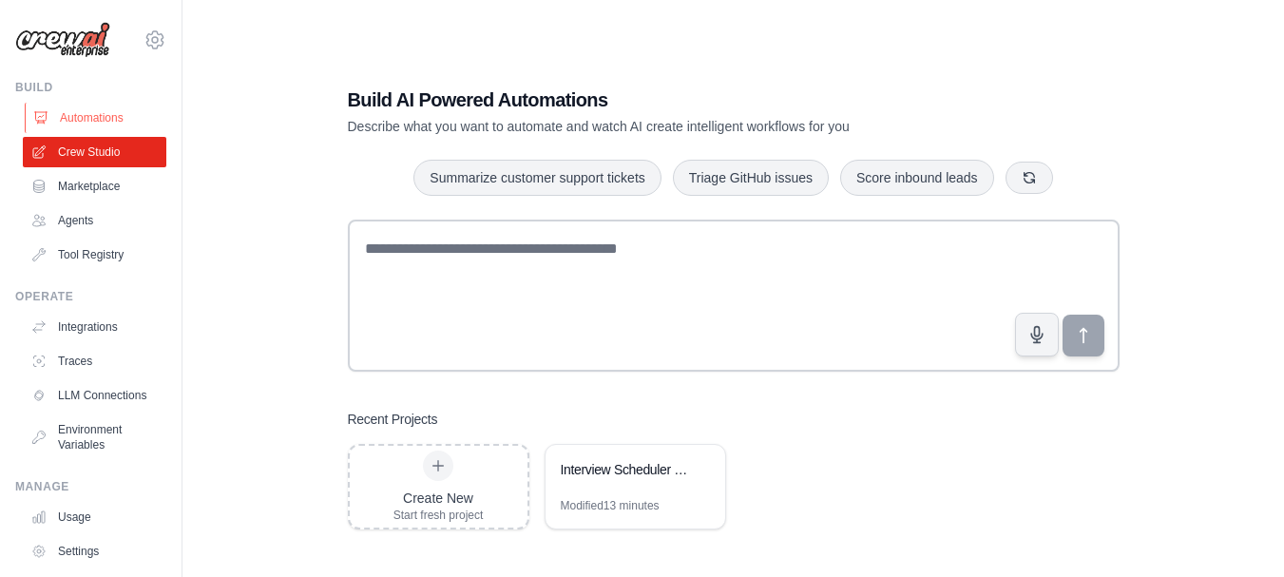
click at [83, 125] on link "Automations" at bounding box center [97, 118] width 144 height 30
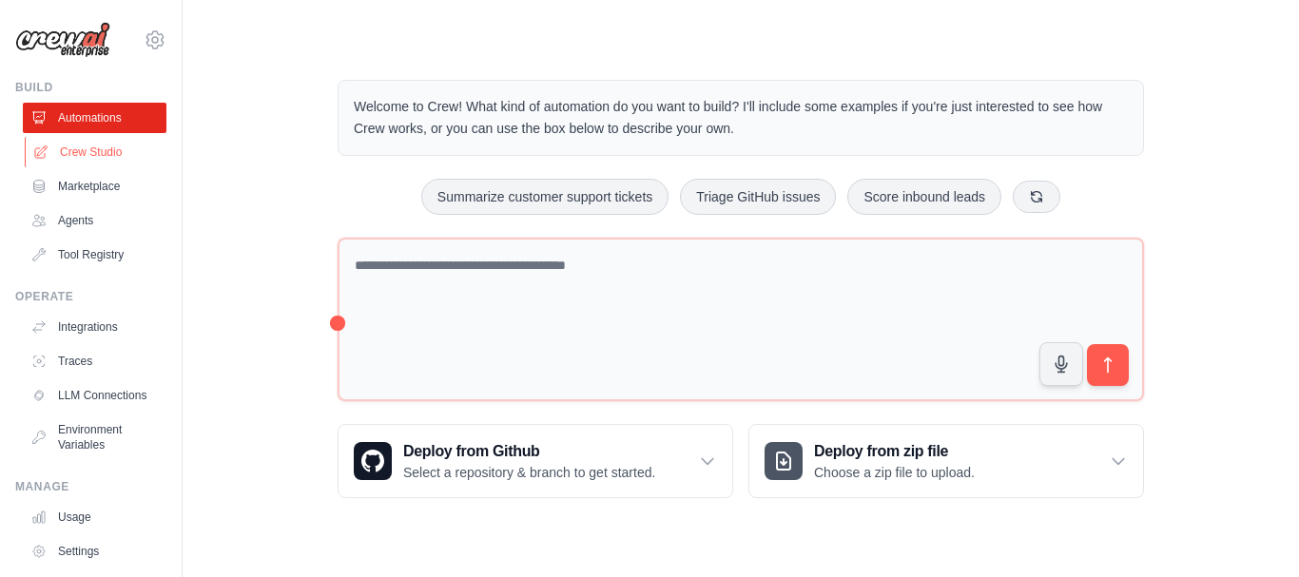
click at [62, 150] on link "Crew Studio" at bounding box center [97, 152] width 144 height 30
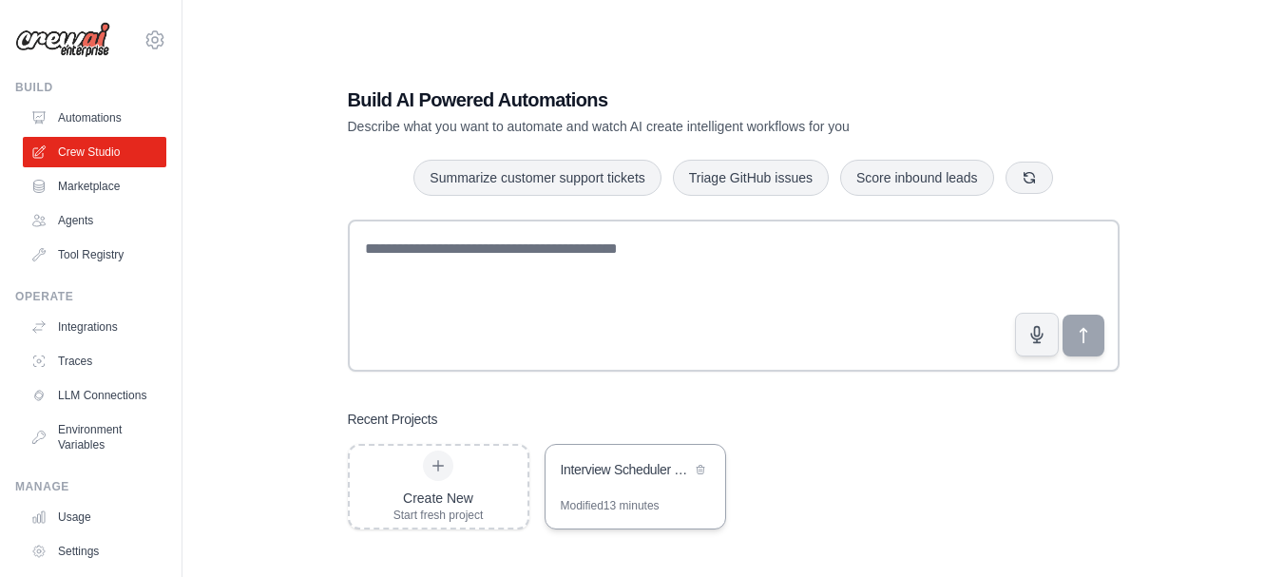
click at [637, 472] on div "Interview Scheduler & Email Automation" at bounding box center [626, 469] width 130 height 19
click at [443, 477] on div at bounding box center [438, 466] width 30 height 30
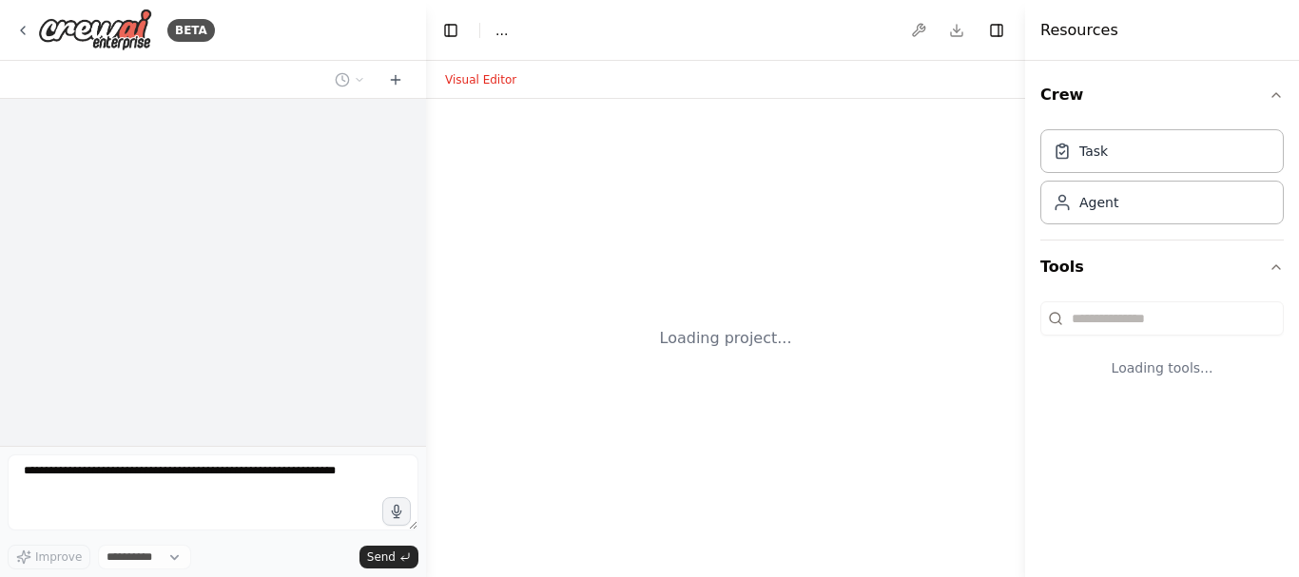
select select "****"
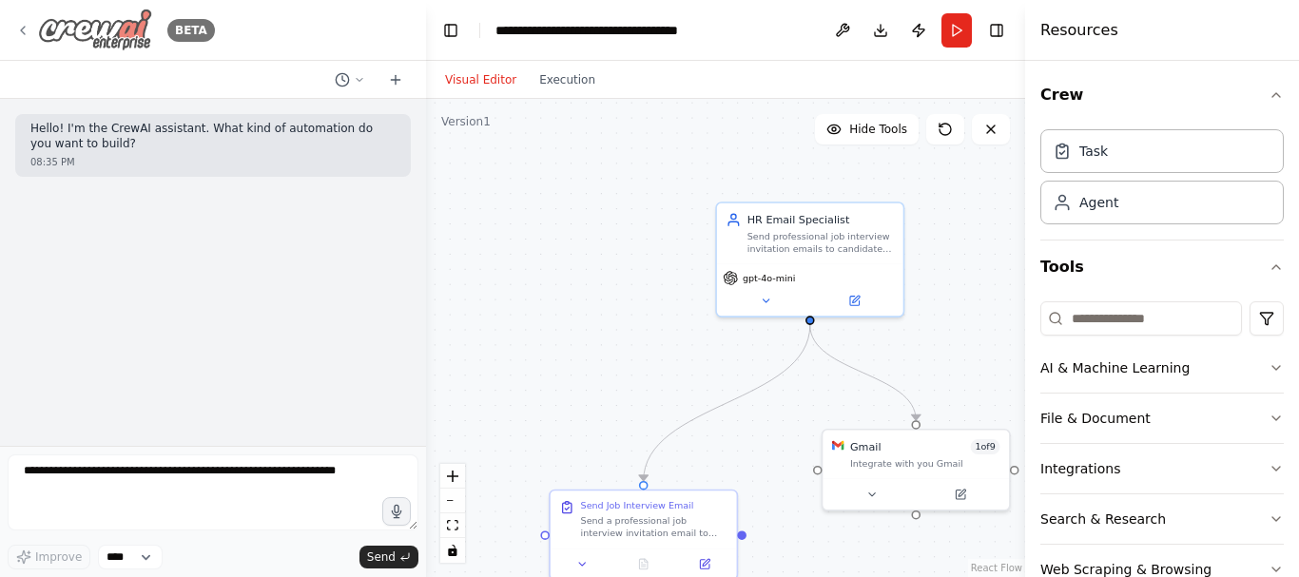
click at [21, 26] on icon at bounding box center [22, 30] width 15 height 15
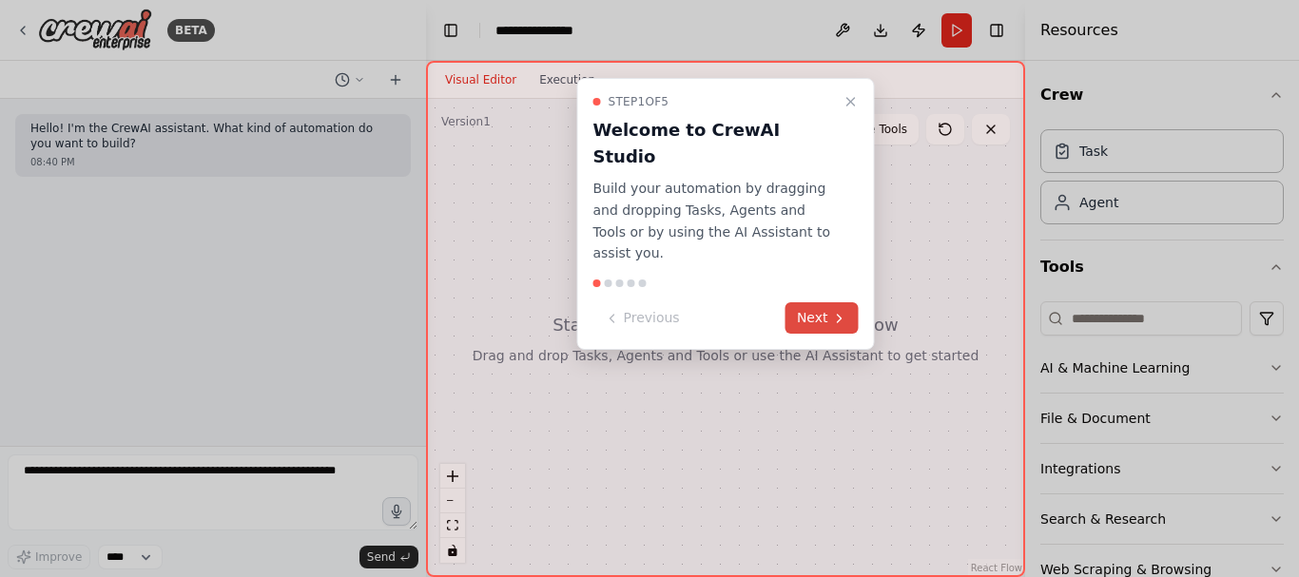
click at [823, 302] on button "Next" at bounding box center [821, 317] width 73 height 31
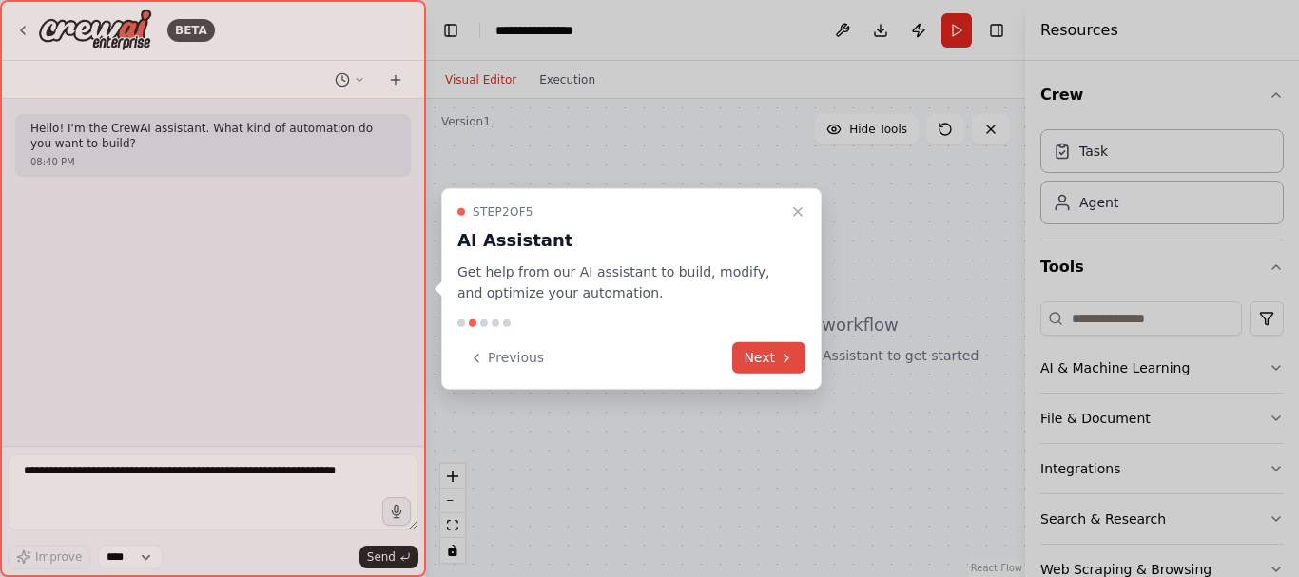
click at [782, 356] on icon at bounding box center [786, 357] width 15 height 15
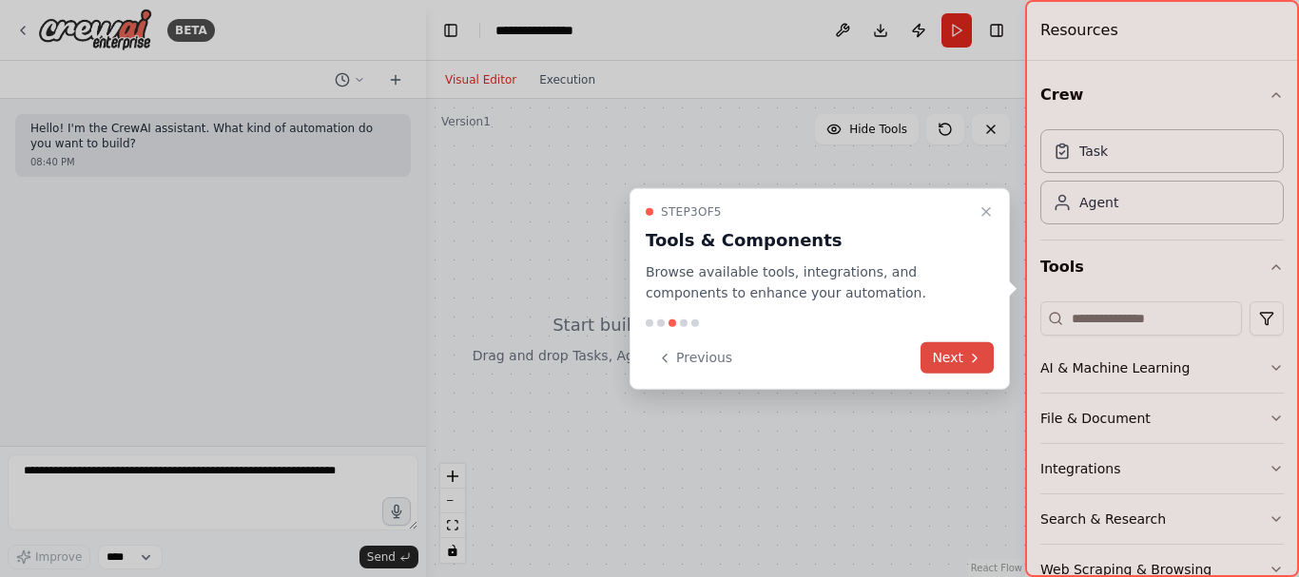
click at [979, 358] on icon at bounding box center [974, 357] width 15 height 15
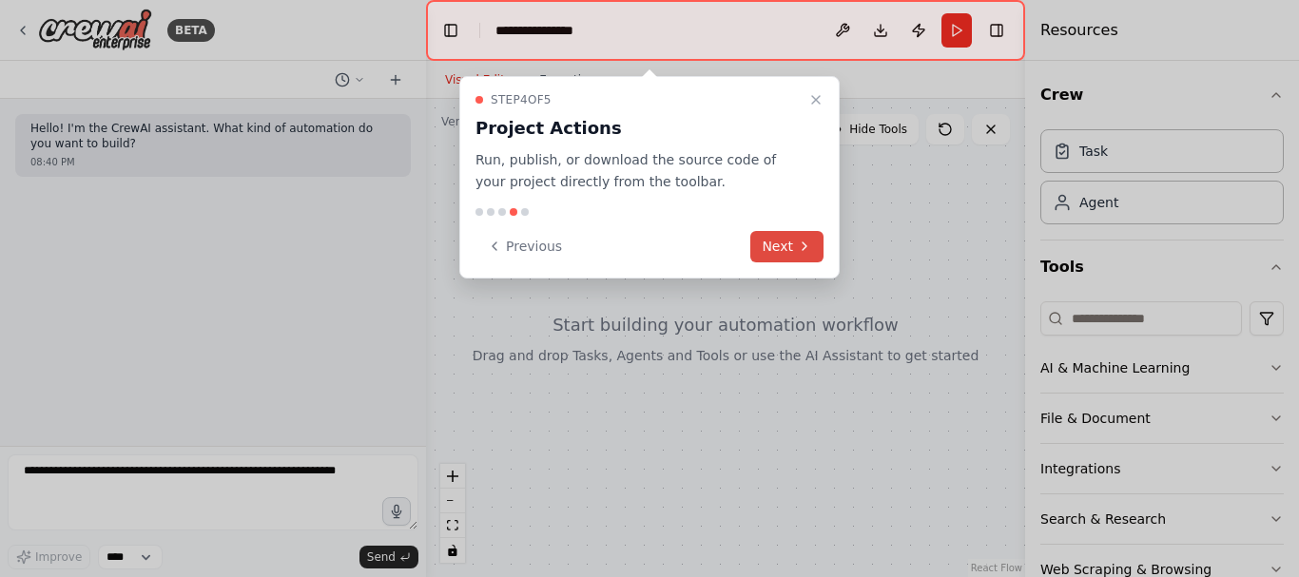
click at [788, 251] on button "Next" at bounding box center [786, 246] width 73 height 31
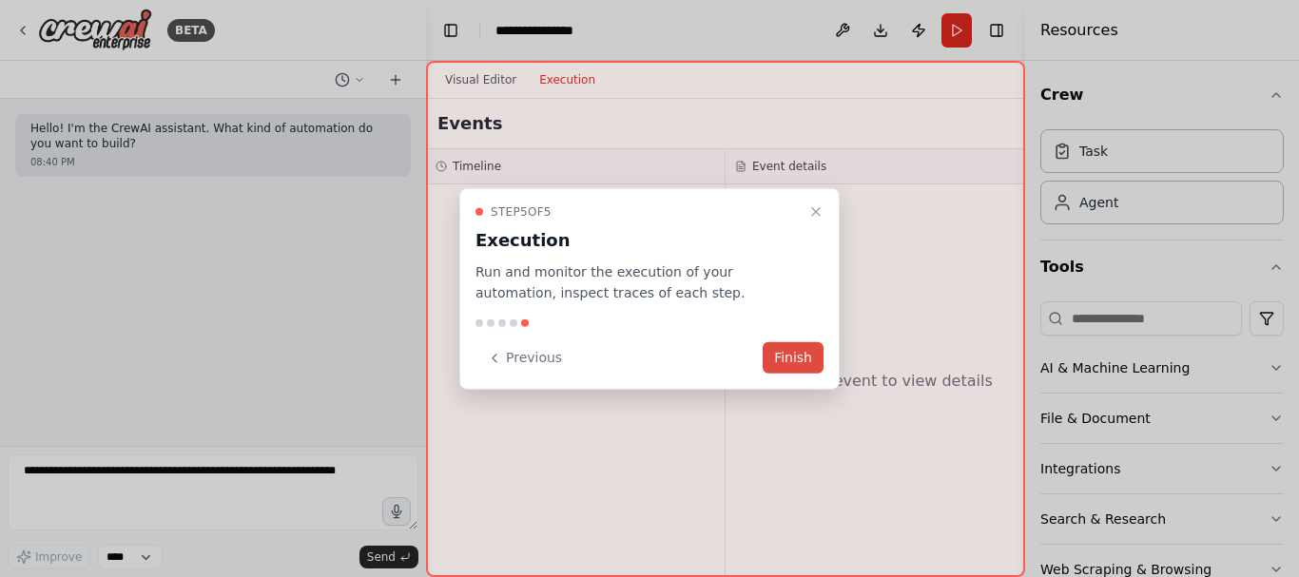
click at [806, 365] on button "Finish" at bounding box center [792, 357] width 61 height 31
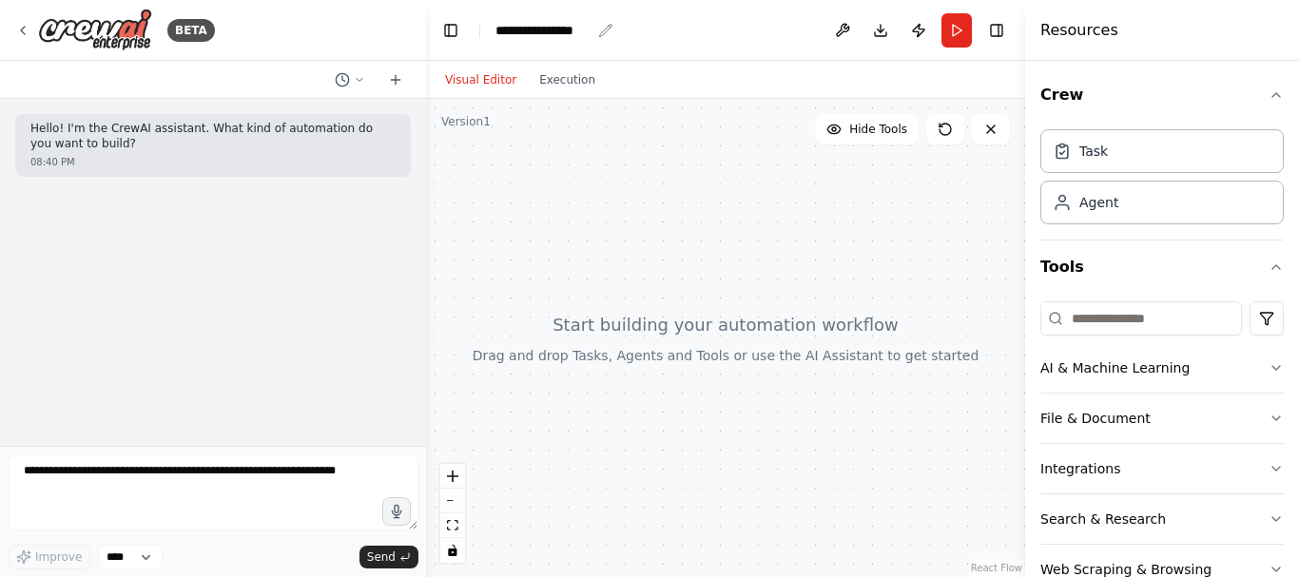
click at [601, 31] on icon "breadcrumb" at bounding box center [605, 30] width 15 height 15
click at [567, 29] on div "**********" at bounding box center [542, 30] width 95 height 19
click at [567, 29] on div "**********" at bounding box center [566, 30] width 143 height 19
